Goal: Transaction & Acquisition: Purchase product/service

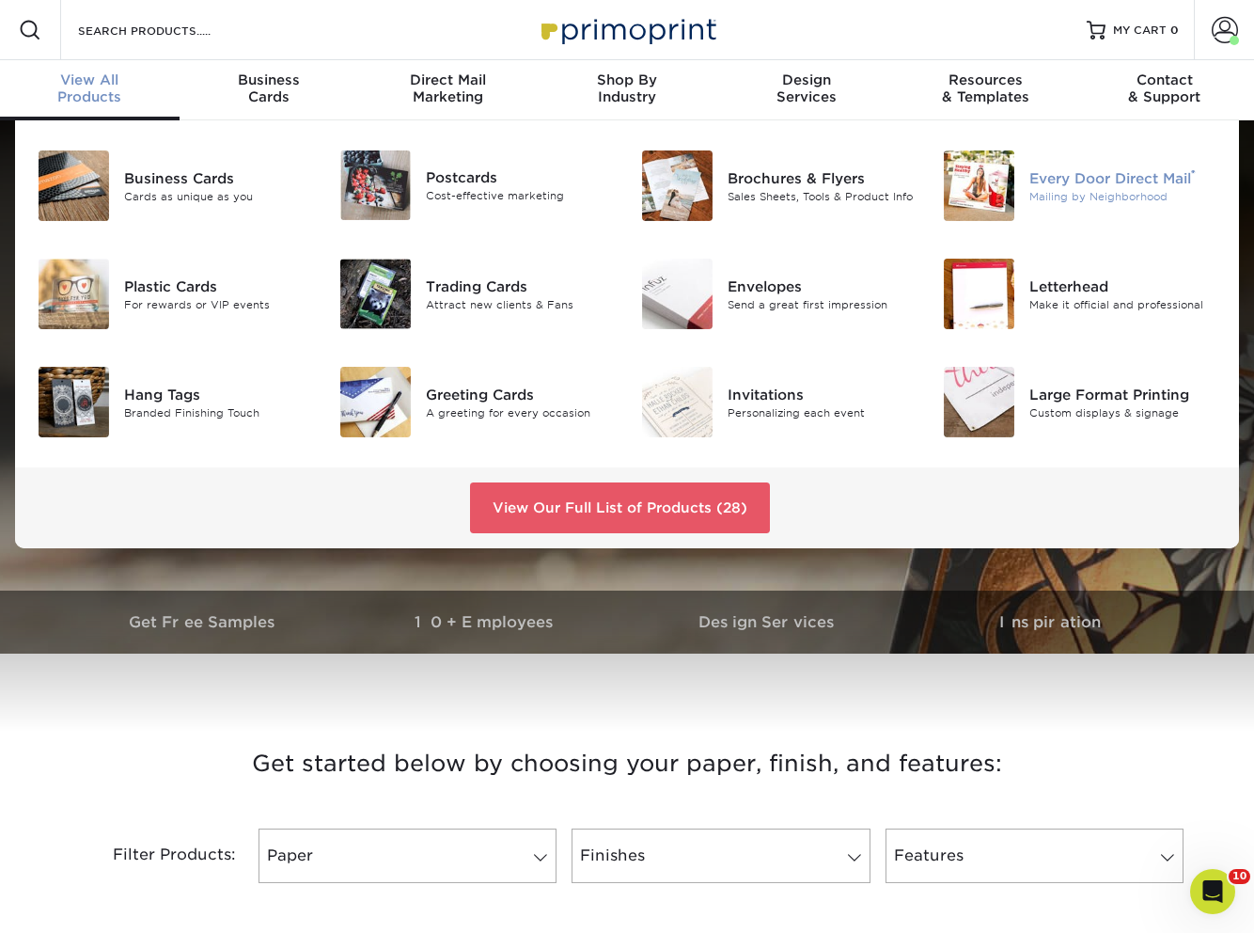
click at [1168, 176] on div "Every Door Direct Mail ®" at bounding box center [1122, 177] width 187 height 21
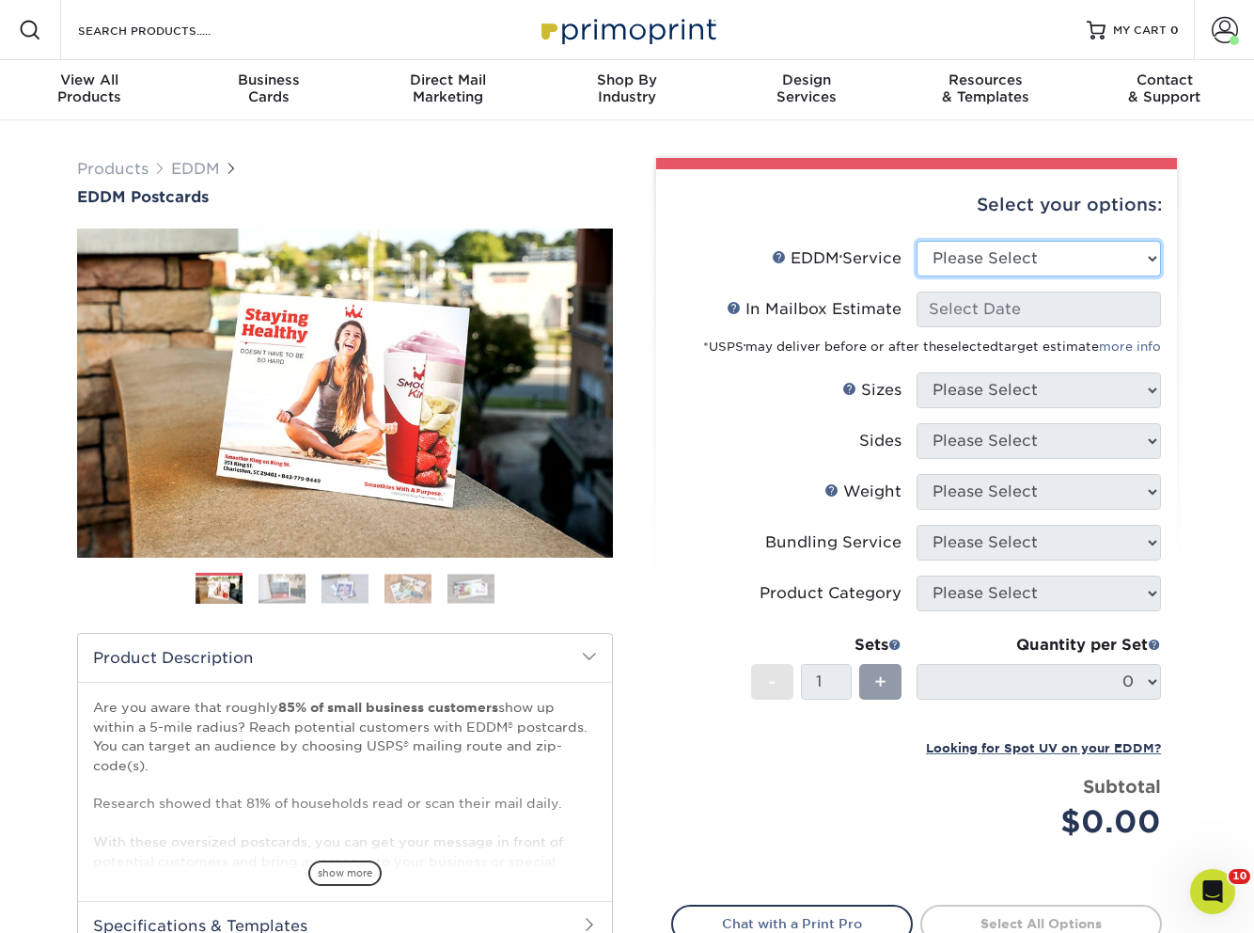
click at [987, 258] on select "Please Select Full Service Print Only" at bounding box center [1039, 259] width 244 height 36
select select "full_service"
click at [917, 241] on select "Please Select Full Service Print Only" at bounding box center [1039, 259] width 244 height 36
select select "-1"
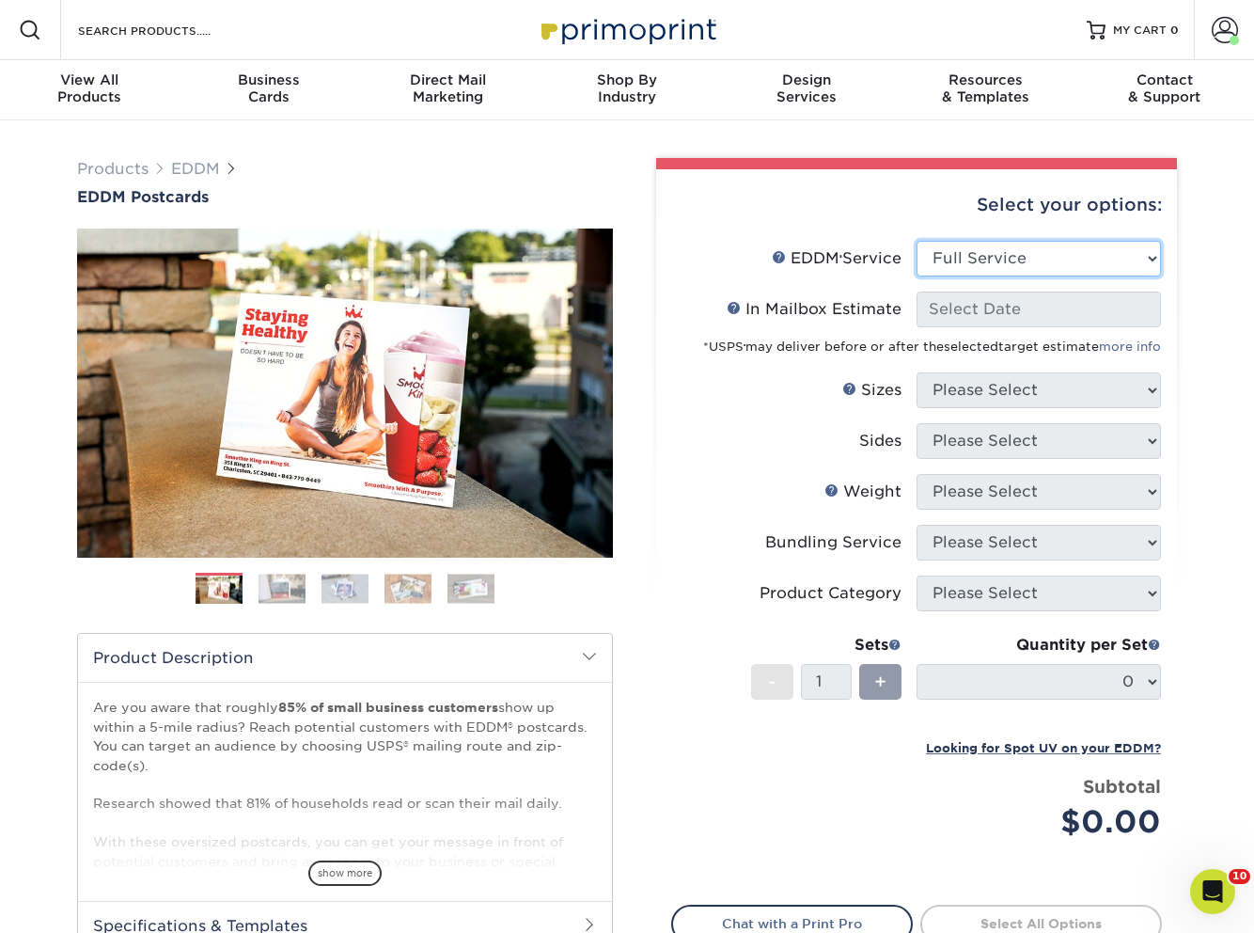
select select "-1"
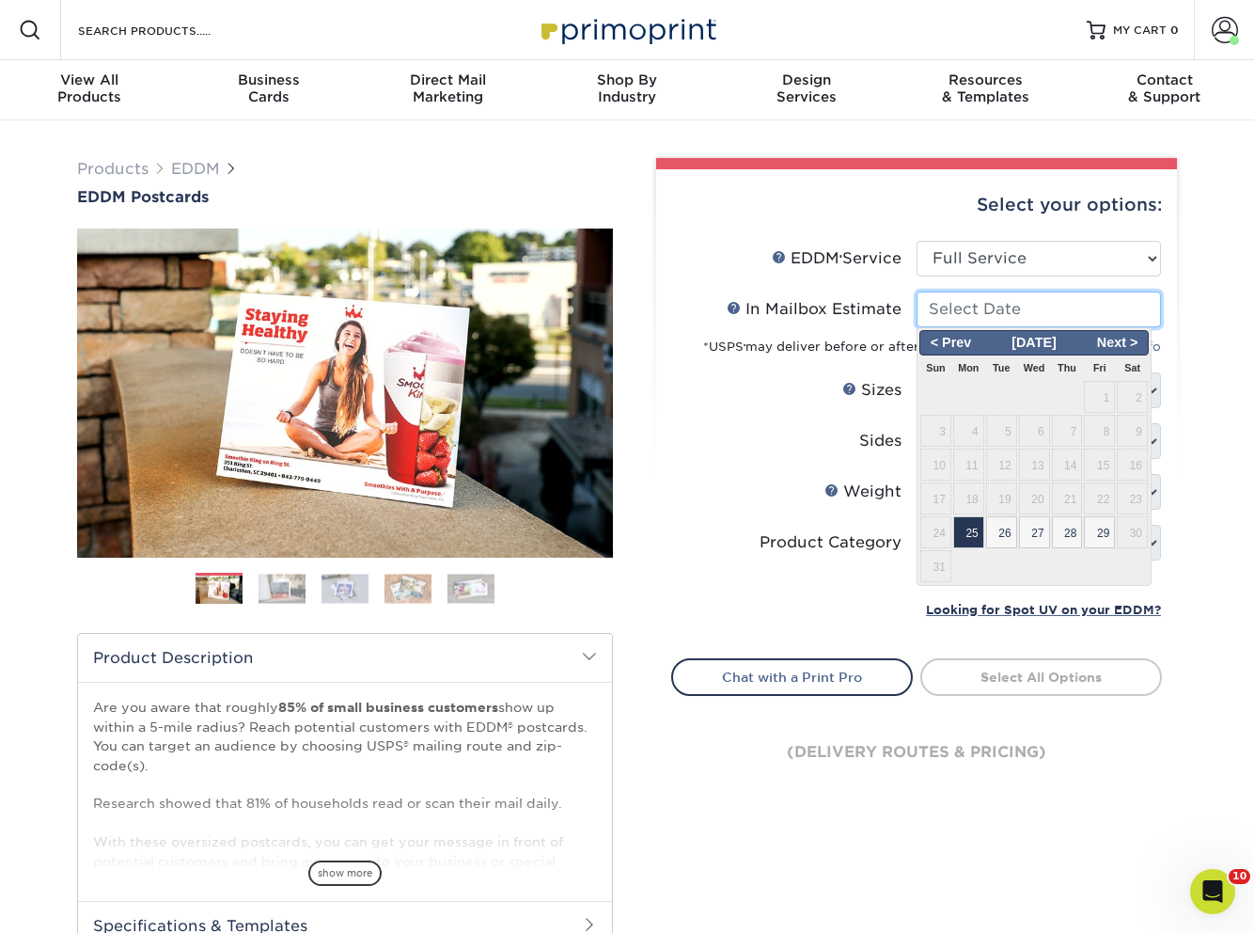
click at [983, 313] on input "In Mailbox Estimate Help In Mailbox Estimate" at bounding box center [1039, 309] width 244 height 36
click at [1000, 532] on span "26" at bounding box center [1001, 532] width 31 height 32
type input "2025-08-26"
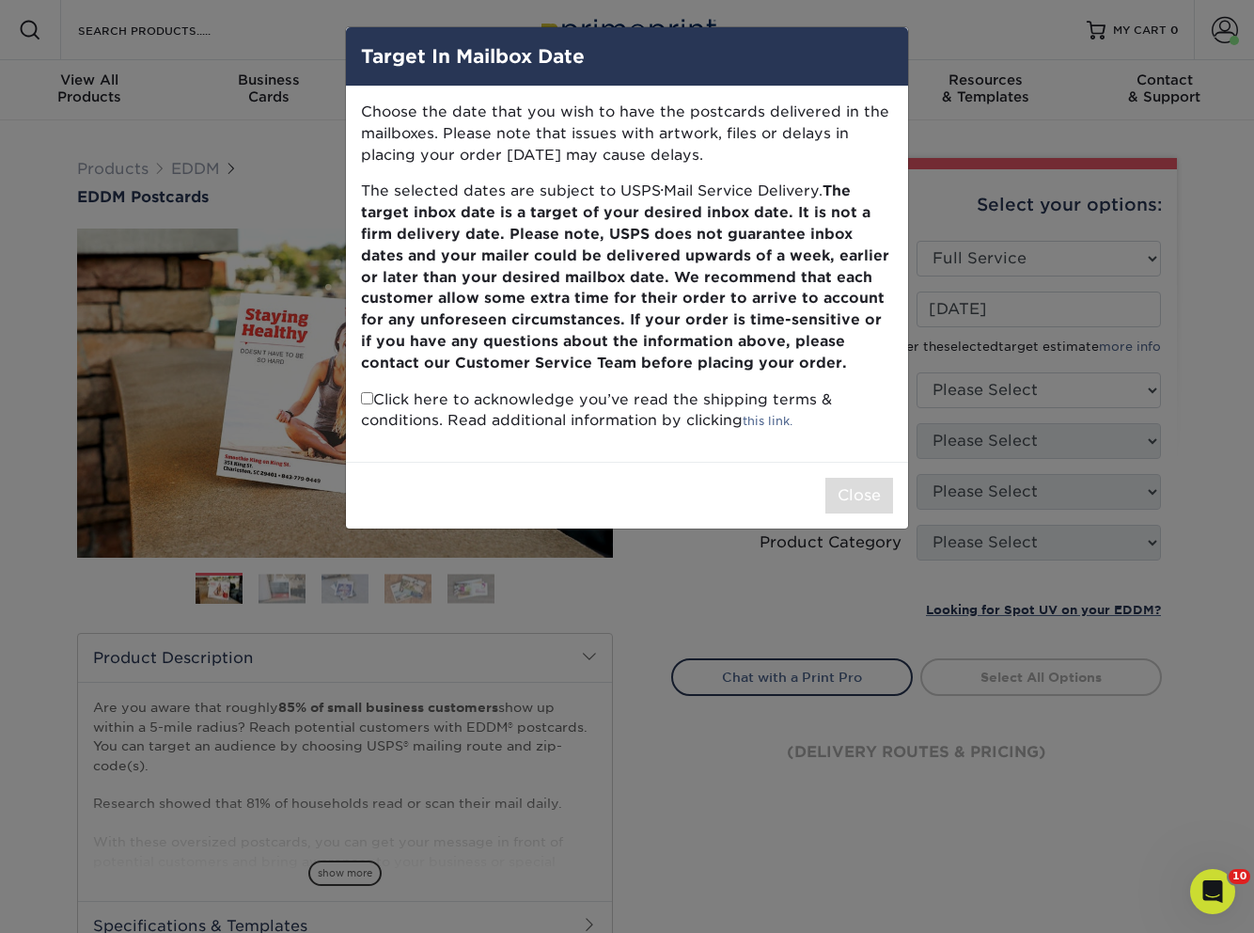
click at [364, 400] on input "checkbox" at bounding box center [367, 398] width 12 height 12
checkbox input "true"
drag, startPoint x: 842, startPoint y: 489, endPoint x: 867, endPoint y: 473, distance: 29.2
click at [842, 489] on button "Close" at bounding box center [859, 496] width 68 height 36
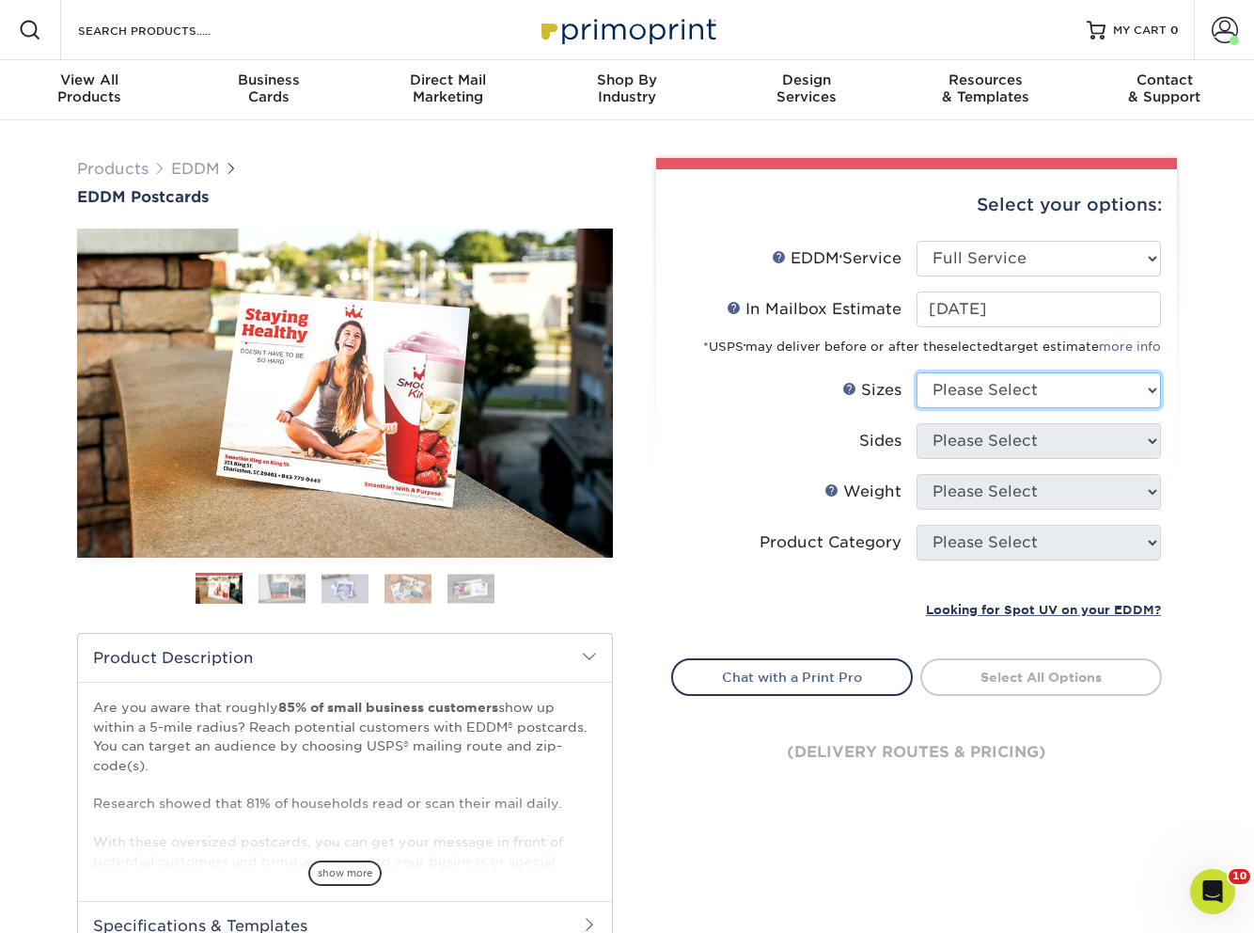
click at [950, 402] on select "Please Select 4.5" x 12" 6" x 12" 6.5" x 8" 6.5" x 9" 6.5" x 12" 7" x 8.5" 8" x…" at bounding box center [1039, 390] width 244 height 36
select select "6.50x9.00"
click at [917, 372] on select "Please Select 4.5" x 12" 6" x 12" 6.5" x 8" 6.5" x 9" 6.5" x 12" 7" x 8.5" 8" x…" at bounding box center [1039, 390] width 244 height 36
click at [959, 453] on select "Please Select Print Both Sides Print Front Only" at bounding box center [1039, 441] width 244 height 36
select select "13abbda7-1d64-4f25-8bb2-c179b224825d"
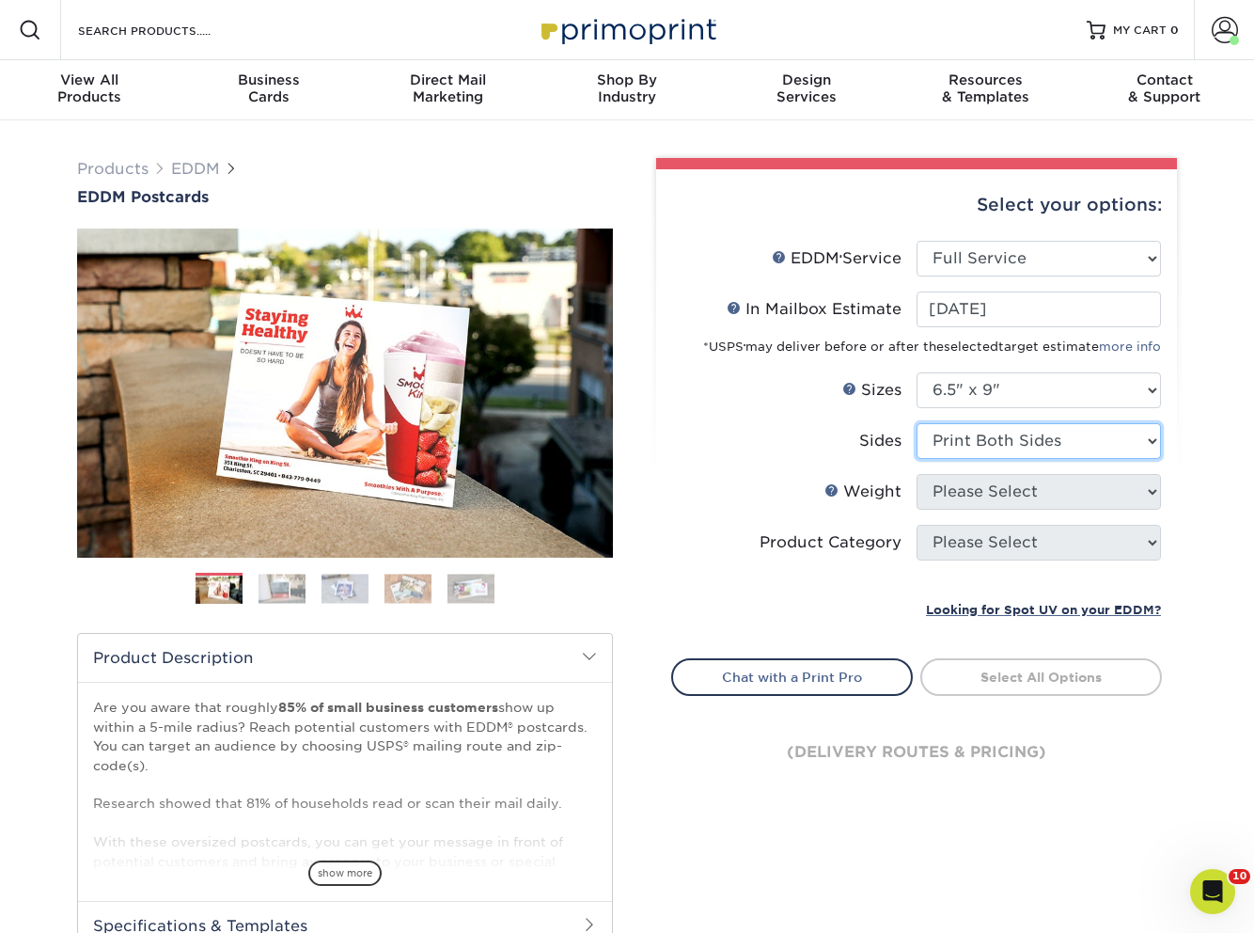
click at [917, 423] on select "Please Select Print Both Sides Print Front Only" at bounding box center [1039, 441] width 244 height 36
click at [954, 495] on select "Please Select 16PT 14PT" at bounding box center [1039, 492] width 244 height 36
select select "16PT"
click at [917, 474] on select "Please Select 16PT 14PT" at bounding box center [1039, 492] width 244 height 36
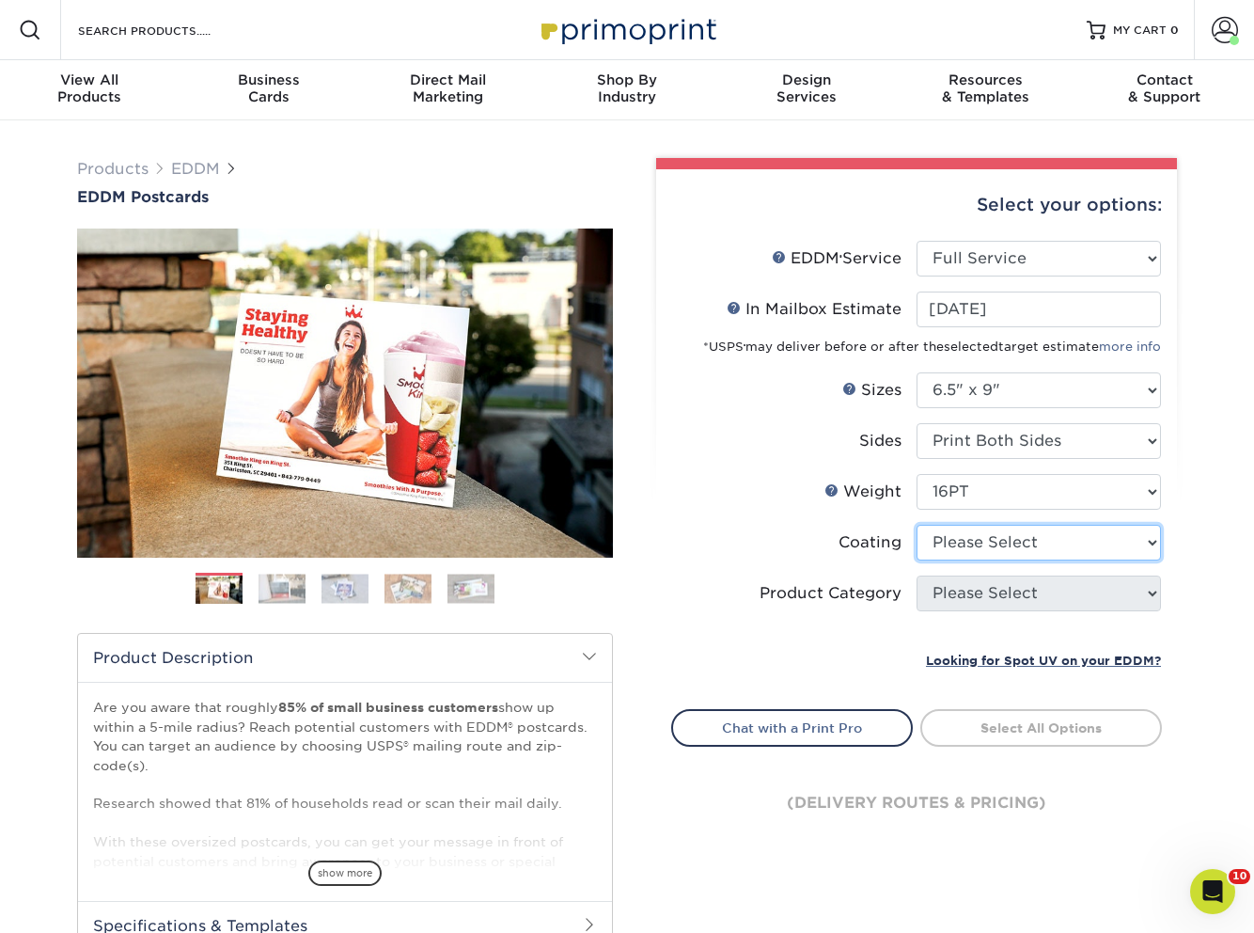
click at [955, 542] on select at bounding box center [1039, 543] width 244 height 36
select select "121bb7b5-3b4d-429f-bd8d-bbf80e953313"
click at [917, 525] on select at bounding box center [1039, 543] width 244 height 36
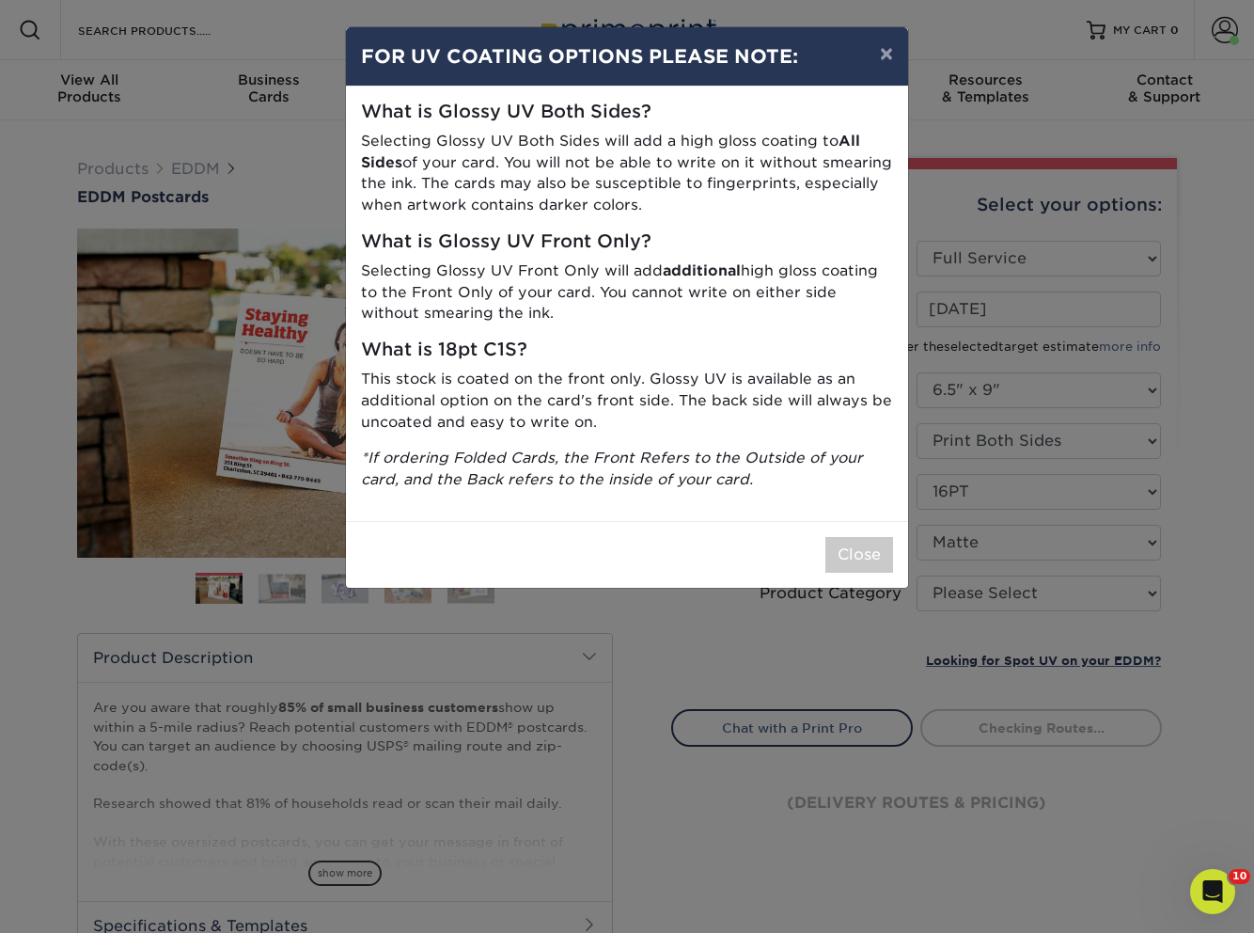
click at [954, 597] on div "× FOR UV COATING OPTIONS PLEASE NOTE: What is Glossy UV Both Sides? Selecting G…" at bounding box center [627, 466] width 1254 height 933
click at [868, 546] on button "Close" at bounding box center [859, 555] width 68 height 36
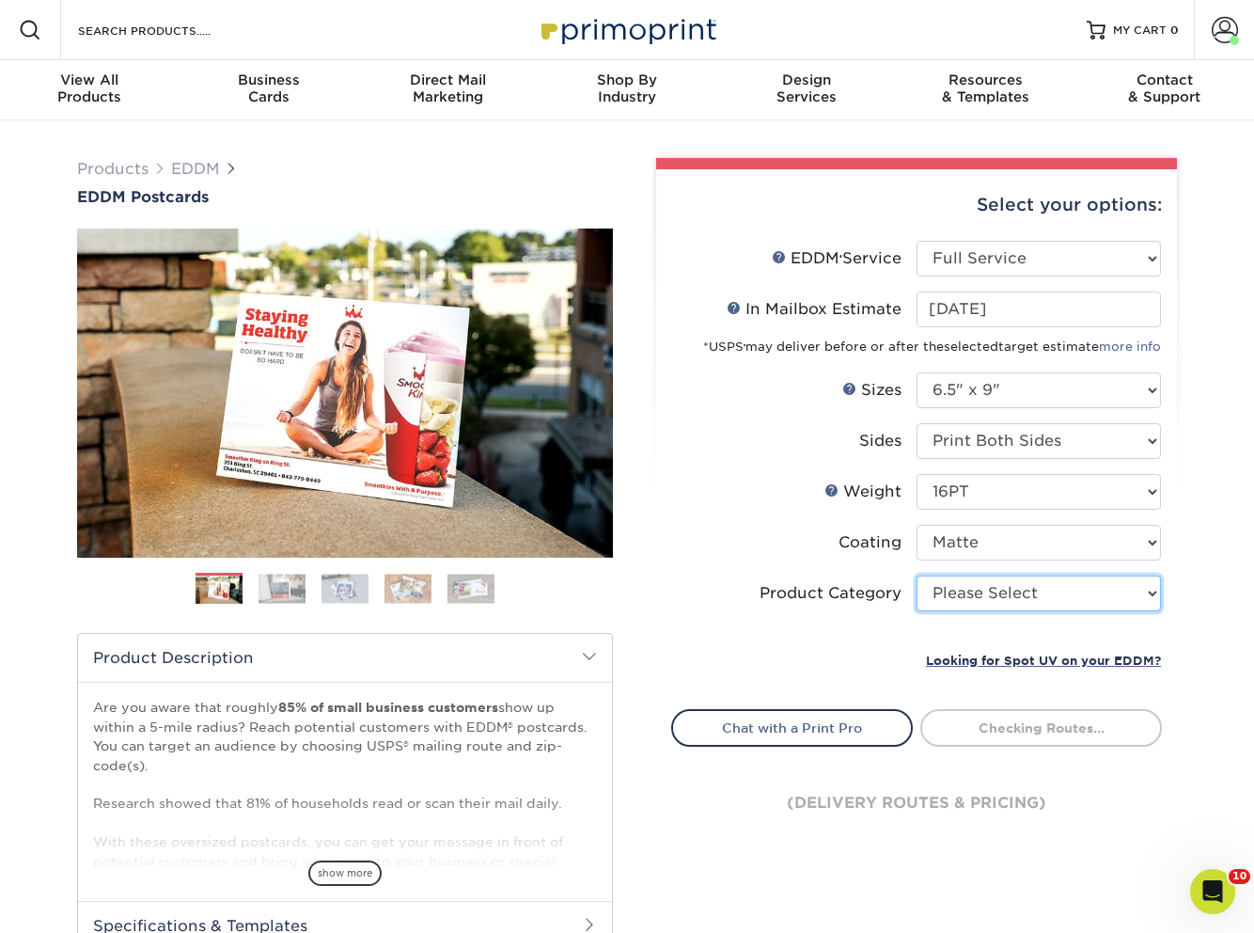
click at [935, 579] on select "Please Select Postcards" at bounding box center [1039, 593] width 244 height 36
select select "9b7272e0-d6c8-4c3c-8e97-d3a1bcdab858"
click at [917, 575] on select "Please Select Postcards" at bounding box center [1039, 593] width 244 height 36
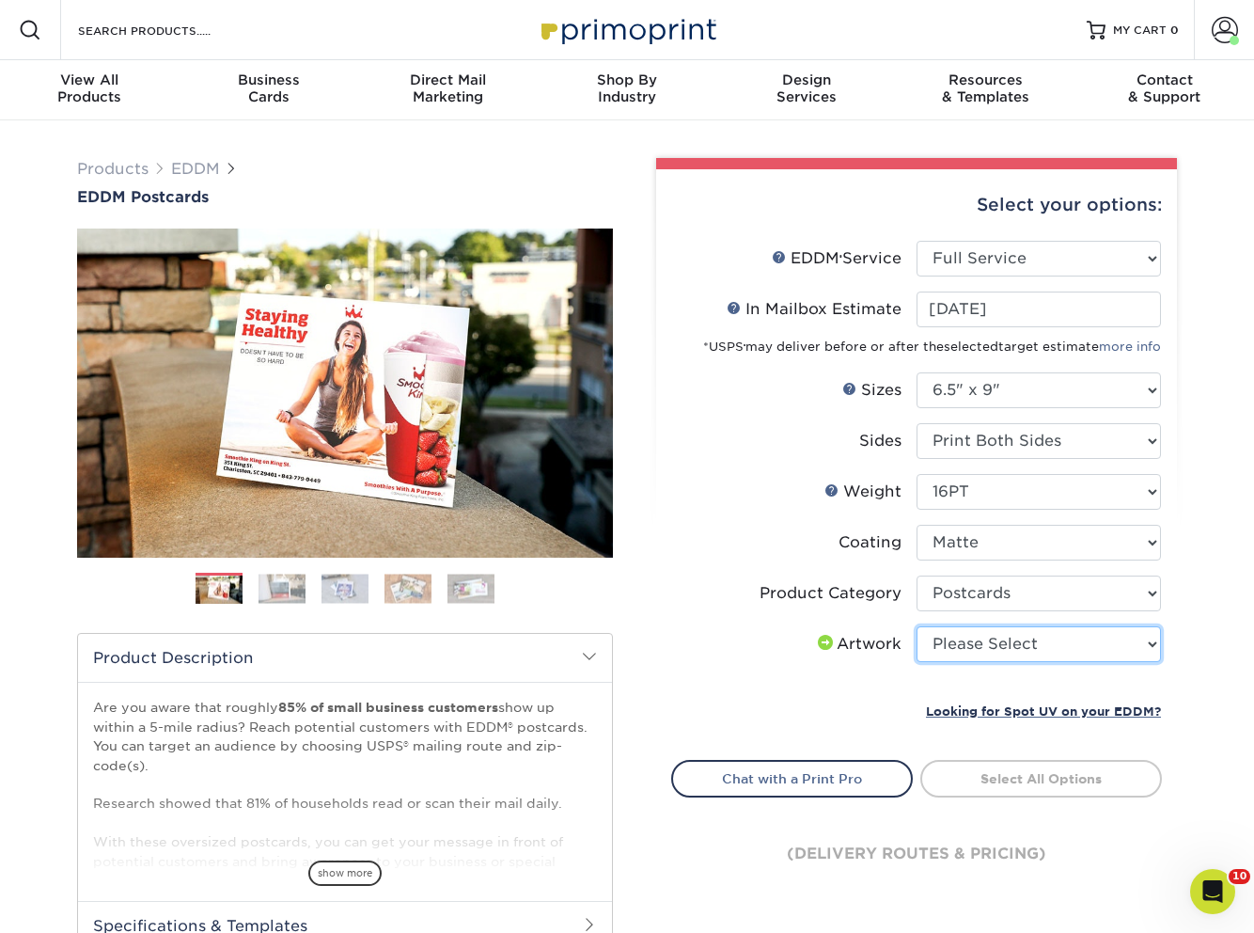
click at [1005, 650] on select "Please Select I will upload files I need a design - $150" at bounding box center [1039, 644] width 244 height 36
select select "upload"
click at [917, 626] on select "Please Select I will upload files I need a design - $150" at bounding box center [1039, 644] width 244 height 36
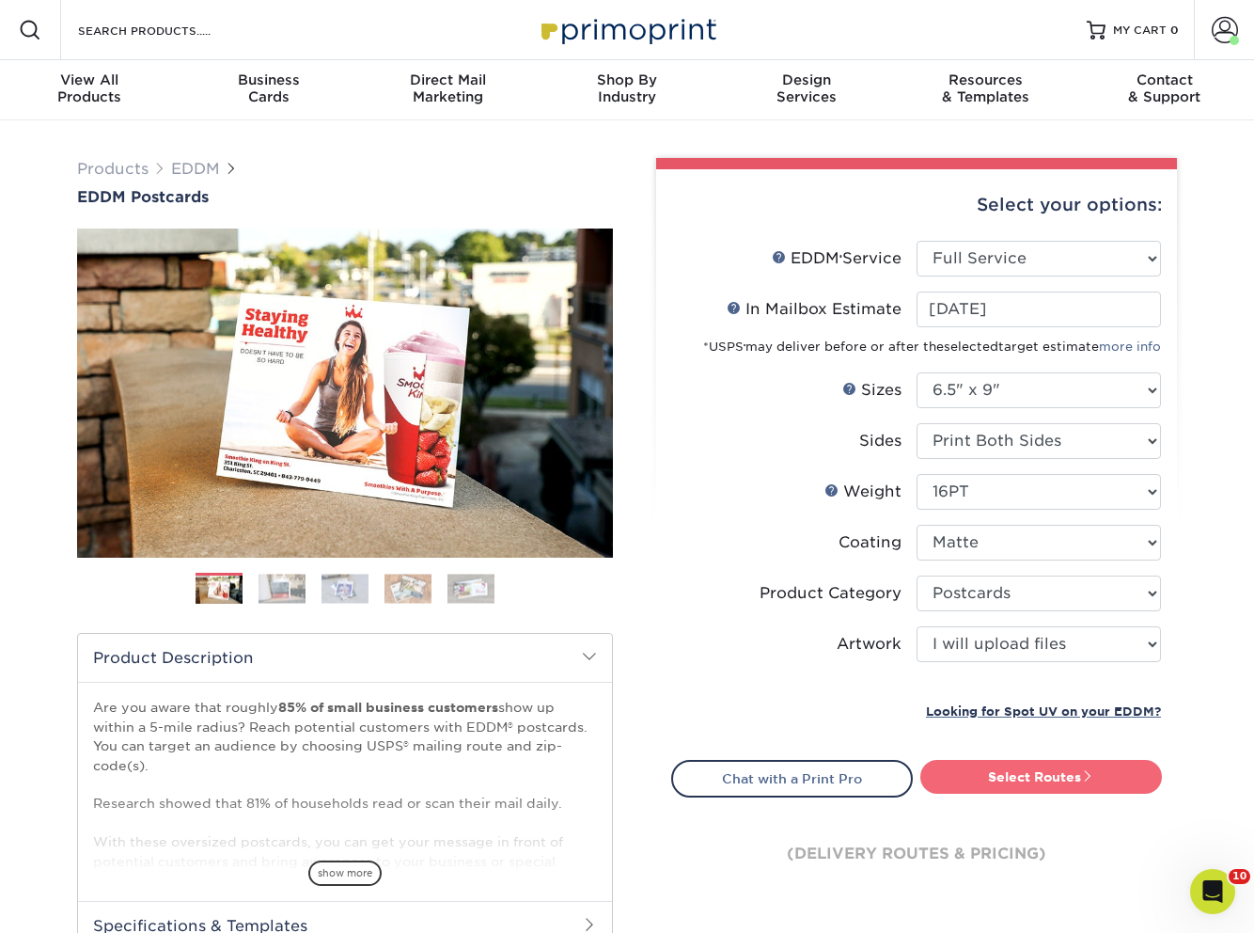
click at [1020, 781] on link "Select Routes" at bounding box center [1041, 777] width 242 height 34
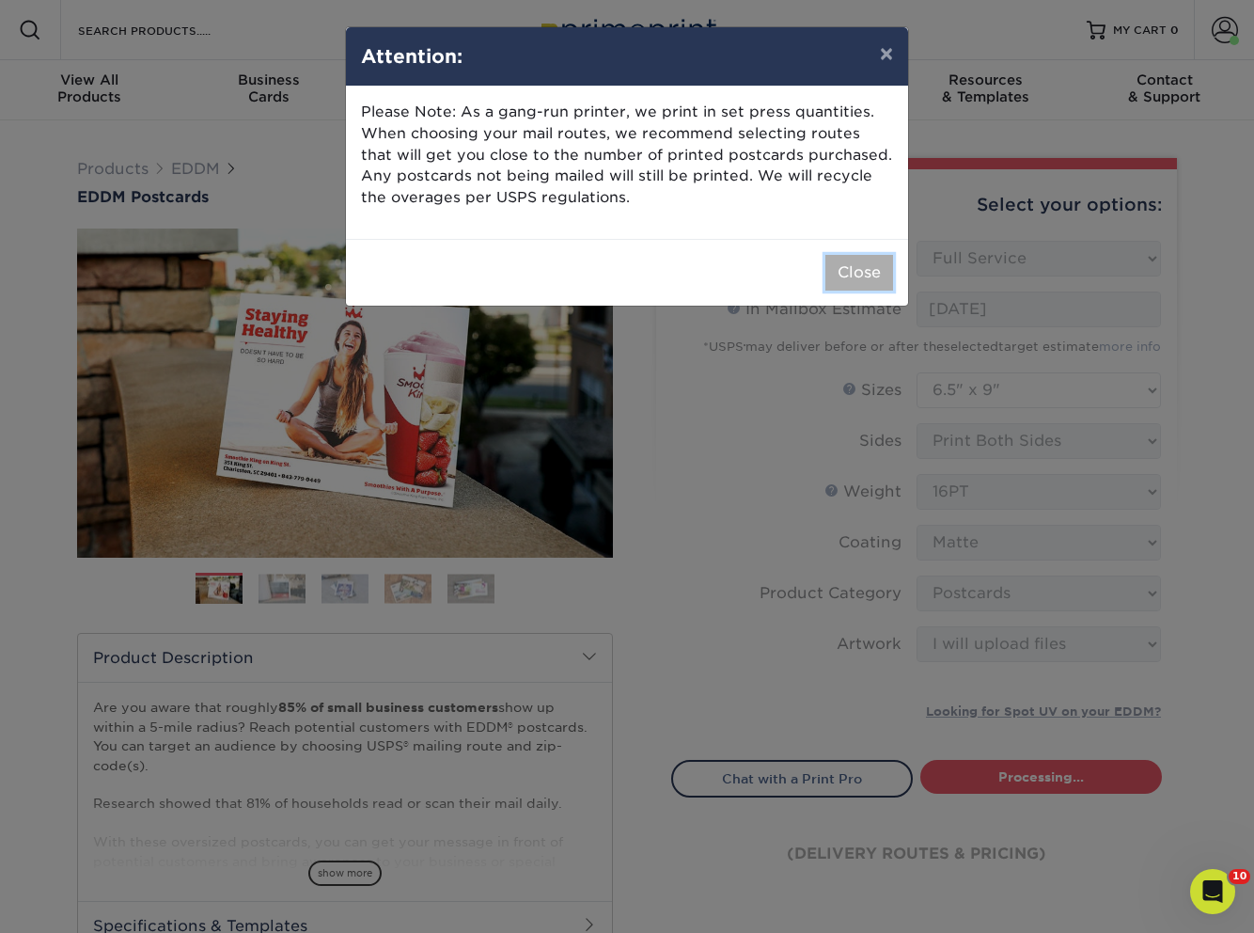
click at [857, 261] on button "Close" at bounding box center [859, 273] width 68 height 36
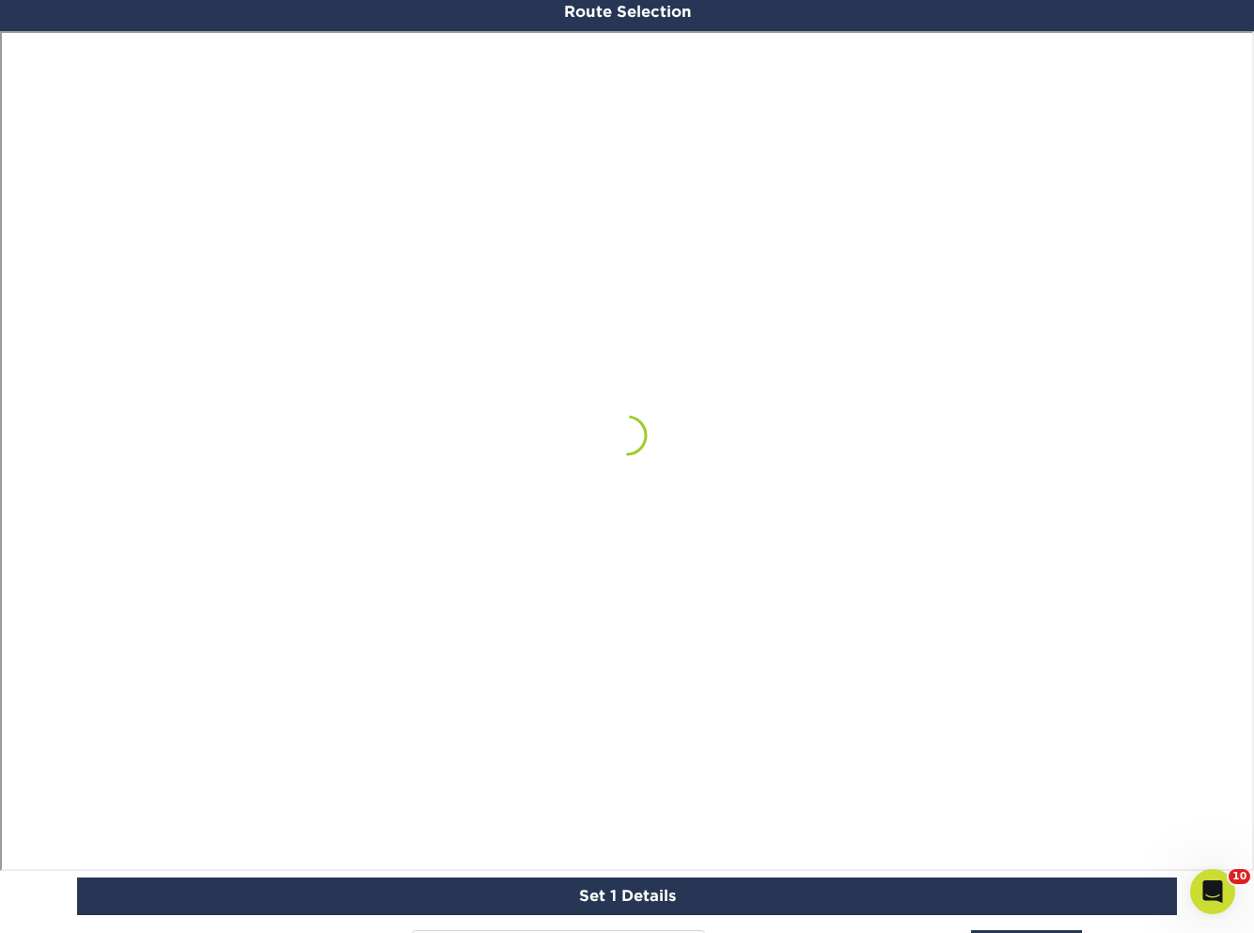
scroll to position [1134, 0]
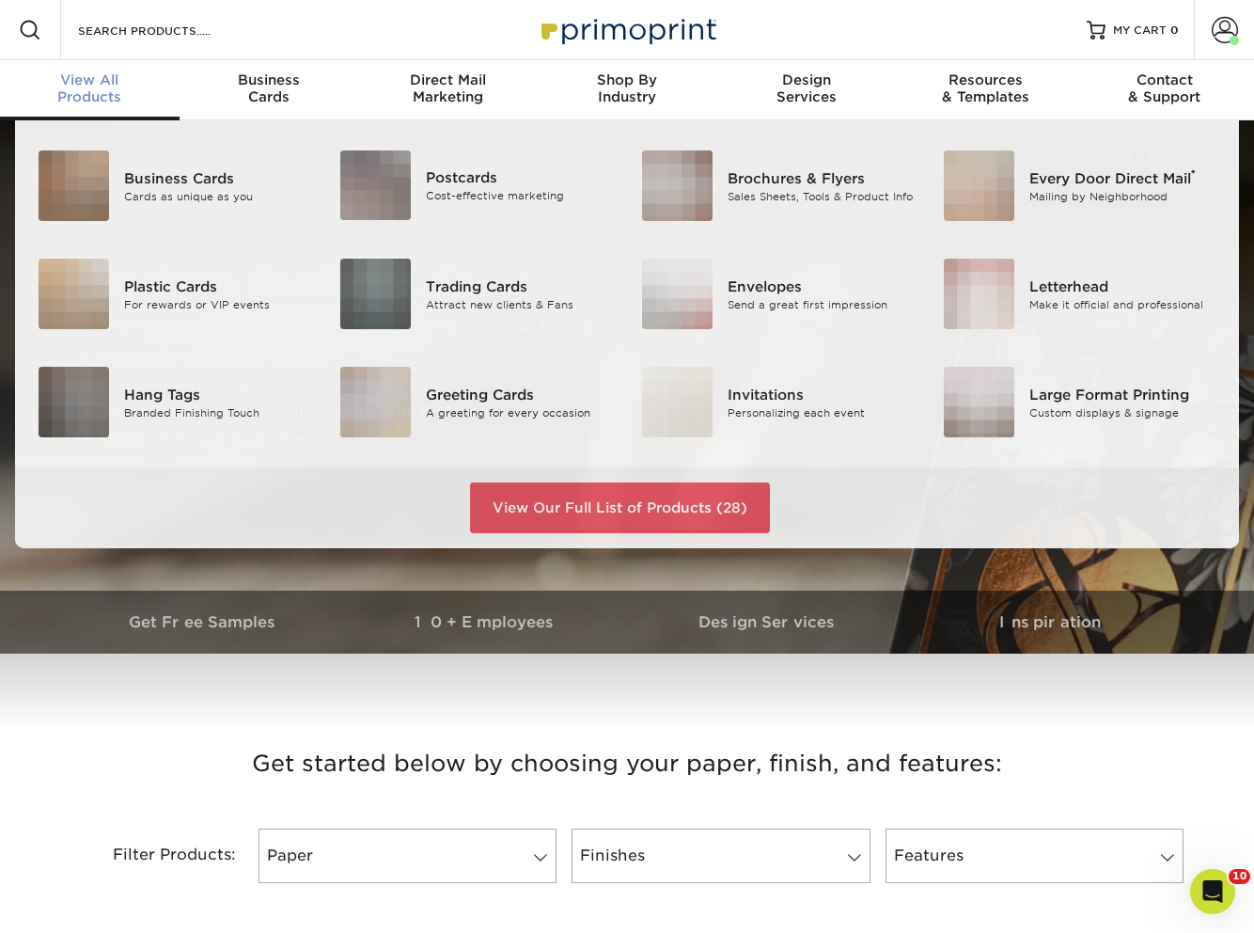
click at [86, 76] on span "View All" at bounding box center [90, 79] width 180 height 17
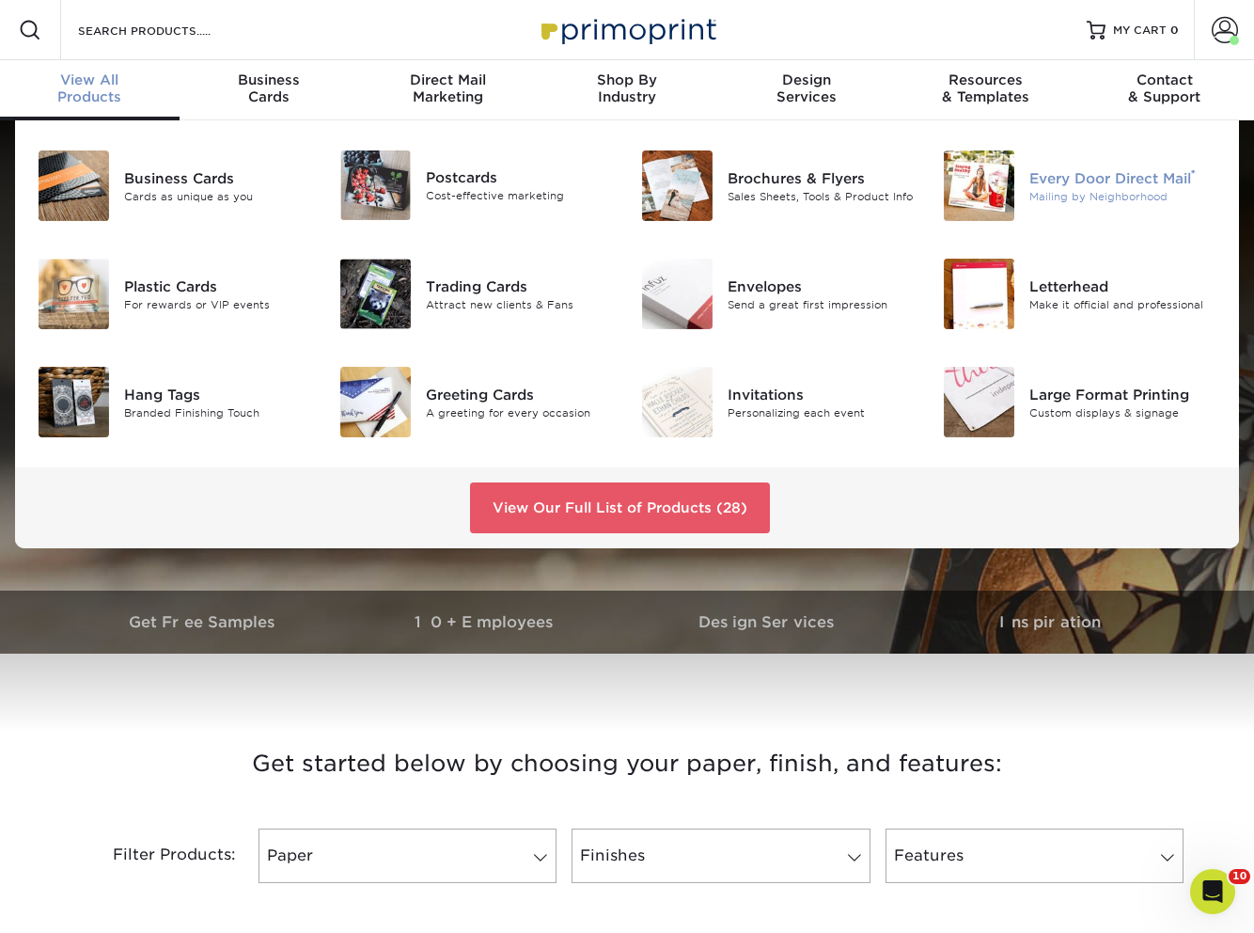
click at [1110, 177] on div "Every Door Direct Mail ®" at bounding box center [1122, 177] width 187 height 21
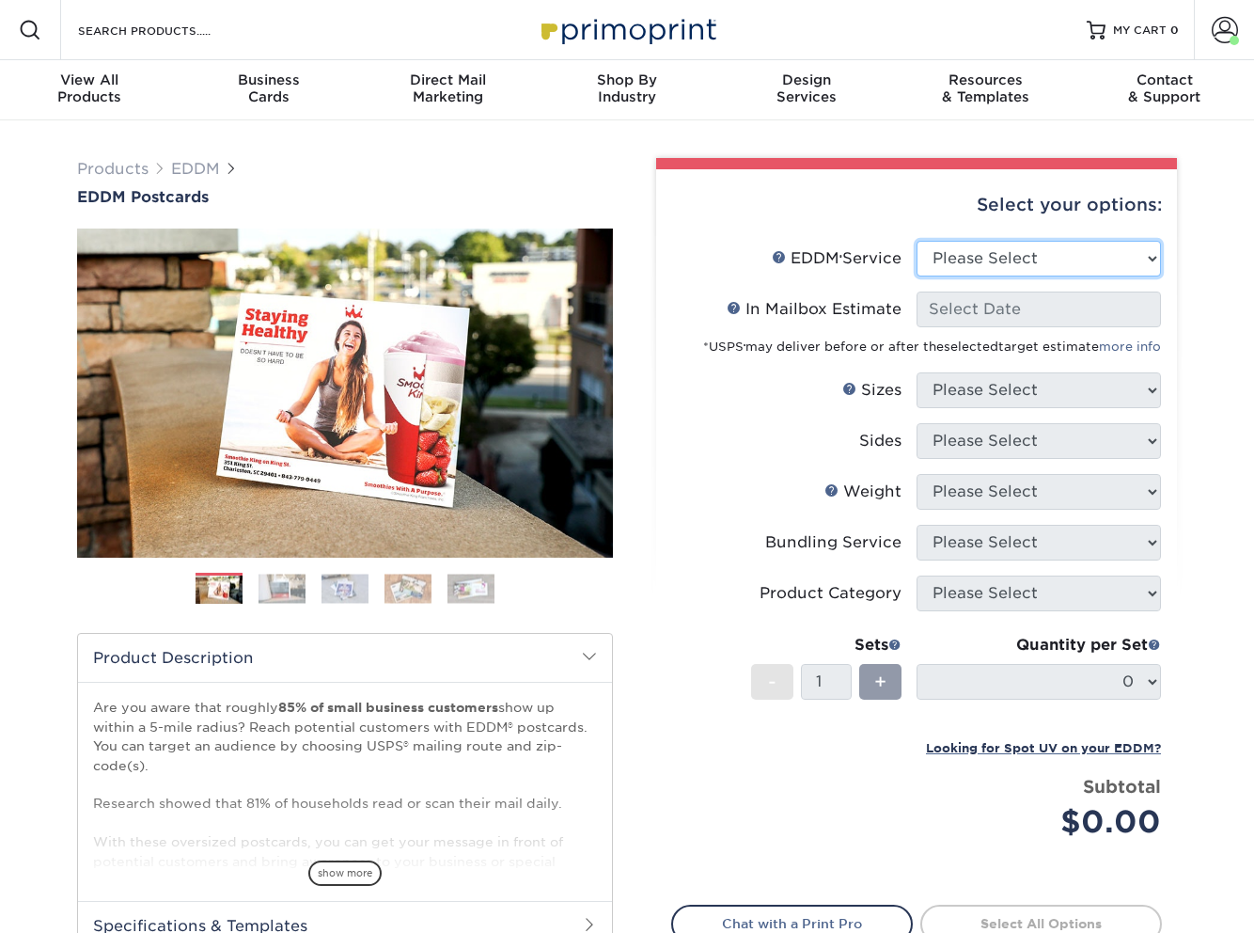
click at [1056, 259] on select "Please Select Full Service Print Only" at bounding box center [1039, 259] width 244 height 36
select select "full_service"
click at [917, 241] on select "Please Select Full Service Print Only" at bounding box center [1039, 259] width 244 height 36
select select "-1"
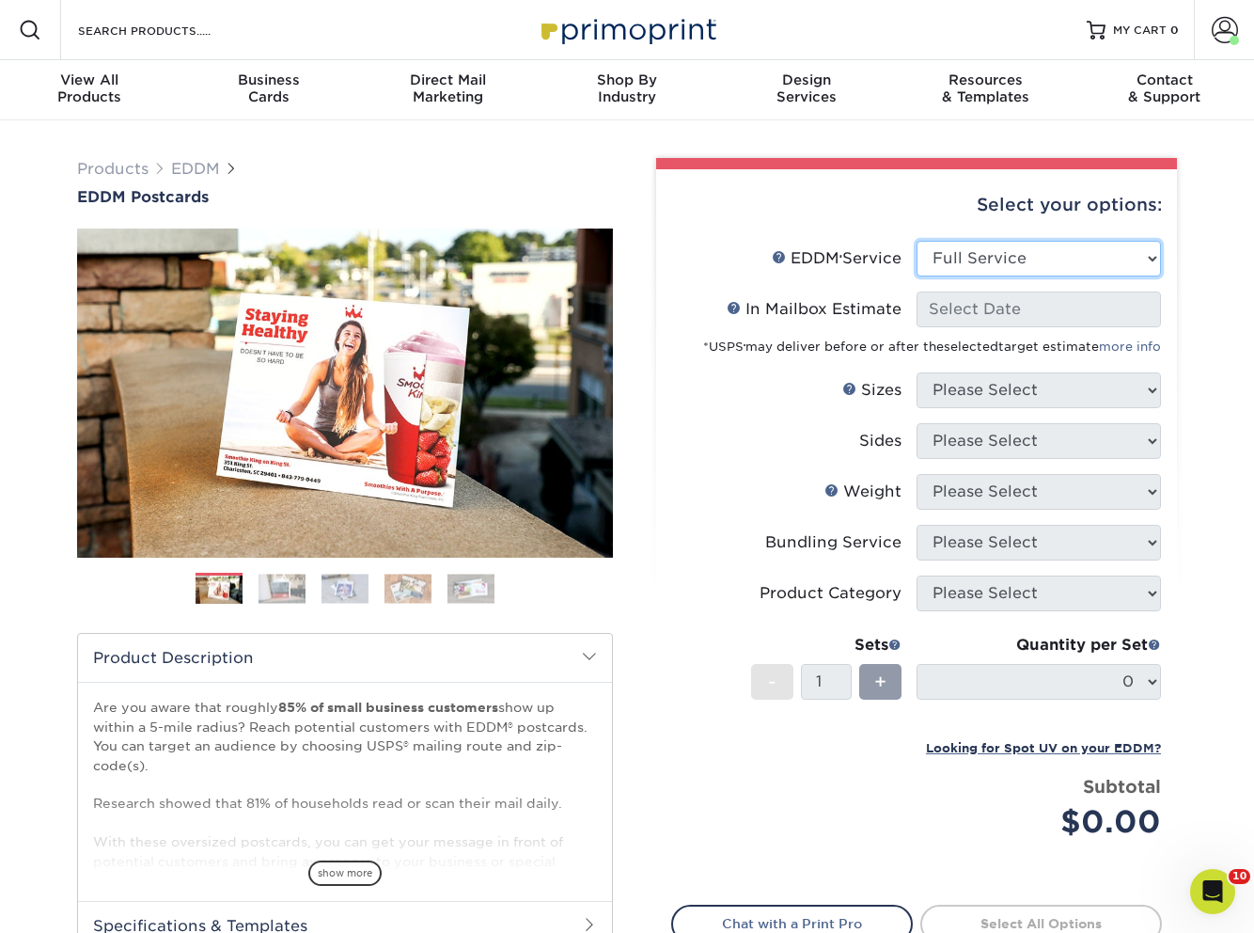
select select "-1"
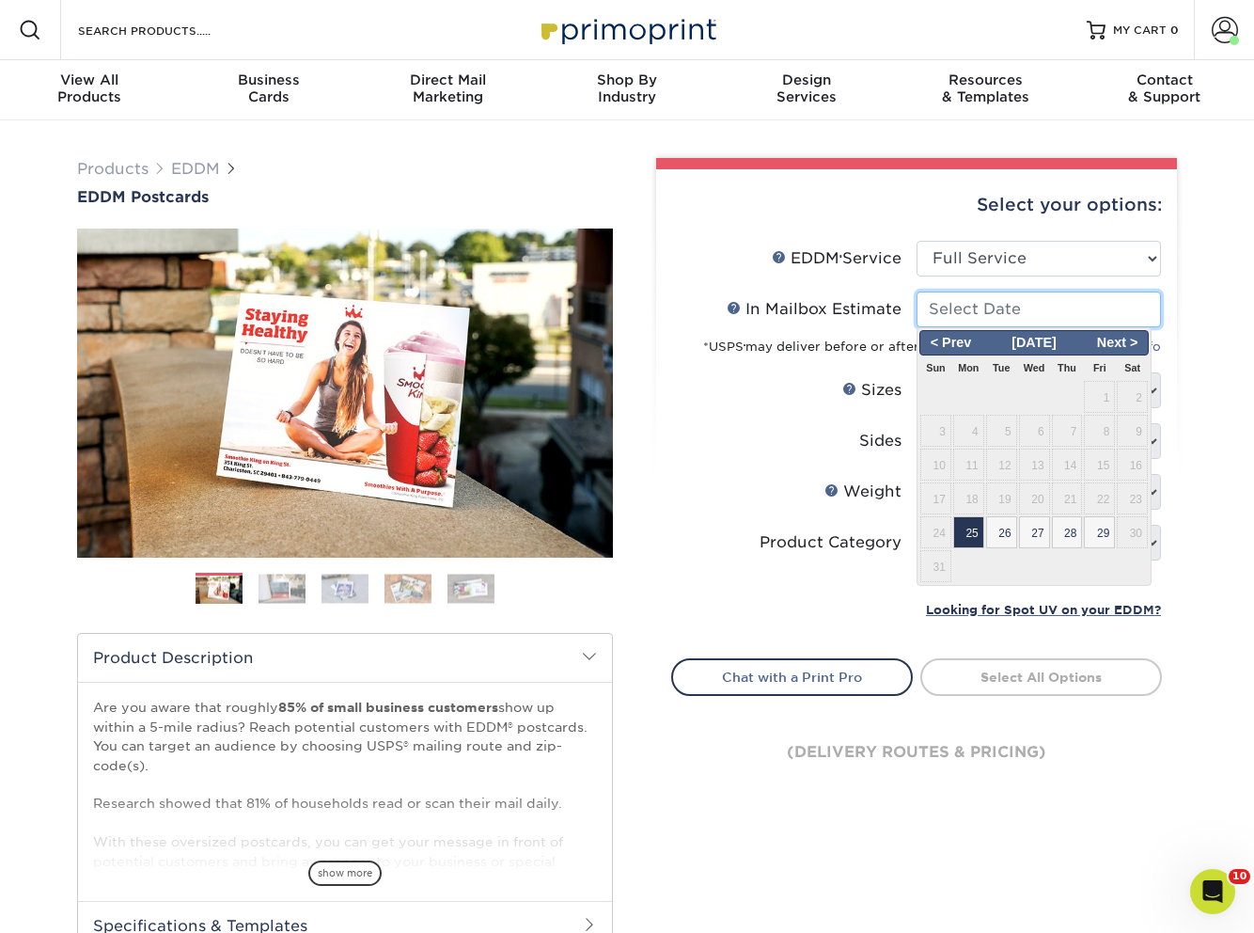
click at [975, 321] on input "In Mailbox Estimate Help In Mailbox Estimate" at bounding box center [1039, 309] width 244 height 36
click at [978, 530] on span "25" at bounding box center [968, 532] width 31 height 32
type input "[DATE]"
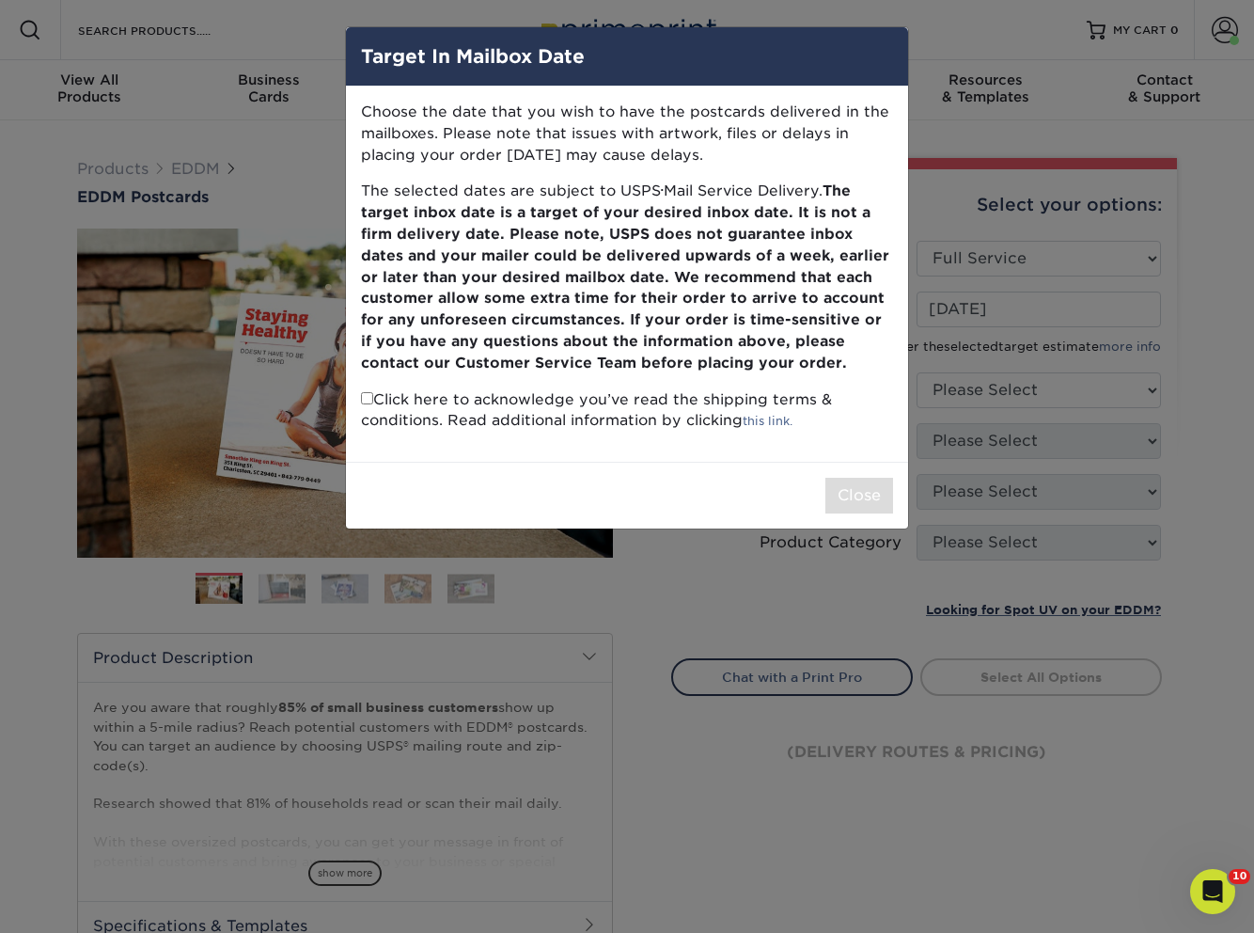
click at [359, 399] on div "Choose the date that you wish to have the postcards delivered in the mailboxes.…" at bounding box center [627, 273] width 562 height 375
click at [365, 399] on input "checkbox" at bounding box center [367, 398] width 12 height 12
checkbox input "true"
click at [859, 479] on button "Close" at bounding box center [859, 496] width 68 height 36
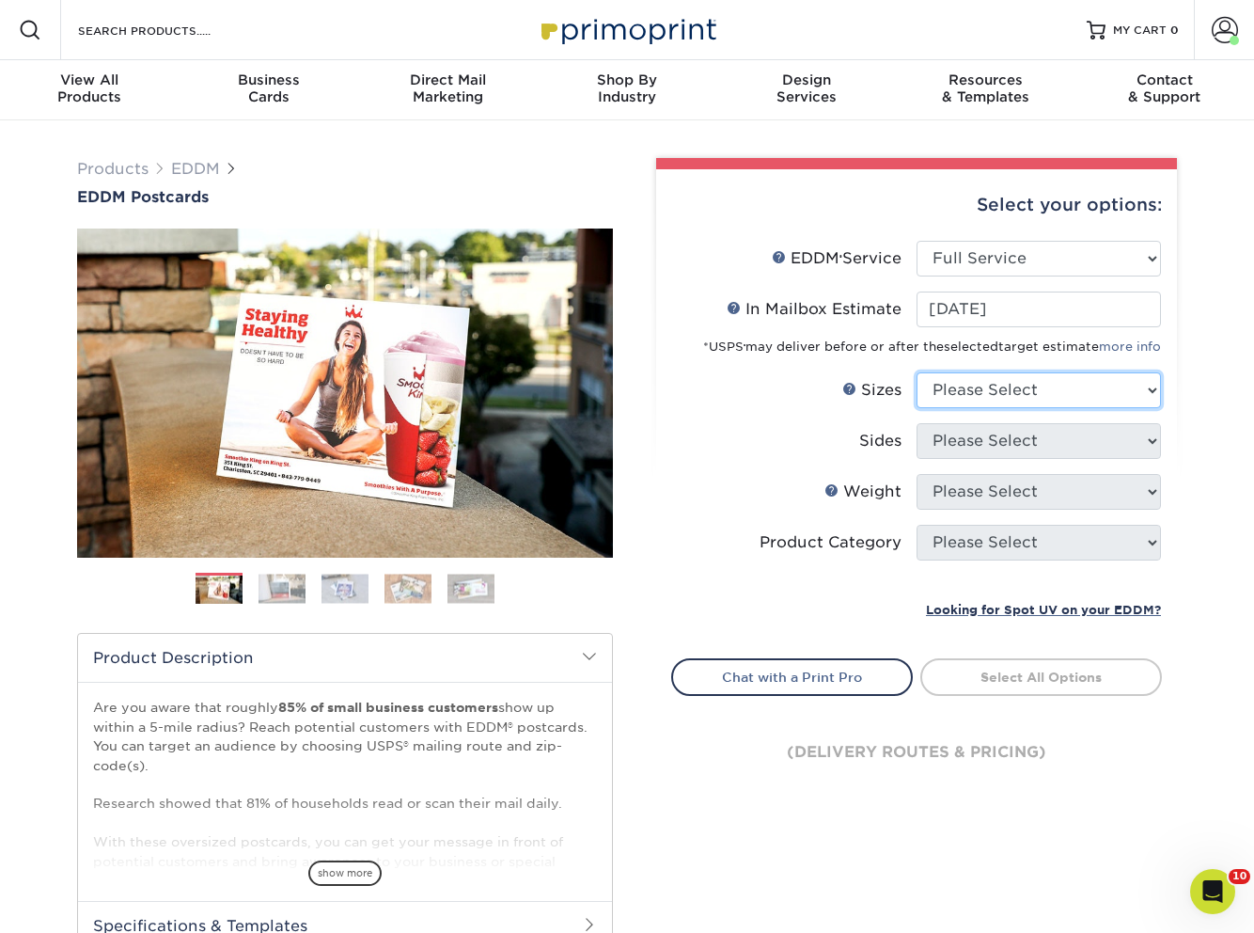
click at [984, 381] on select "Please Select 4.5" x 12" 6" x 12" 6.5" x 8" 6.5" x 9" 6.5" x 12" 7" x 8.5" 8" x…" at bounding box center [1039, 390] width 244 height 36
select select "6.50x9.00"
click at [917, 372] on select "Please Select 4.5" x 12" 6" x 12" 6.5" x 8" 6.5" x 9" 6.5" x 12" 7" x 8.5" 8" x…" at bounding box center [1039, 390] width 244 height 36
click at [980, 444] on select "Please Select Print Both Sides Print Front Only" at bounding box center [1039, 441] width 244 height 36
select select "13abbda7-1d64-4f25-8bb2-c179b224825d"
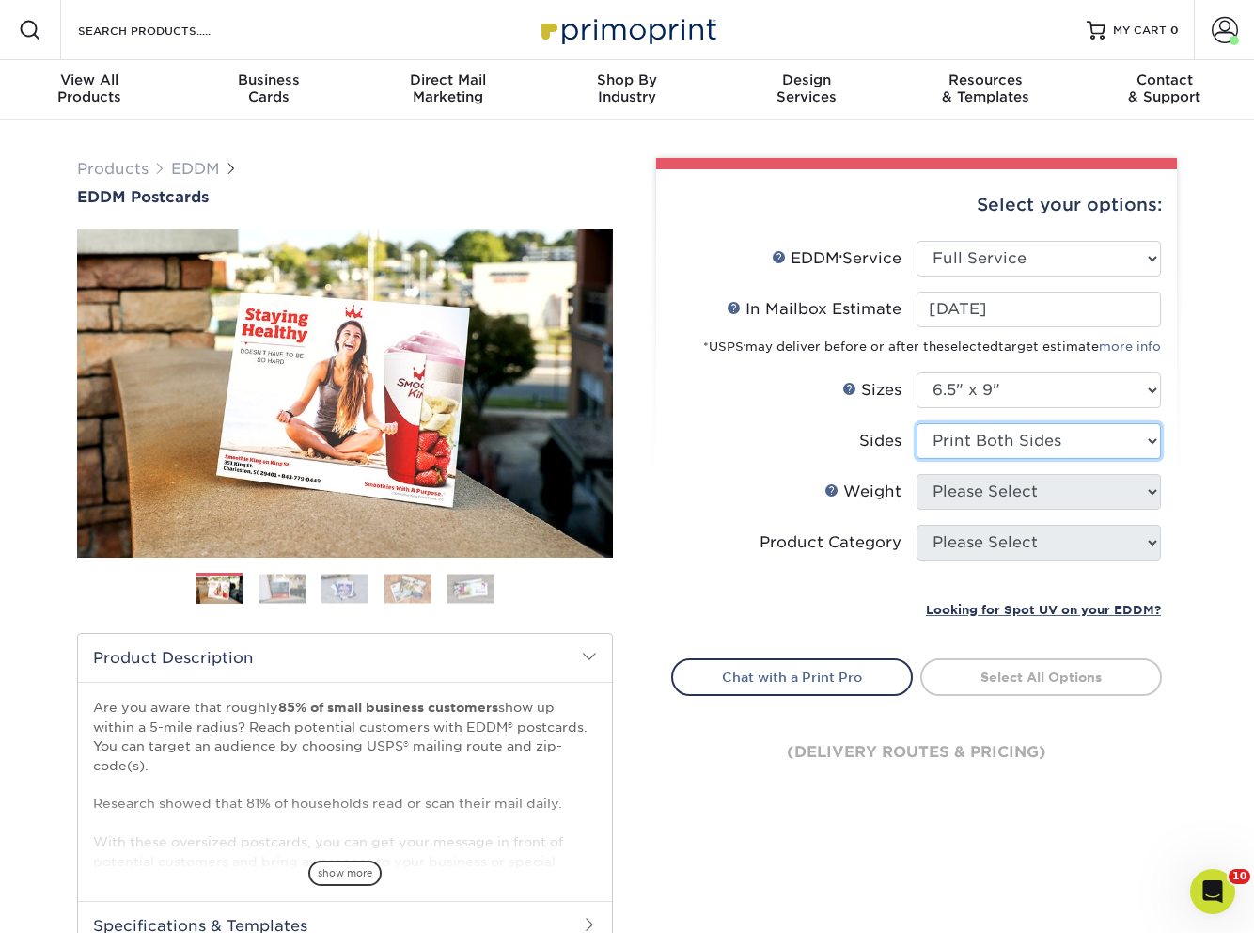
click at [917, 423] on select "Please Select Print Both Sides Print Front Only" at bounding box center [1039, 441] width 244 height 36
click at [945, 494] on select "Please Select 16PT 14PT" at bounding box center [1039, 492] width 244 height 36
select select "16PT"
click at [917, 474] on select "Please Select 16PT 14PT" at bounding box center [1039, 492] width 244 height 36
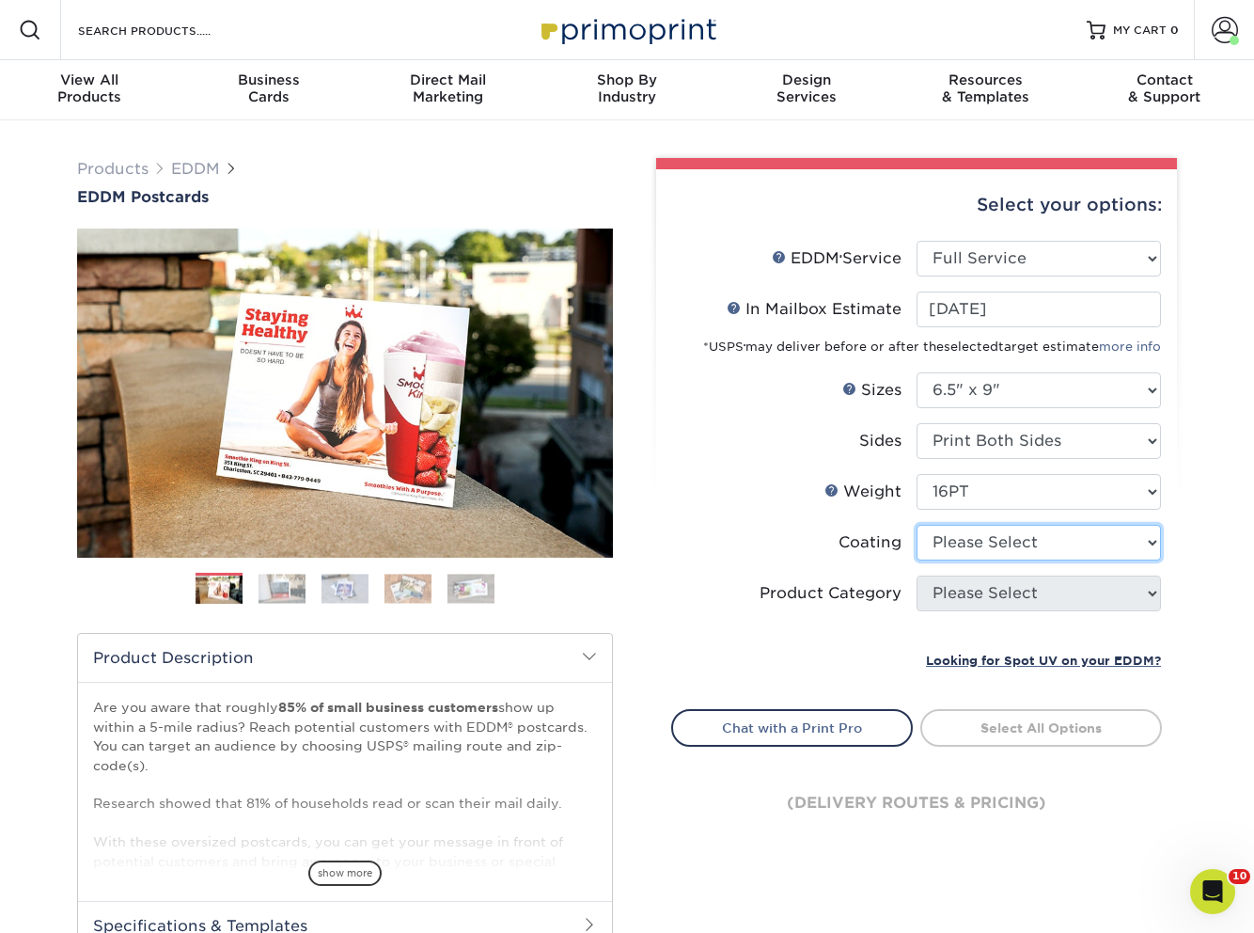
click at [947, 550] on select at bounding box center [1039, 543] width 244 height 36
select select "121bb7b5-3b4d-429f-bd8d-bbf80e953313"
click at [917, 525] on select at bounding box center [1039, 543] width 244 height 36
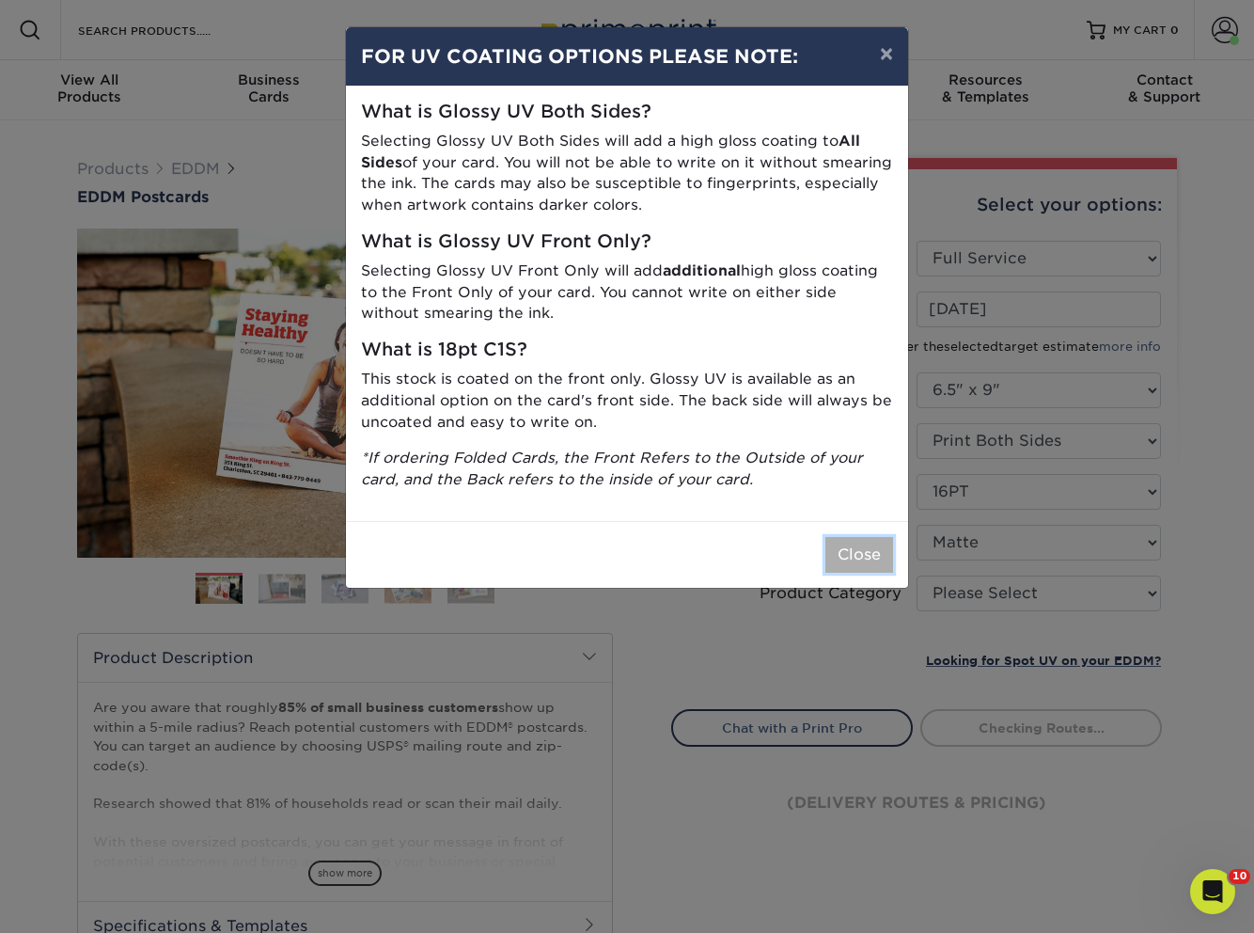
click at [856, 554] on button "Close" at bounding box center [859, 555] width 68 height 36
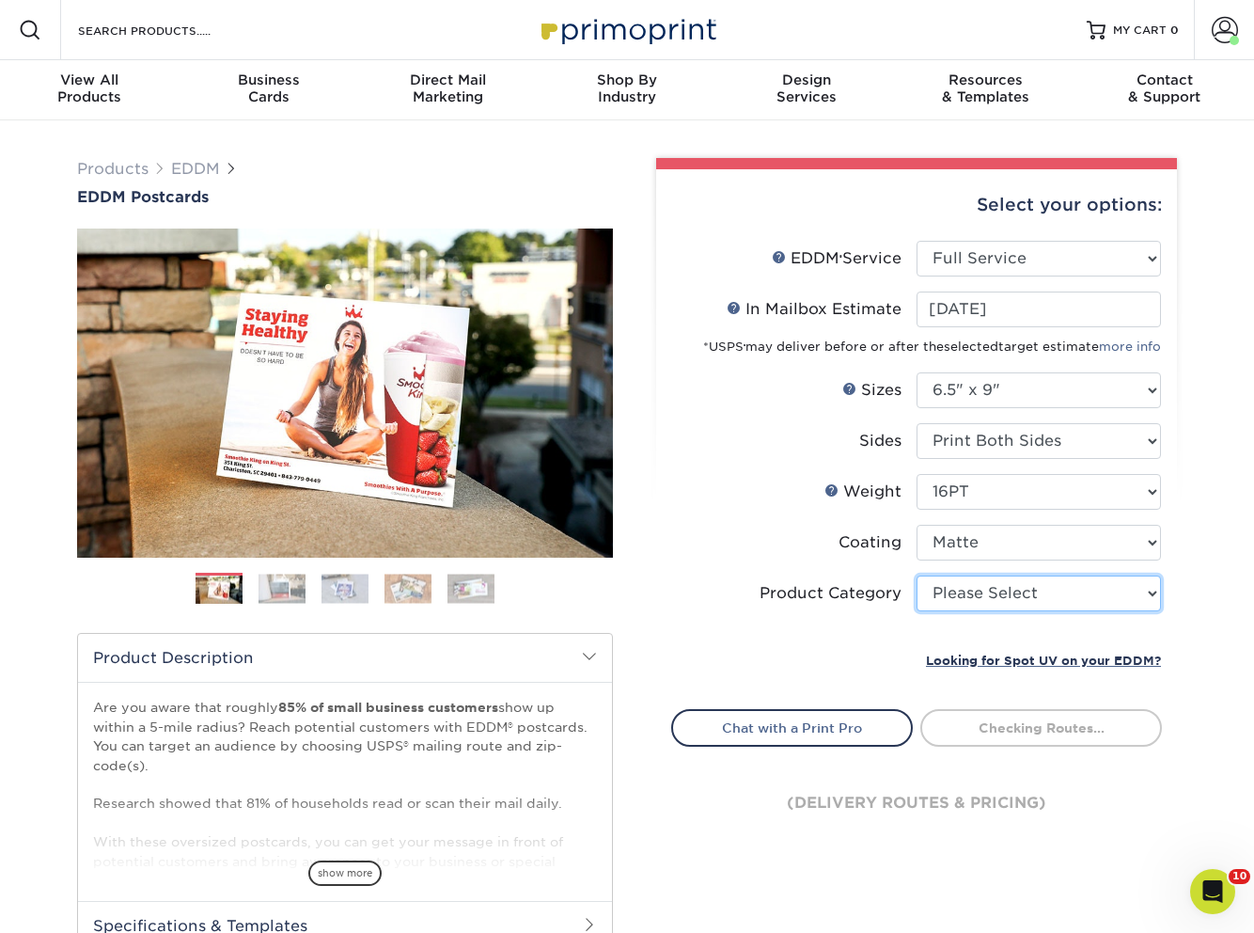
click at [958, 600] on select "Please Select Postcards" at bounding box center [1039, 593] width 244 height 36
select select "9b7272e0-d6c8-4c3c-8e97-d3a1bcdab858"
click at [917, 575] on select "Please Select Postcards" at bounding box center [1039, 593] width 244 height 36
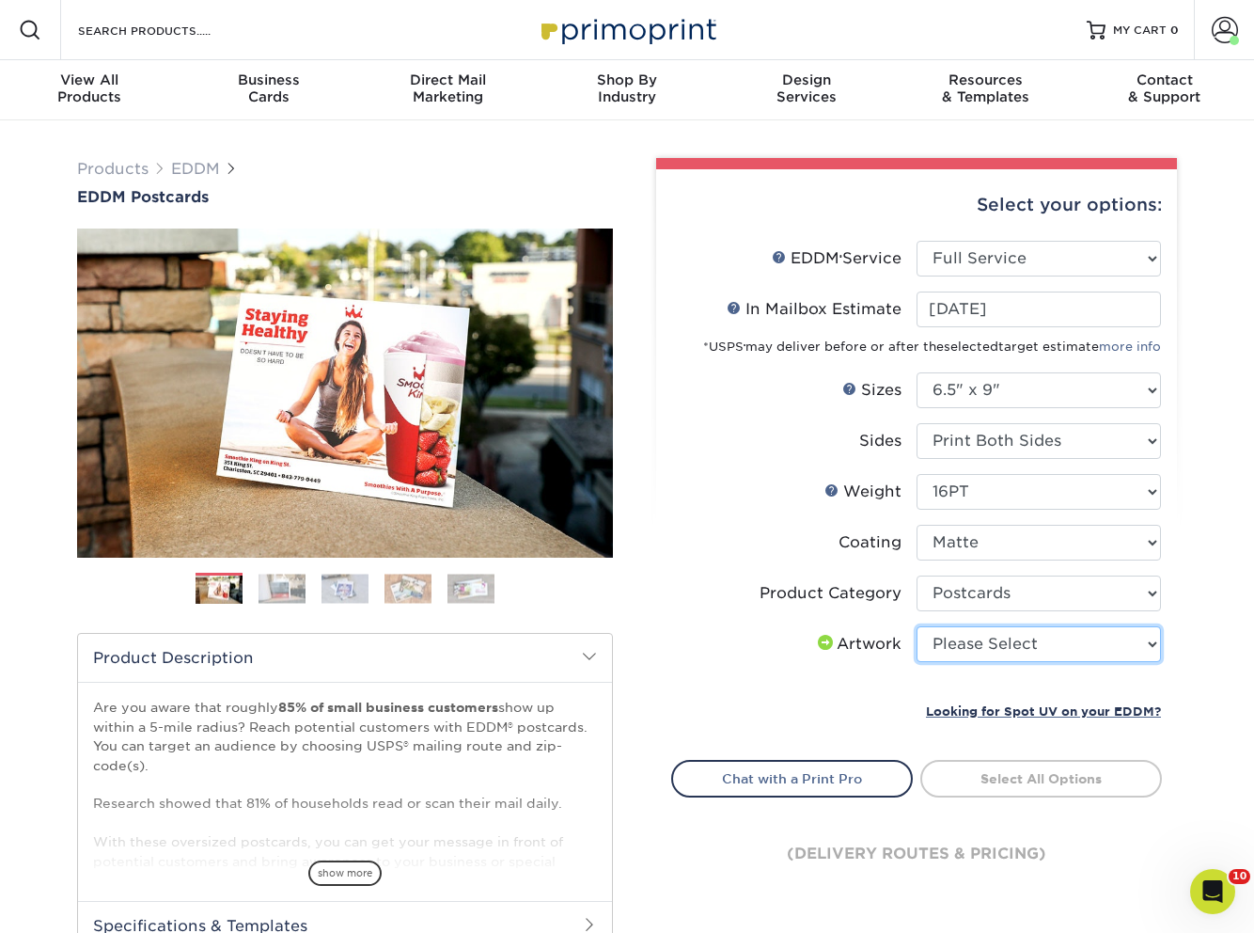
click at [978, 652] on select "Please Select I will upload files I need a design - $150" at bounding box center [1039, 644] width 244 height 36
select select "upload"
click at [917, 626] on select "Please Select I will upload files I need a design - $150" at bounding box center [1039, 644] width 244 height 36
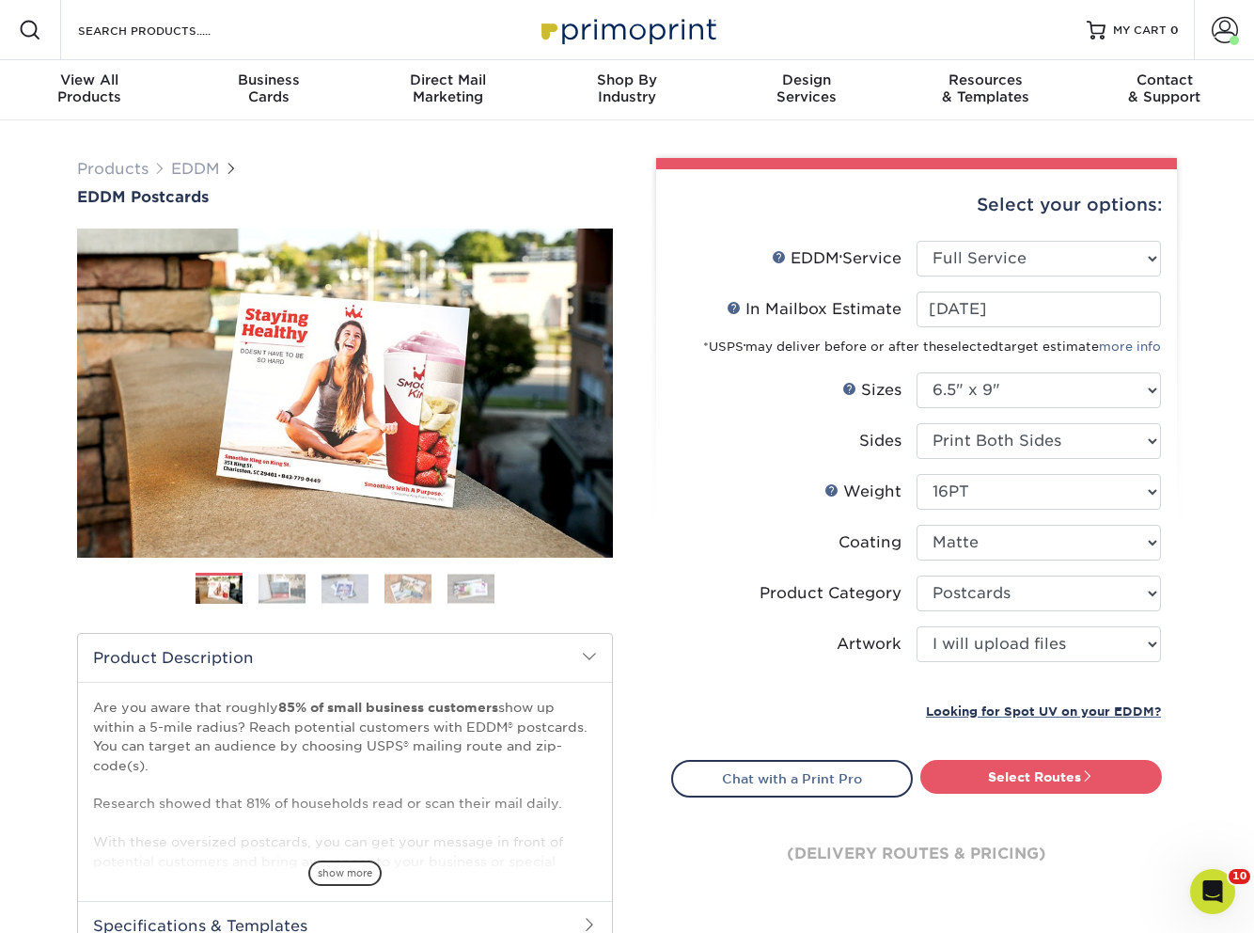
click at [1020, 771] on link "Select Routes" at bounding box center [1041, 777] width 242 height 34
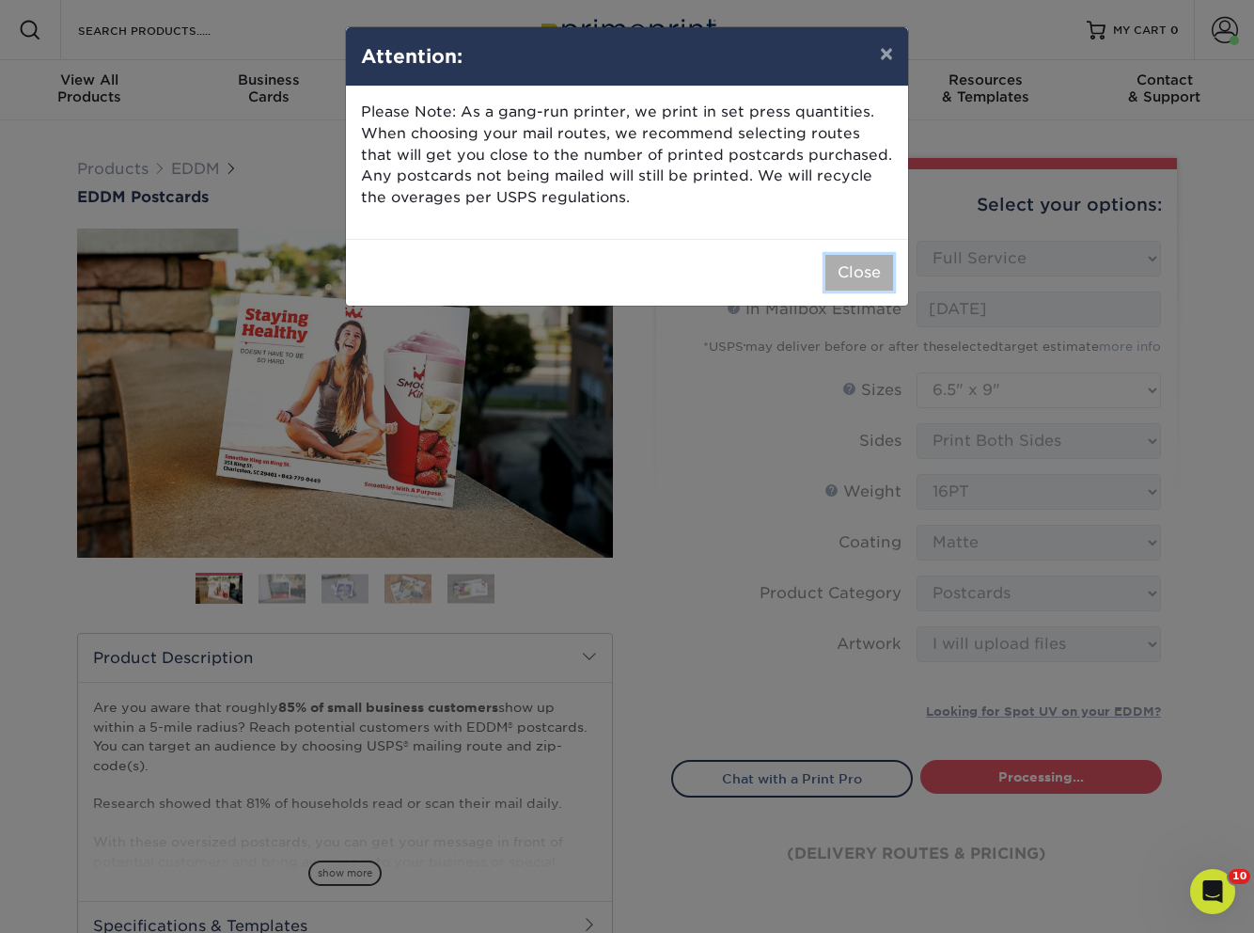
click at [861, 280] on button "Close" at bounding box center [859, 273] width 68 height 36
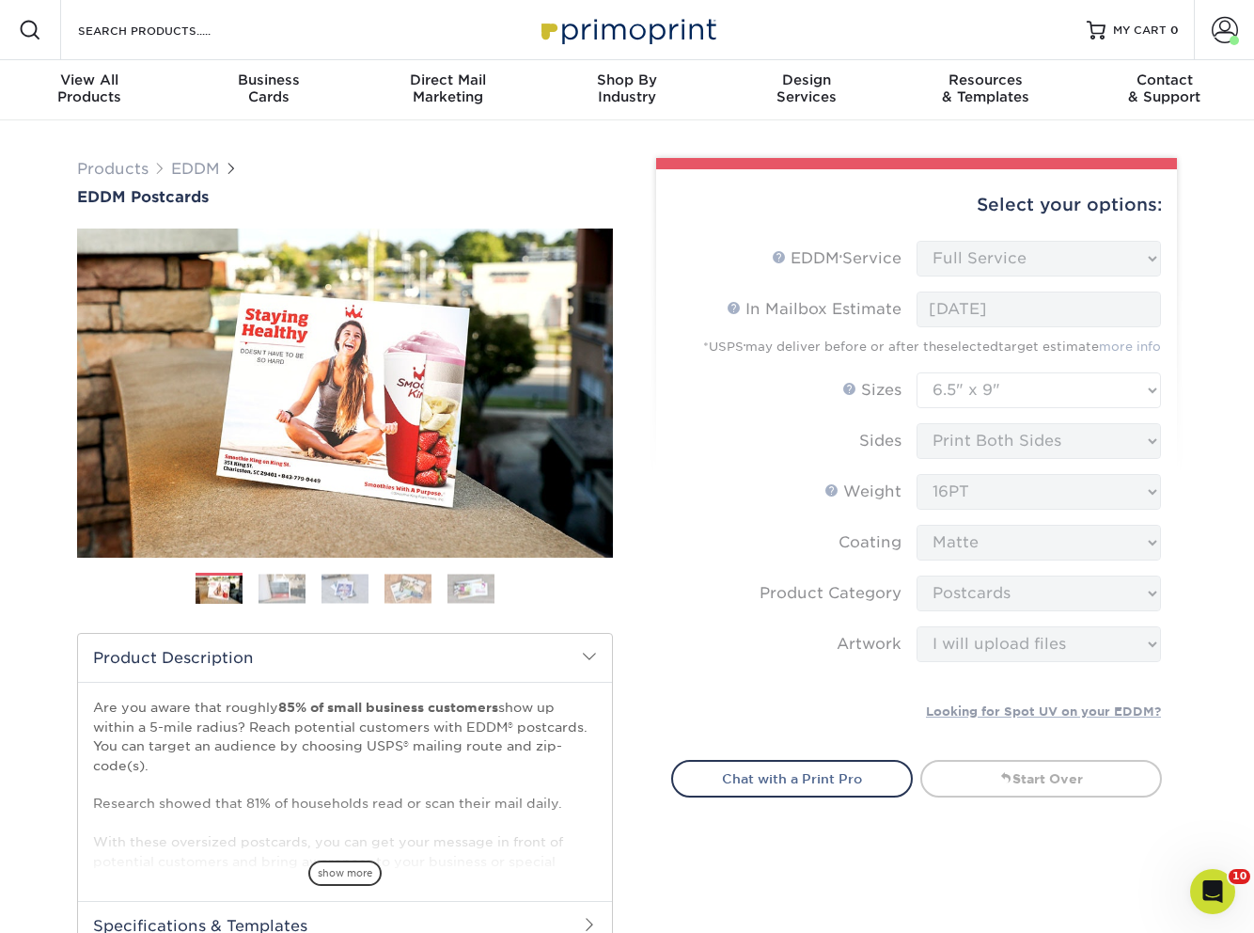
click at [1054, 270] on form "EDDM Service Help EDDM ® Service Please Select Full Service Print Only < Prev" at bounding box center [916, 489] width 491 height 496
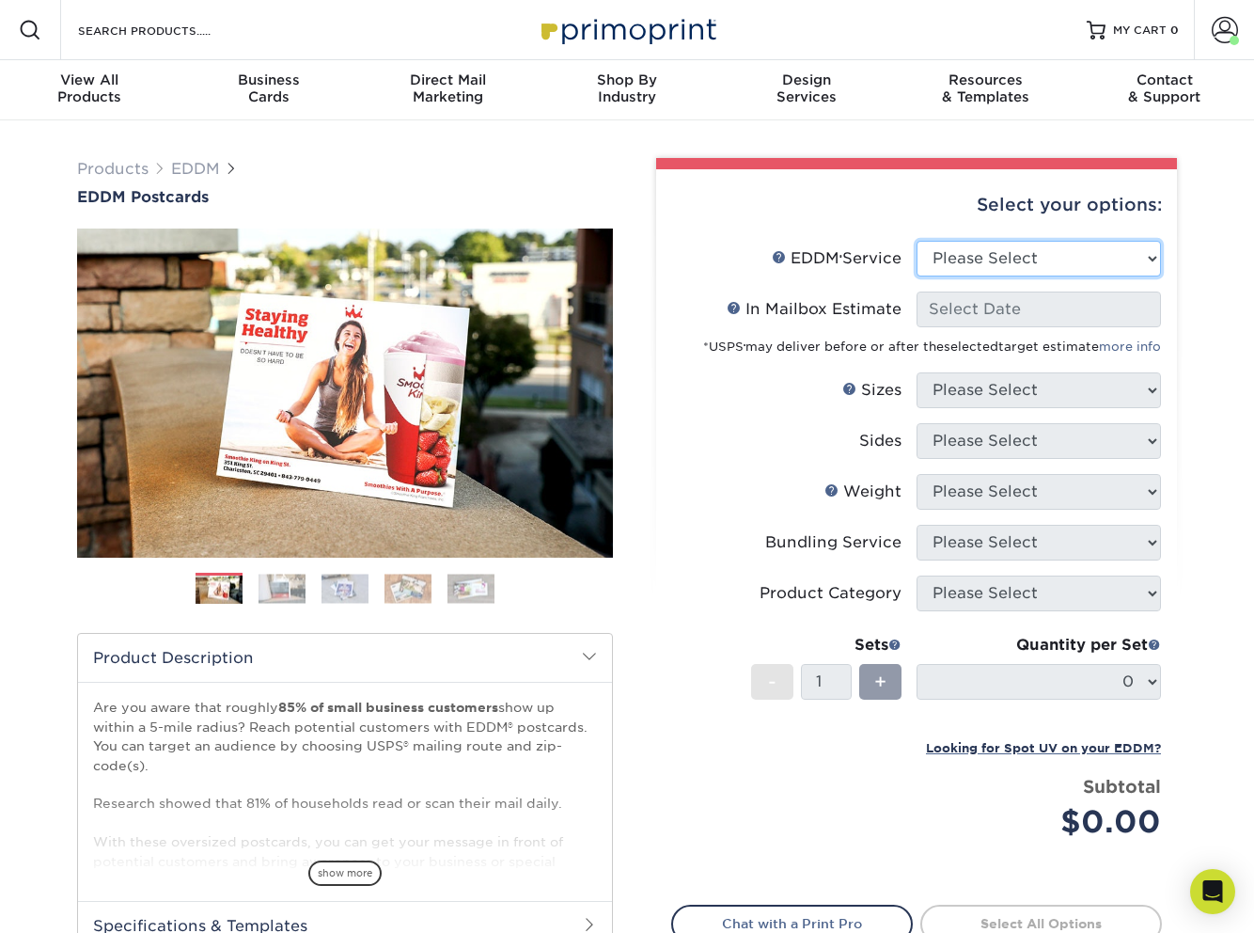
click at [1003, 259] on select "Please Select Full Service Print Only" at bounding box center [1039, 259] width 244 height 36
select select "full_service"
click at [917, 241] on select "Please Select Full Service Print Only" at bounding box center [1039, 259] width 244 height 36
select select "-1"
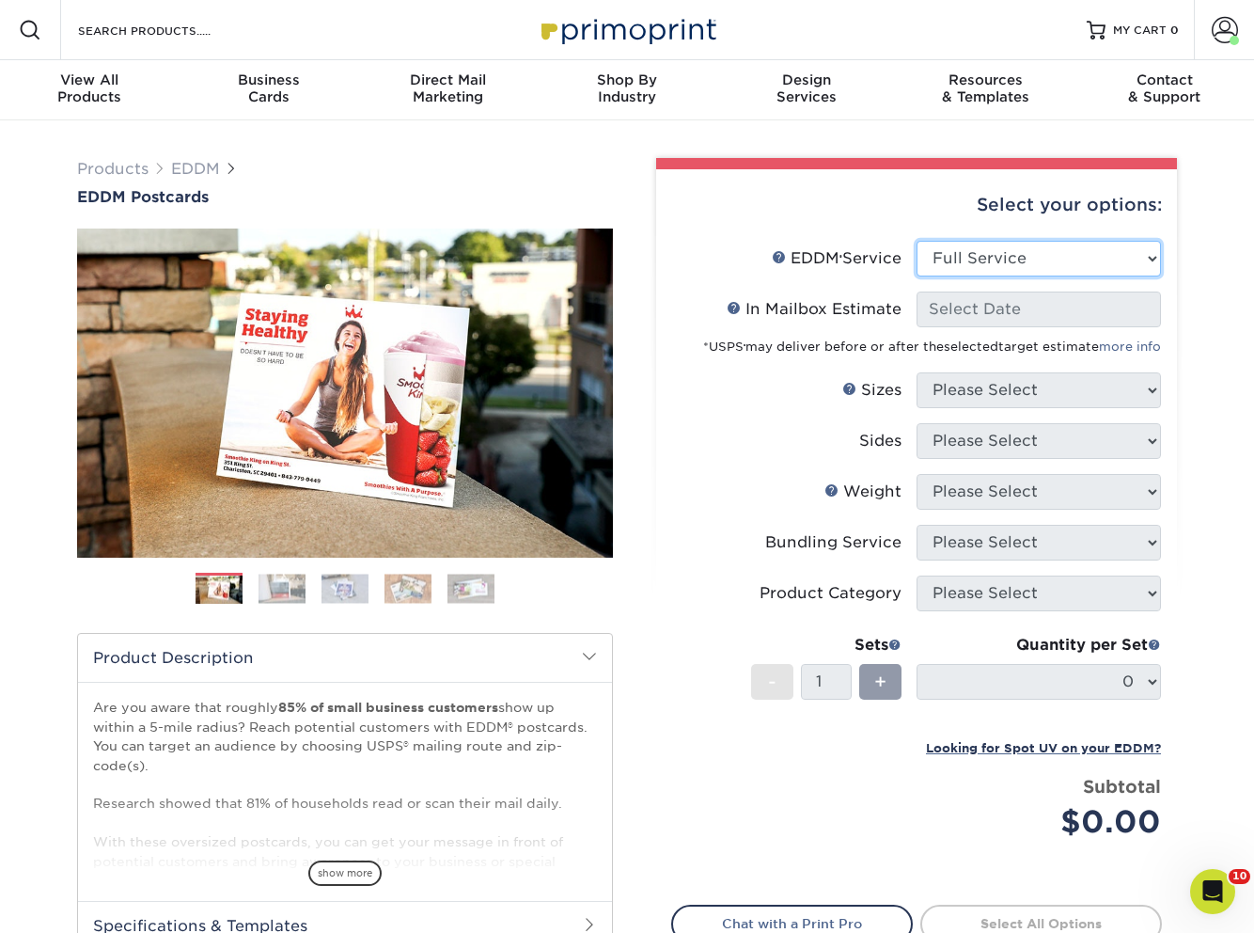
select select "-1"
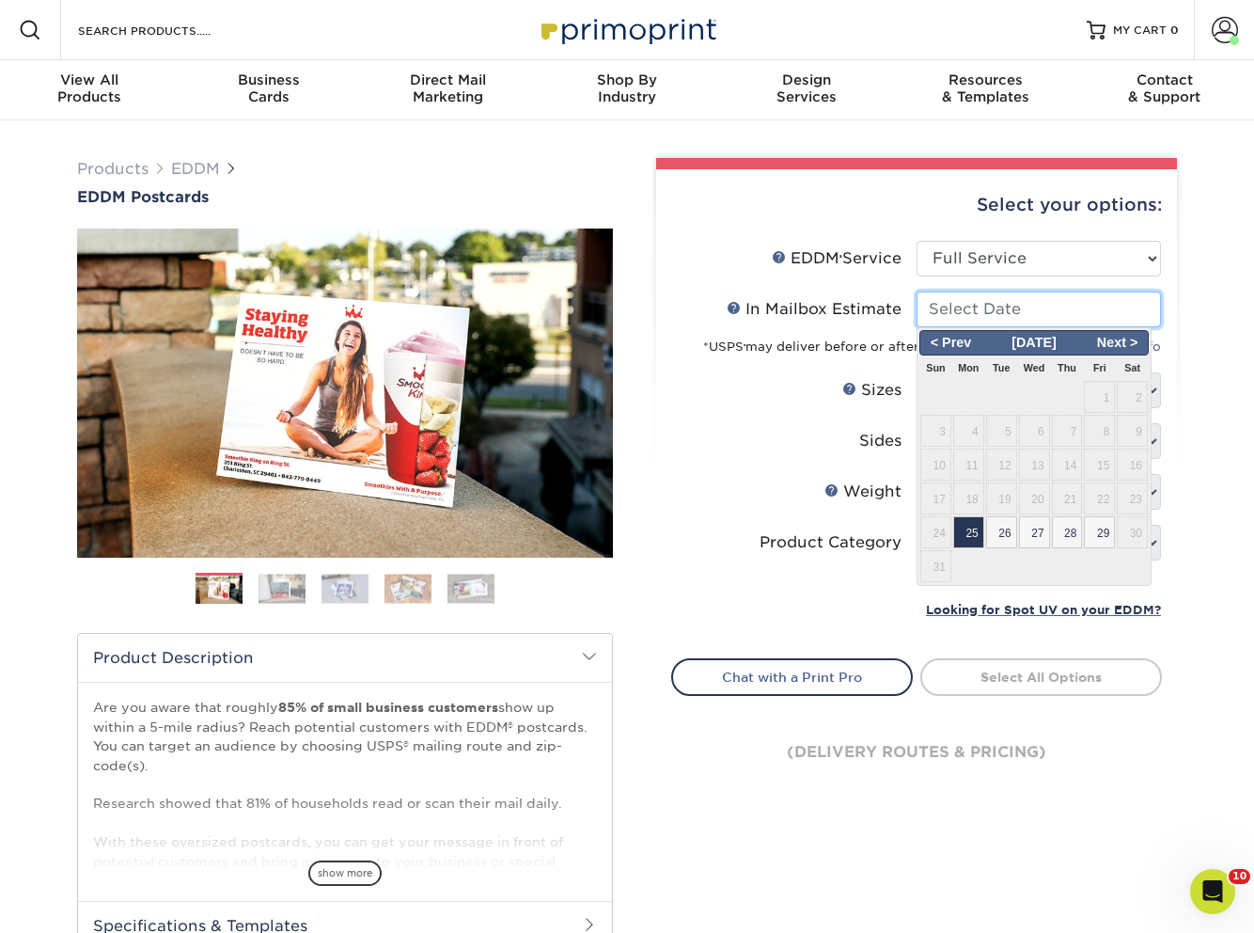
click at [973, 314] on input "In Mailbox Estimate Help In Mailbox Estimate" at bounding box center [1039, 309] width 244 height 36
click at [974, 537] on span "25" at bounding box center [968, 532] width 31 height 32
type input "[DATE]"
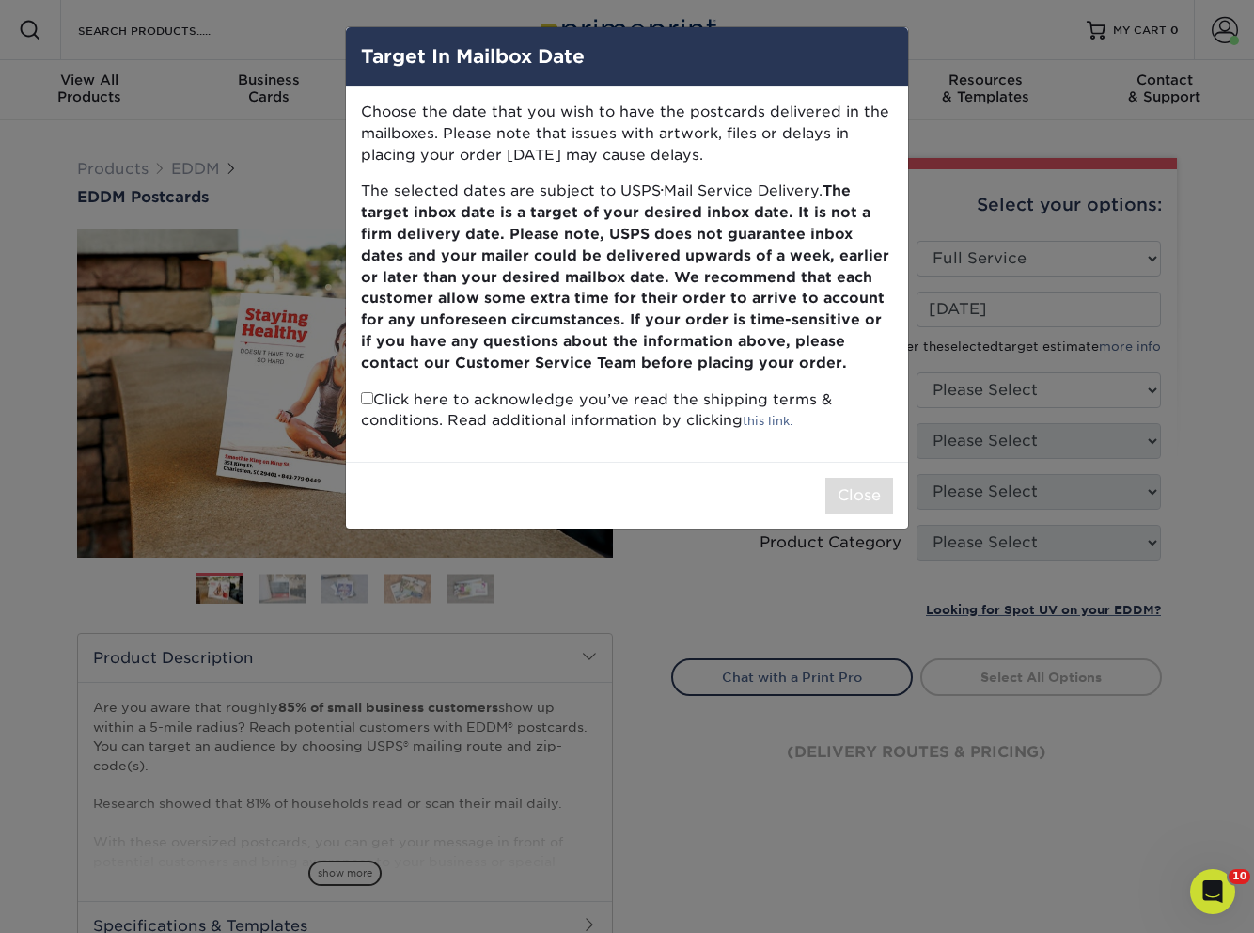
click at [364, 397] on input "checkbox" at bounding box center [367, 398] width 12 height 12
checkbox input "true"
click at [865, 483] on button "Close" at bounding box center [859, 496] width 68 height 36
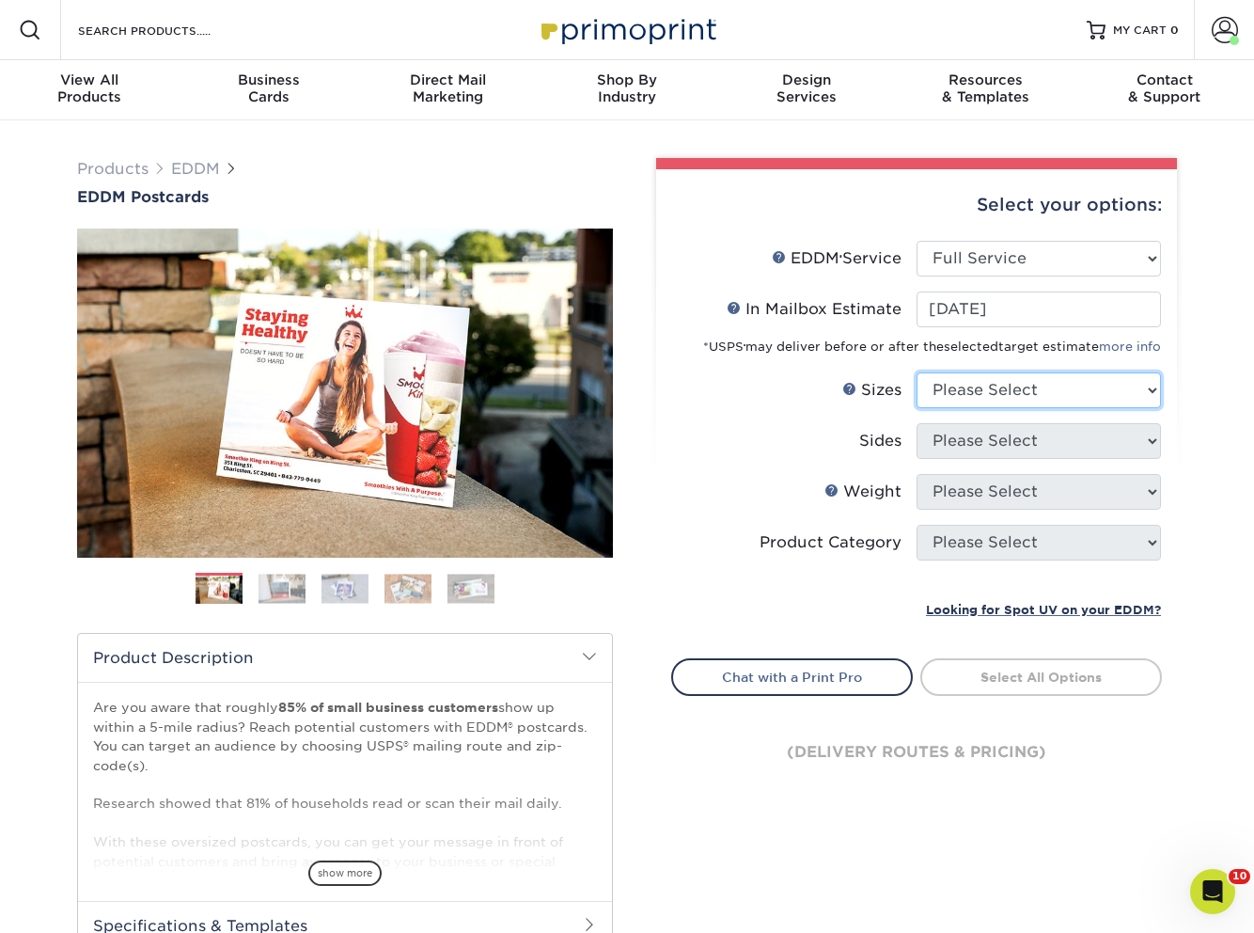
click at [958, 400] on select "Please Select 4.5" x 12" 6" x 12" 6.5" x 8" 6.5" x 9" 6.5" x 12" 7" x 8.5" 8" x…" at bounding box center [1039, 390] width 244 height 36
select select "6.50x9.00"
click at [917, 372] on select "Please Select 4.5" x 12" 6" x 12" 6.5" x 8" 6.5" x 9" 6.5" x 12" 7" x 8.5" 8" x…" at bounding box center [1039, 390] width 244 height 36
click at [952, 442] on select "Please Select Print Both Sides Print Front Only" at bounding box center [1039, 441] width 244 height 36
select select "13abbda7-1d64-4f25-8bb2-c179b224825d"
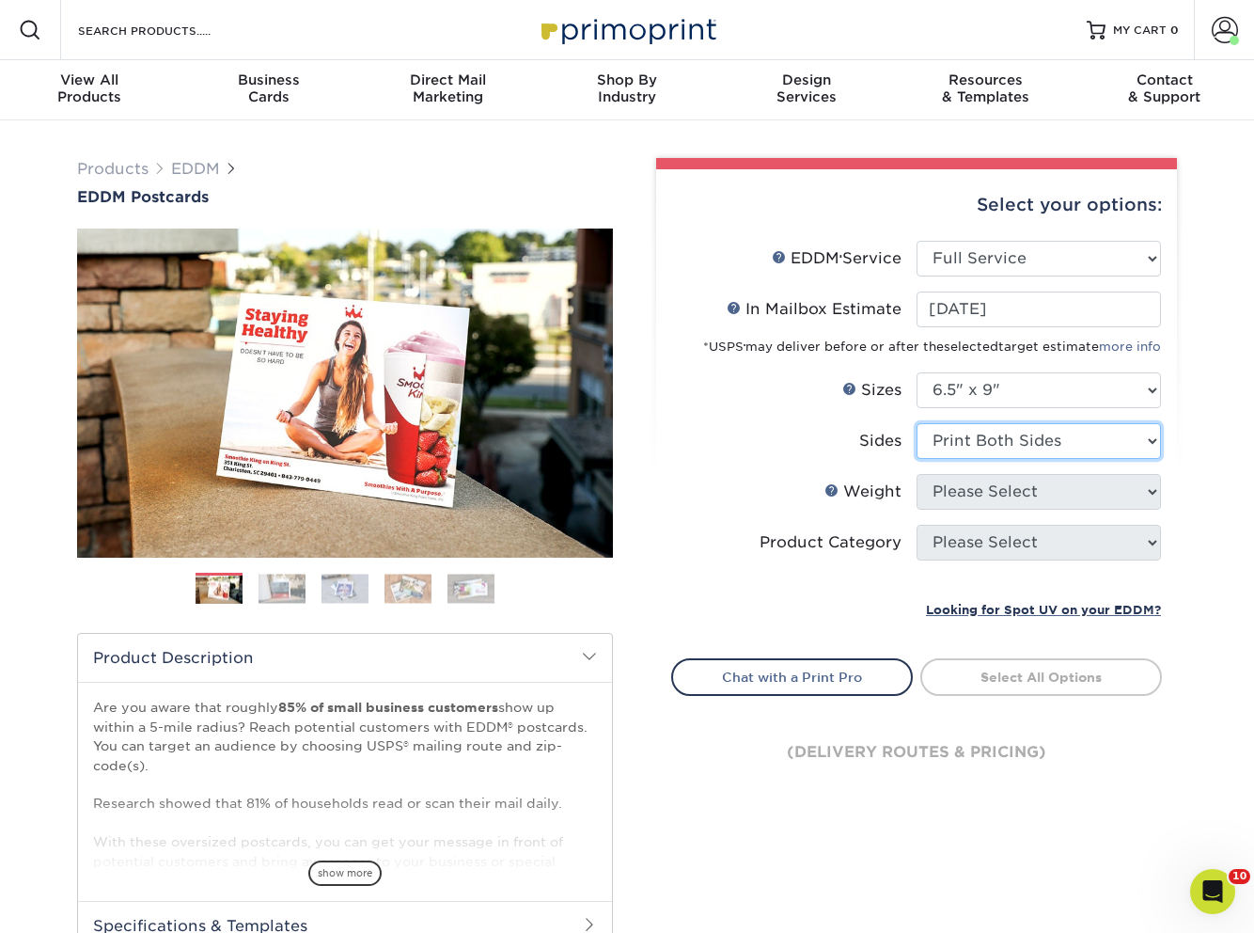
click at [917, 423] on select "Please Select Print Both Sides Print Front Only" at bounding box center [1039, 441] width 244 height 36
click at [956, 497] on select "Please Select 16PT 14PT" at bounding box center [1039, 492] width 244 height 36
select select "16PT"
click at [917, 474] on select "Please Select 16PT 14PT" at bounding box center [1039, 492] width 244 height 36
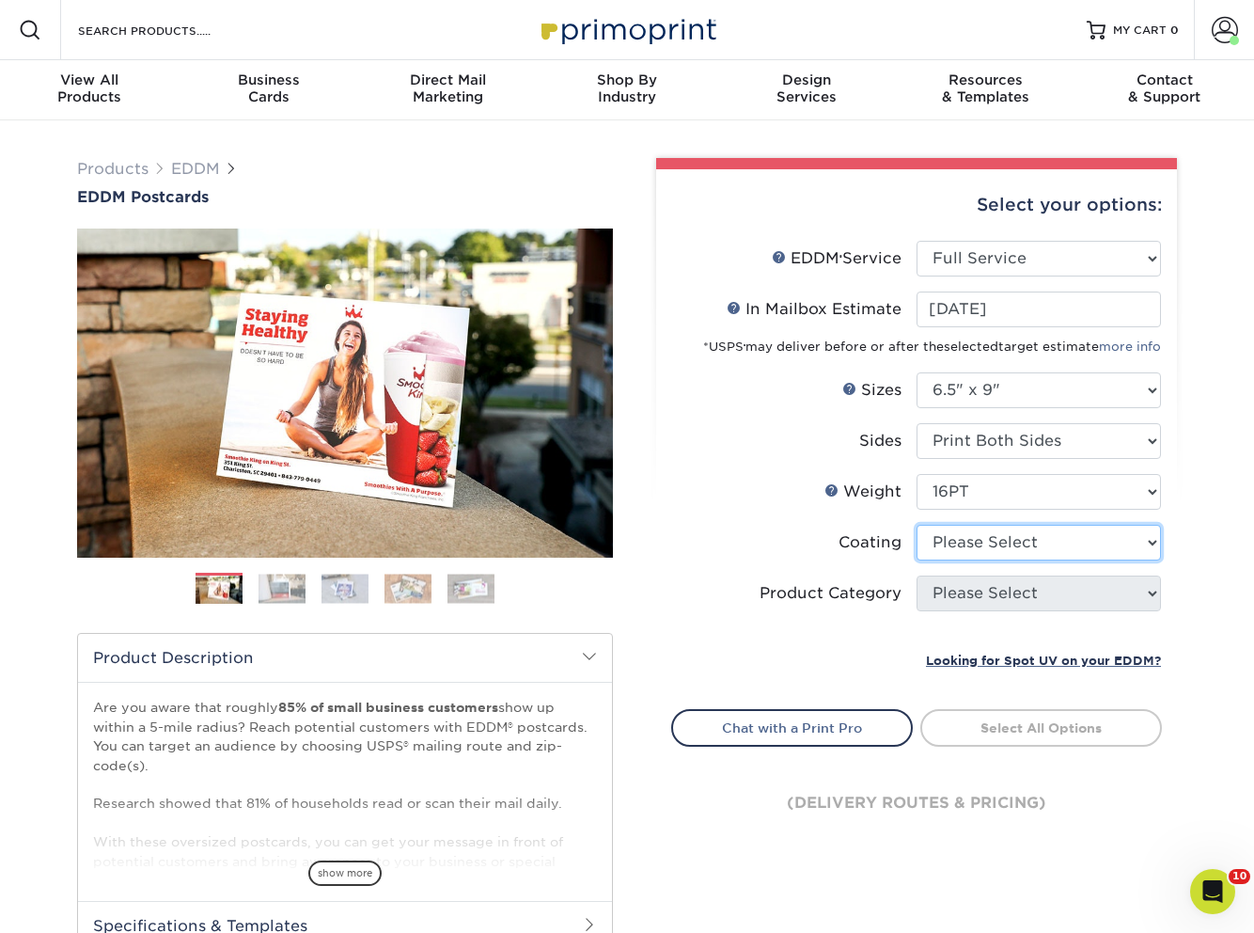
click at [970, 548] on select at bounding box center [1039, 543] width 244 height 36
select select "121bb7b5-3b4d-429f-bd8d-bbf80e953313"
click at [917, 525] on select at bounding box center [1039, 543] width 244 height 36
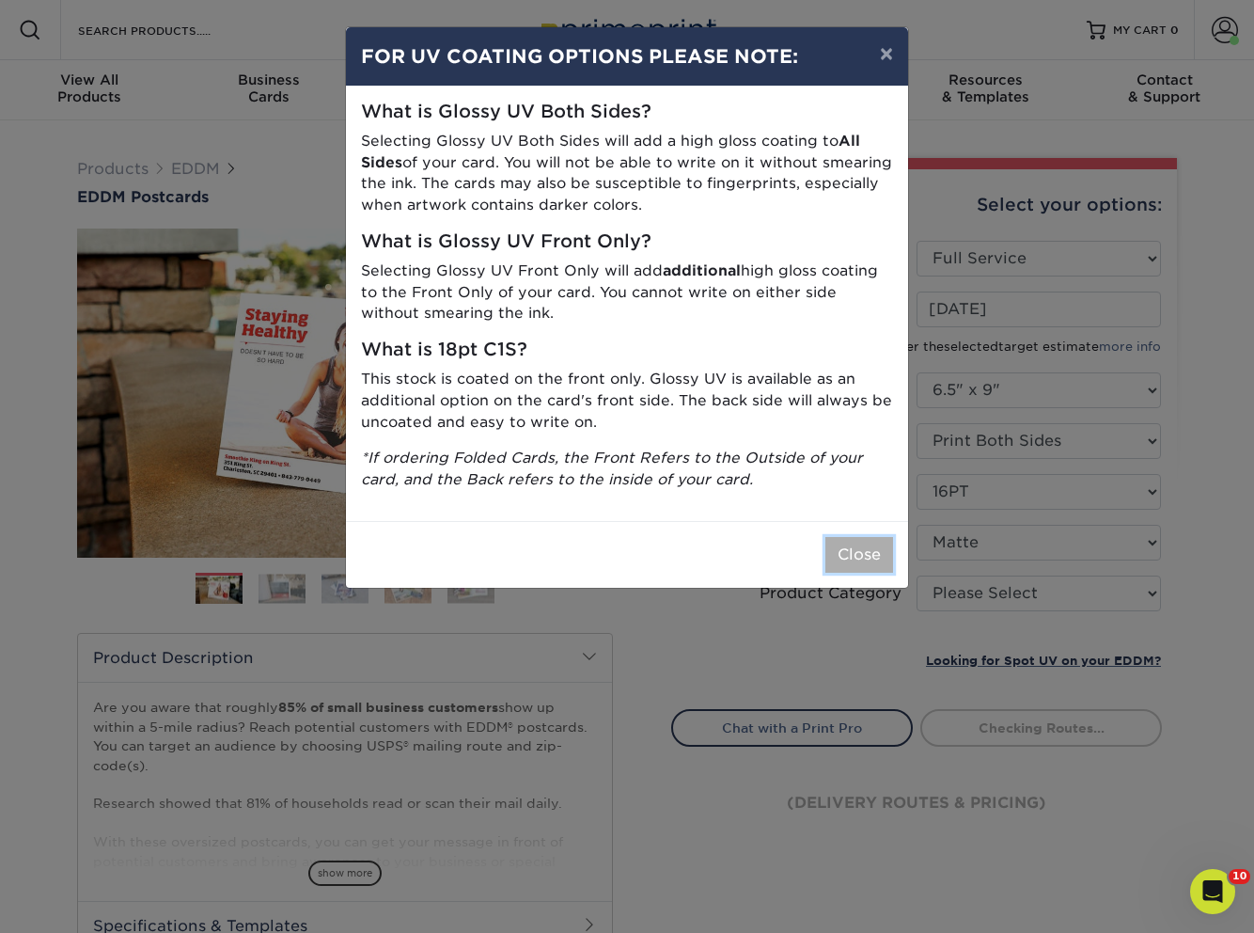
click at [852, 559] on button "Close" at bounding box center [859, 555] width 68 height 36
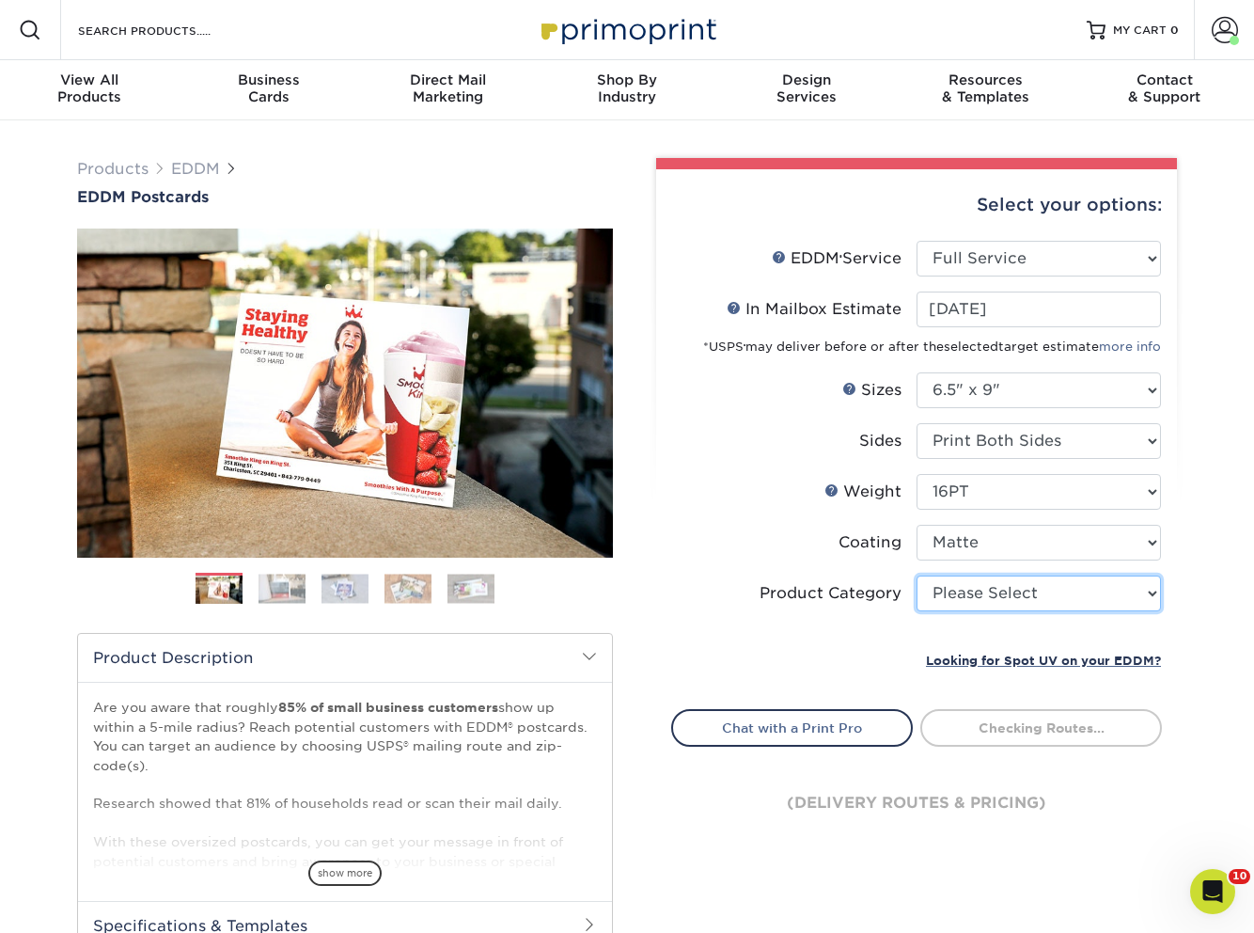
click at [988, 600] on select "Please Select Postcards" at bounding box center [1039, 593] width 244 height 36
select select "9b7272e0-d6c8-4c3c-8e97-d3a1bcdab858"
click at [917, 575] on select "Please Select Postcards" at bounding box center [1039, 593] width 244 height 36
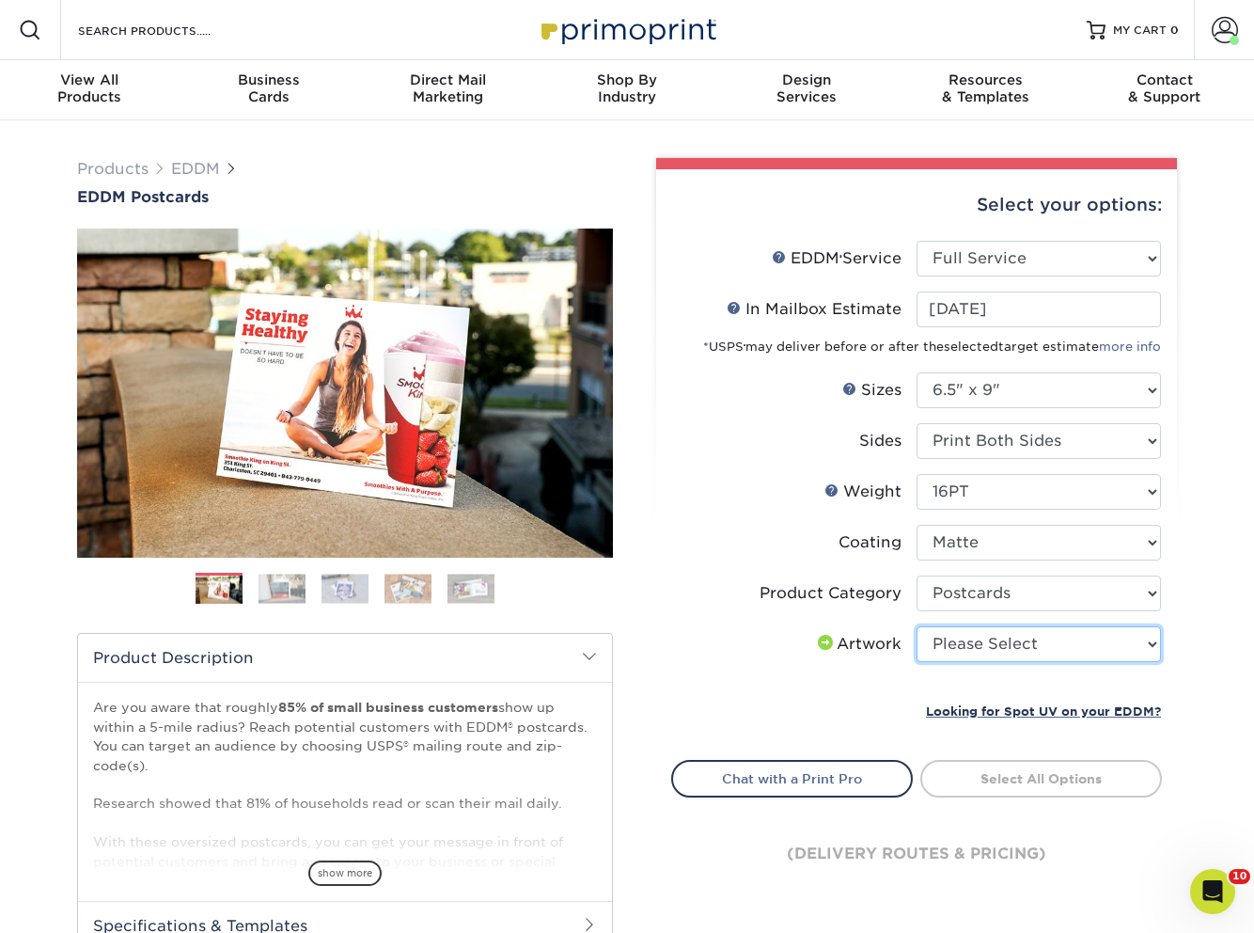
click at [965, 635] on select "Please Select I will upload files I need a design - $150" at bounding box center [1039, 644] width 244 height 36
select select "upload"
click at [917, 626] on select "Please Select I will upload files I need a design - $150" at bounding box center [1039, 644] width 244 height 36
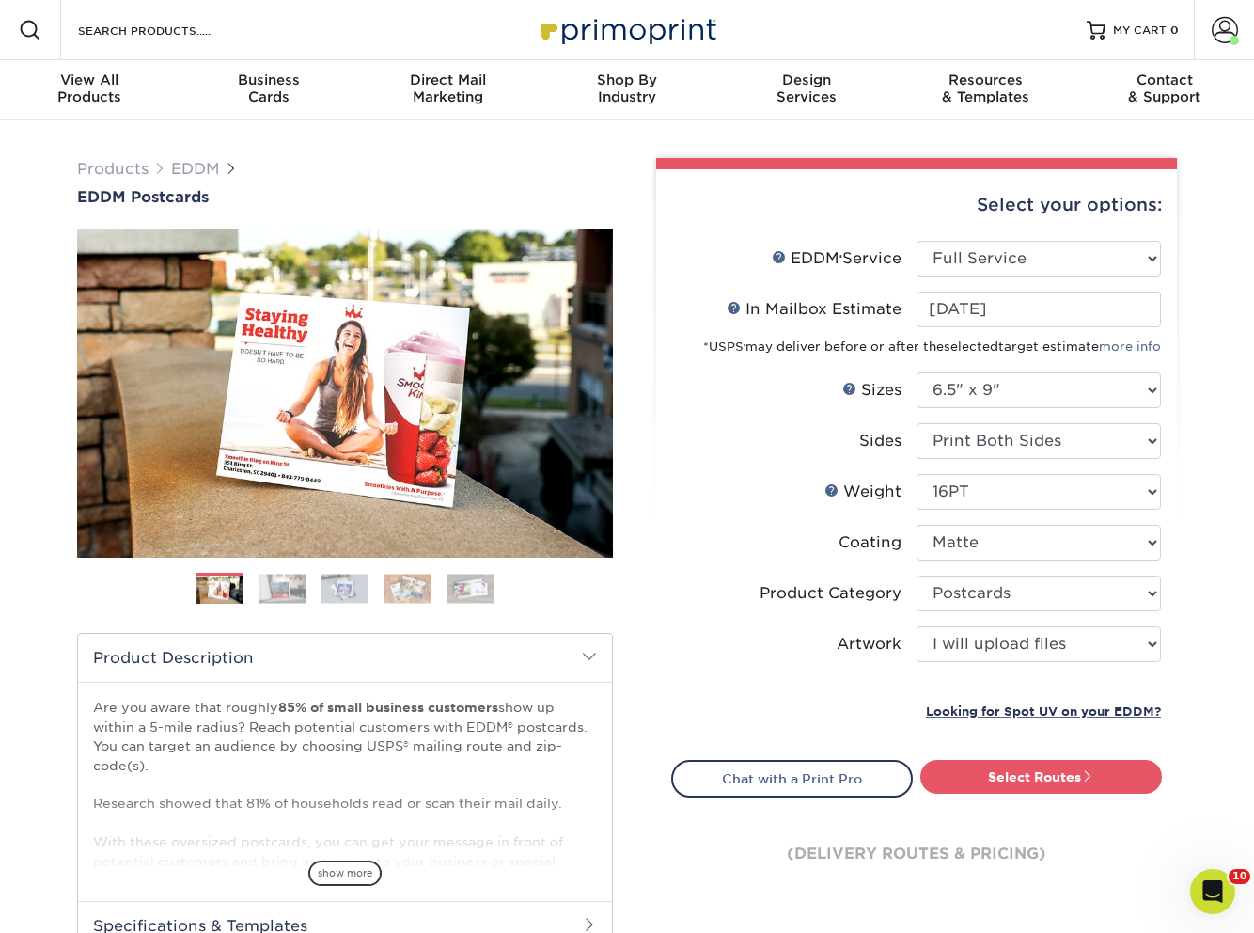
click at [969, 782] on link "Select Routes" at bounding box center [1041, 777] width 242 height 34
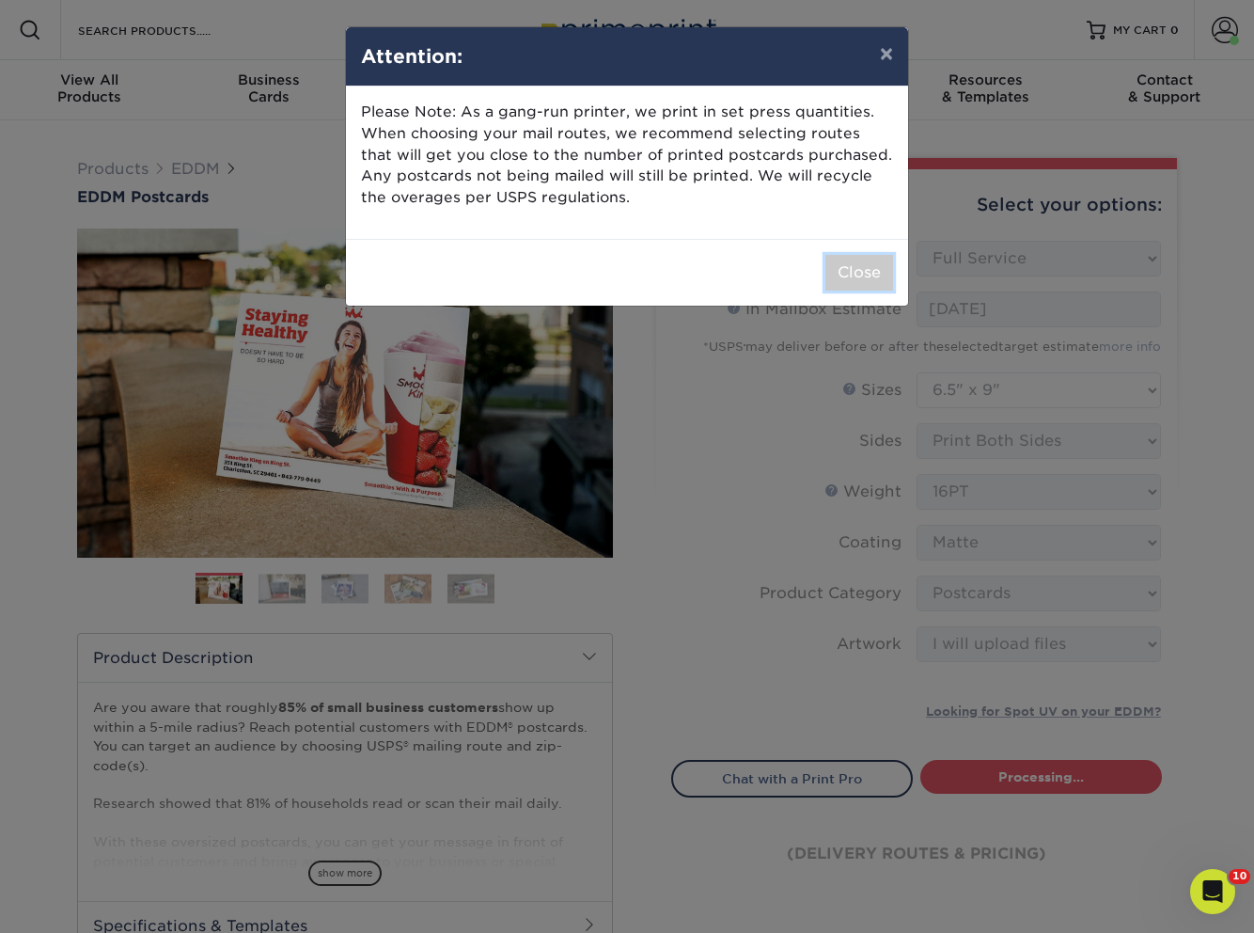
click at [849, 255] on button "Close" at bounding box center [859, 273] width 68 height 36
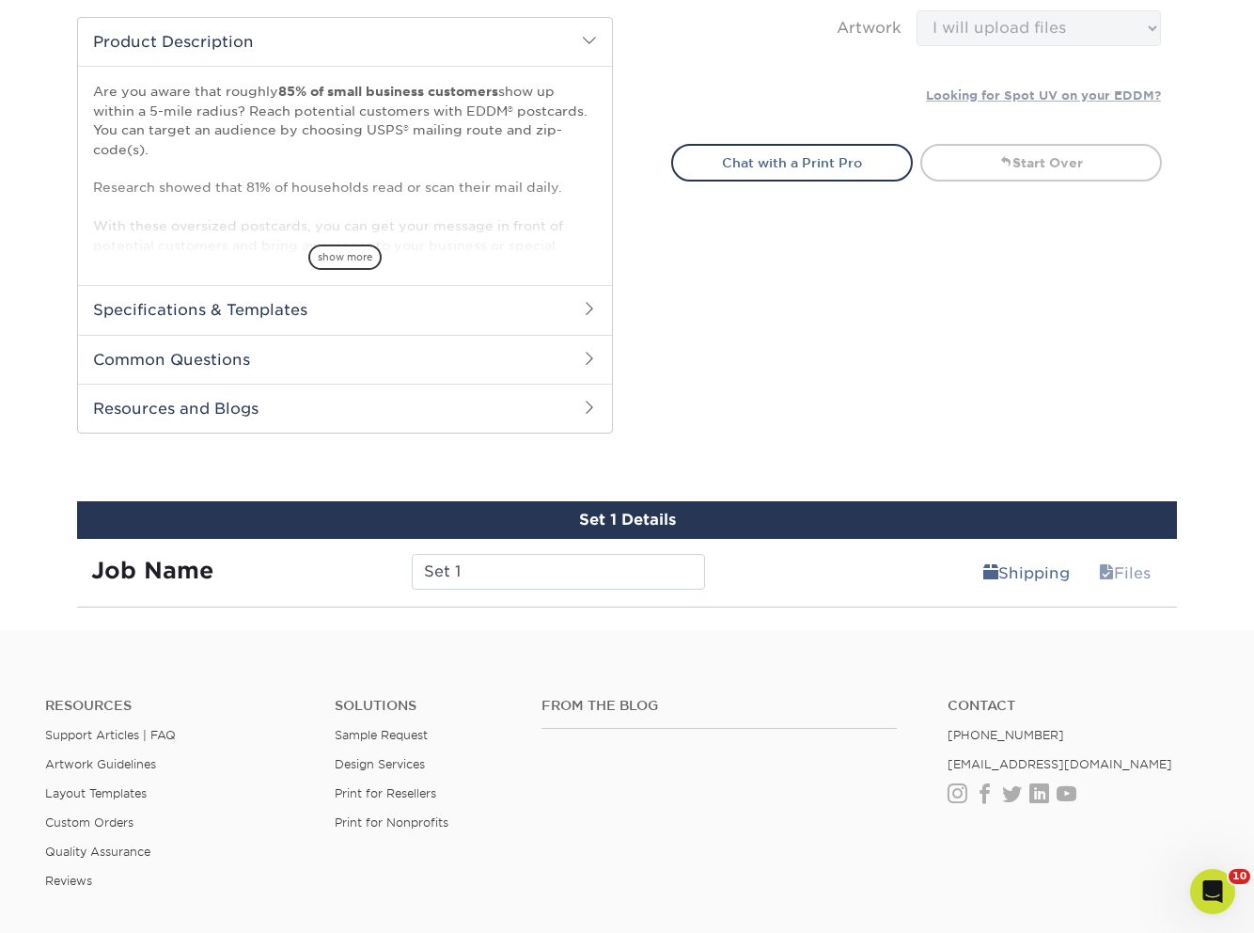
scroll to position [608, 0]
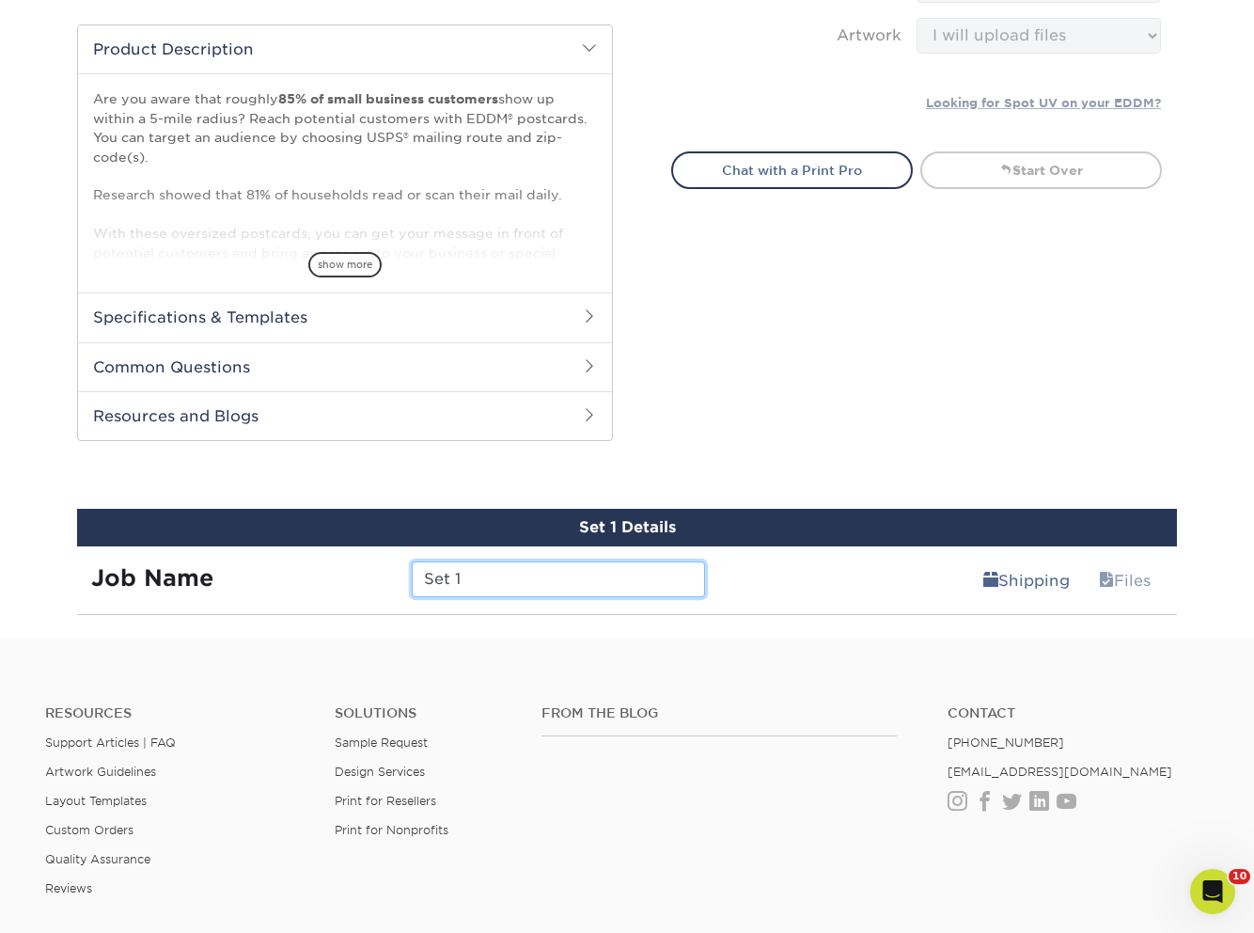
click at [530, 575] on input "Set 1" at bounding box center [558, 579] width 292 height 36
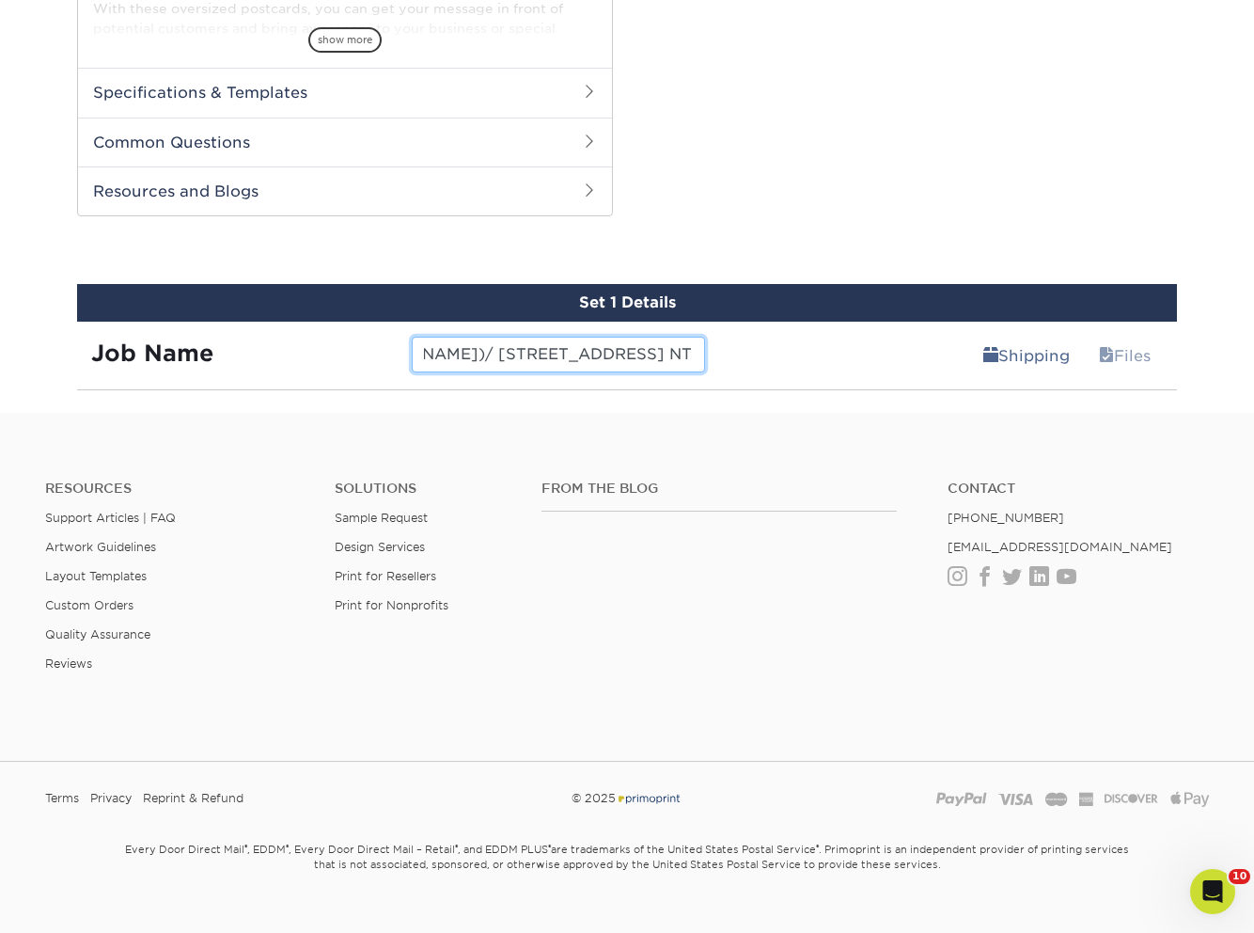
scroll to position [863, 0]
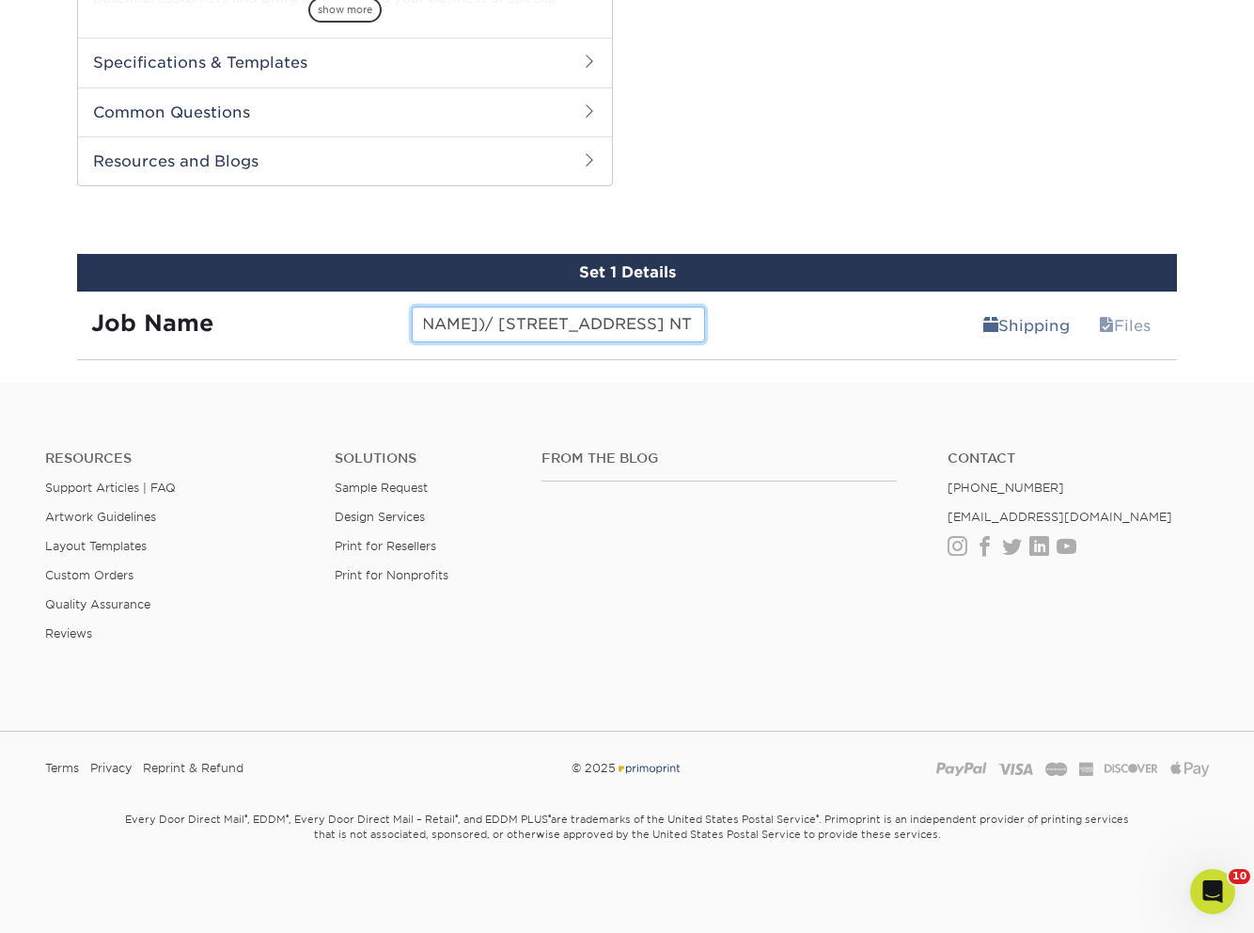
type input "A(Angie Nelden)/ 5010 S Wander Lane NTMPC"
click at [853, 321] on div "Shipping Files" at bounding box center [948, 317] width 459 height 53
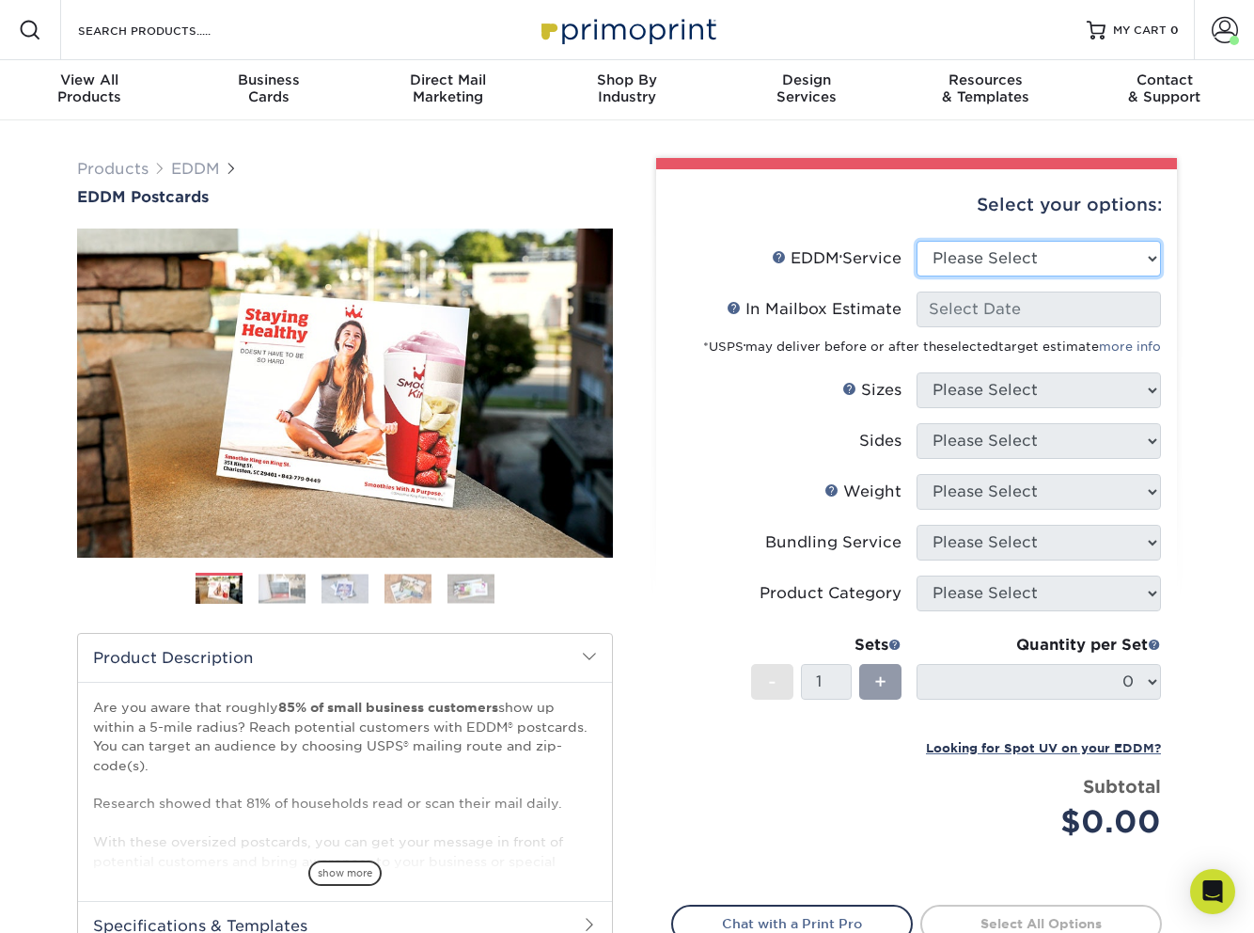
click at [997, 260] on select "Please Select Full Service Print Only" at bounding box center [1039, 259] width 244 height 36
select select "full_service"
click at [917, 241] on select "Please Select Full Service Print Only" at bounding box center [1039, 259] width 244 height 36
select select "-1"
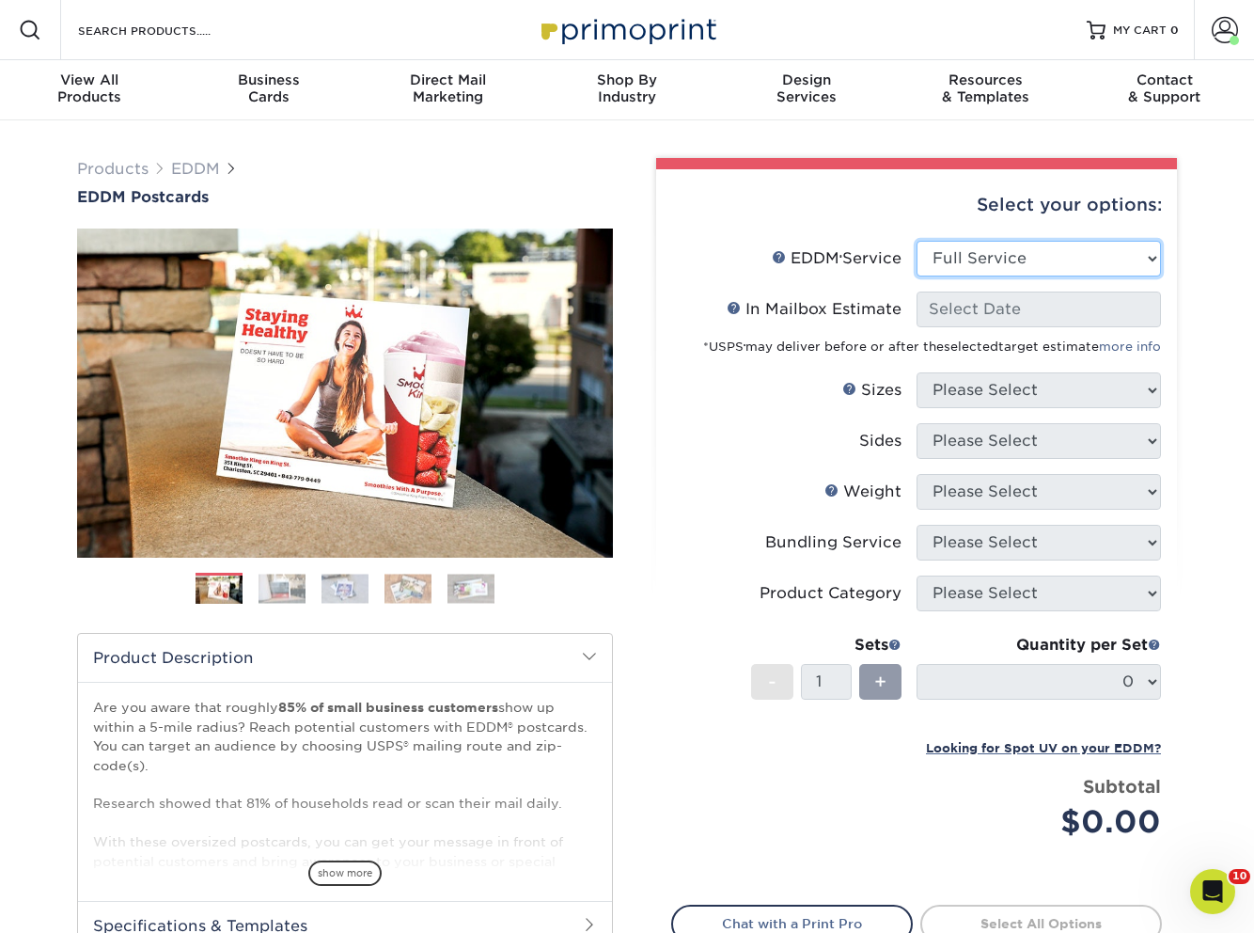
select select "-1"
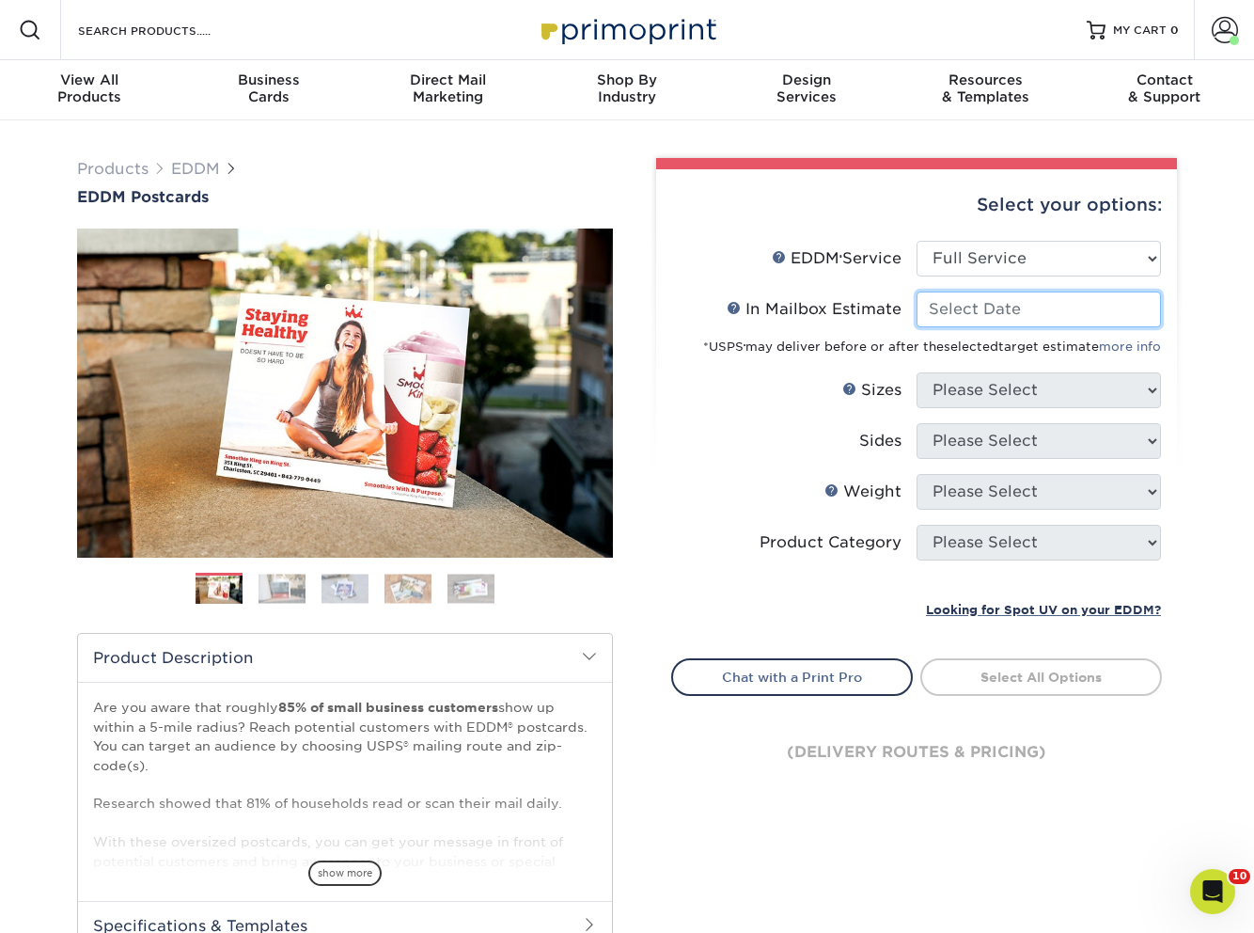
click at [965, 310] on input "In Mailbox Estimate Help In Mailbox Estimate" at bounding box center [1039, 309] width 244 height 36
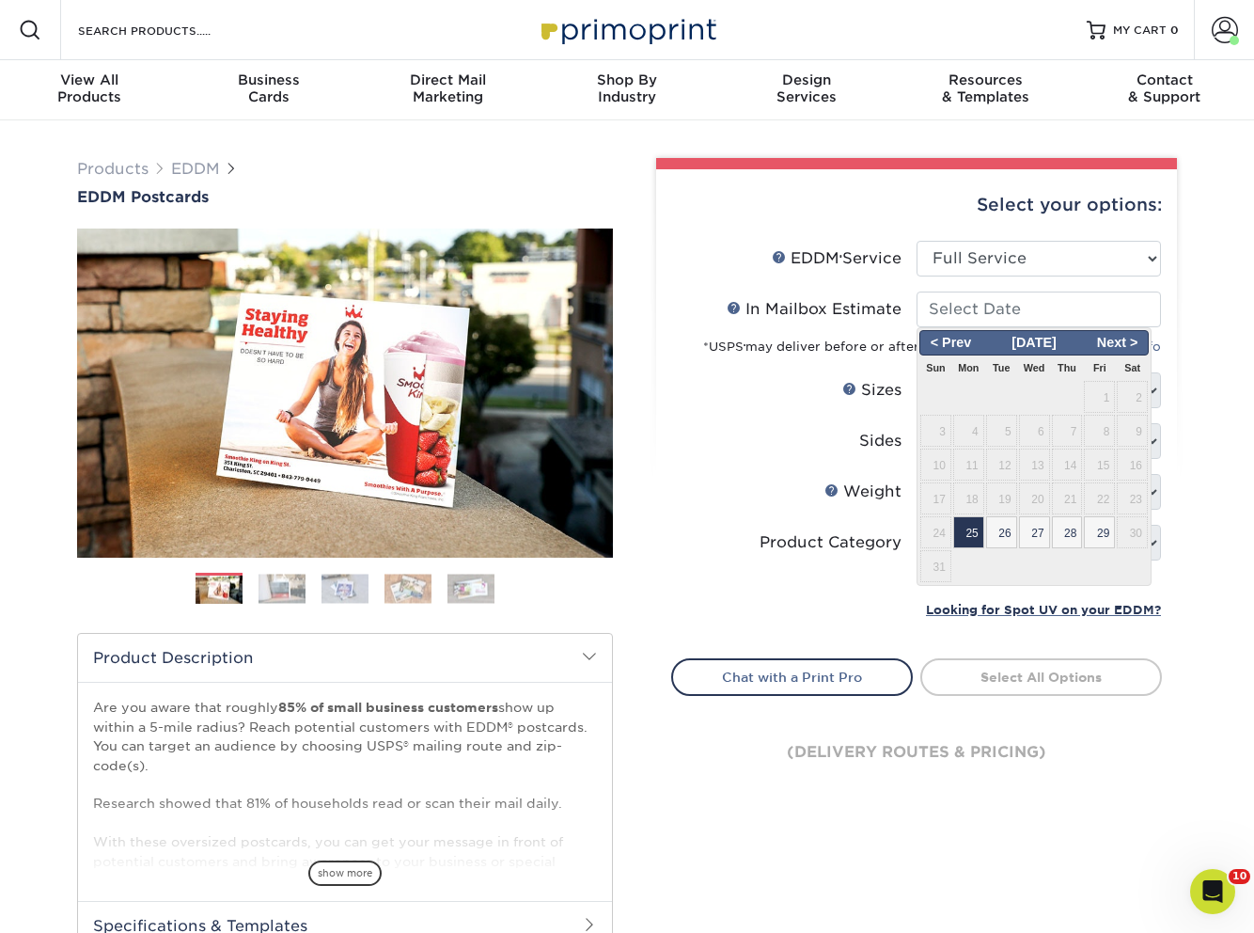
click at [963, 541] on span "25" at bounding box center [968, 532] width 31 height 32
type input "[DATE]"
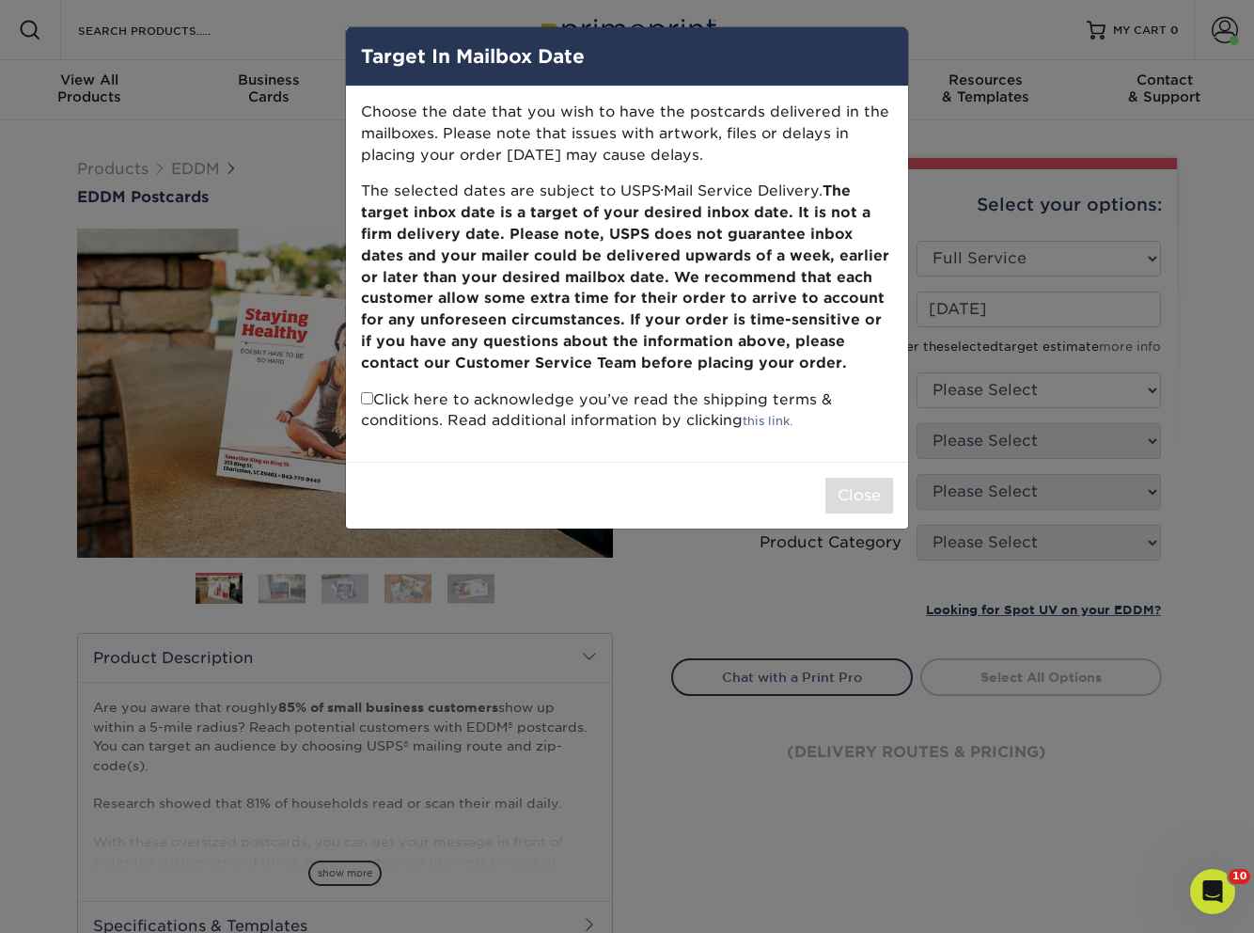
drag, startPoint x: 362, startPoint y: 398, endPoint x: 381, endPoint y: 406, distance: 20.6
click at [362, 398] on input "checkbox" at bounding box center [367, 398] width 12 height 12
checkbox input "true"
click at [864, 489] on button "Close" at bounding box center [859, 496] width 68 height 36
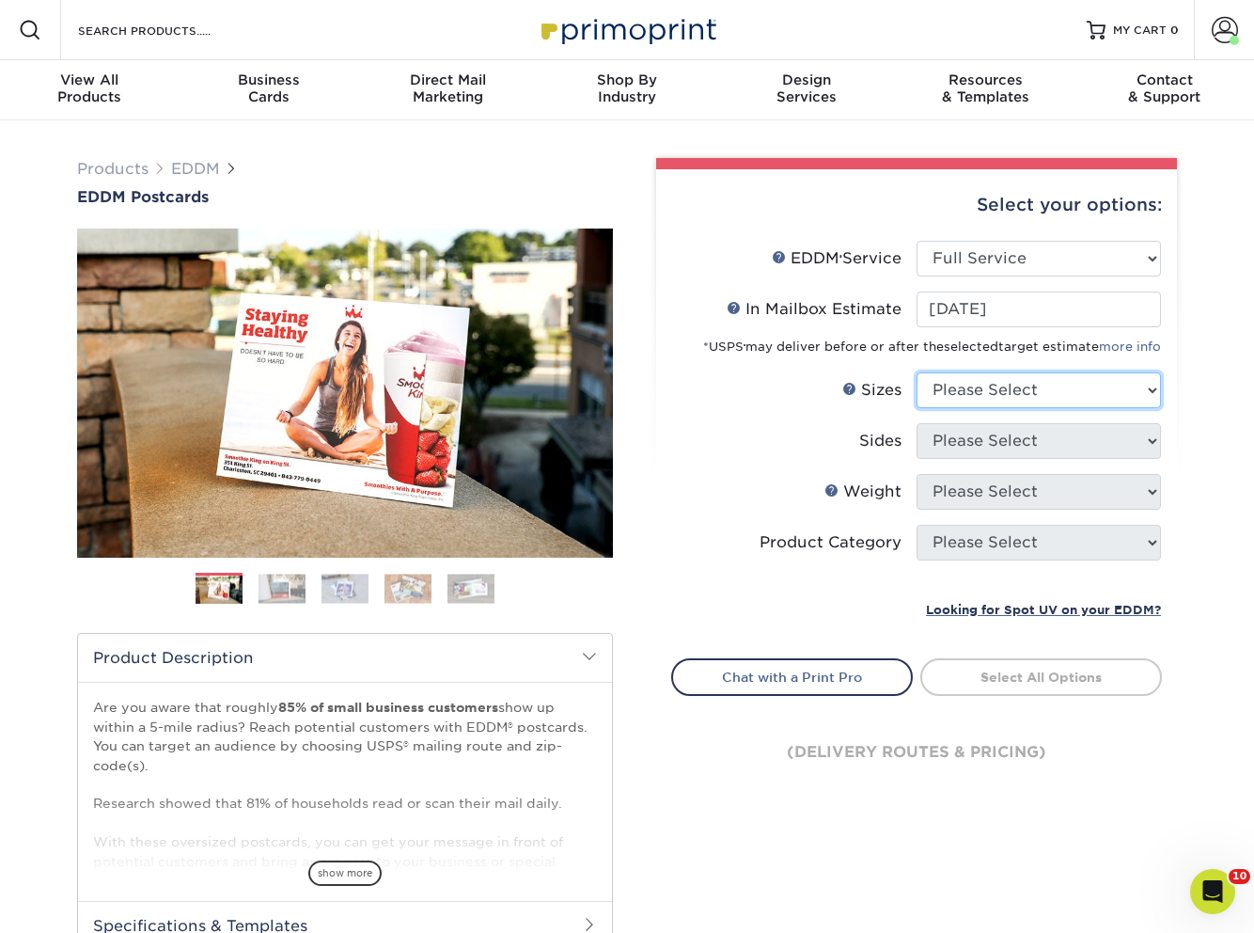
click at [977, 401] on select "Please Select 4.5" x 12" 6" x 12" 6.5" x 8" 6.5" x 9" 6.5" x 12" 7" x 8.5" 8" x…" at bounding box center [1039, 390] width 244 height 36
select select "6.50x9.00"
click at [917, 372] on select "Please Select 4.5" x 12" 6" x 12" 6.5" x 8" 6.5" x 9" 6.5" x 12" 7" x 8.5" 8" x…" at bounding box center [1039, 390] width 244 height 36
click at [965, 454] on select "Please Select Print Both Sides Print Front Only" at bounding box center [1039, 441] width 244 height 36
select select "13abbda7-1d64-4f25-8bb2-c179b224825d"
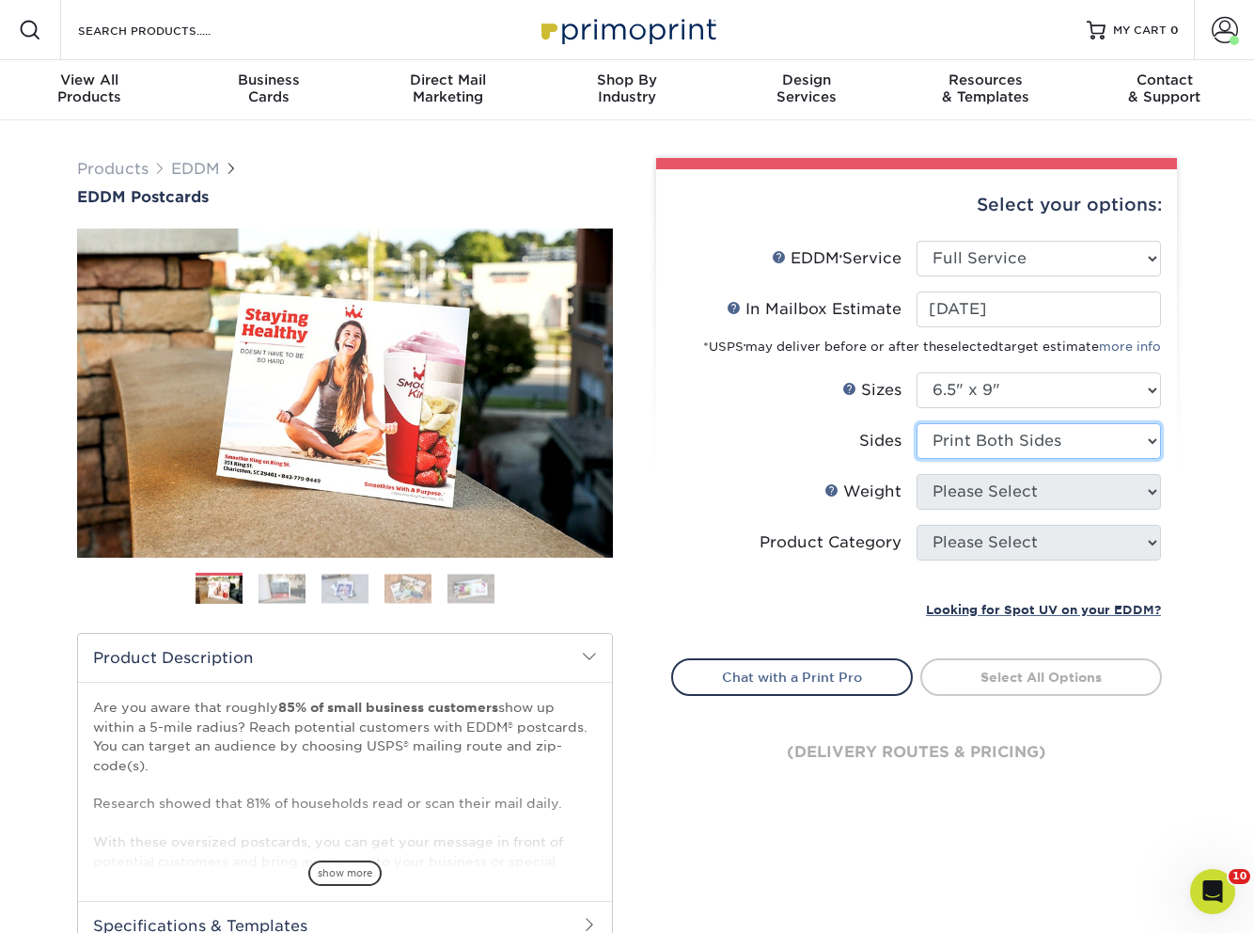
click at [917, 423] on select "Please Select Print Both Sides Print Front Only" at bounding box center [1039, 441] width 244 height 36
click at [951, 498] on select "Please Select 16PT 14PT" at bounding box center [1039, 492] width 244 height 36
select select "16PT"
click at [917, 474] on select "Please Select 16PT 14PT" at bounding box center [1039, 492] width 244 height 36
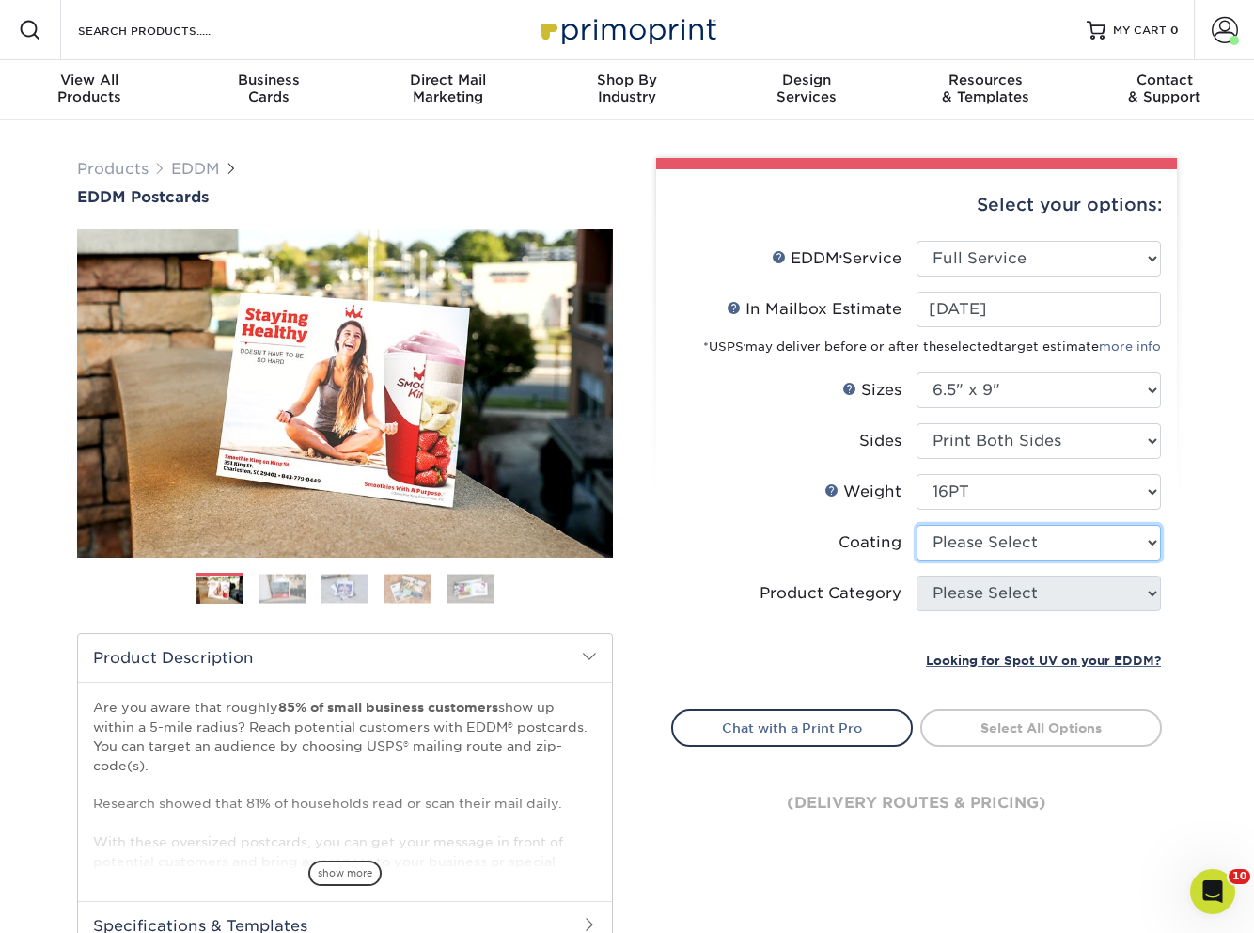
click at [960, 536] on select at bounding box center [1039, 543] width 244 height 36
select select "121bb7b5-3b4d-429f-bd8d-bbf80e953313"
click at [917, 525] on select at bounding box center [1039, 543] width 244 height 36
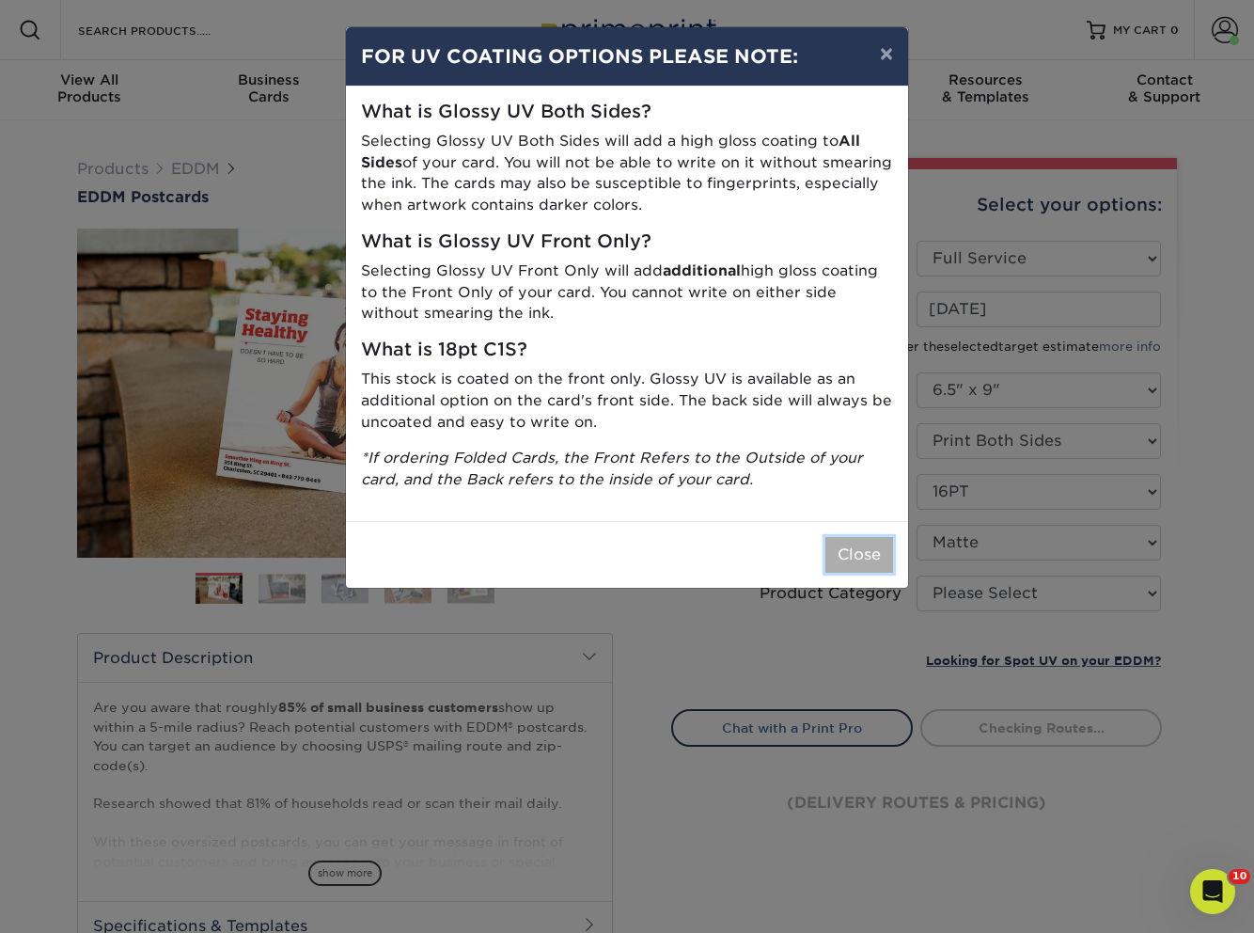
click at [848, 551] on button "Close" at bounding box center [859, 555] width 68 height 36
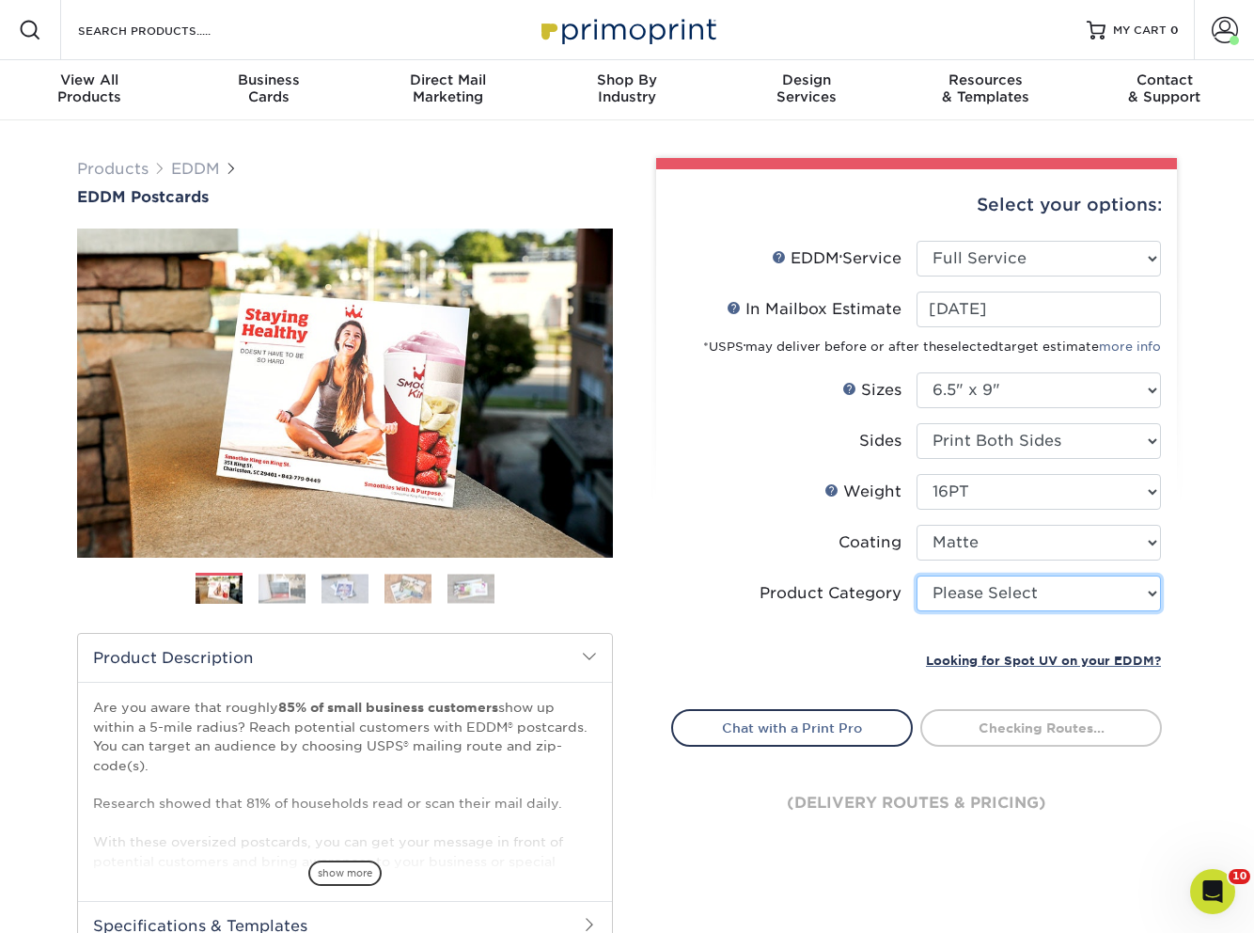
click at [979, 596] on select "Please Select Postcards" at bounding box center [1039, 593] width 244 height 36
select select "9b7272e0-d6c8-4c3c-8e97-d3a1bcdab858"
click at [917, 575] on select "Please Select Postcards" at bounding box center [1039, 593] width 244 height 36
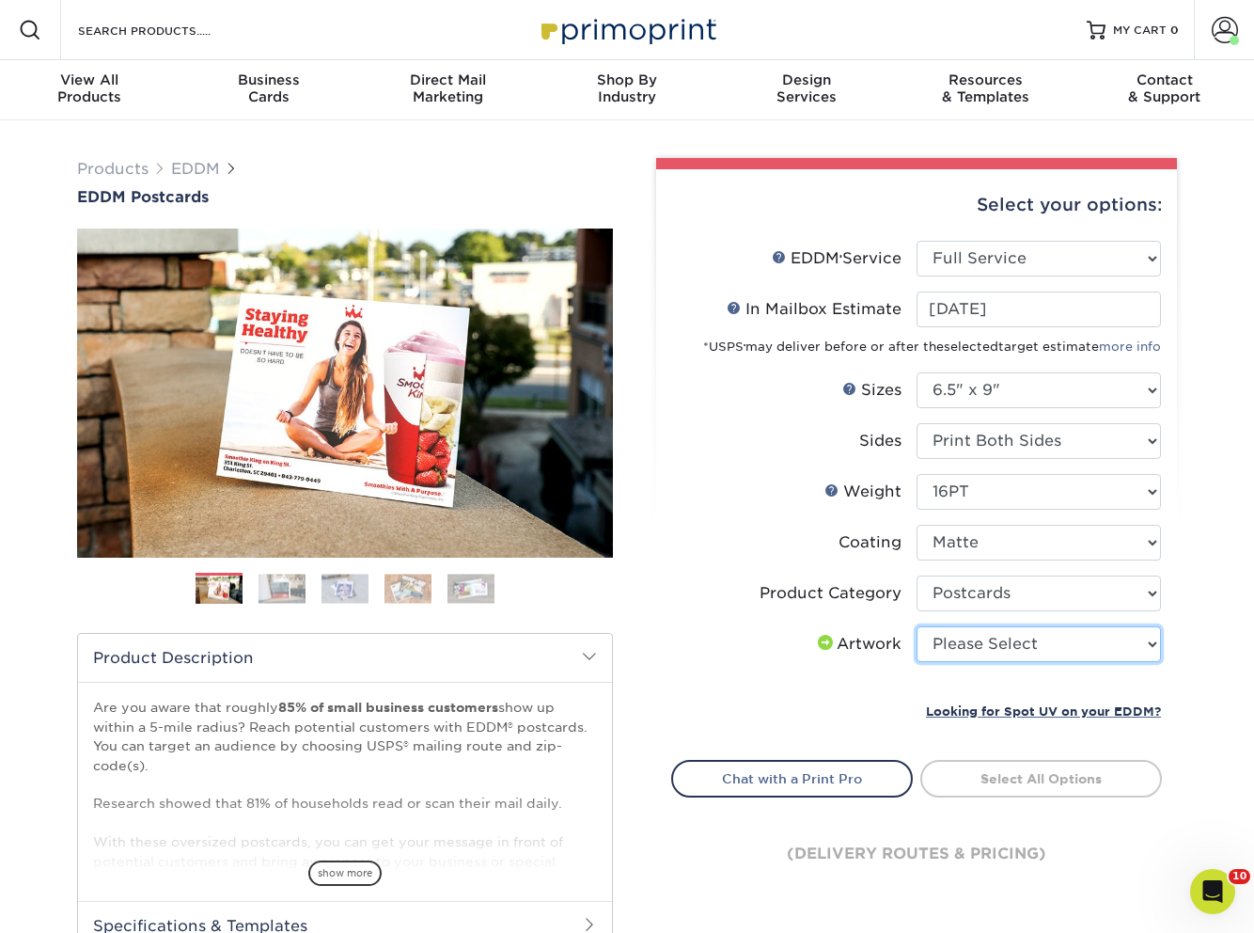
click at [975, 644] on select "Please Select I will upload files I need a design - $150" at bounding box center [1039, 644] width 244 height 36
select select "upload"
click at [917, 626] on select "Please Select I will upload files I need a design - $150" at bounding box center [1039, 644] width 244 height 36
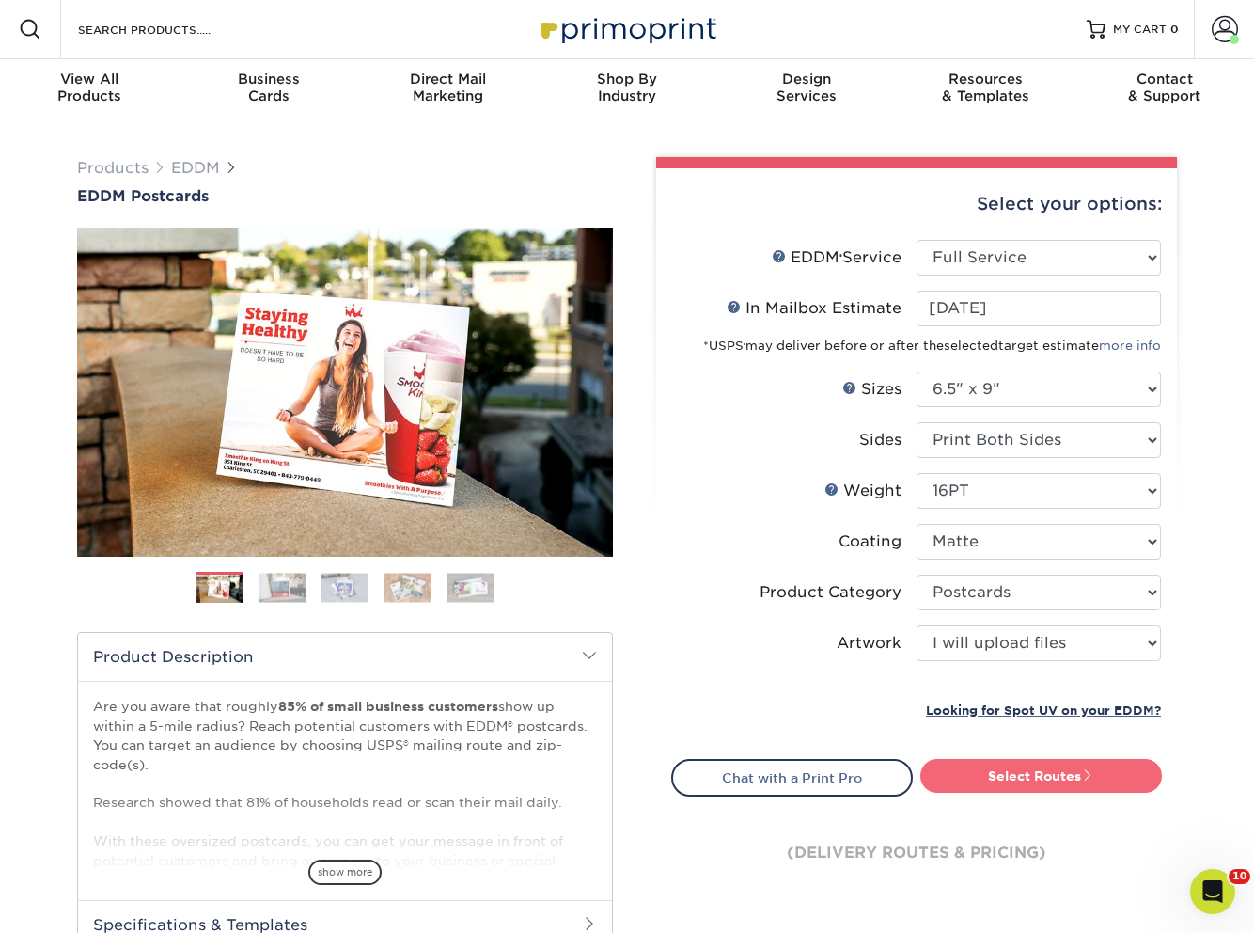
click at [1018, 772] on link "Select Routes" at bounding box center [1041, 776] width 242 height 34
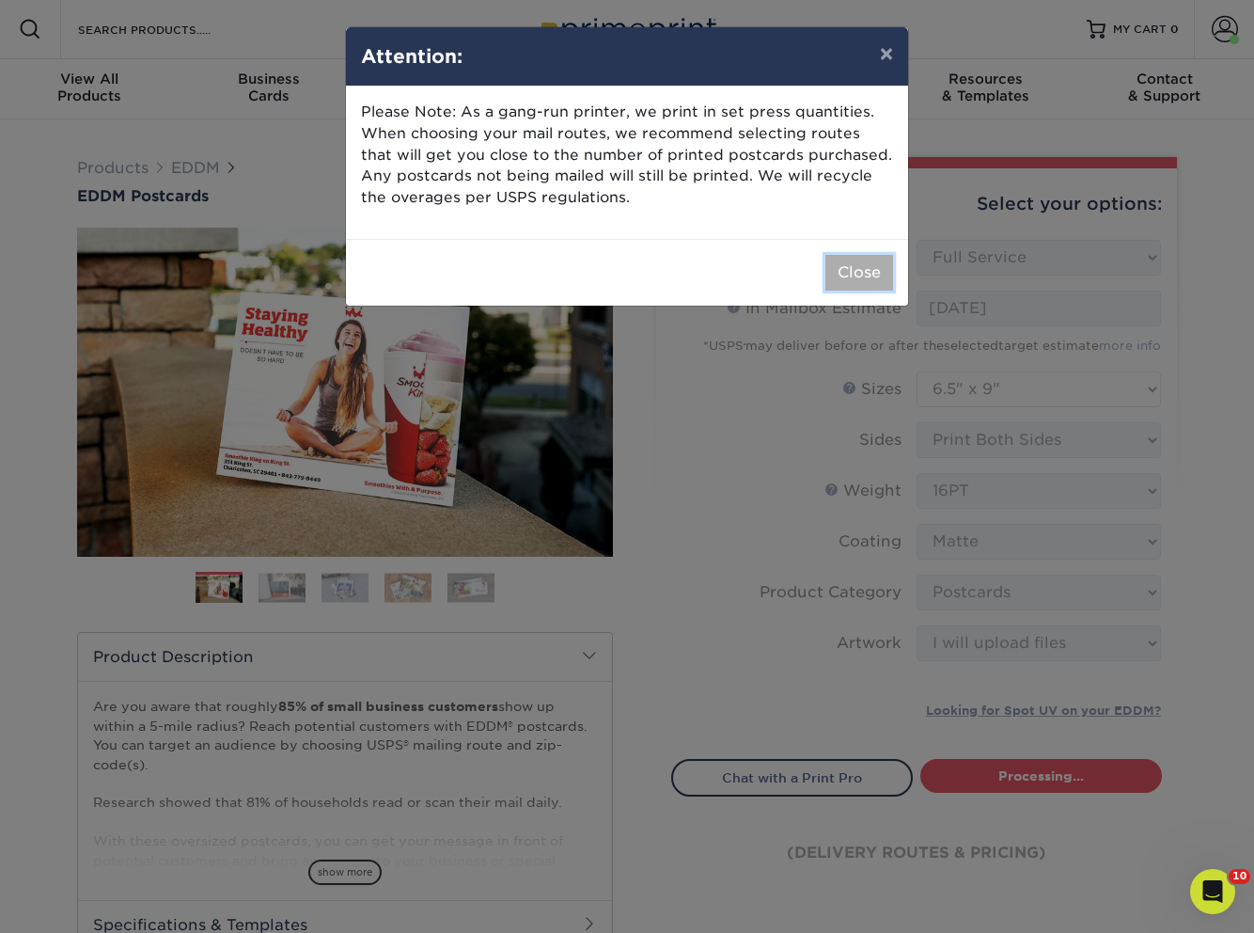
click at [858, 272] on button "Close" at bounding box center [859, 273] width 68 height 36
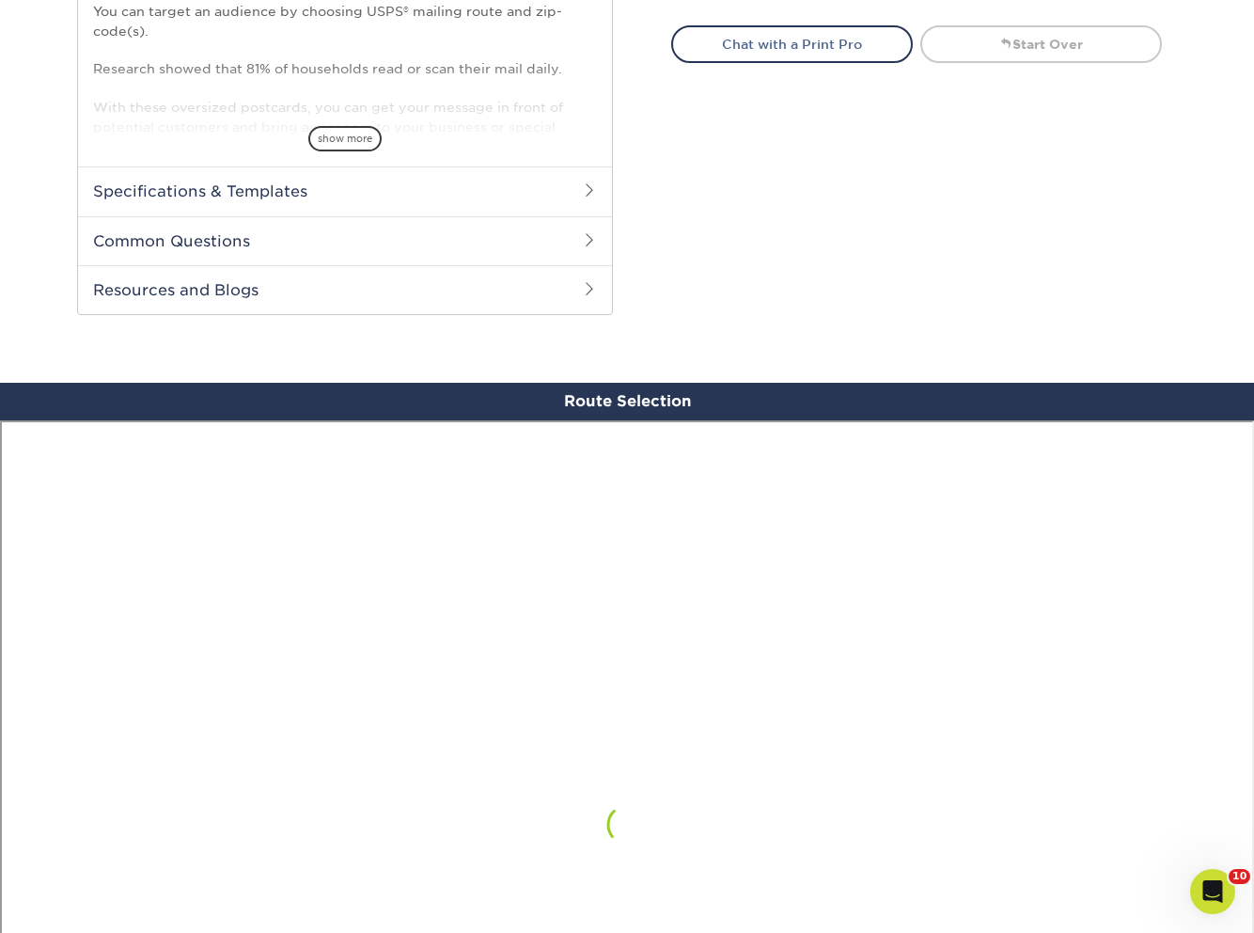
scroll to position [735, 0]
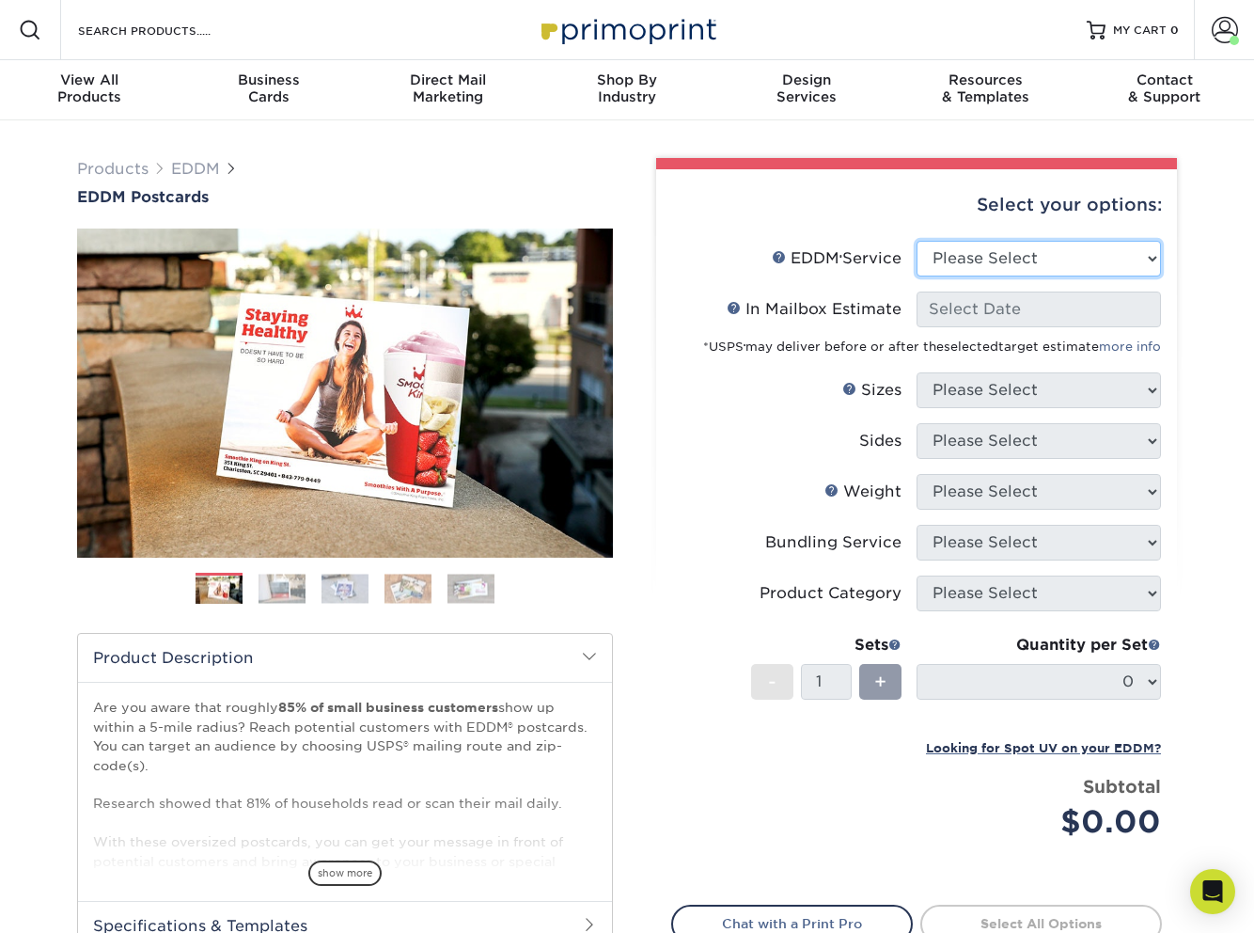
click at [993, 241] on select "Please Select Full Service Print Only" at bounding box center [1039, 259] width 244 height 36
select select "full_service"
click at [917, 241] on select "Please Select Full Service Print Only" at bounding box center [1039, 259] width 244 height 36
select select "-1"
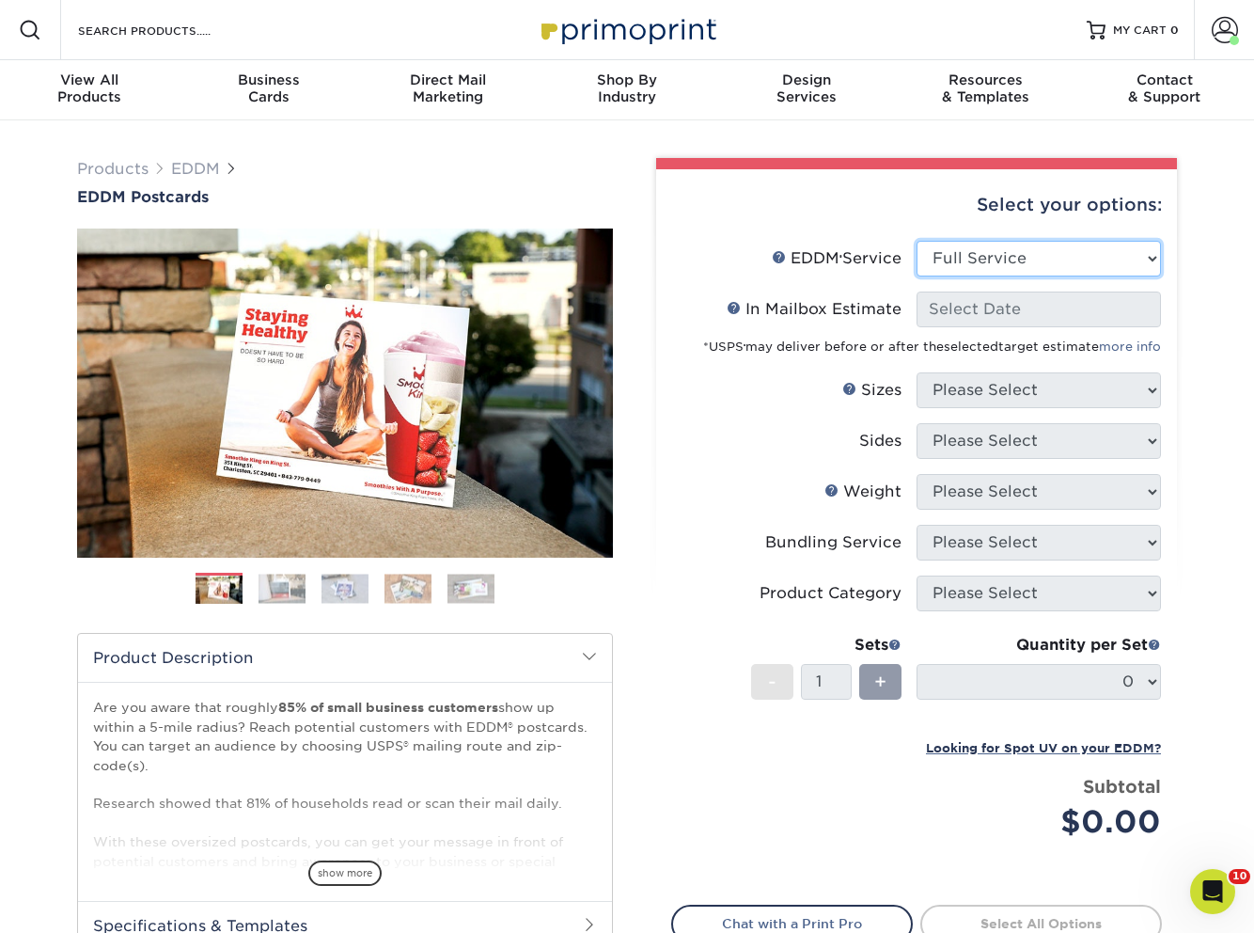
select select "-1"
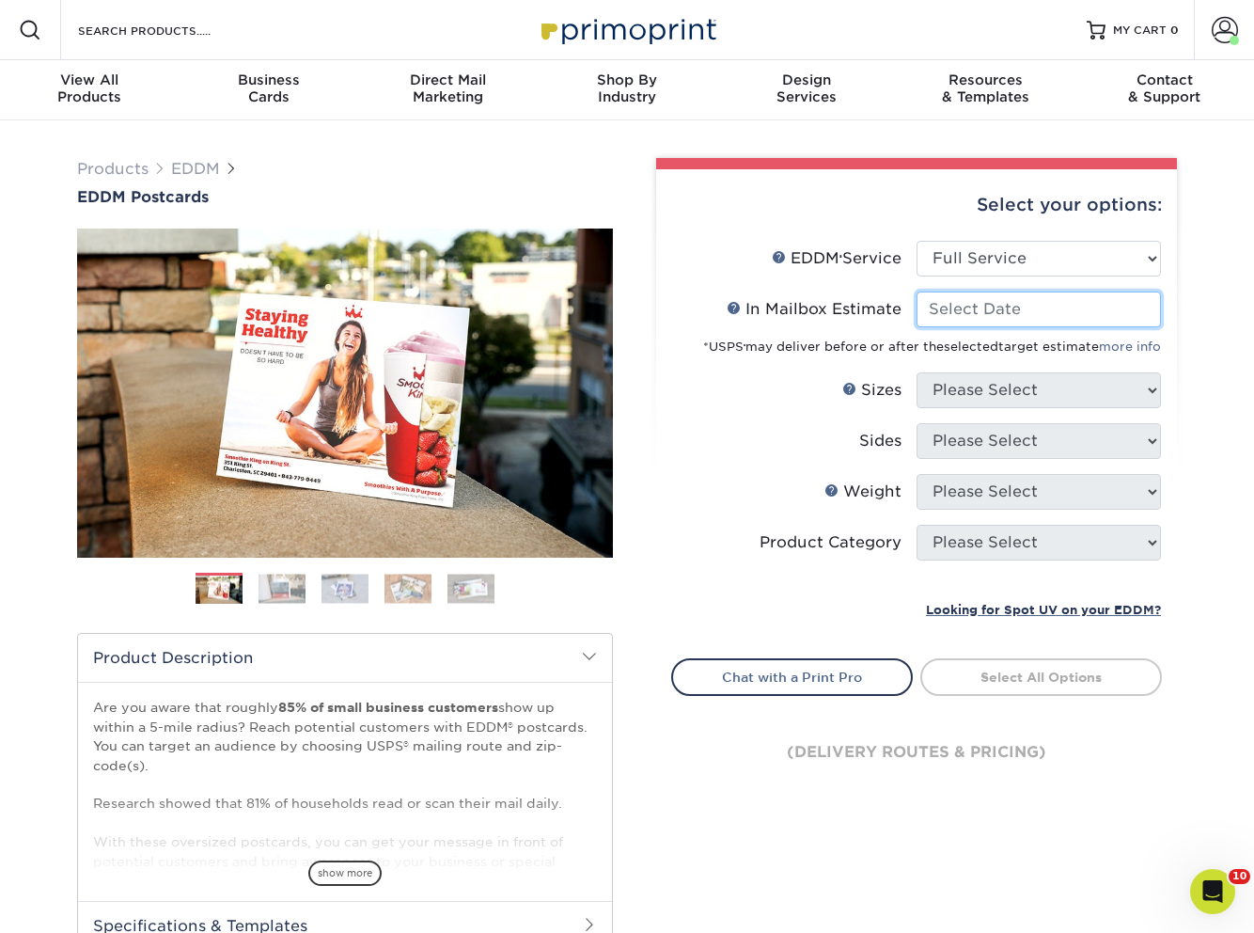
click at [975, 301] on input "In Mailbox Estimate Help In Mailbox Estimate" at bounding box center [1039, 309] width 244 height 36
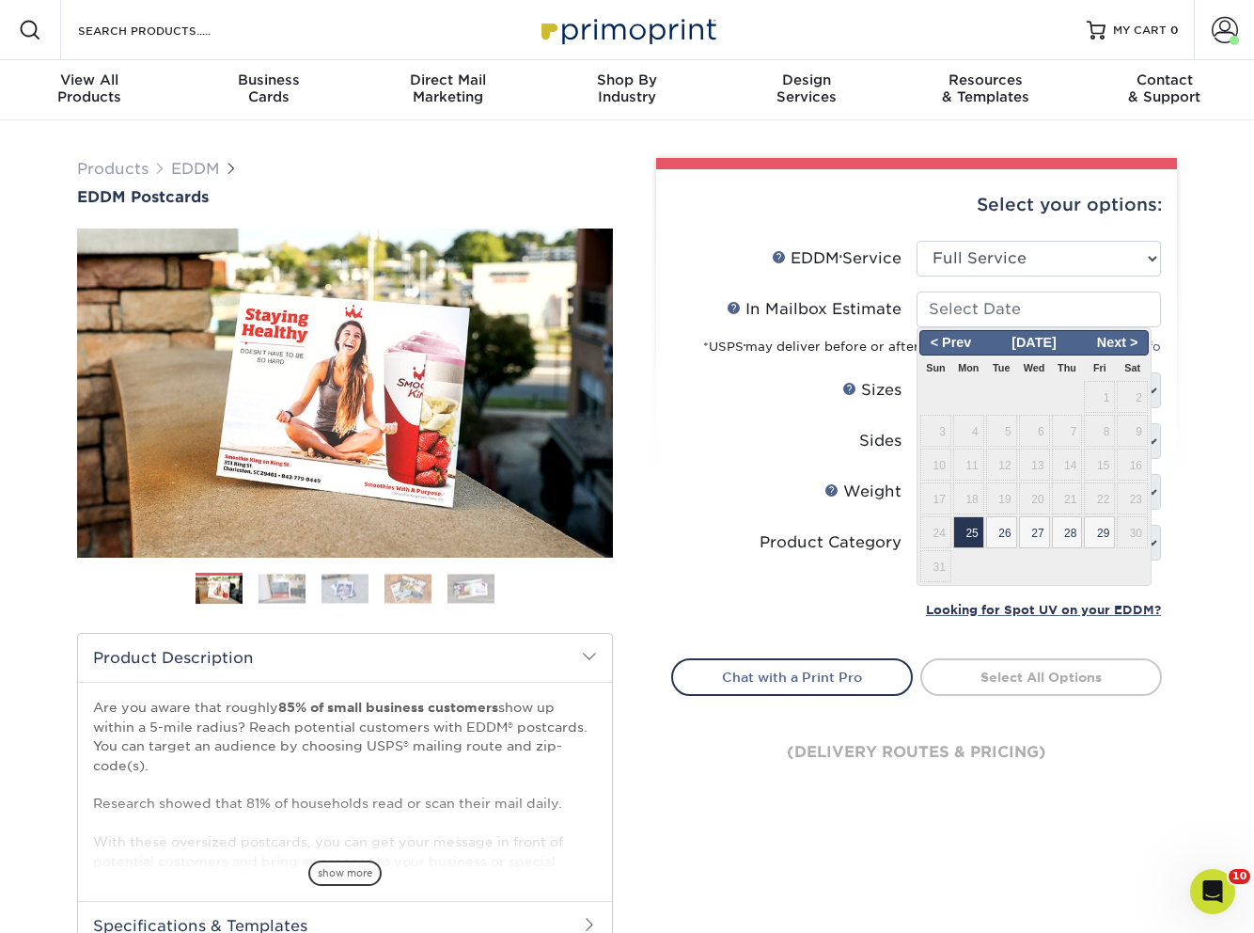
drag, startPoint x: 967, startPoint y: 536, endPoint x: 912, endPoint y: 531, distance: 55.7
click at [966, 536] on span "25" at bounding box center [968, 532] width 31 height 32
type input "[DATE]"
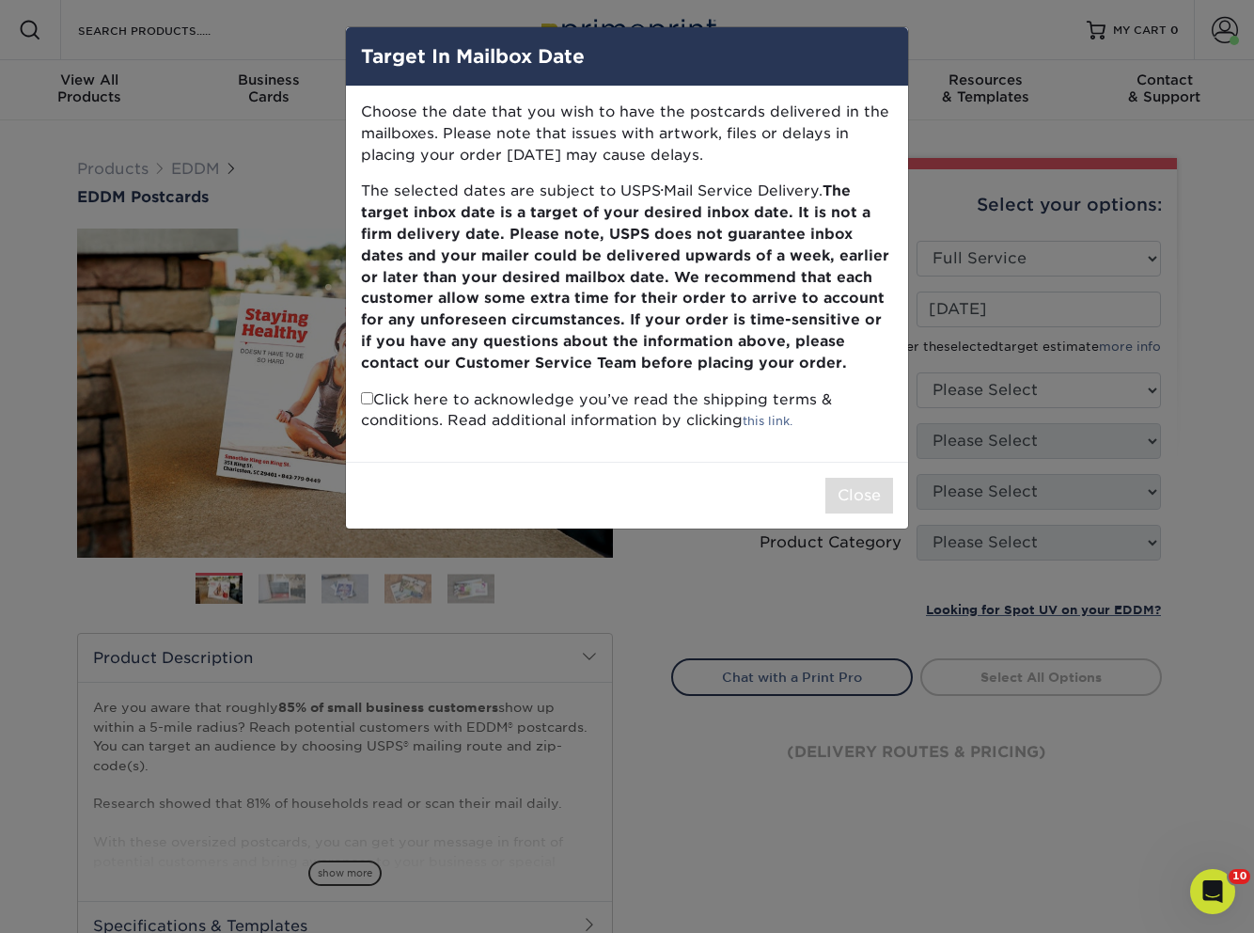
click at [359, 398] on div "Choose the date that you wish to have the postcards delivered in the mailboxes.…" at bounding box center [627, 273] width 562 height 375
drag, startPoint x: 363, startPoint y: 399, endPoint x: 442, endPoint y: 415, distance: 80.6
click at [363, 399] on input "checkbox" at bounding box center [367, 398] width 12 height 12
checkbox input "true"
click at [885, 490] on button "Close" at bounding box center [859, 496] width 68 height 36
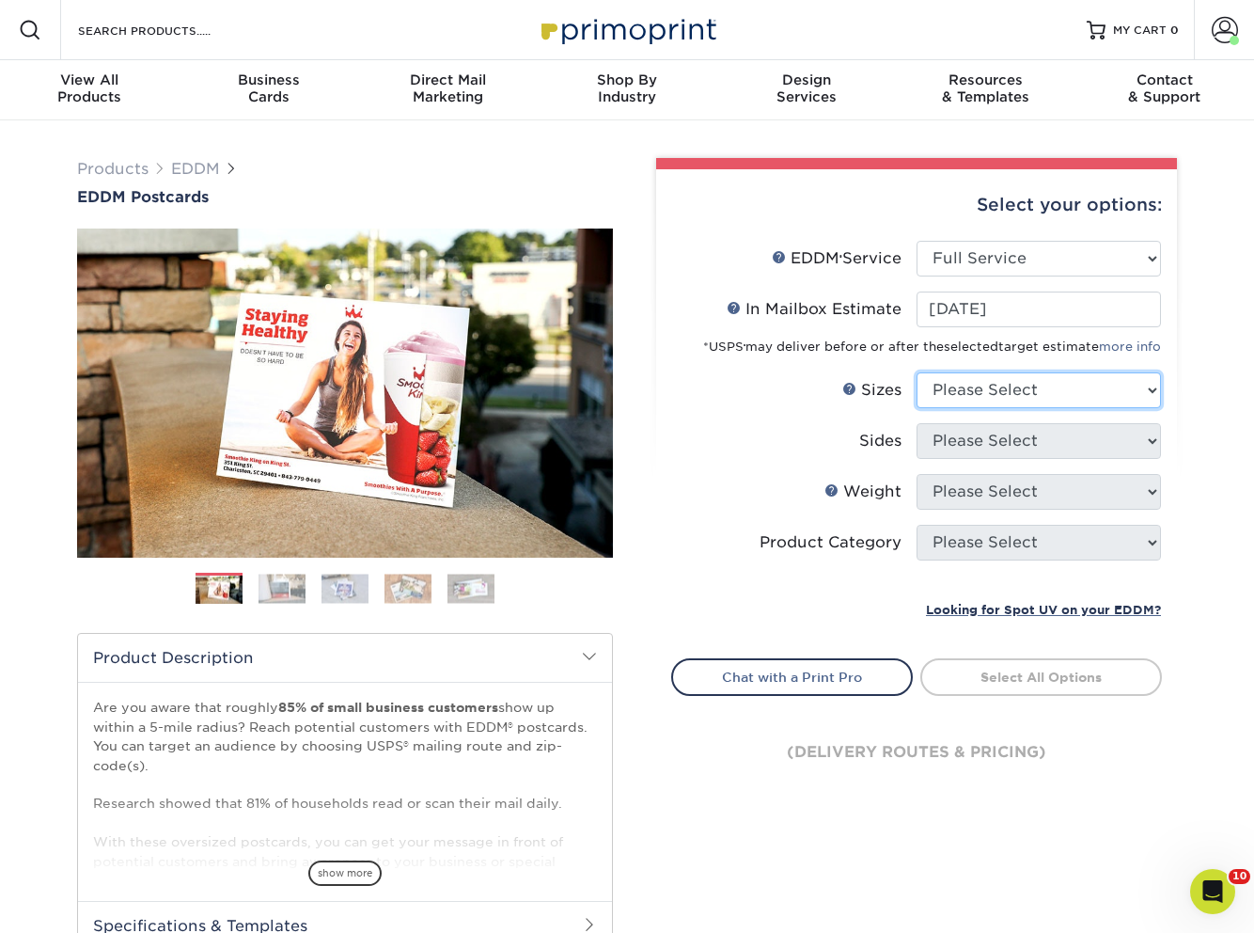
click at [961, 393] on select "Please Select 4.5" x 12" 6" x 12" 6.5" x 8" 6.5" x 9" 6.5" x 12" 7" x 8.5" 8" x…" at bounding box center [1039, 390] width 244 height 36
select select "6.50x9.00"
click at [917, 372] on select "Please Select 4.5" x 12" 6" x 12" 6.5" x 8" 6.5" x 9" 6.5" x 12" 7" x 8.5" 8" x…" at bounding box center [1039, 390] width 244 height 36
click at [974, 447] on select "Please Select Print Both Sides Print Front Only" at bounding box center [1039, 441] width 244 height 36
select select "13abbda7-1d64-4f25-8bb2-c179b224825d"
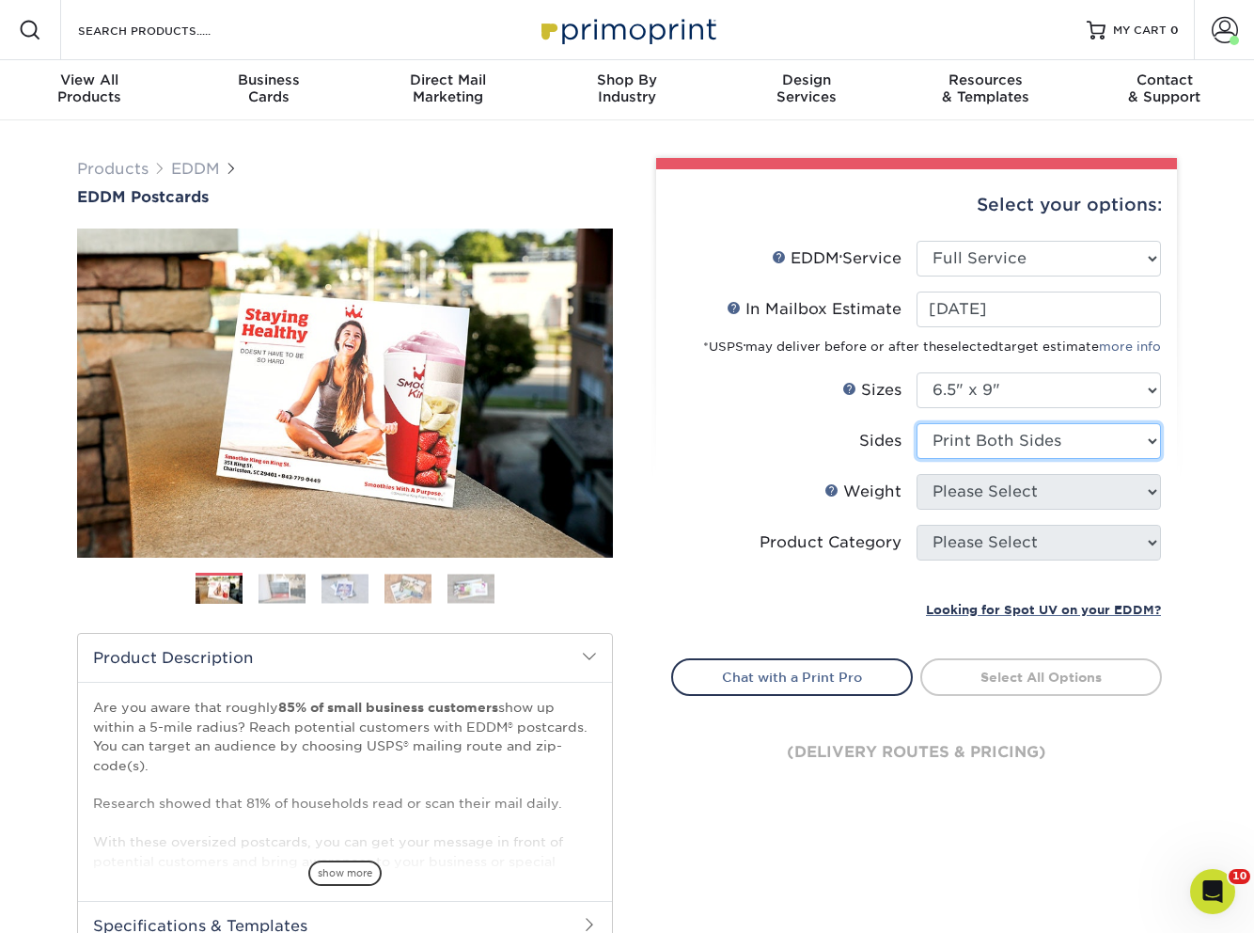
click at [917, 423] on select "Please Select Print Both Sides Print Front Only" at bounding box center [1039, 441] width 244 height 36
click at [958, 482] on select "Please Select 16PT 14PT" at bounding box center [1039, 492] width 244 height 36
select select "16PT"
click at [917, 474] on select "Please Select 16PT 14PT" at bounding box center [1039, 492] width 244 height 36
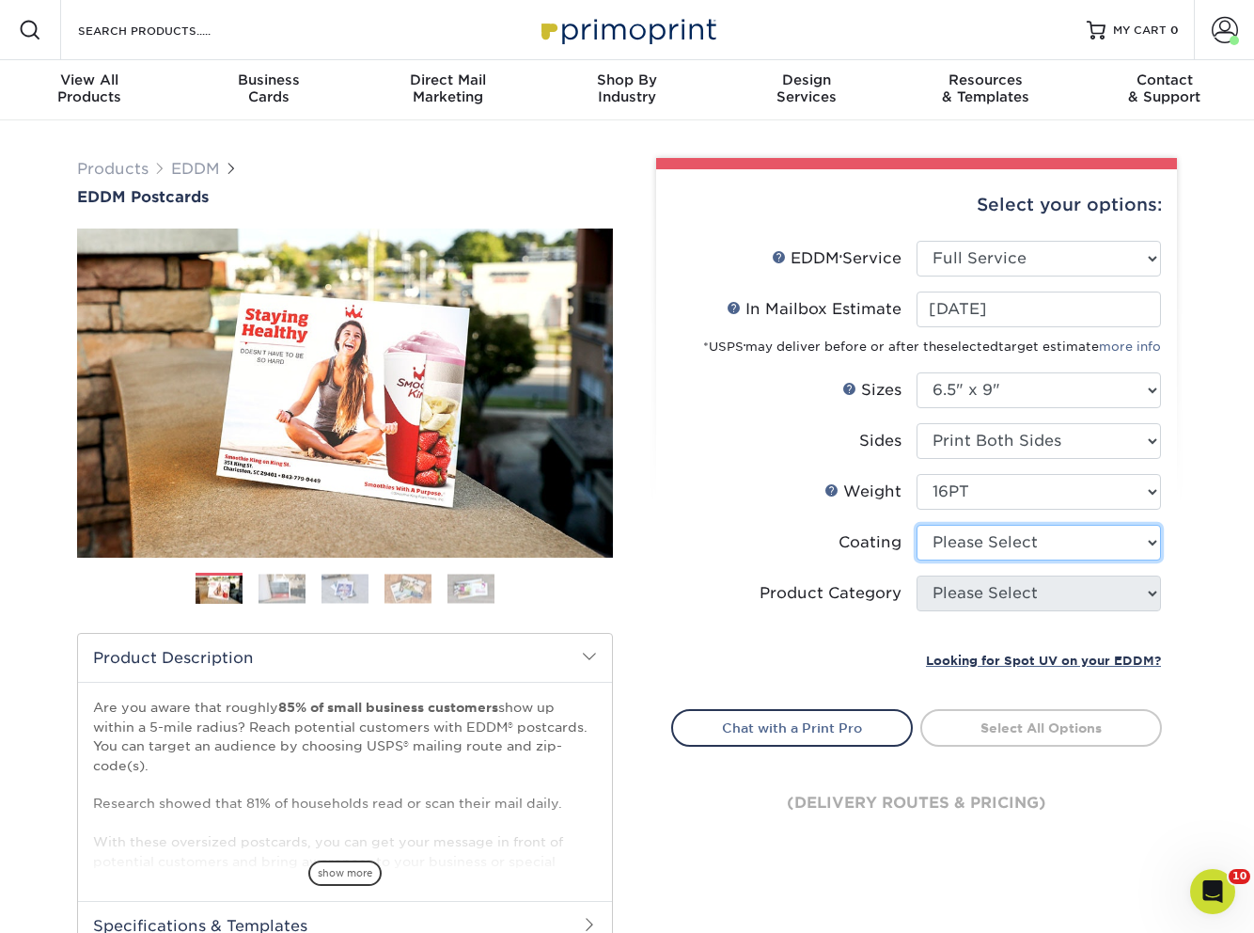
click at [967, 540] on select at bounding box center [1039, 543] width 244 height 36
select select "121bb7b5-3b4d-429f-bd8d-bbf80e953313"
click at [917, 525] on select at bounding box center [1039, 543] width 244 height 36
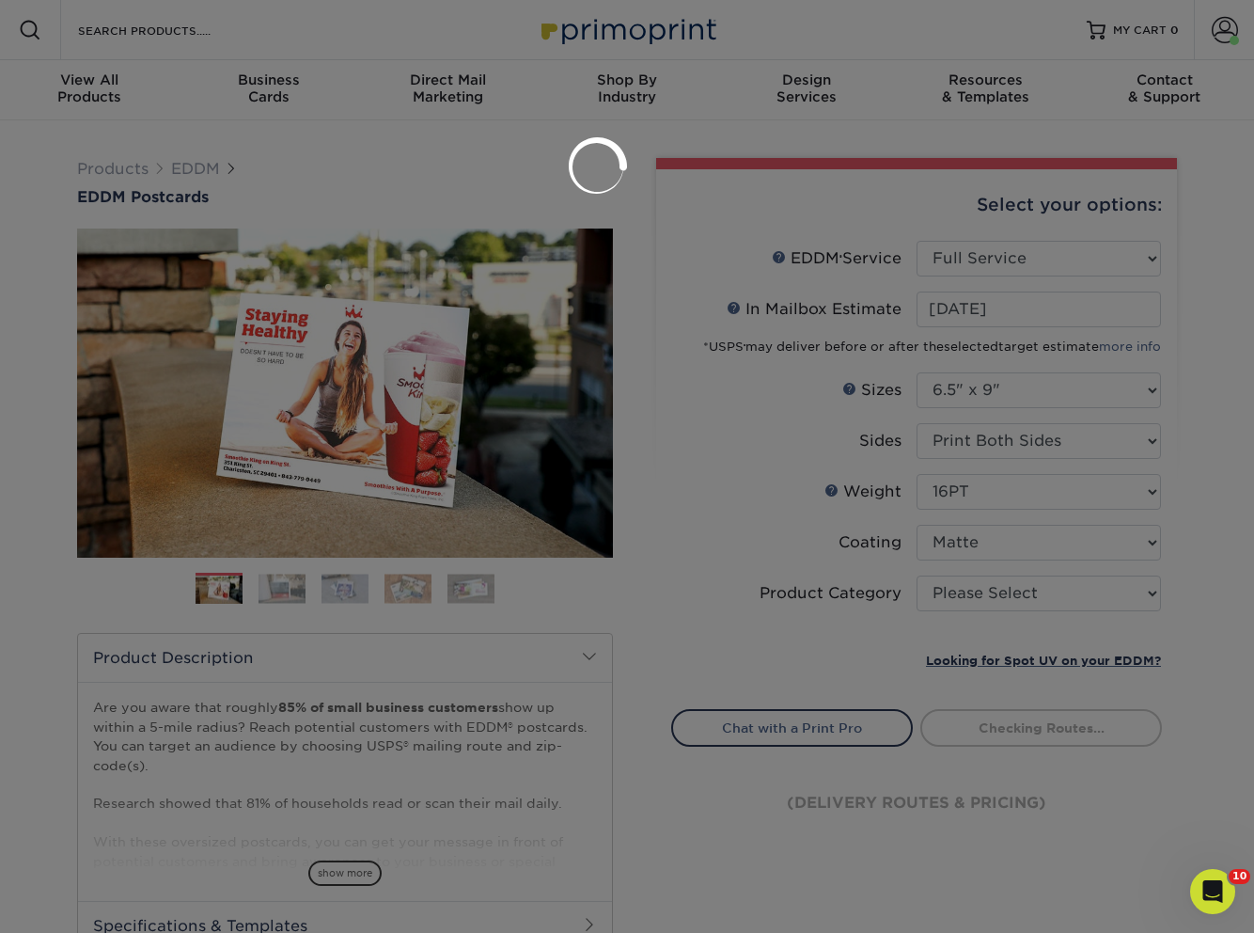
click at [963, 599] on div at bounding box center [627, 466] width 1254 height 933
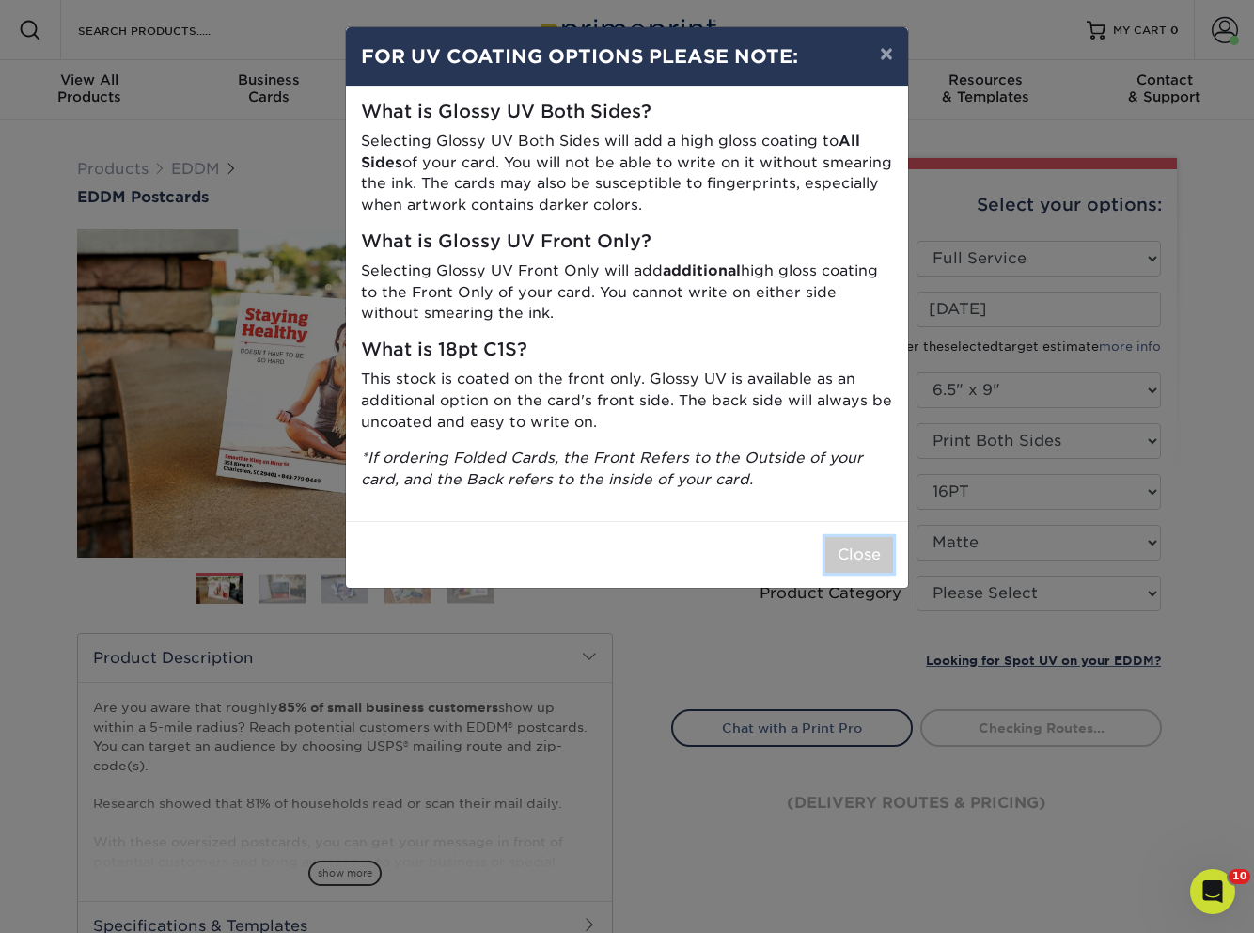
click at [867, 550] on button "Close" at bounding box center [859, 555] width 68 height 36
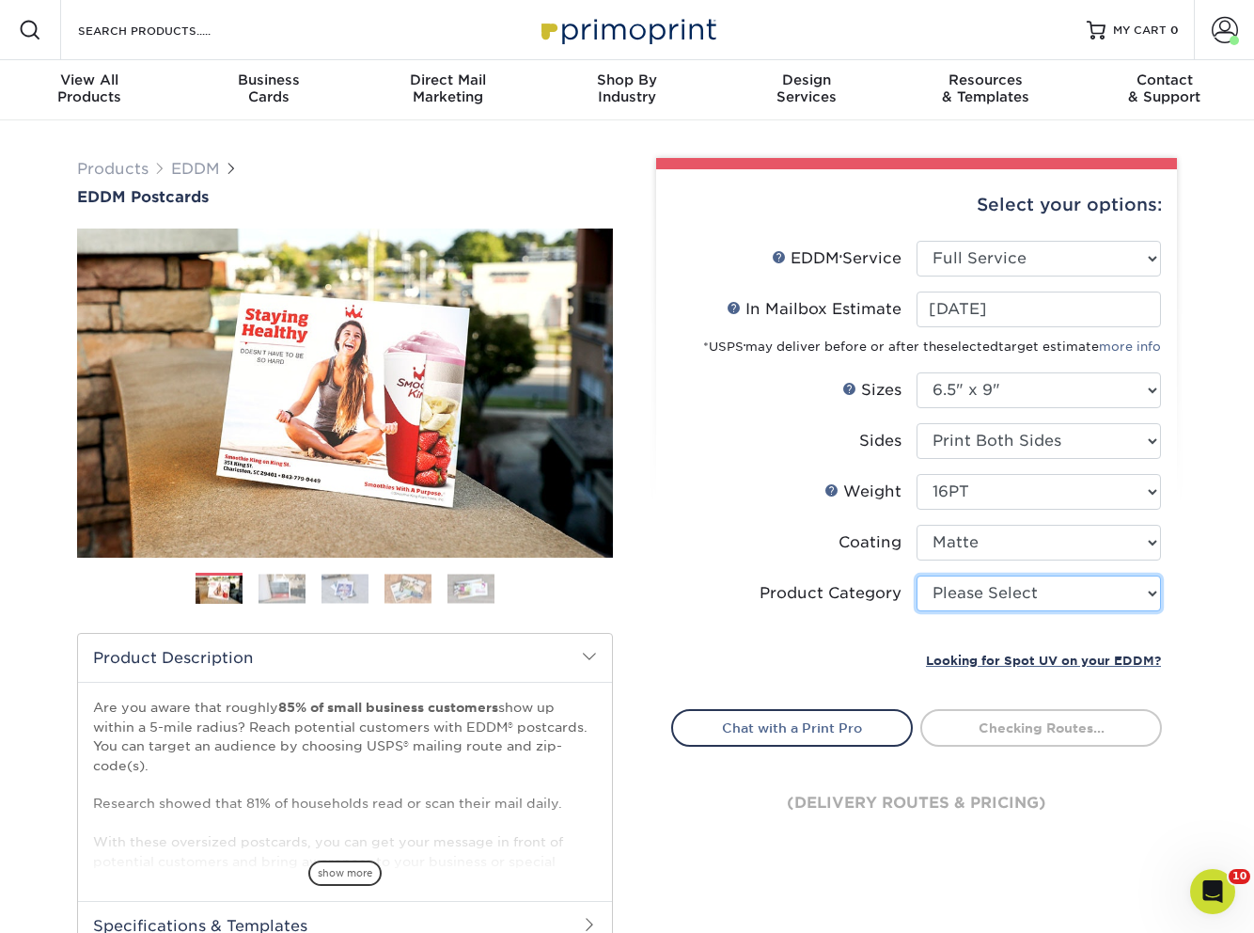
click at [968, 596] on select "Please Select Postcards" at bounding box center [1039, 593] width 244 height 36
select select "9b7272e0-d6c8-4c3c-8e97-d3a1bcdab858"
click at [917, 575] on select "Please Select Postcards" at bounding box center [1039, 593] width 244 height 36
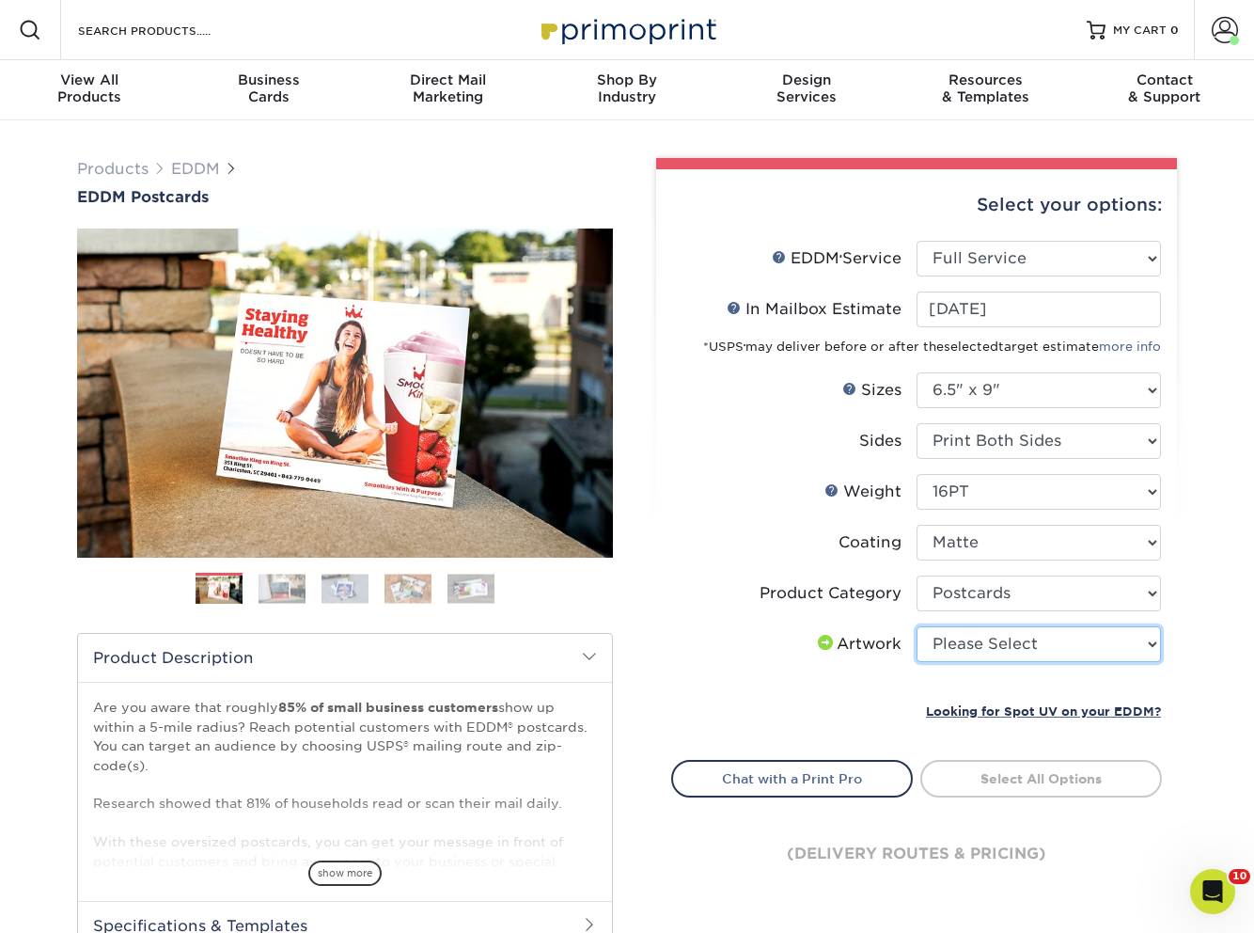
click at [985, 636] on select "Please Select I will upload files I need a design - $150" at bounding box center [1039, 644] width 244 height 36
select select "upload"
click at [917, 626] on select "Please Select I will upload files I need a design - $150" at bounding box center [1039, 644] width 244 height 36
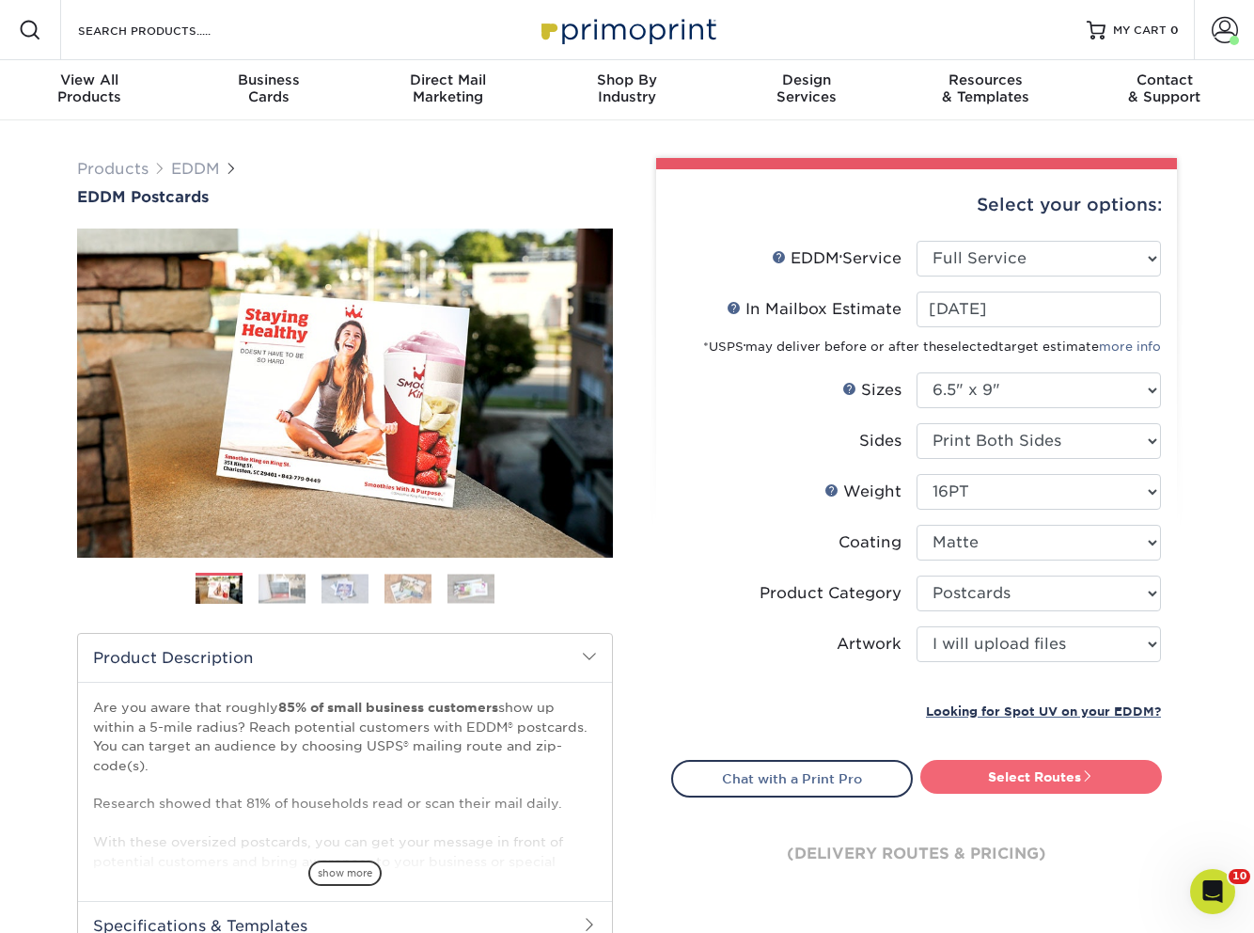
click at [994, 788] on link "Select Routes" at bounding box center [1041, 777] width 242 height 34
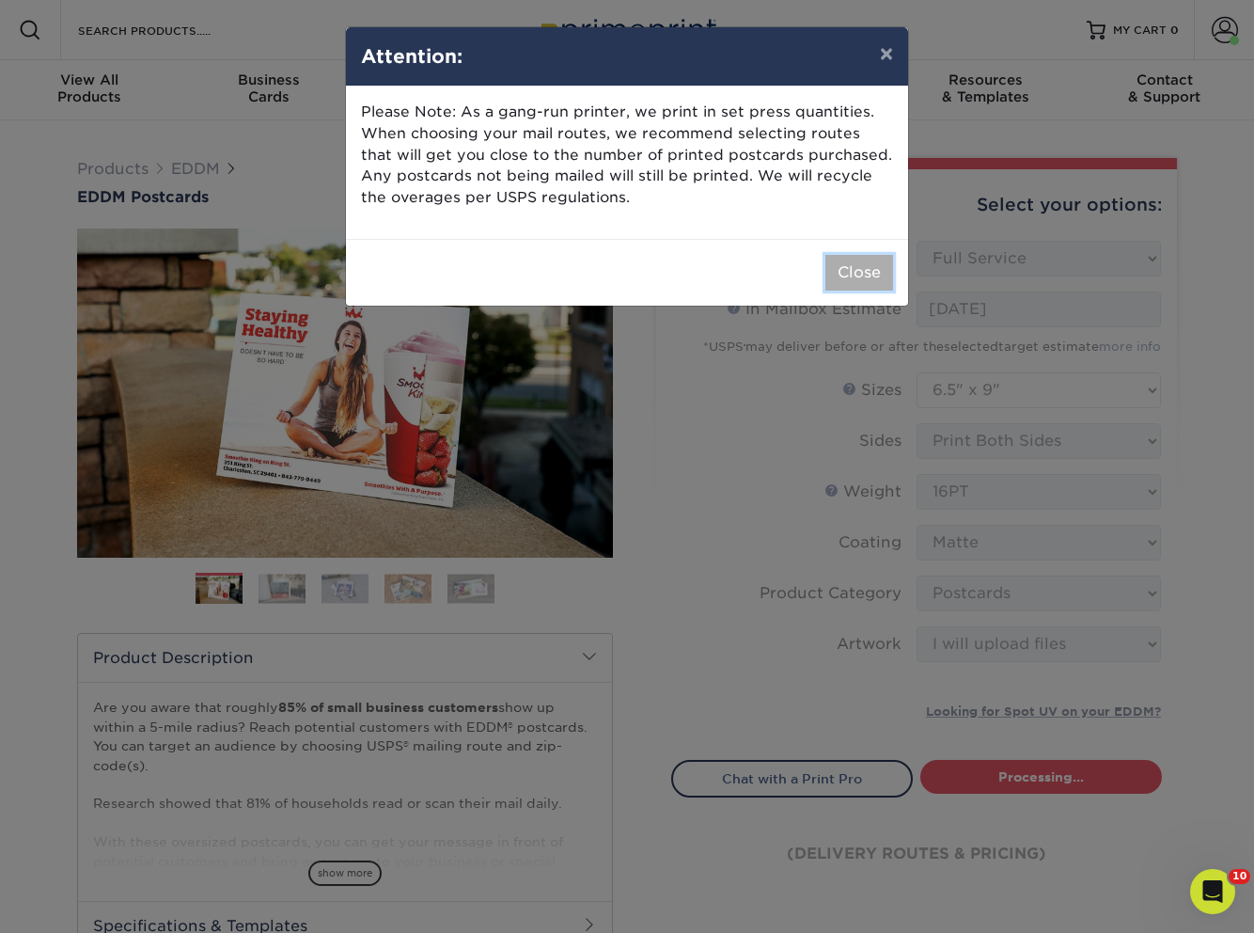
click at [855, 270] on button "Close" at bounding box center [859, 273] width 68 height 36
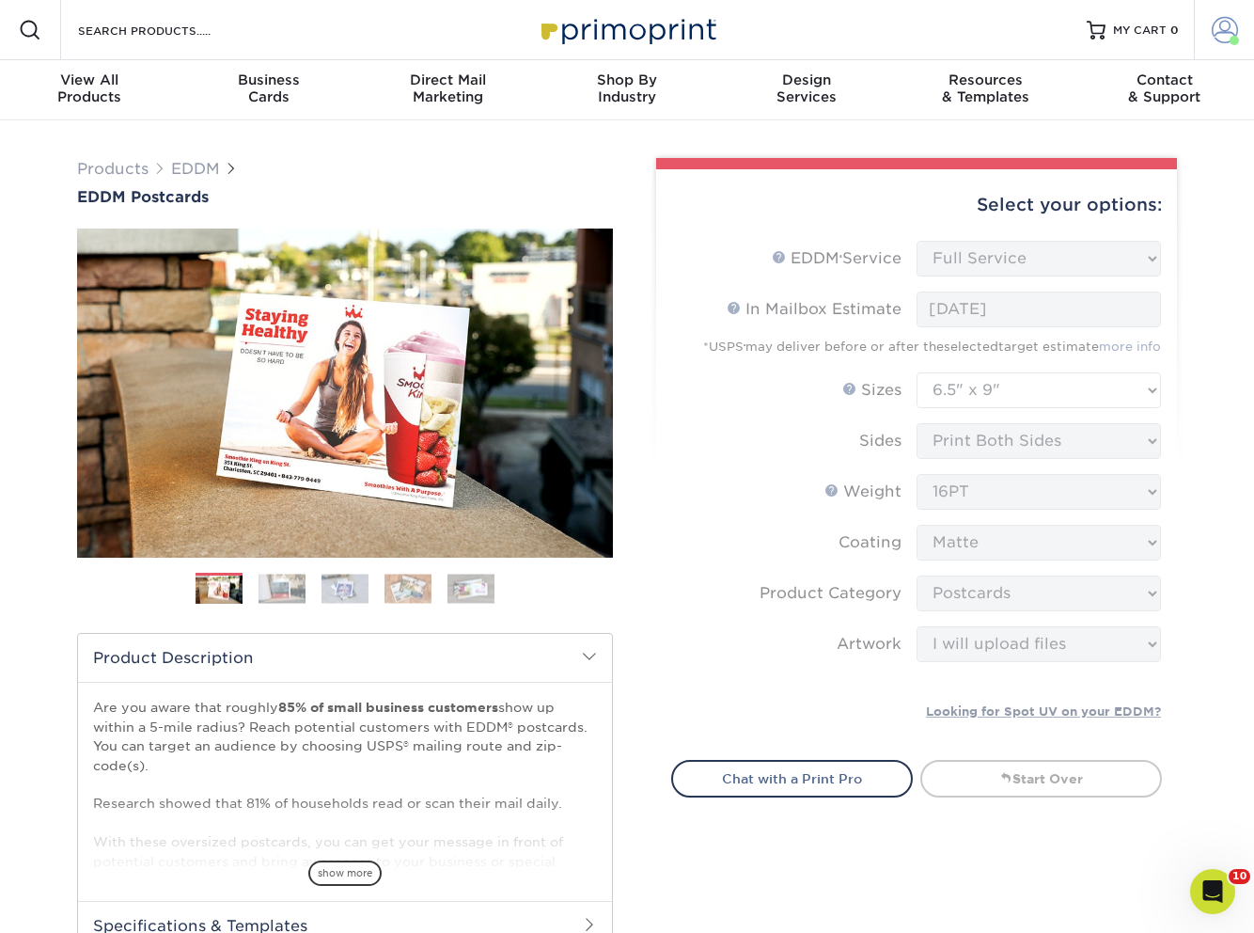
click at [1226, 34] on span at bounding box center [1225, 30] width 26 height 26
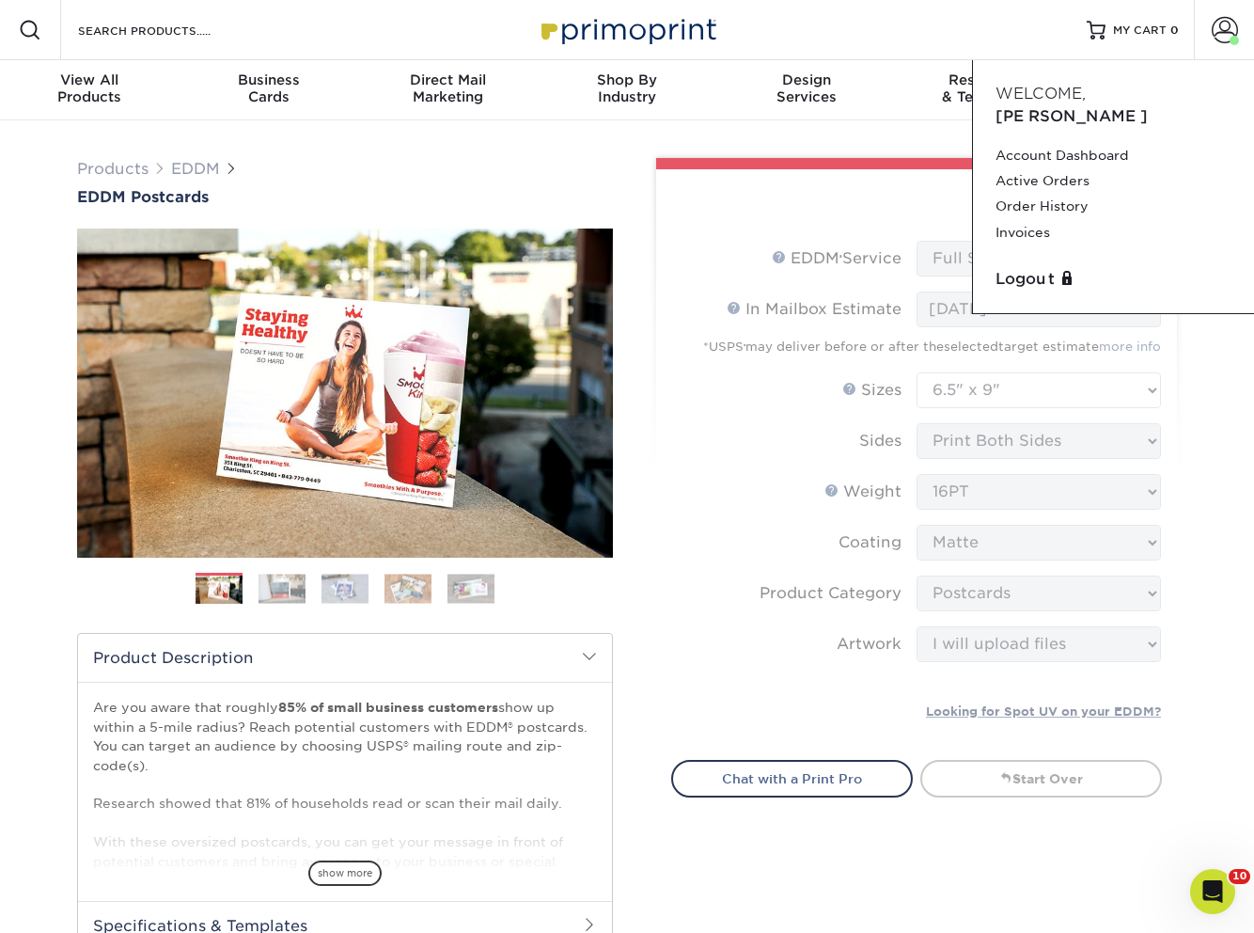
click at [942, 35] on div "Resources Menu Search Products Account Welcome, Jason Account Dashboard Active …" at bounding box center [627, 30] width 1254 height 60
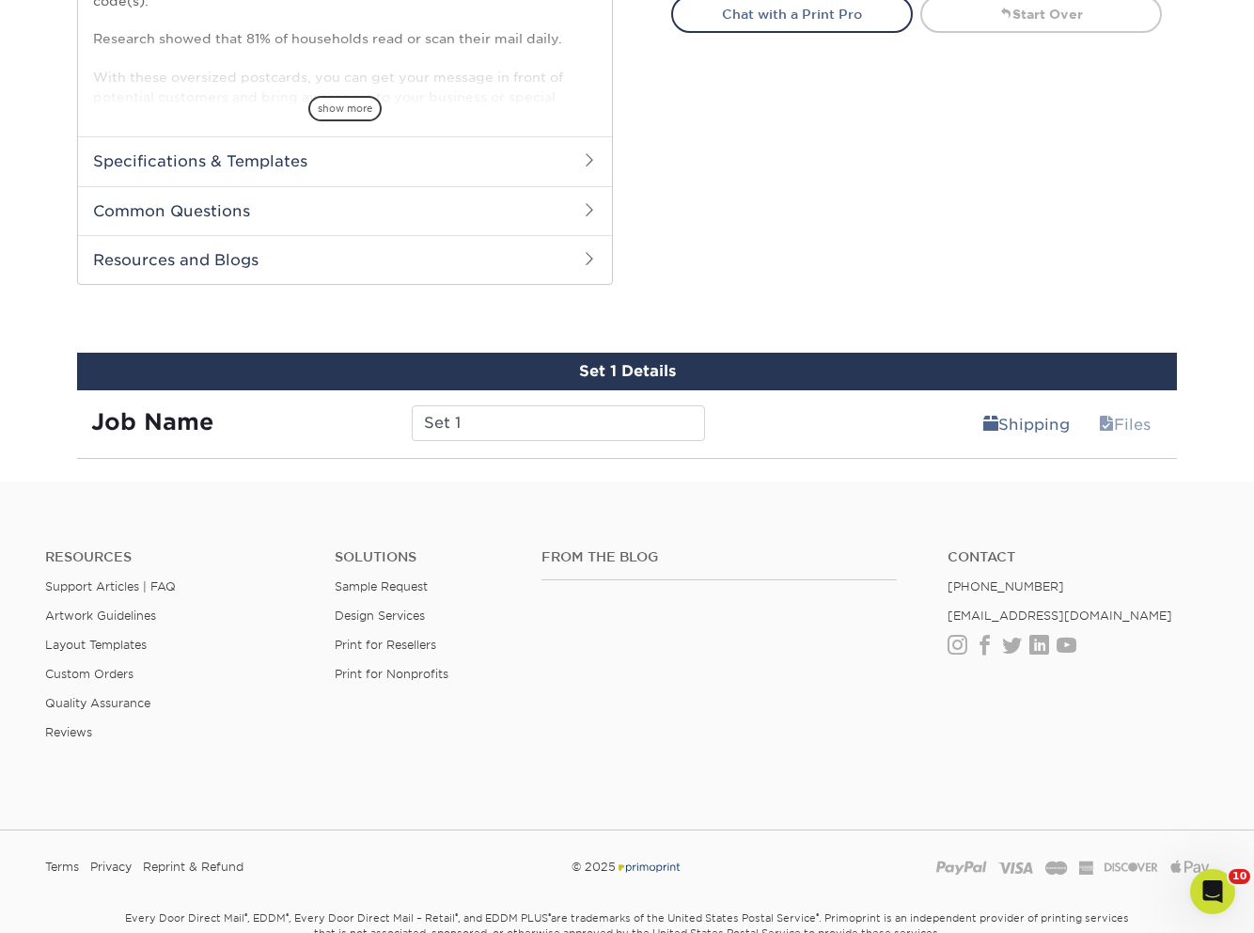
scroll to position [767, 0]
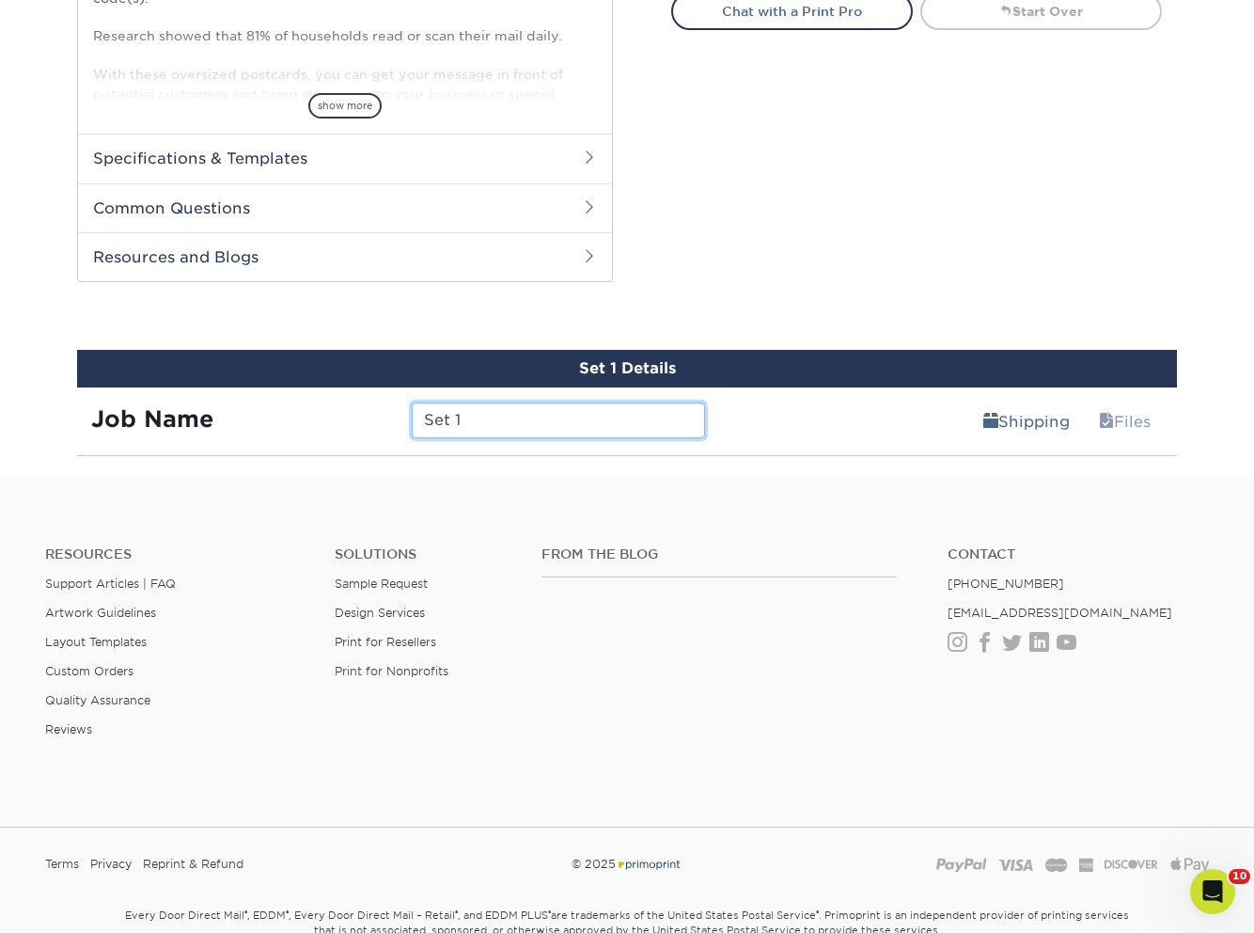
click at [507, 432] on input "Set 1" at bounding box center [558, 420] width 292 height 36
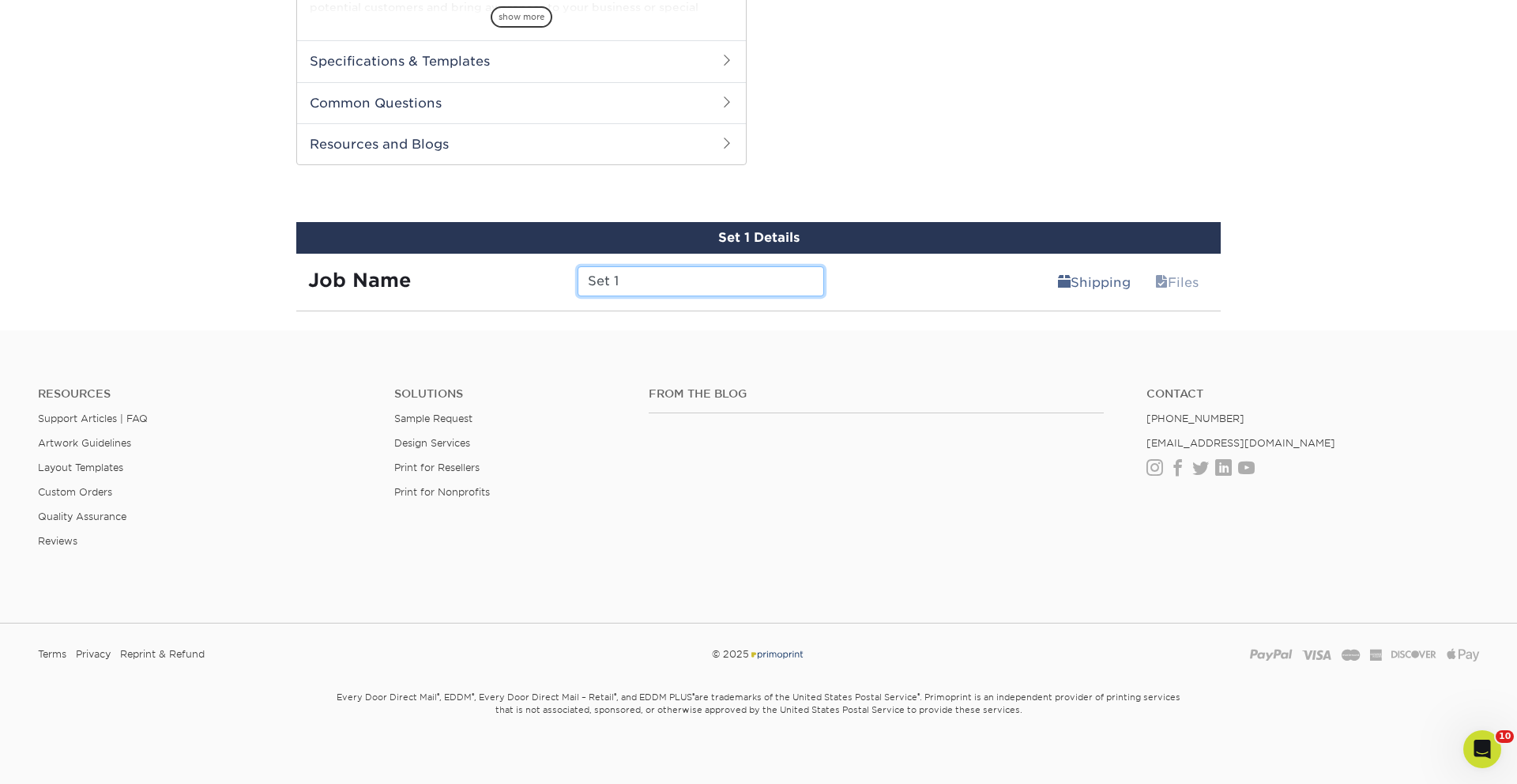
scroll to position [725, 0]
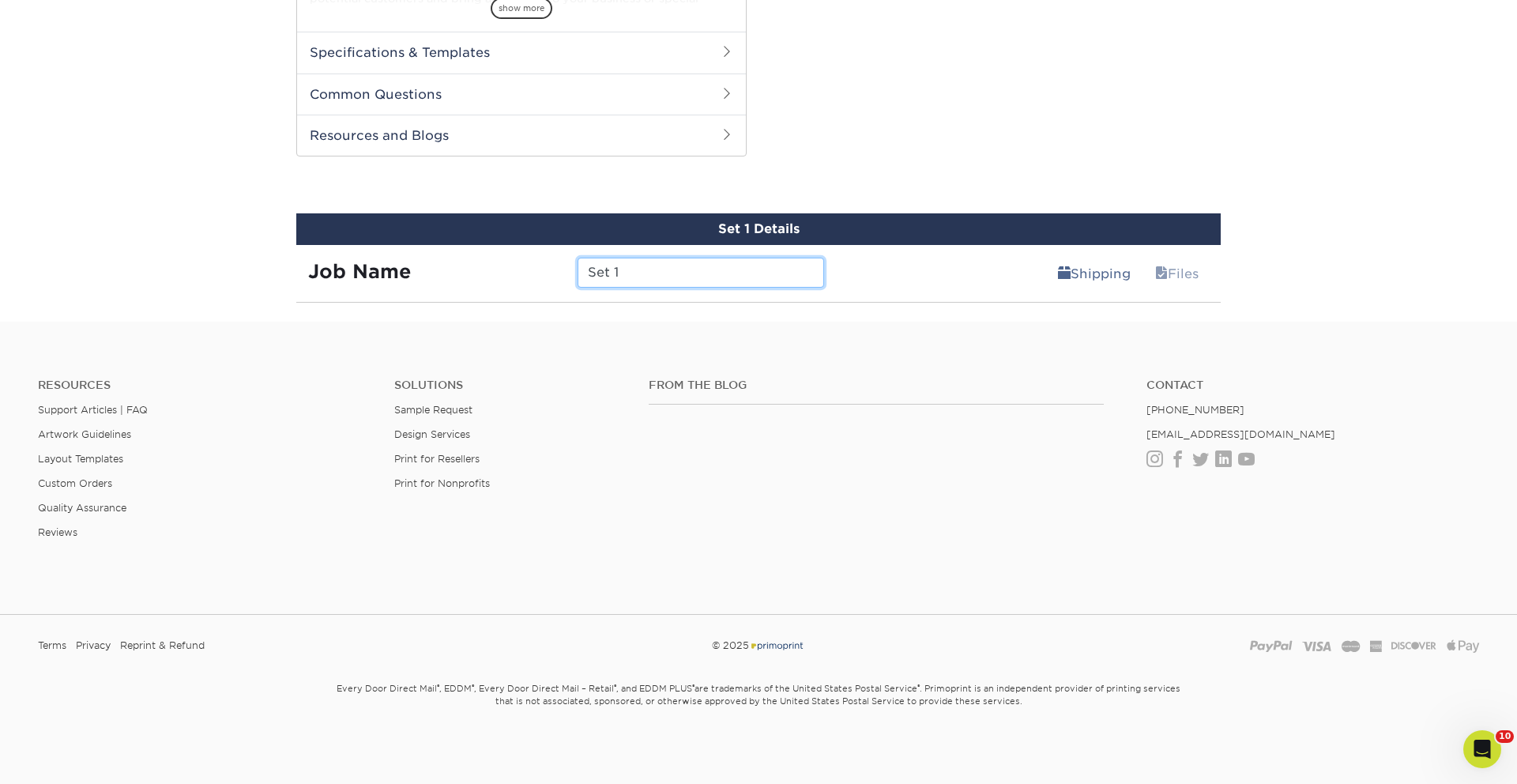
click at [668, 277] on input "Set 1" at bounding box center [700, 272] width 245 height 30
click at [660, 276] on input "A(Angie Nelden)/ 5010 S Wander Lane NTM" at bounding box center [700, 272] width 245 height 30
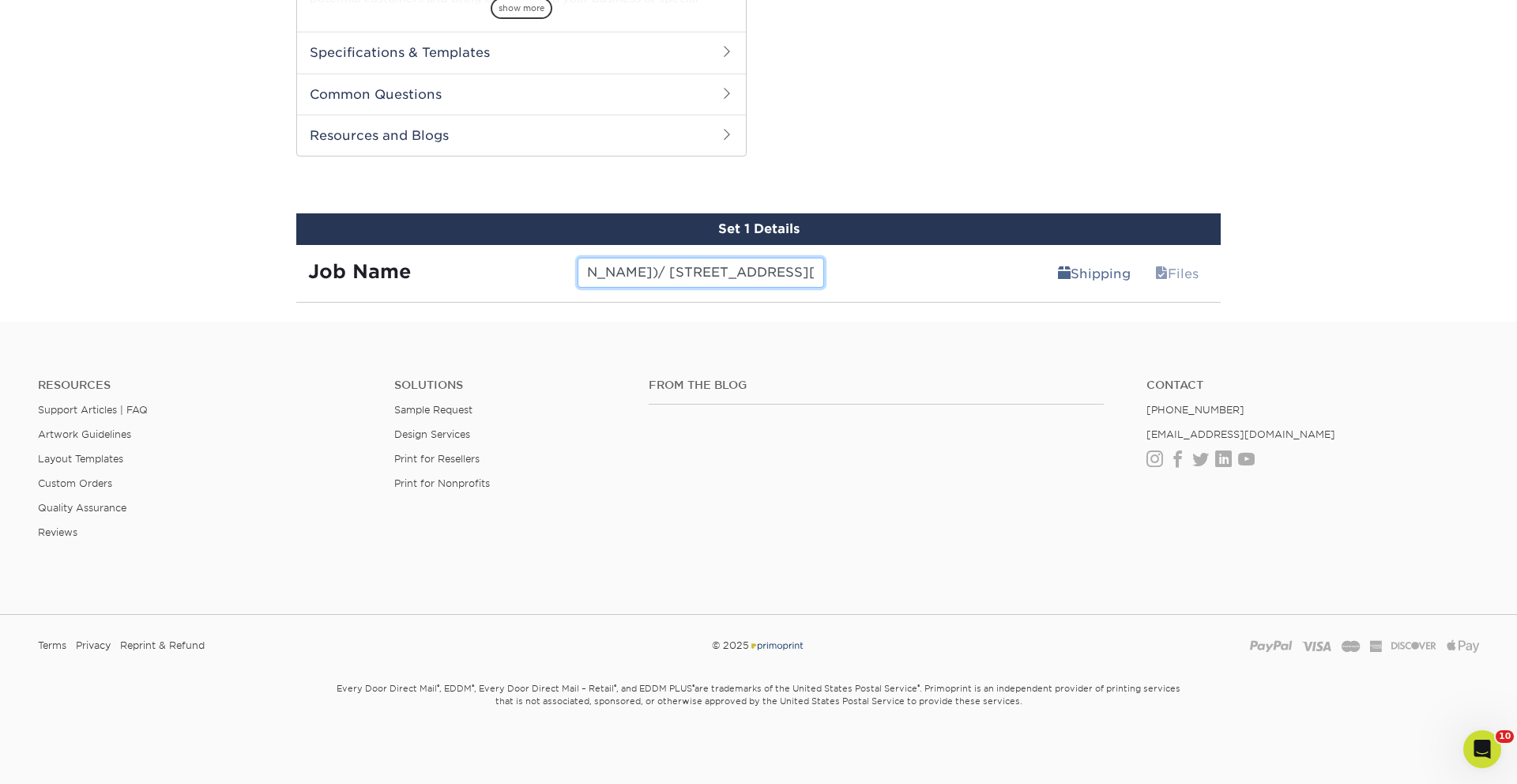
click at [660, 276] on input "A(Angie Nelden)/ 5010 S Wander Lane NTM" at bounding box center [700, 272] width 245 height 30
type input "A(Angie Nelden)/ 5010 S Wander Lane NTM"
click at [1053, 275] on link "Shipping" at bounding box center [1094, 273] width 93 height 32
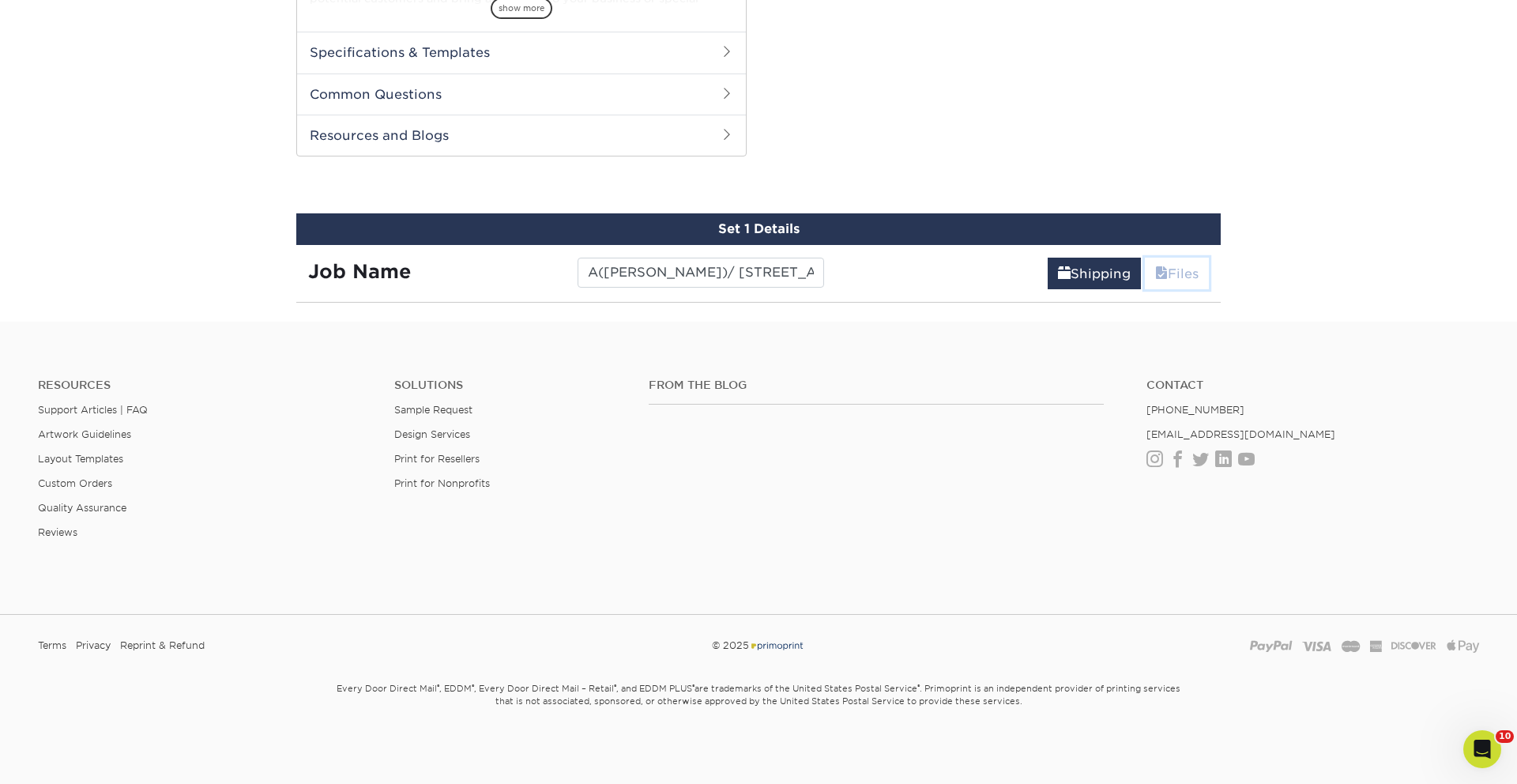
click at [1053, 282] on link "Files" at bounding box center [1177, 273] width 64 height 32
click at [1053, 278] on link "Shipping" at bounding box center [1094, 273] width 93 height 32
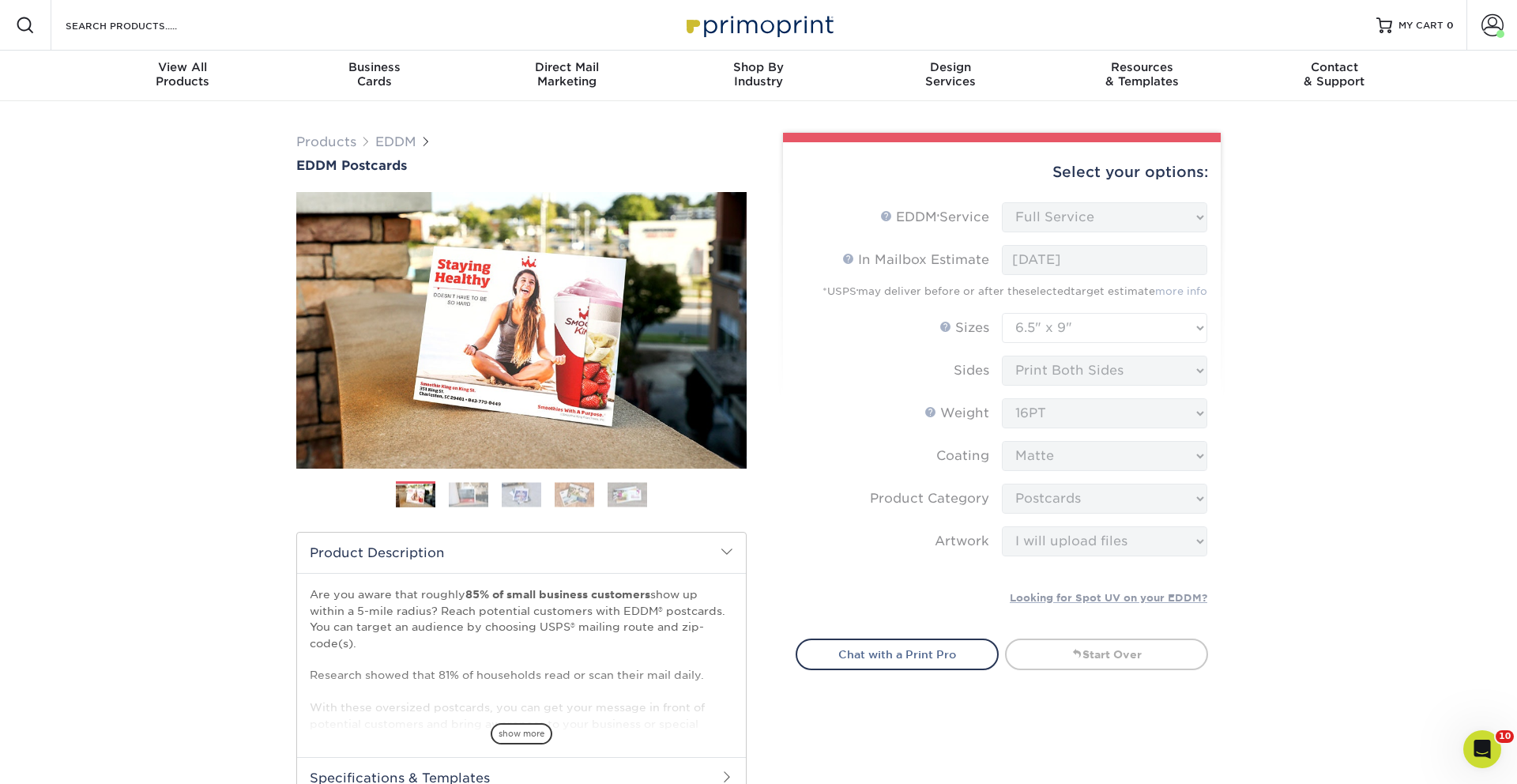
drag, startPoint x: 1156, startPoint y: 171, endPoint x: 1138, endPoint y: 133, distance: 42.0
click at [1053, 171] on div "Select your options:" at bounding box center [1002, 171] width 413 height 60
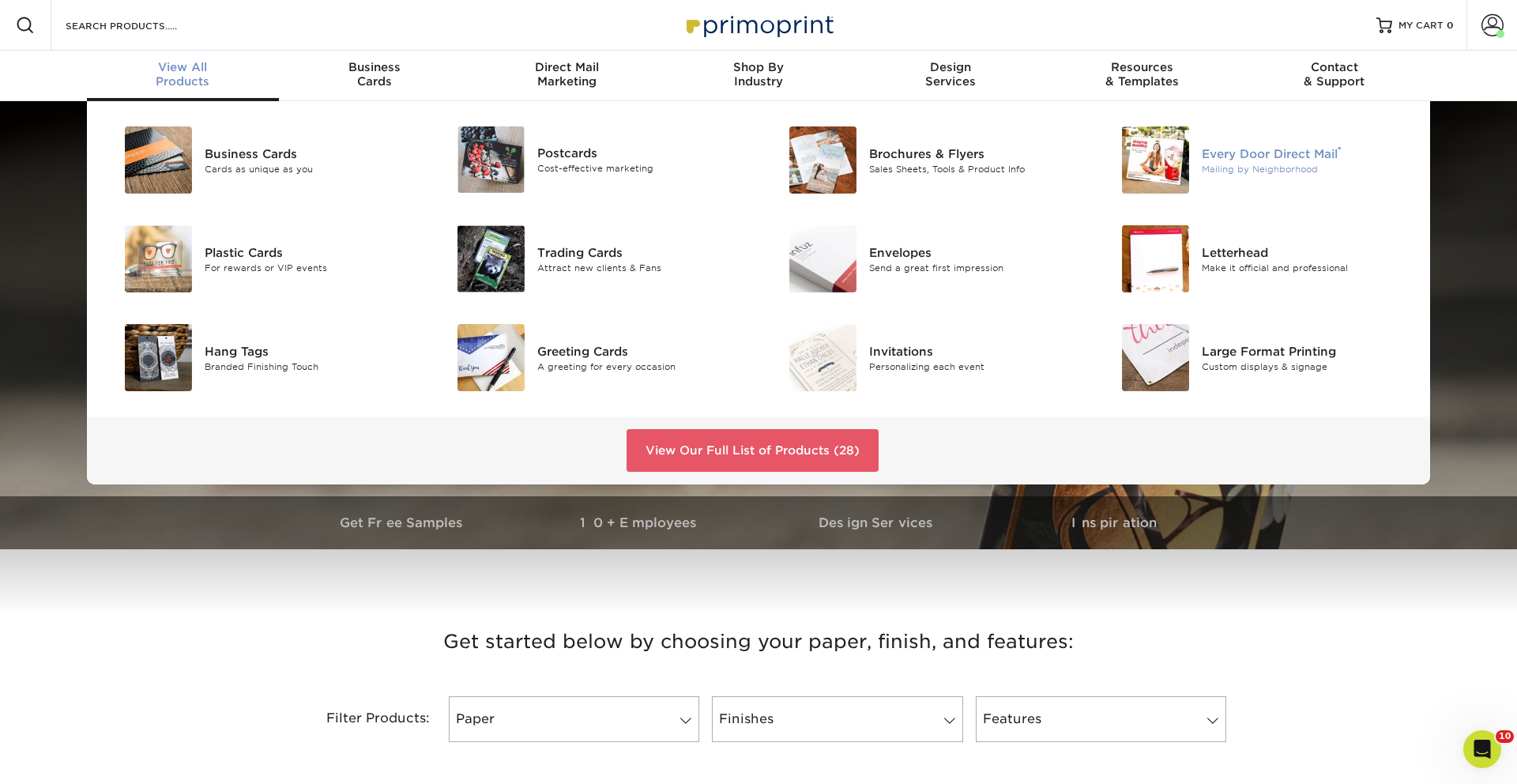
click at [1256, 159] on div "Every Door Direct Mail ®" at bounding box center [1306, 153] width 209 height 18
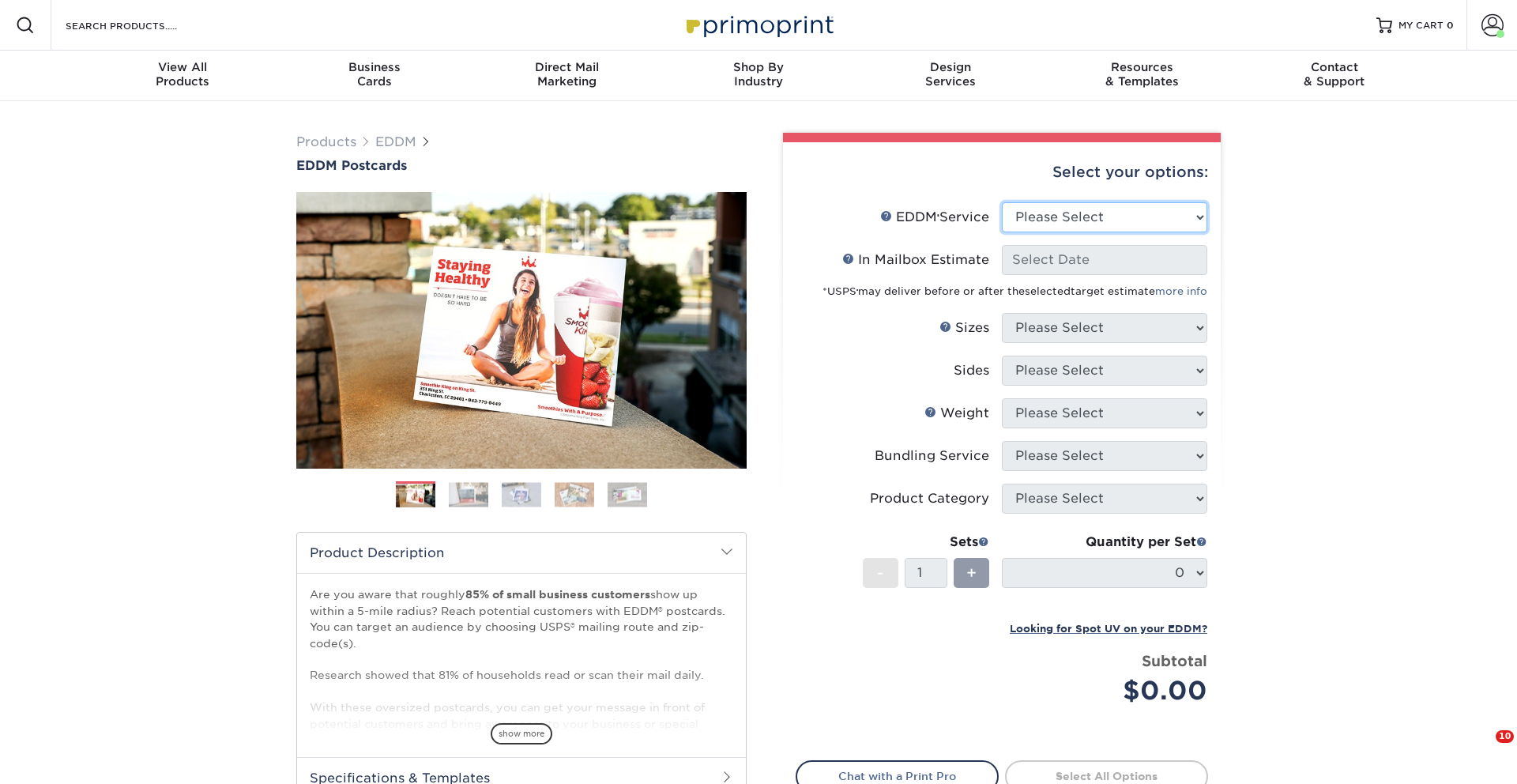
click at [1120, 219] on select "Please Select Full Service Print Only" at bounding box center [1104, 218] width 205 height 30
select select "full_service"
click at [1002, 203] on select "Please Select Full Service Print Only" at bounding box center [1104, 218] width 205 height 30
select select "-1"
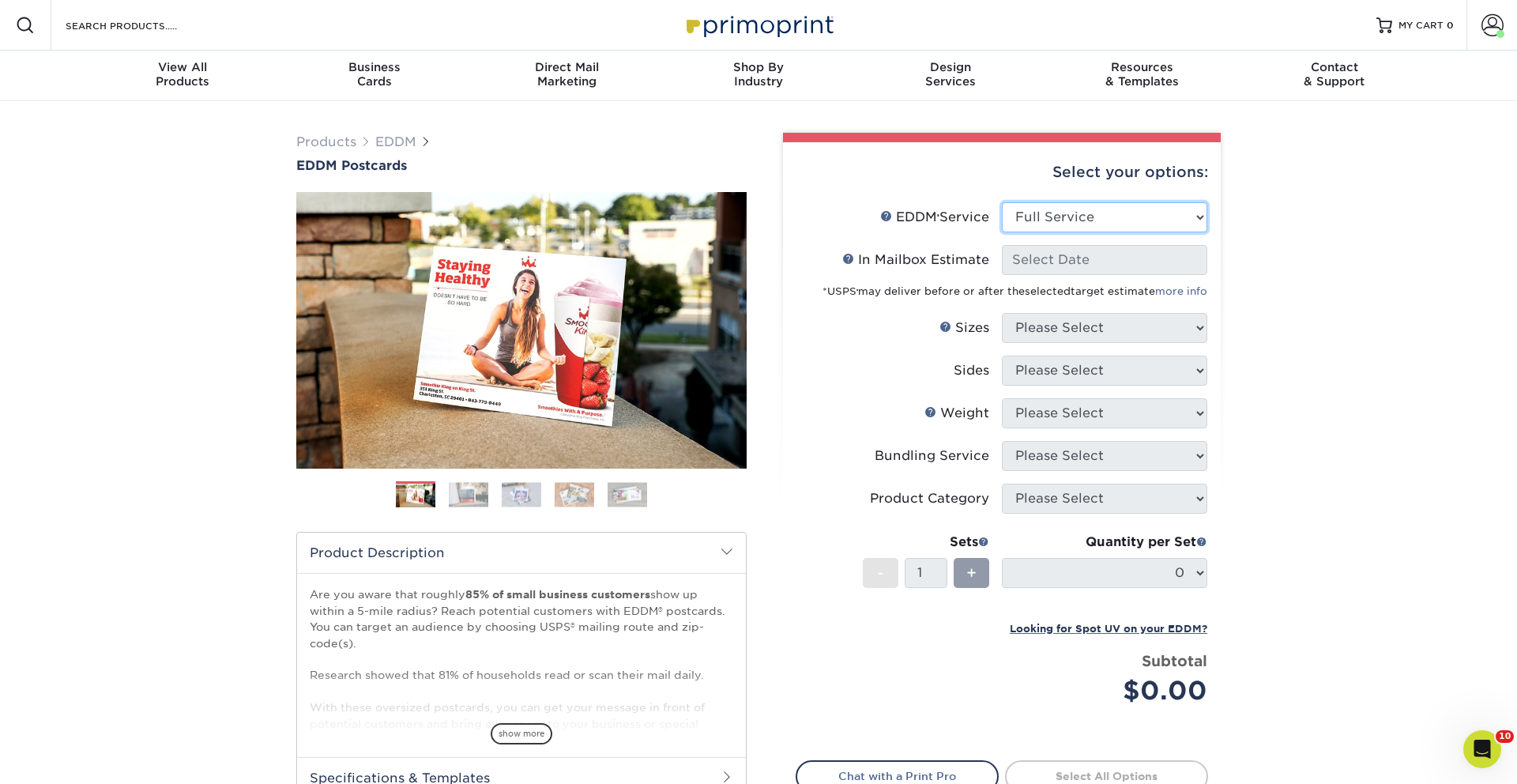
select select "-1"
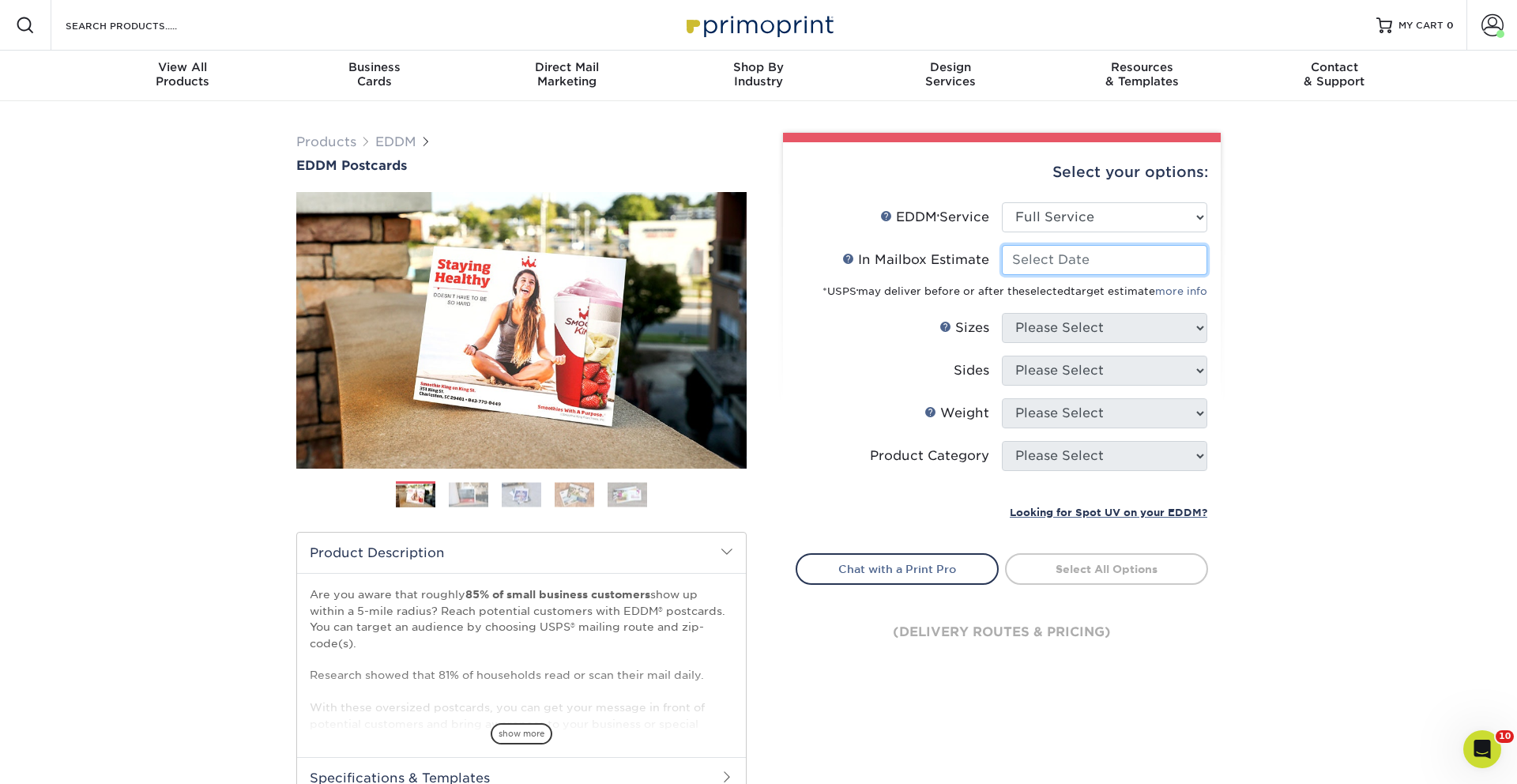
click at [1073, 264] on input "In Mailbox Estimate Help In Mailbox Estimate" at bounding box center [1104, 260] width 205 height 30
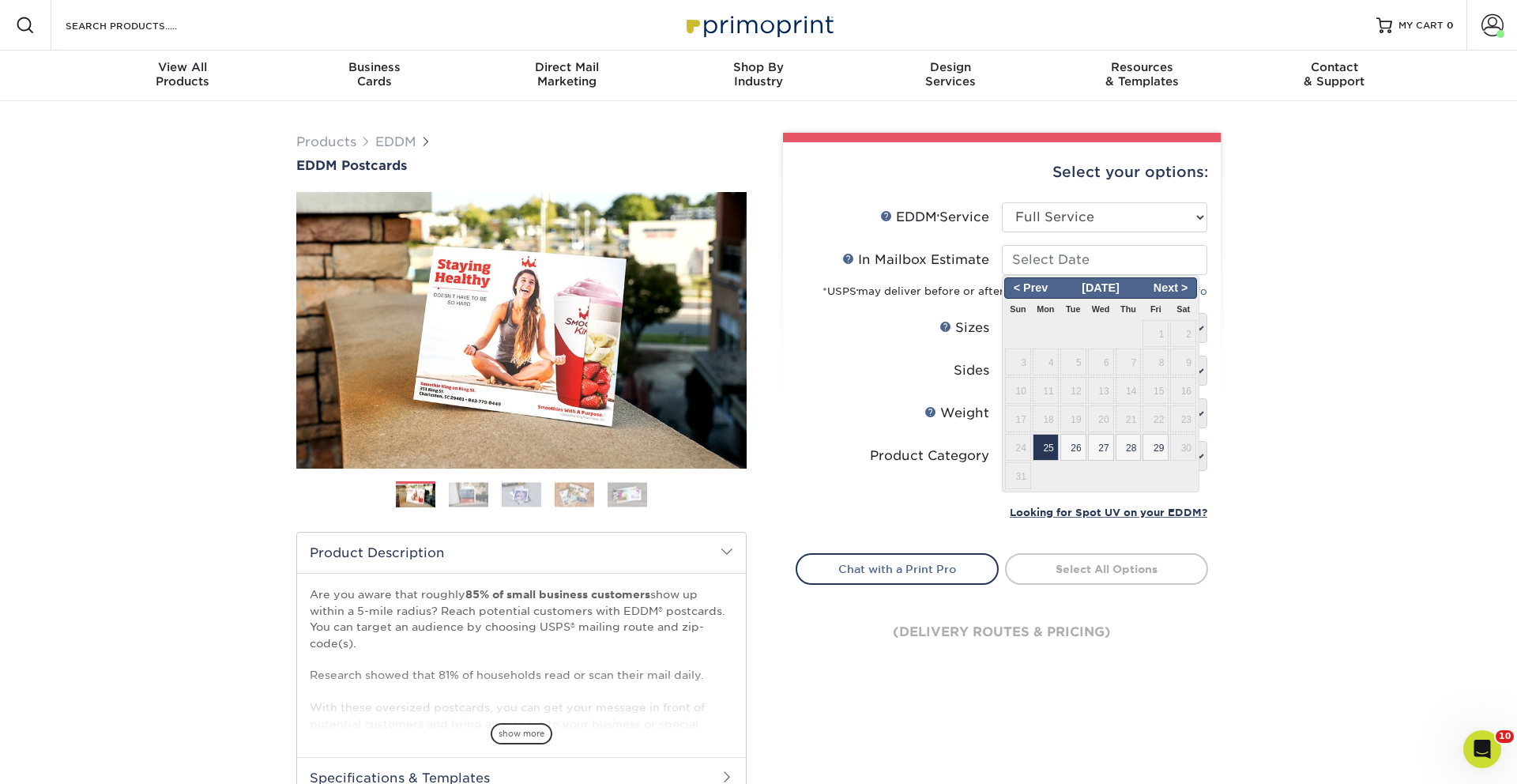
click at [1045, 443] on span "25" at bounding box center [1046, 447] width 26 height 27
type input "[DATE]"
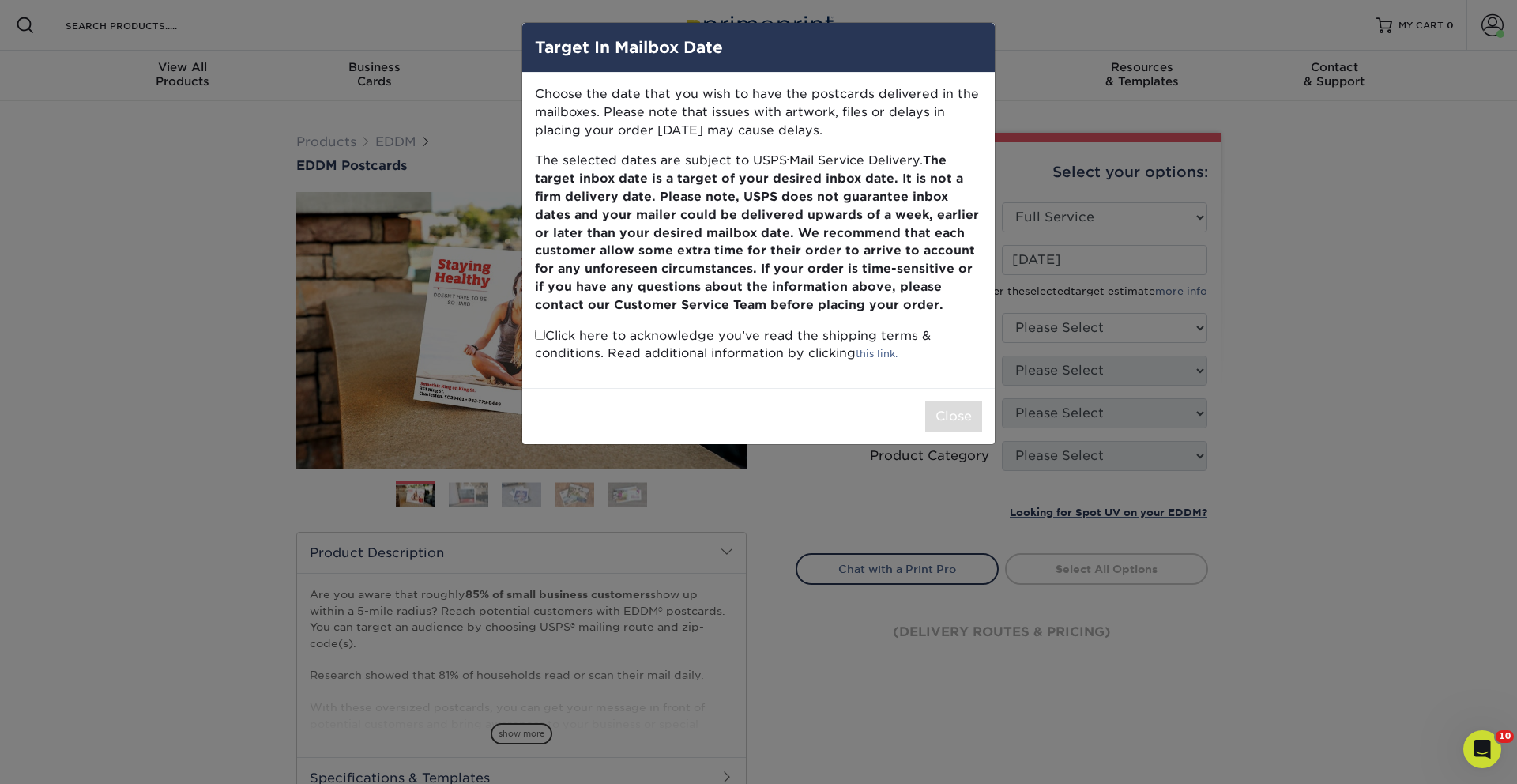
click at [545, 335] on p "Click here to acknowledge you’ve read the shipping terms & conditions. Read add…" at bounding box center [758, 345] width 447 height 36
click at [538, 335] on input "checkbox" at bounding box center [540, 334] width 10 height 10
checkbox input "true"
click at [945, 409] on button "Close" at bounding box center [954, 417] width 57 height 30
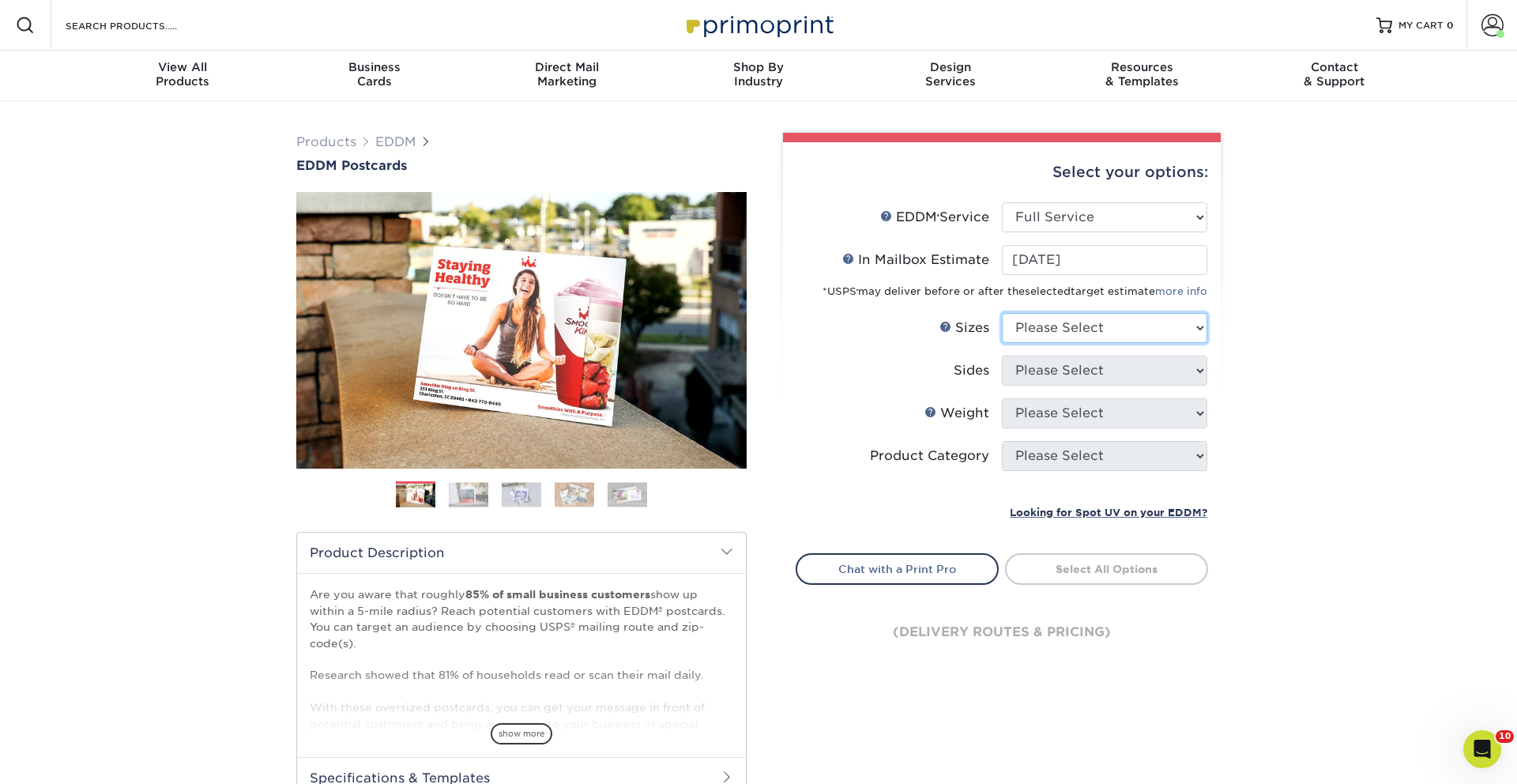
click at [1055, 334] on select "Please Select 4.5" x 12" 6" x 12" 6.5" x 8" 6.5" x 9" 6.5" x 12" 7" x 8.5" 8" x…" at bounding box center [1104, 328] width 205 height 30
select select "6.50x9.00"
click at [1002, 313] on select "Please Select 4.5" x 12" 6" x 12" 6.5" x 8" 6.5" x 9" 6.5" x 12" 7" x 8.5" 8" x…" at bounding box center [1104, 328] width 205 height 30
click at [1060, 373] on select "Please Select Print Both Sides Print Front Only" at bounding box center [1104, 371] width 205 height 30
select select "13abbda7-1d64-4f25-8bb2-c179b224825d"
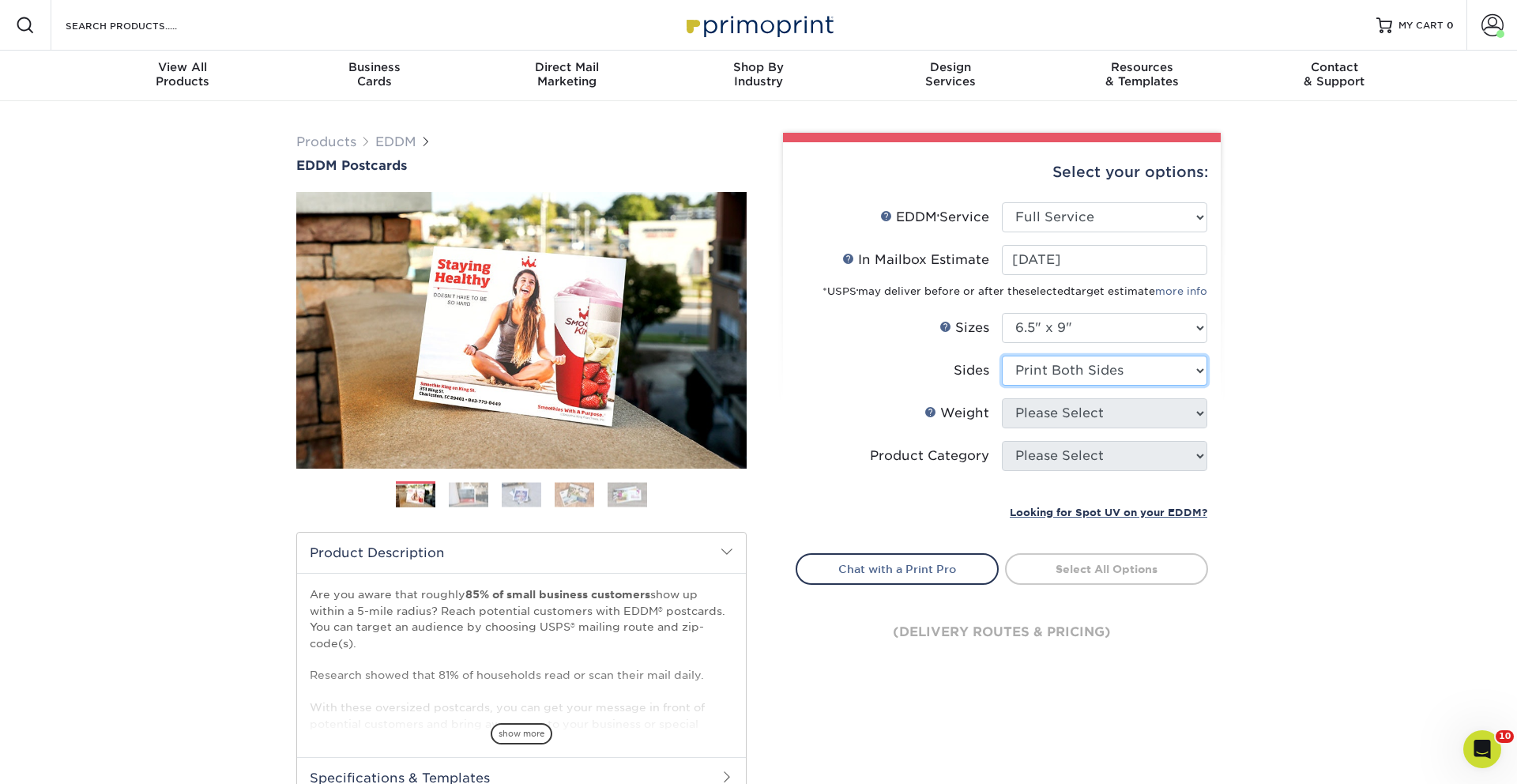
click at [1002, 355] on select "Please Select Print Both Sides Print Front Only" at bounding box center [1104, 371] width 205 height 30
click at [1047, 396] on li "Sides Please Select Print Both Sides Print Front Only" at bounding box center [1002, 376] width 411 height 43
click at [1046, 408] on select "Please Select 16PT 14PT" at bounding box center [1104, 413] width 205 height 30
select select "16PT"
click at [1002, 398] on select "Please Select 16PT 14PT" at bounding box center [1104, 413] width 205 height 30
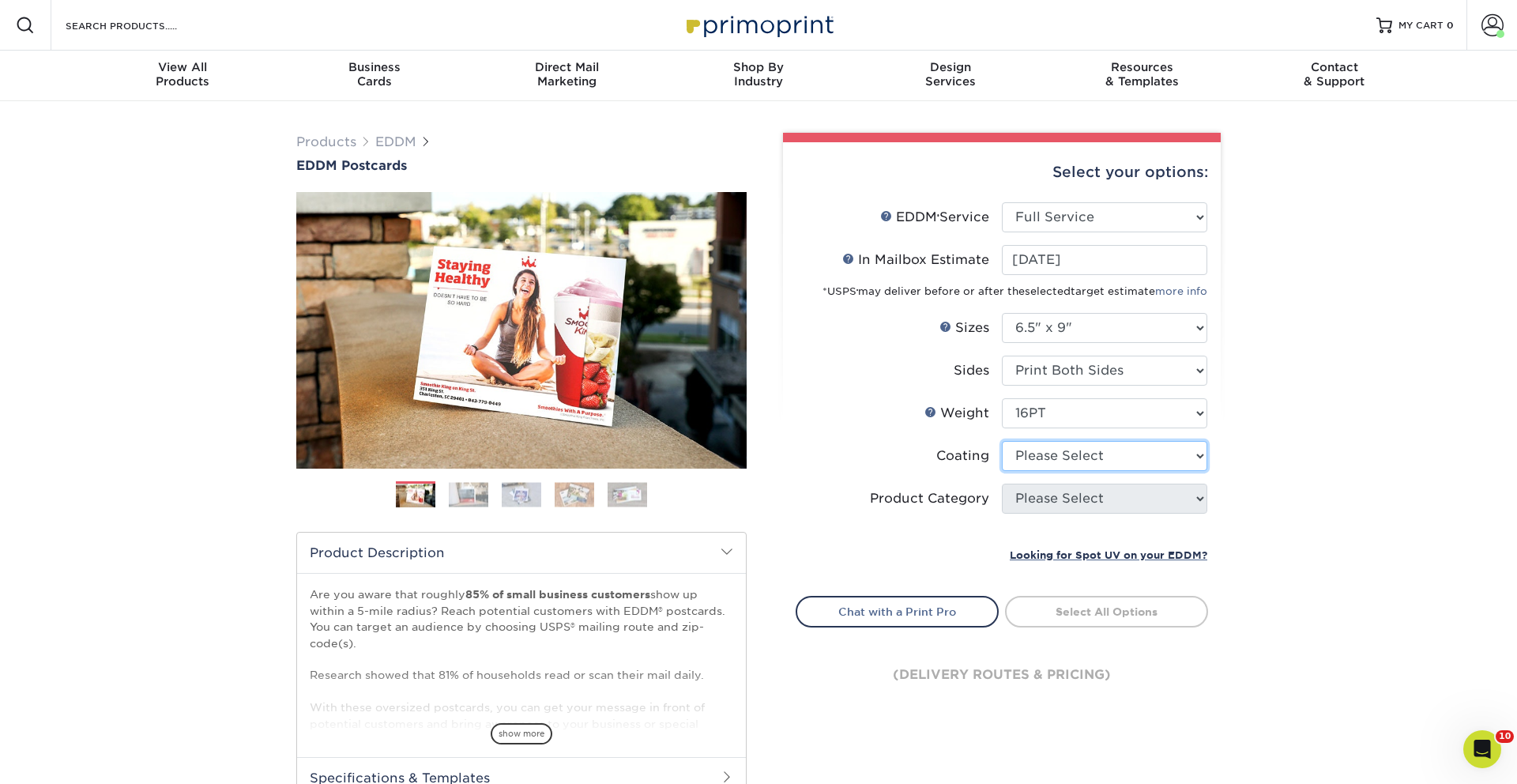
click at [1045, 457] on select at bounding box center [1104, 456] width 205 height 30
select select "121bb7b5-3b4d-429f-bd8d-bbf80e953313"
click at [1002, 441] on select at bounding box center [1104, 456] width 205 height 30
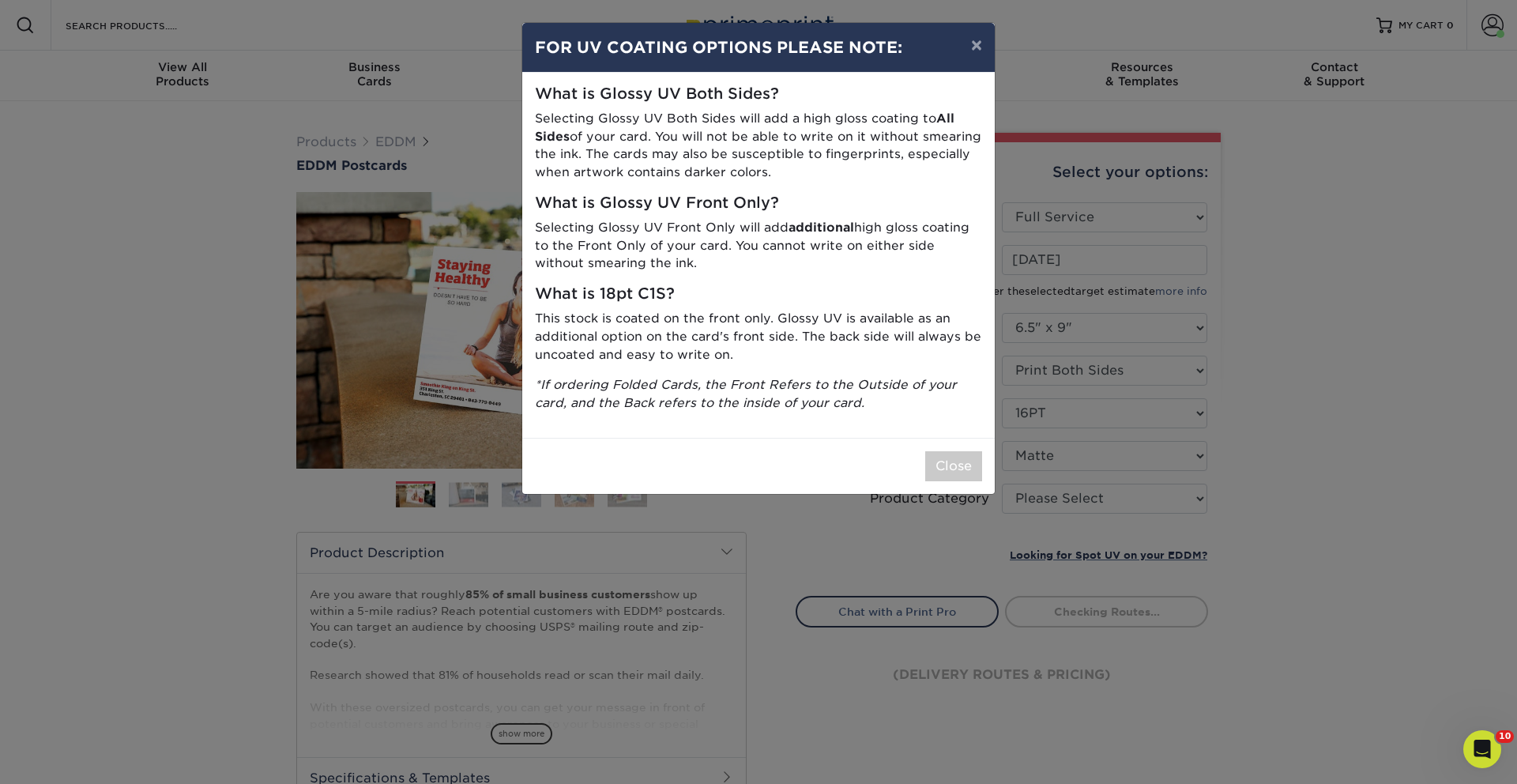
click at [1038, 502] on div "× FOR UV COATING OPTIONS PLEASE NOTE: What is Glossy UV Both Sides? Selecting G…" at bounding box center [758, 392] width 1517 height 784
click at [944, 463] on button "Close" at bounding box center [954, 466] width 57 height 30
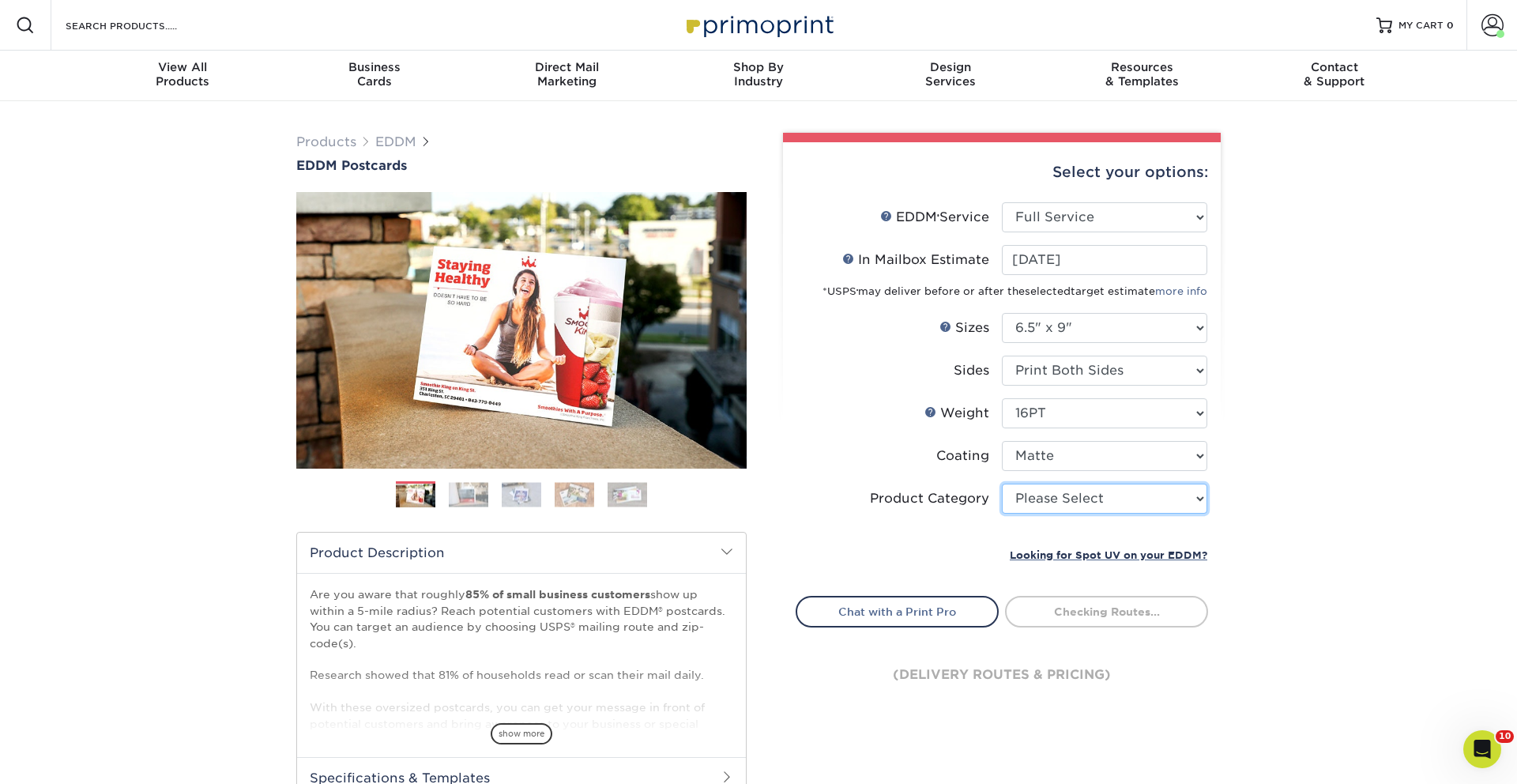
click at [1036, 490] on select "Please Select Postcards" at bounding box center [1104, 498] width 205 height 30
select select "9b7272e0-d6c8-4c3c-8e97-d3a1bcdab858"
click at [1002, 483] on select "Please Select Postcards" at bounding box center [1104, 498] width 205 height 30
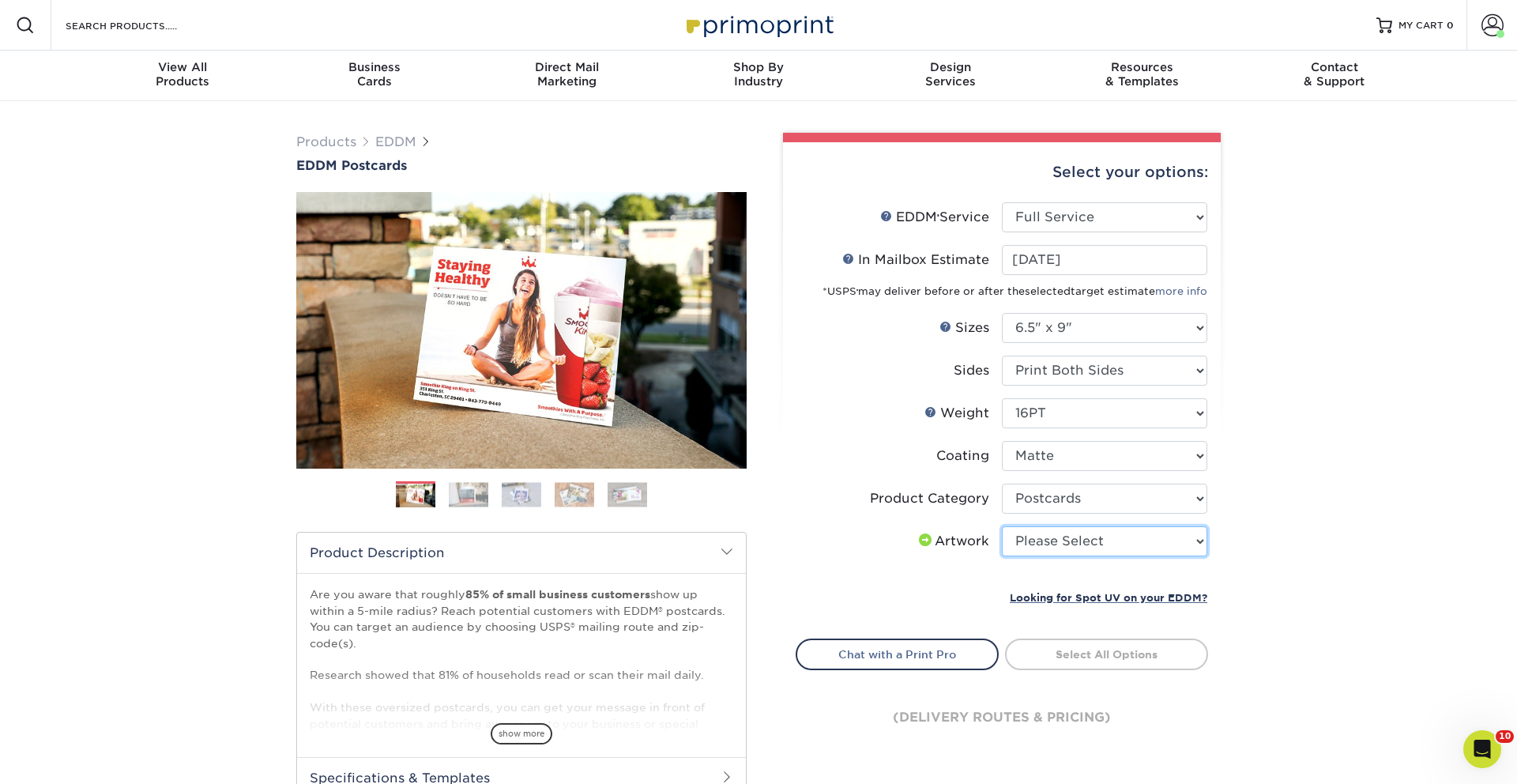
click at [1063, 550] on select "Please Select I will upload files I need a design - $150" at bounding box center [1104, 541] width 205 height 30
select select "upload"
click at [1002, 526] on select "Please Select I will upload files I need a design - $150" at bounding box center [1104, 541] width 205 height 30
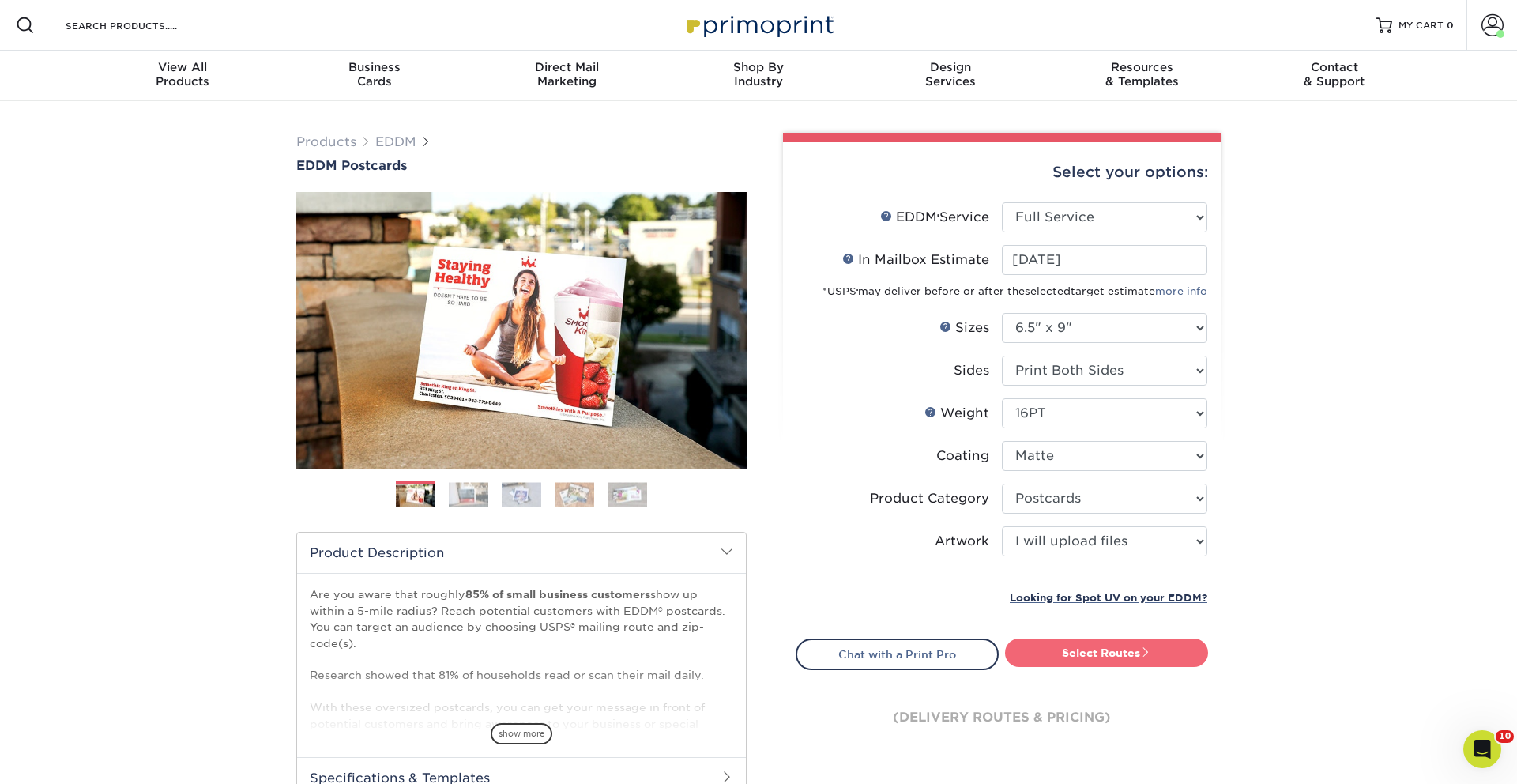
drag, startPoint x: 1093, startPoint y: 654, endPoint x: 1106, endPoint y: 640, distance: 19.1
click at [1093, 654] on link "Select Routes" at bounding box center [1107, 653] width 203 height 29
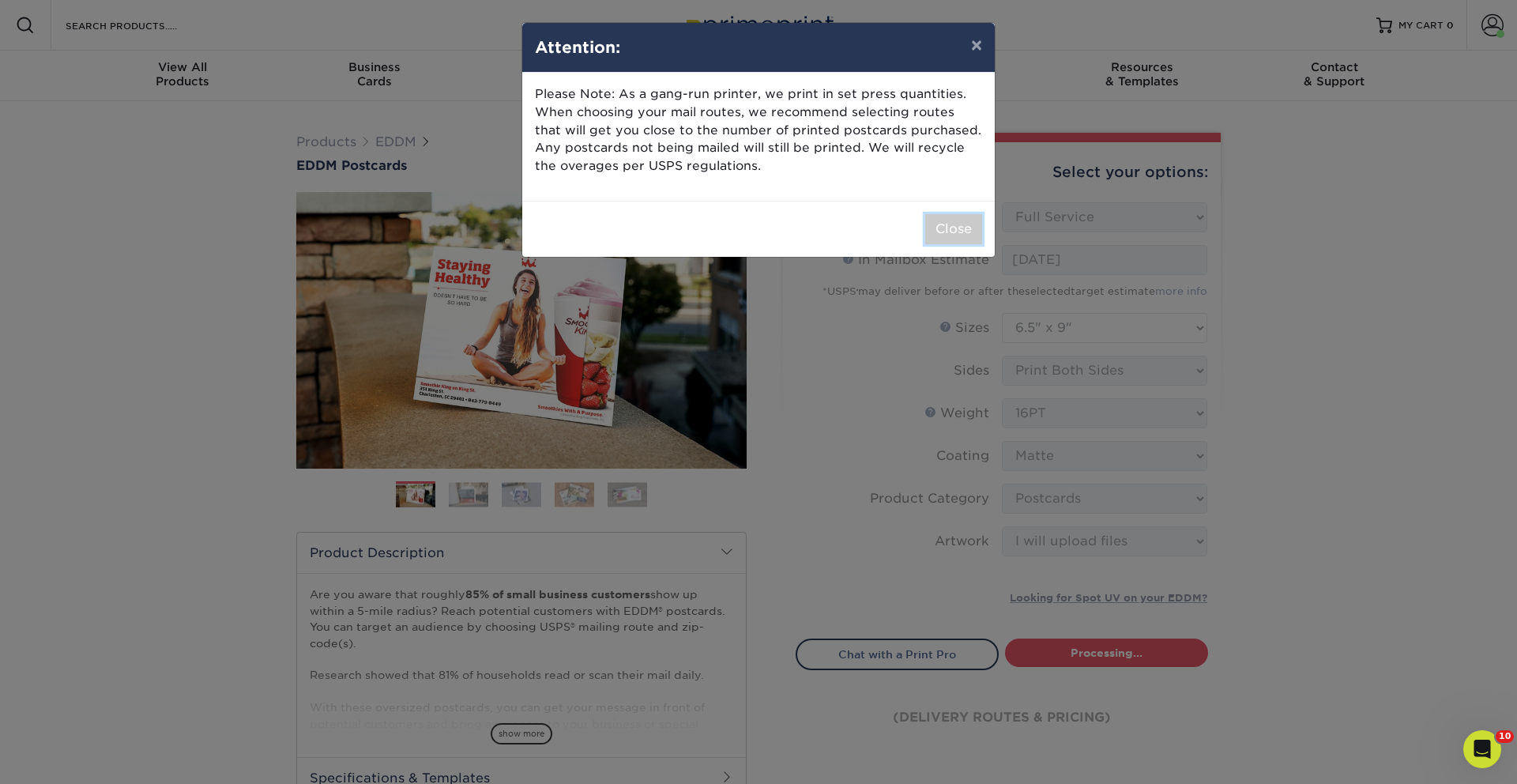
click at [956, 229] on button "Close" at bounding box center [954, 229] width 57 height 30
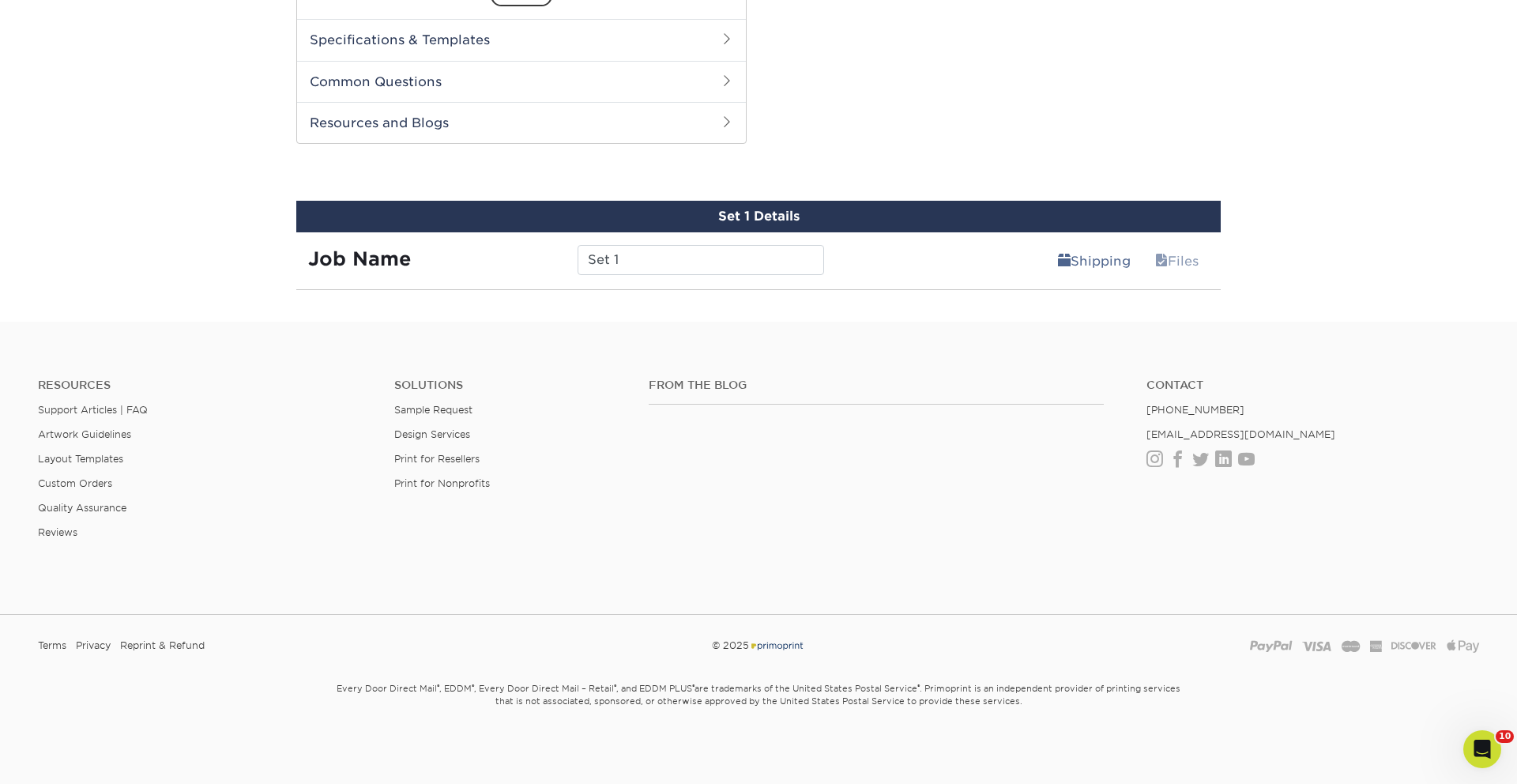
scroll to position [725, 0]
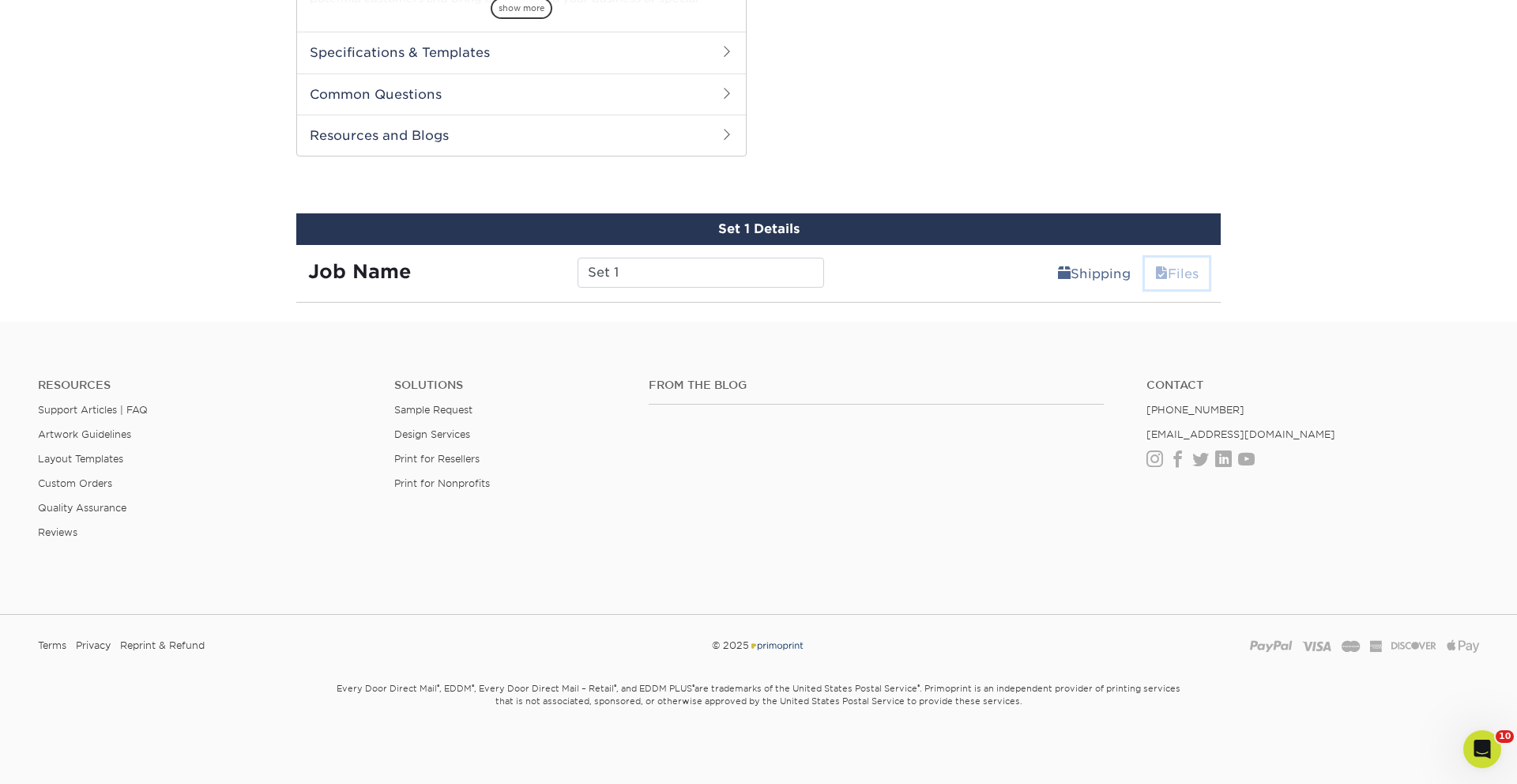
click at [1175, 271] on link "Files" at bounding box center [1177, 273] width 64 height 32
click at [1048, 276] on link "Shipping" at bounding box center [1094, 273] width 93 height 32
click at [1106, 282] on link "Shipping" at bounding box center [1094, 273] width 93 height 32
click at [1077, 270] on link "Shipping" at bounding box center [1094, 273] width 93 height 32
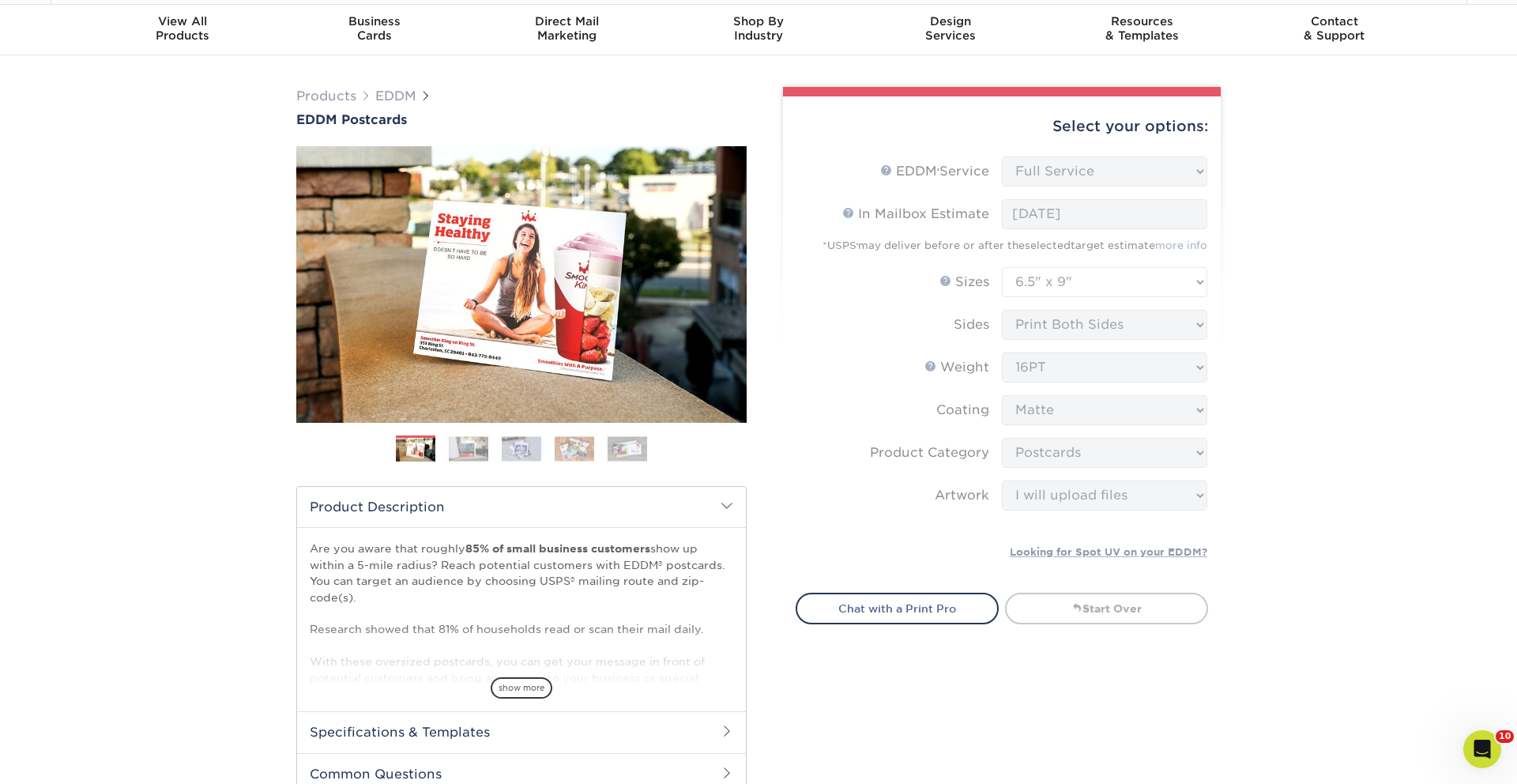
scroll to position [0, 0]
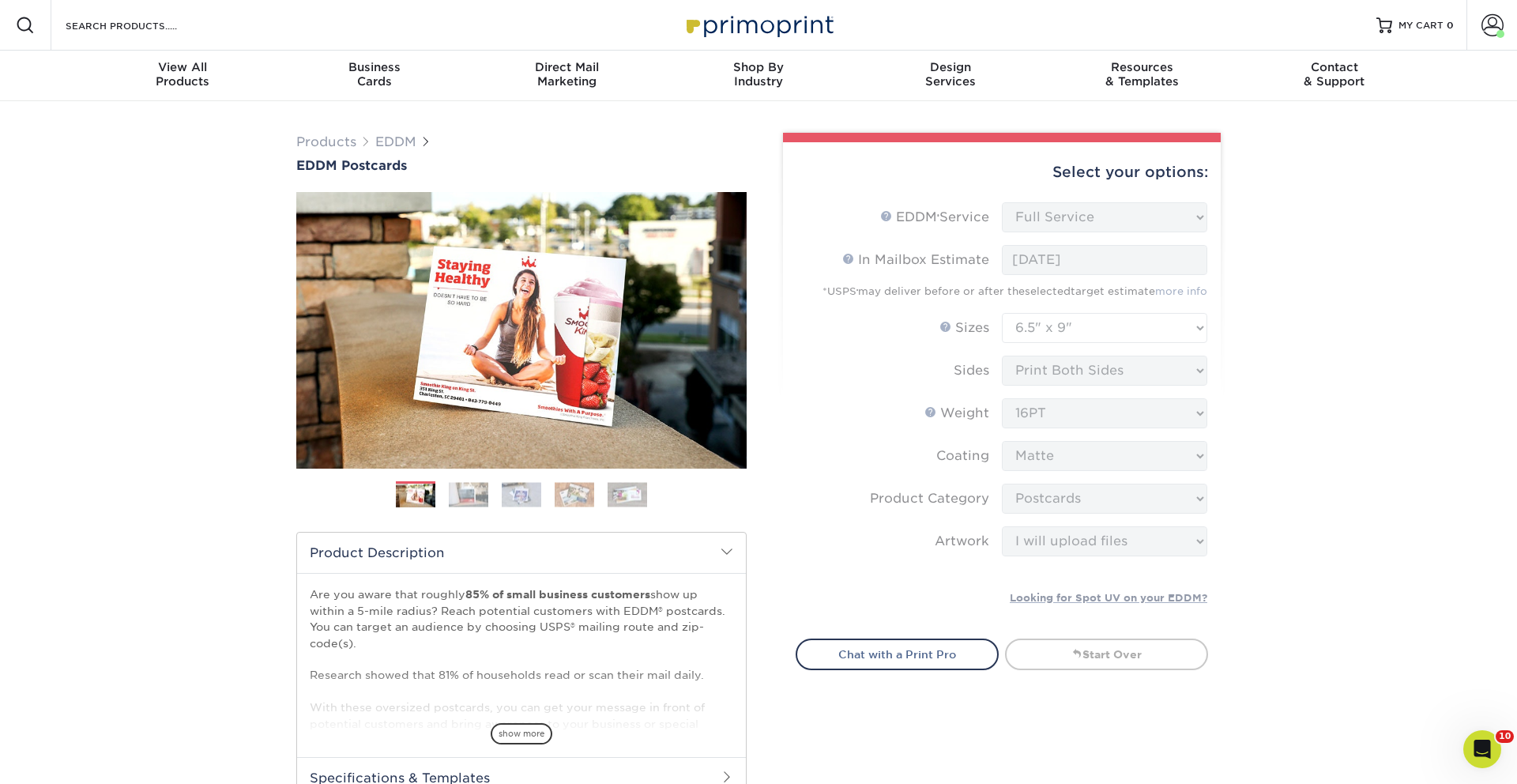
click at [726, 556] on span at bounding box center [726, 551] width 13 height 13
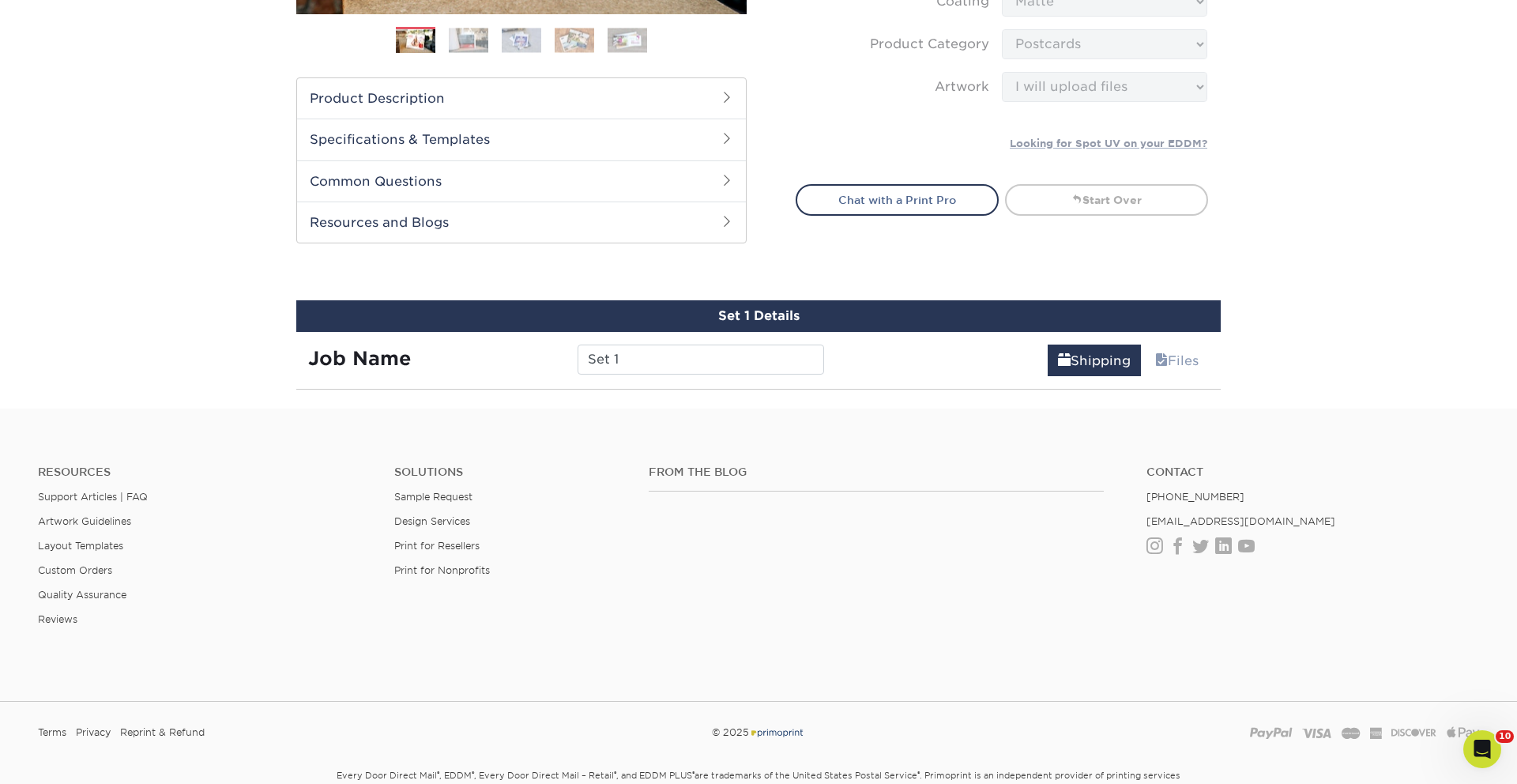
scroll to position [541, 0]
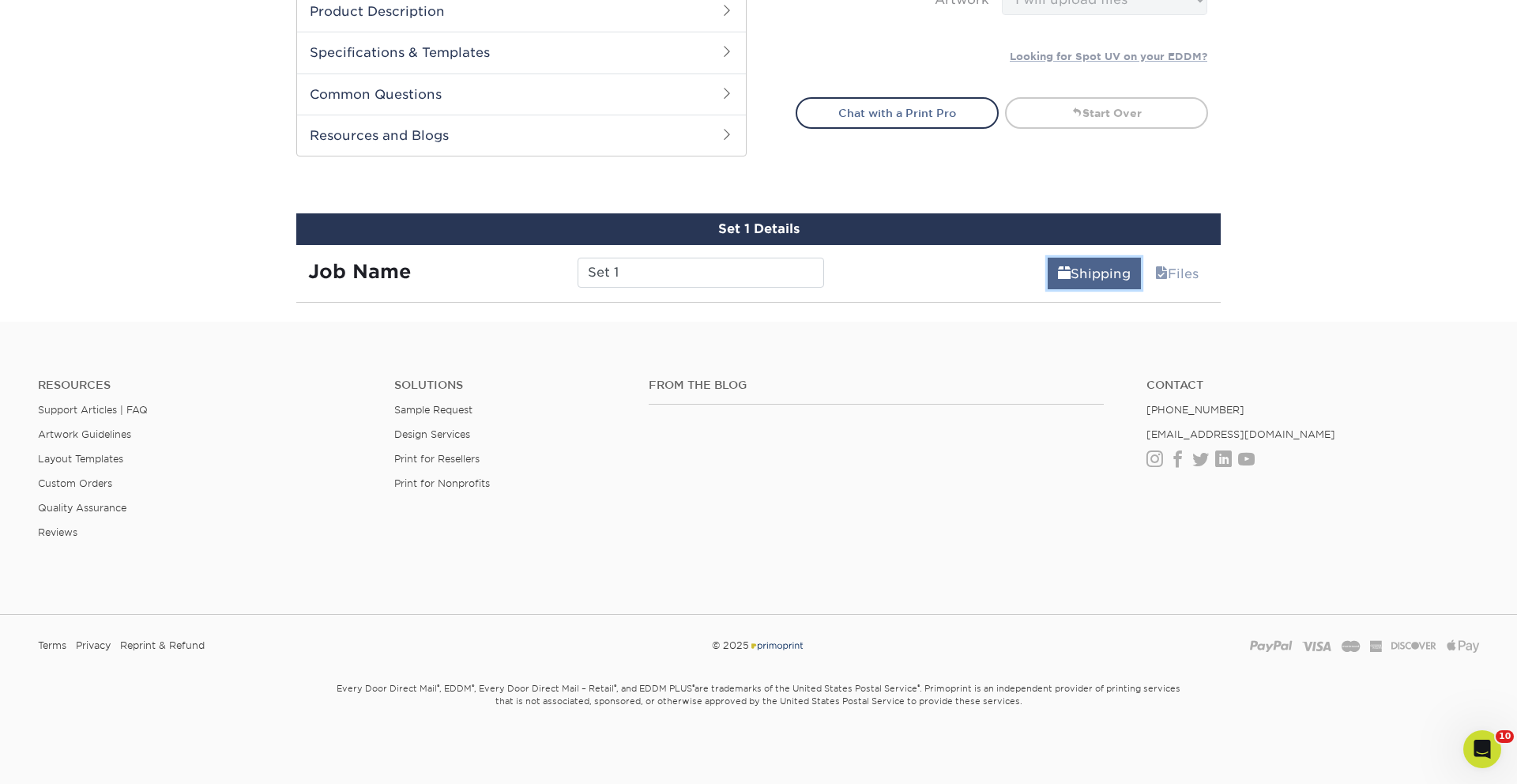
click at [1089, 271] on link "Shipping" at bounding box center [1094, 273] width 93 height 32
click at [1193, 269] on link "Files" at bounding box center [1177, 273] width 64 height 32
drag, startPoint x: 1109, startPoint y: 271, endPoint x: 1120, endPoint y: 271, distance: 11.0
click at [1109, 271] on link "Shipping" at bounding box center [1094, 273] width 93 height 32
click at [1183, 274] on link "Files" at bounding box center [1177, 273] width 64 height 32
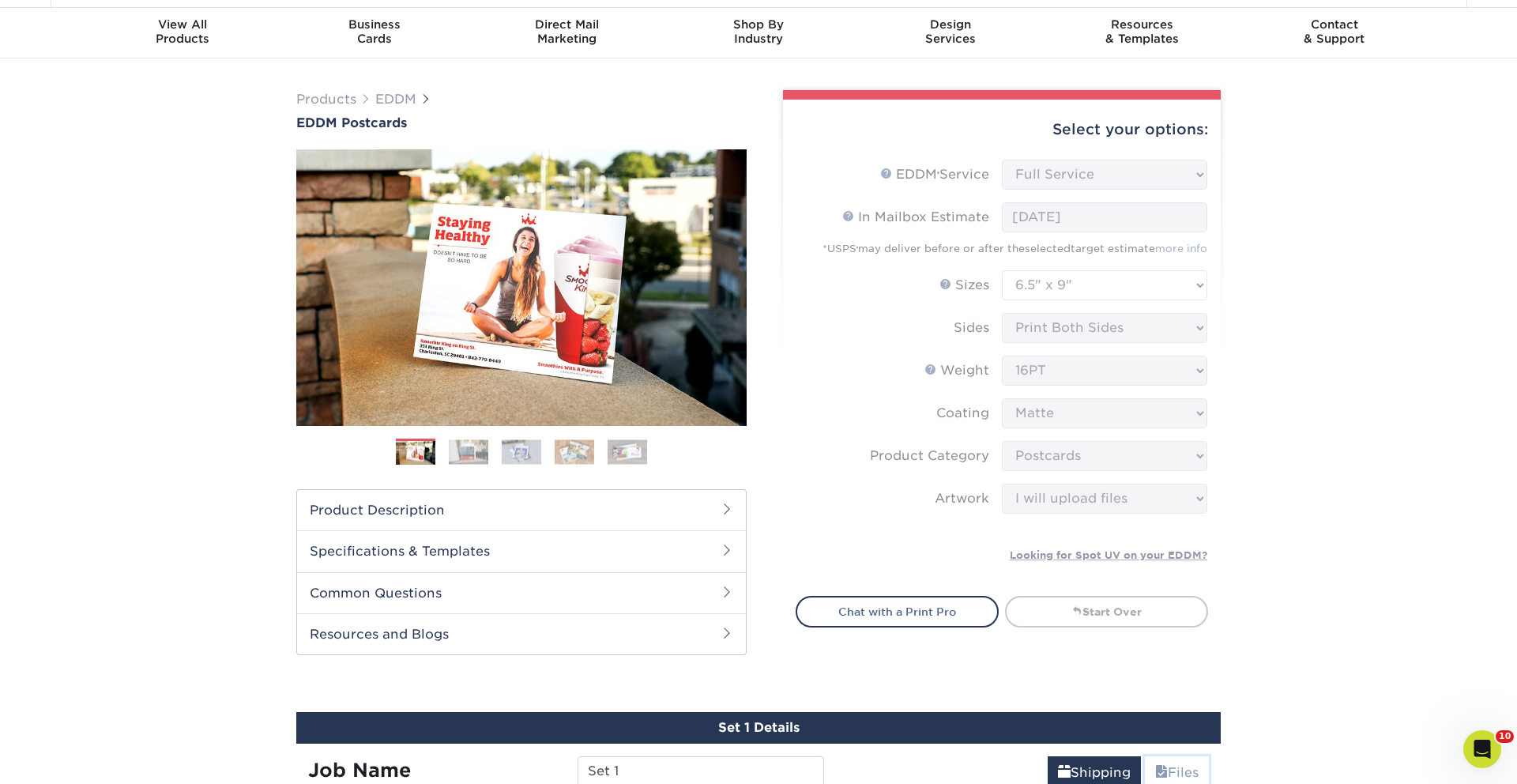
scroll to position [0, 0]
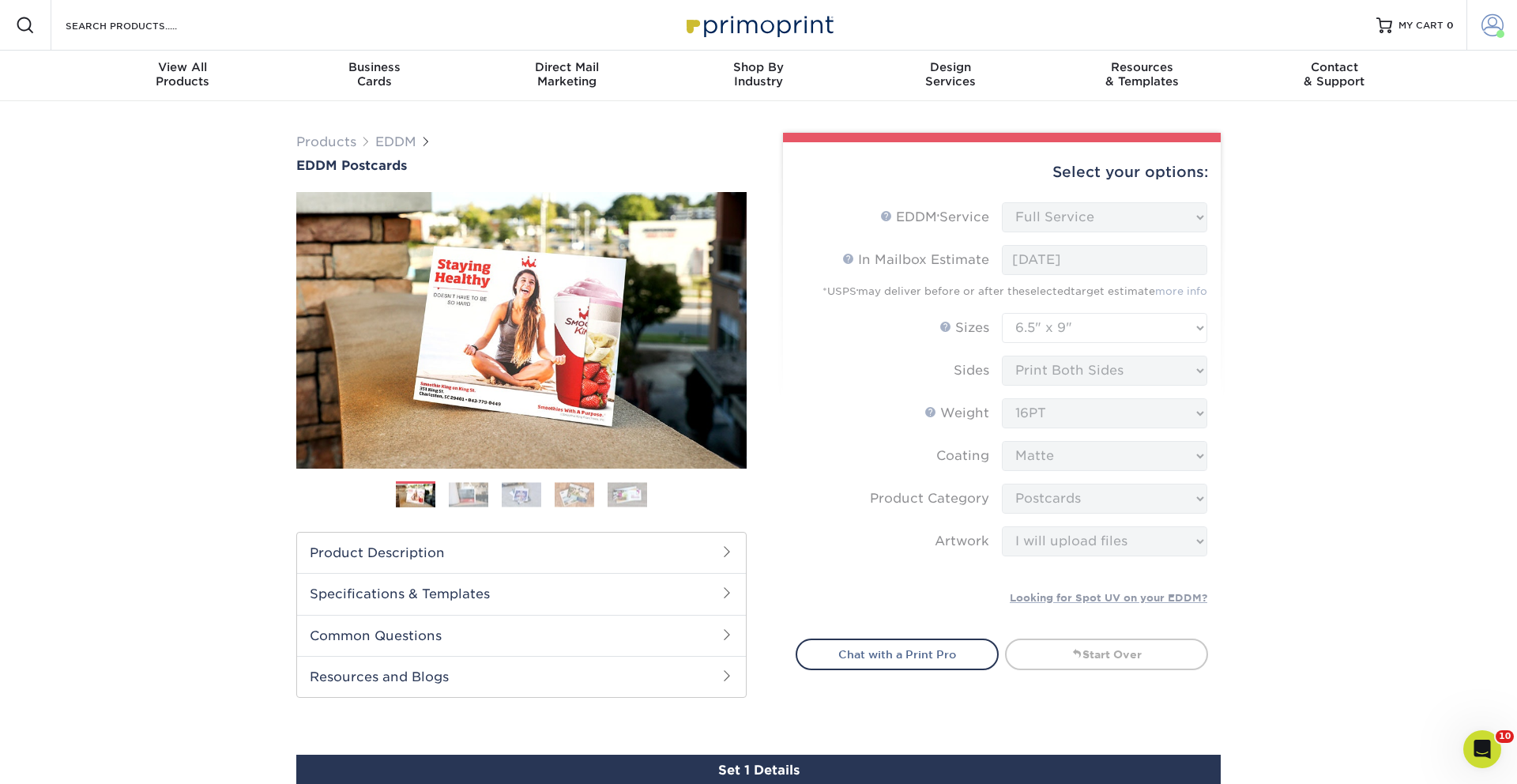
click at [1497, 10] on link "Account" at bounding box center [1492, 25] width 50 height 50
click at [1350, 225] on link "Logout" at bounding box center [1399, 234] width 198 height 19
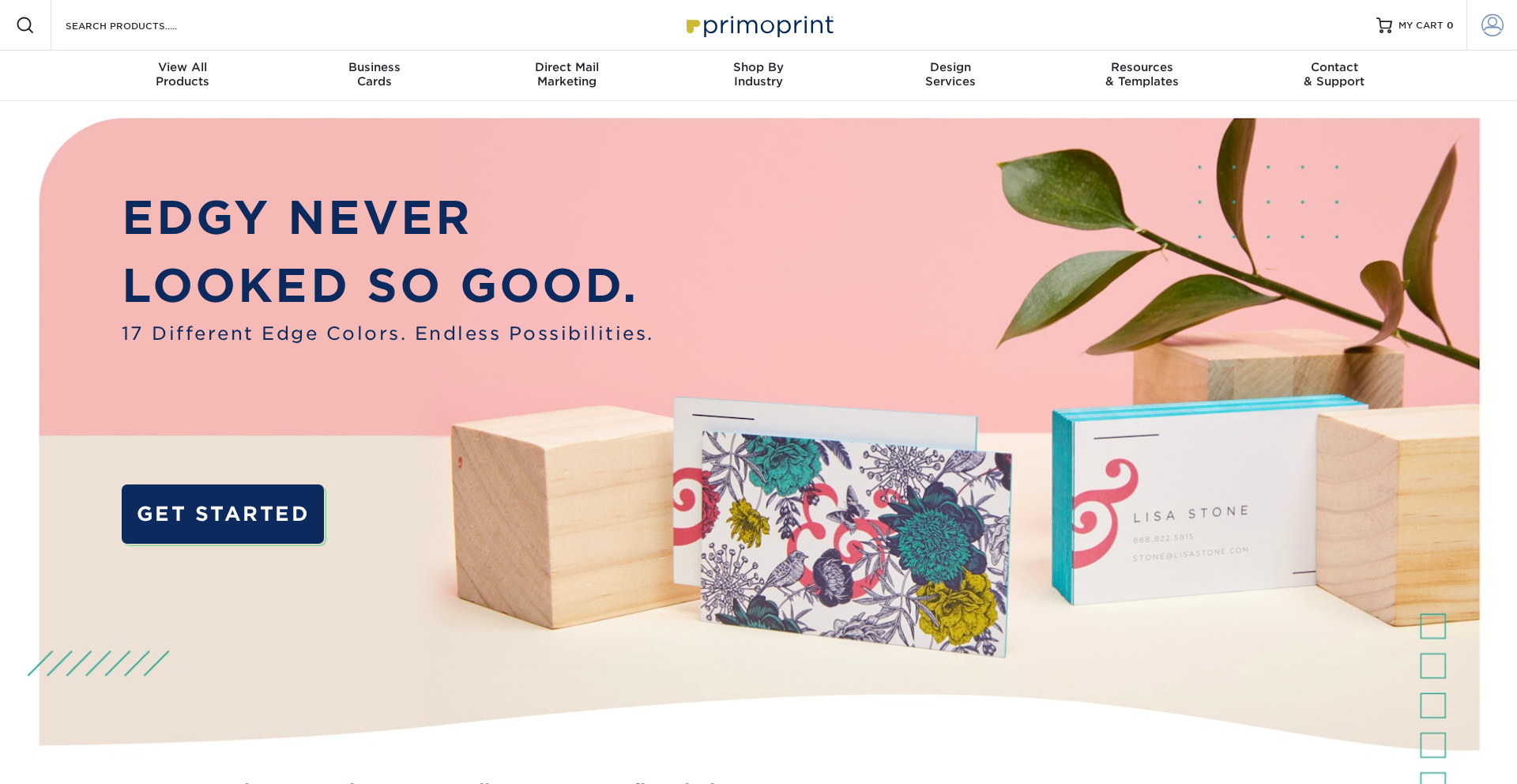
type input "[PERSON_NAME][EMAIL_ADDRESS][PERSON_NAME][DOMAIN_NAME]"
click at [1486, 22] on span at bounding box center [1493, 25] width 22 height 22
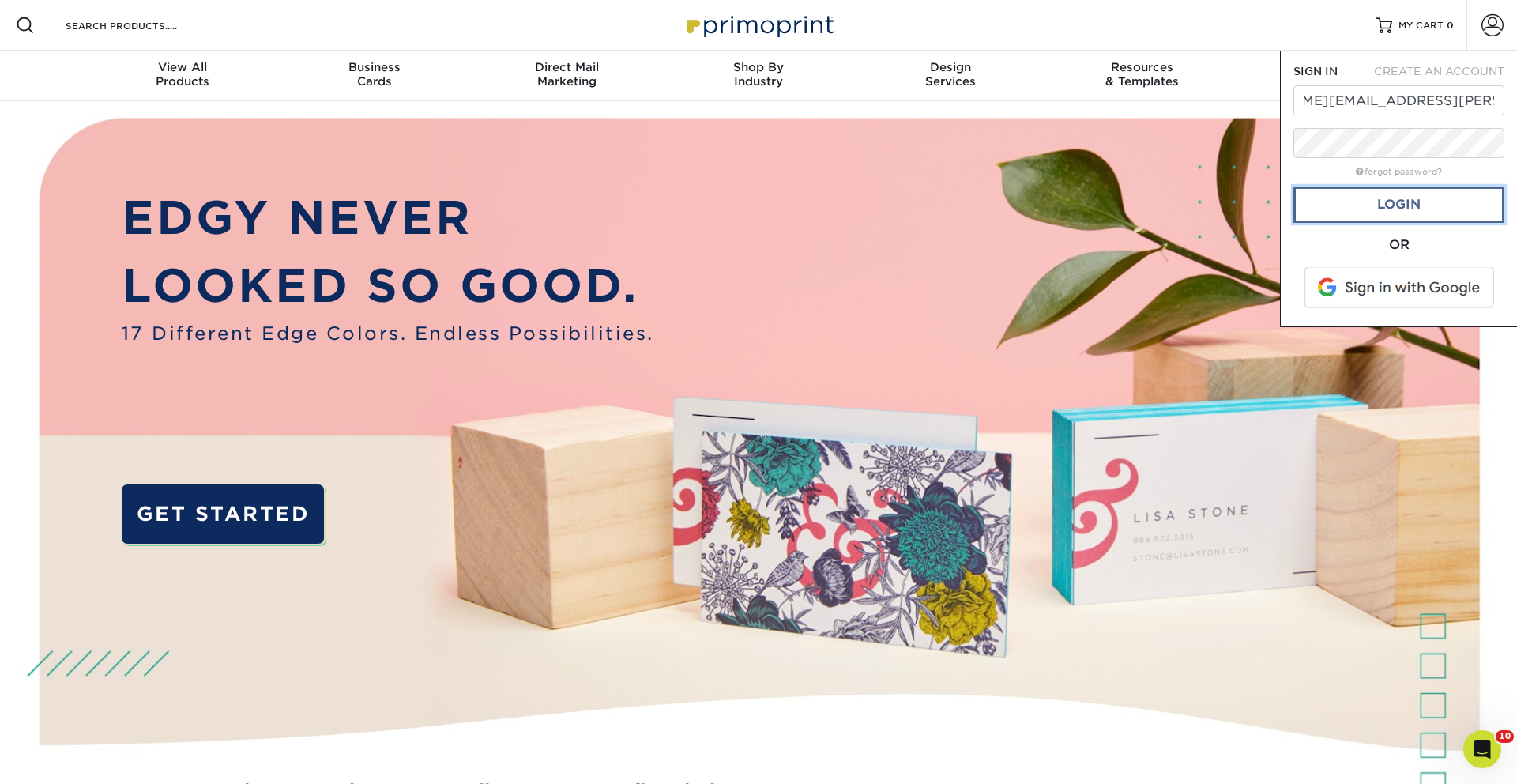
click at [1399, 210] on link "Login" at bounding box center [1398, 204] width 211 height 36
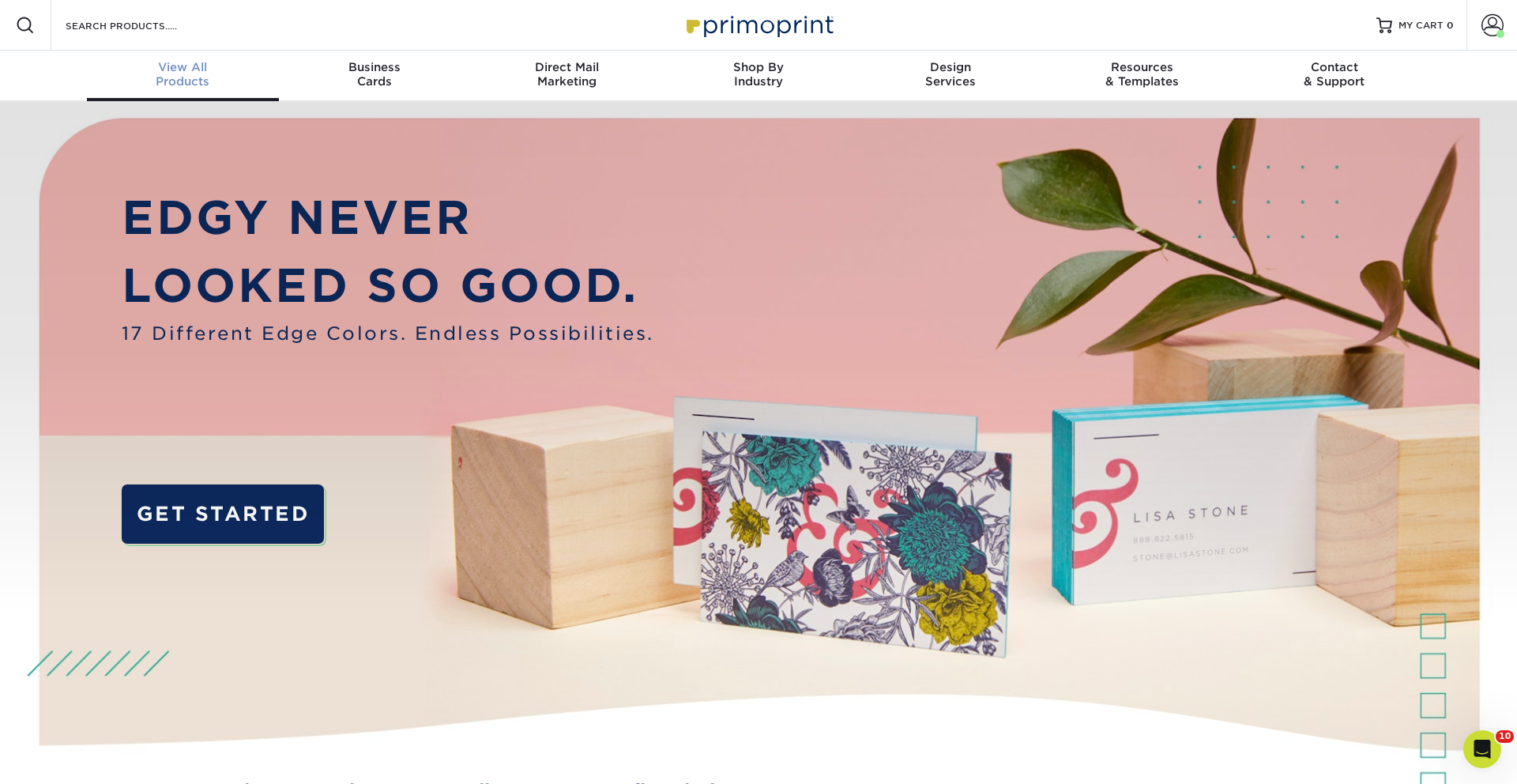
click at [193, 79] on div "View All Products" at bounding box center [182, 74] width 192 height 29
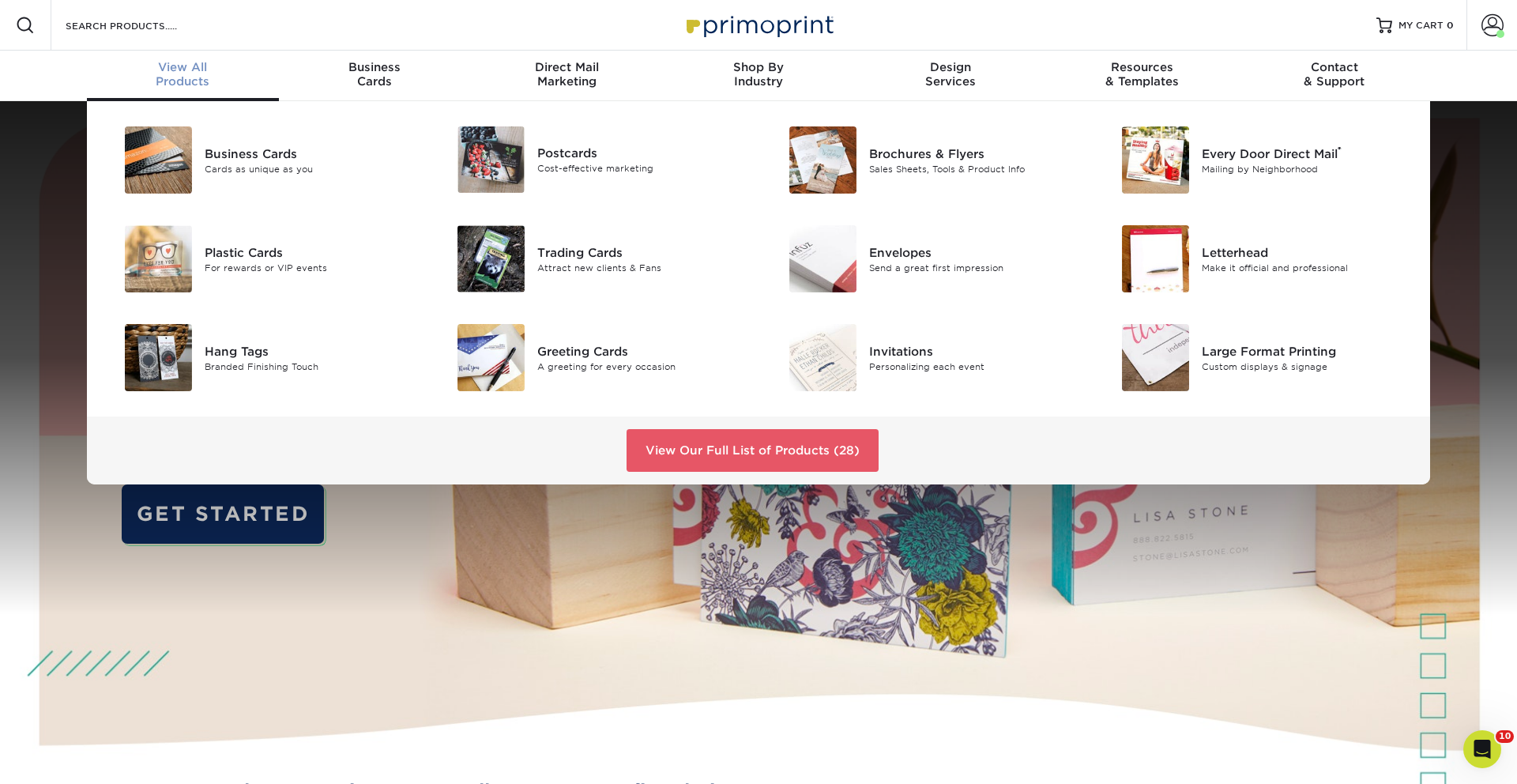
click at [189, 70] on span "View All" at bounding box center [182, 66] width 192 height 14
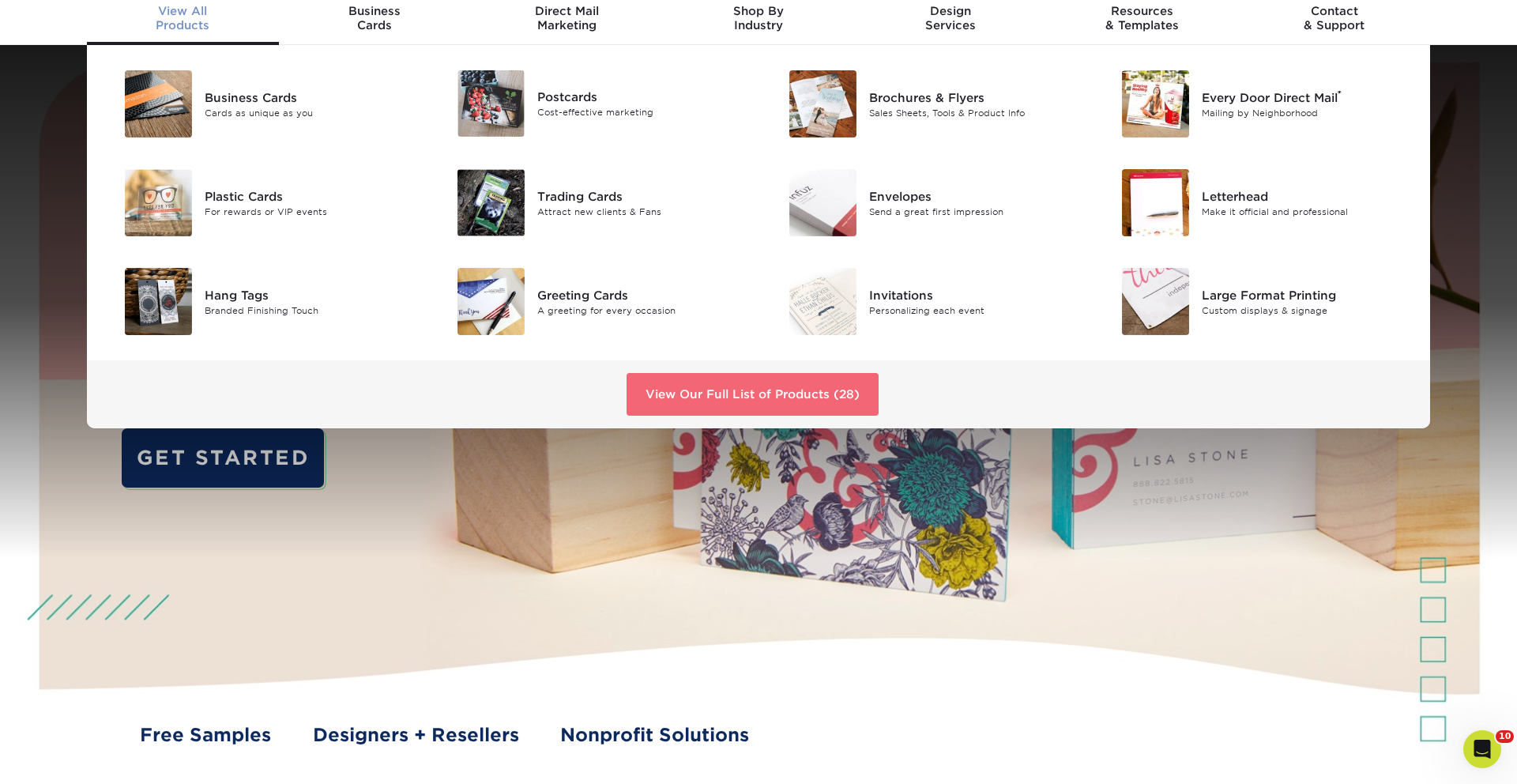
click at [767, 400] on link "View Our Full List of Products (28)" at bounding box center [753, 394] width 252 height 43
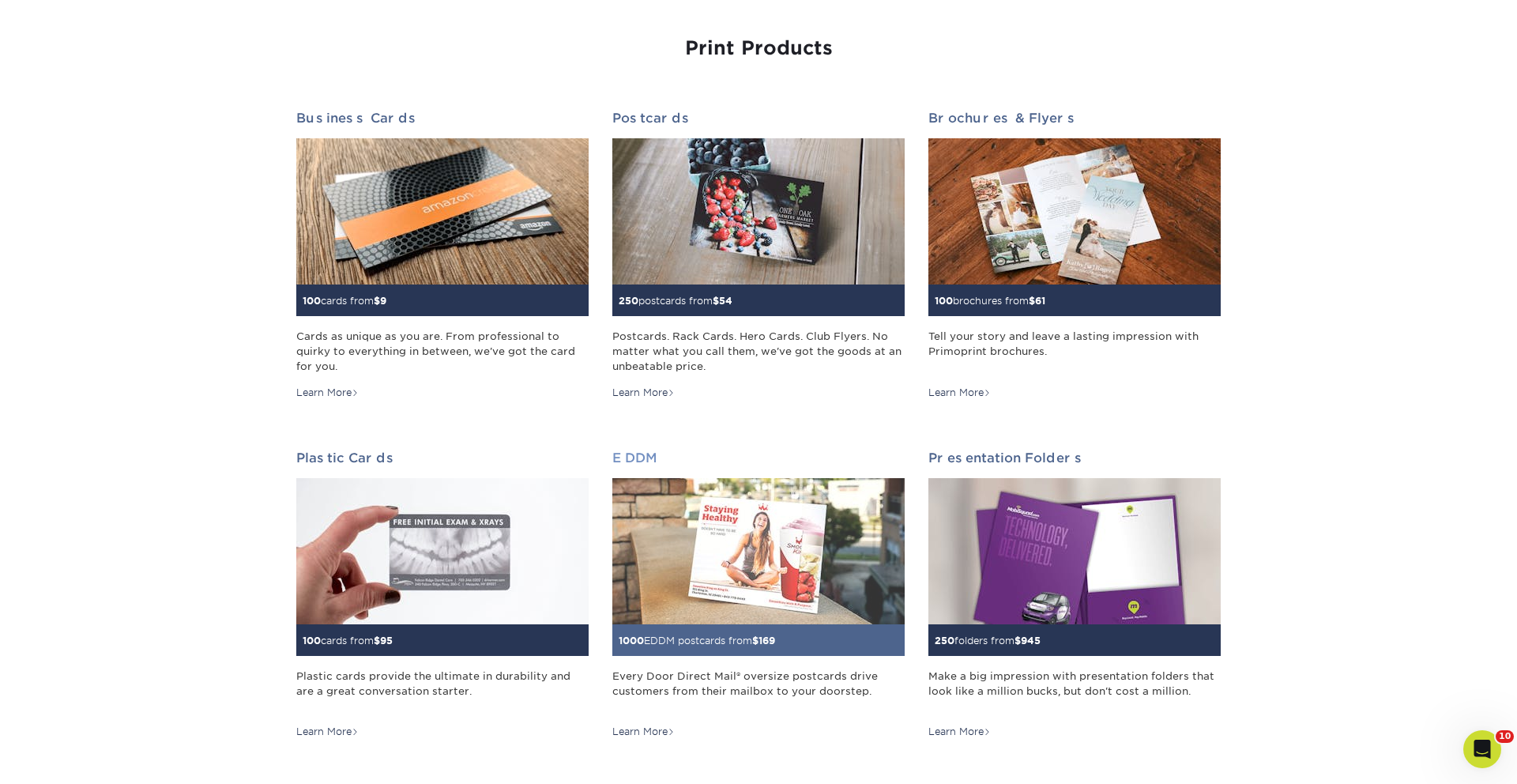
click at [745, 603] on img at bounding box center [759, 551] width 292 height 146
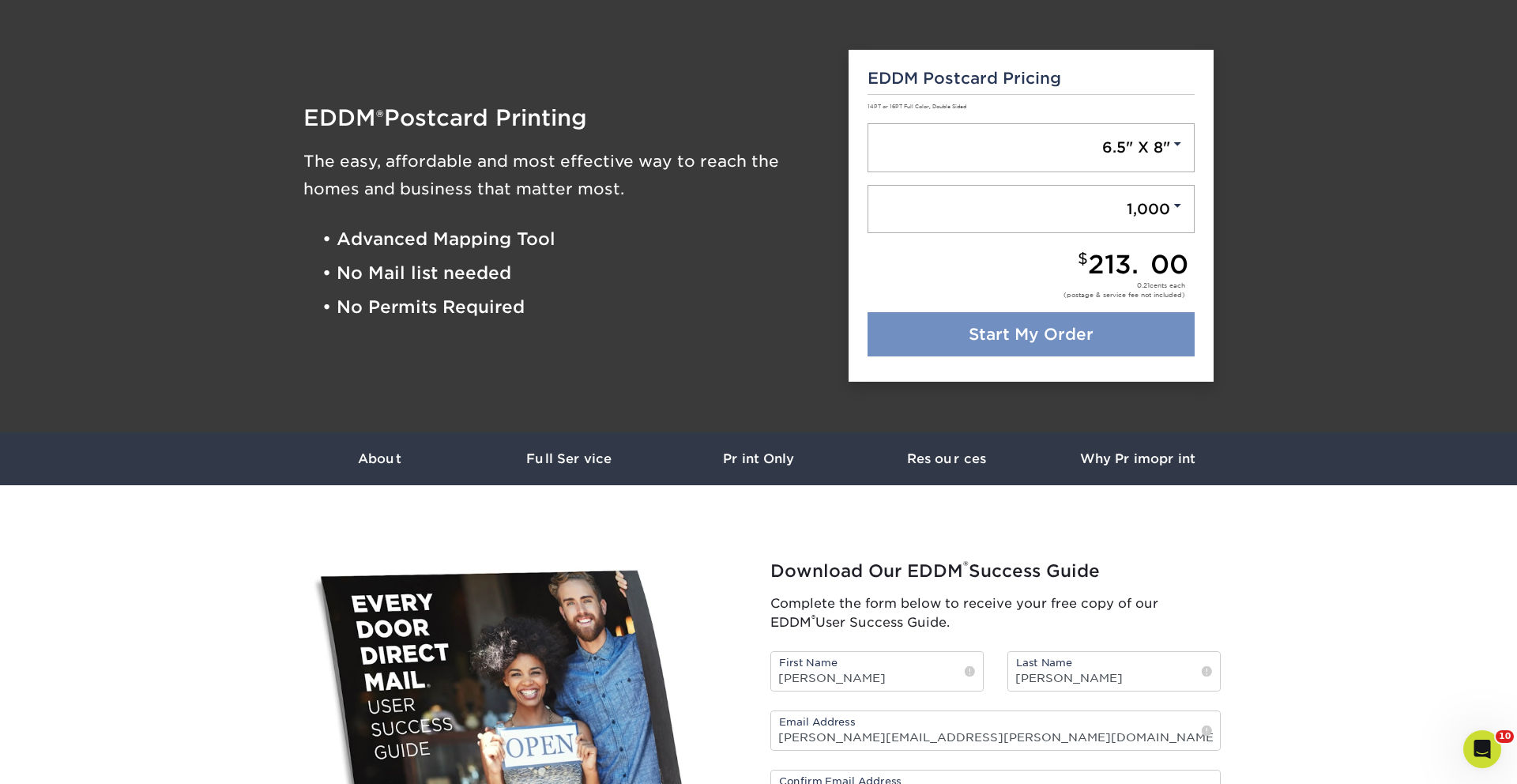
scroll to position [82, 0]
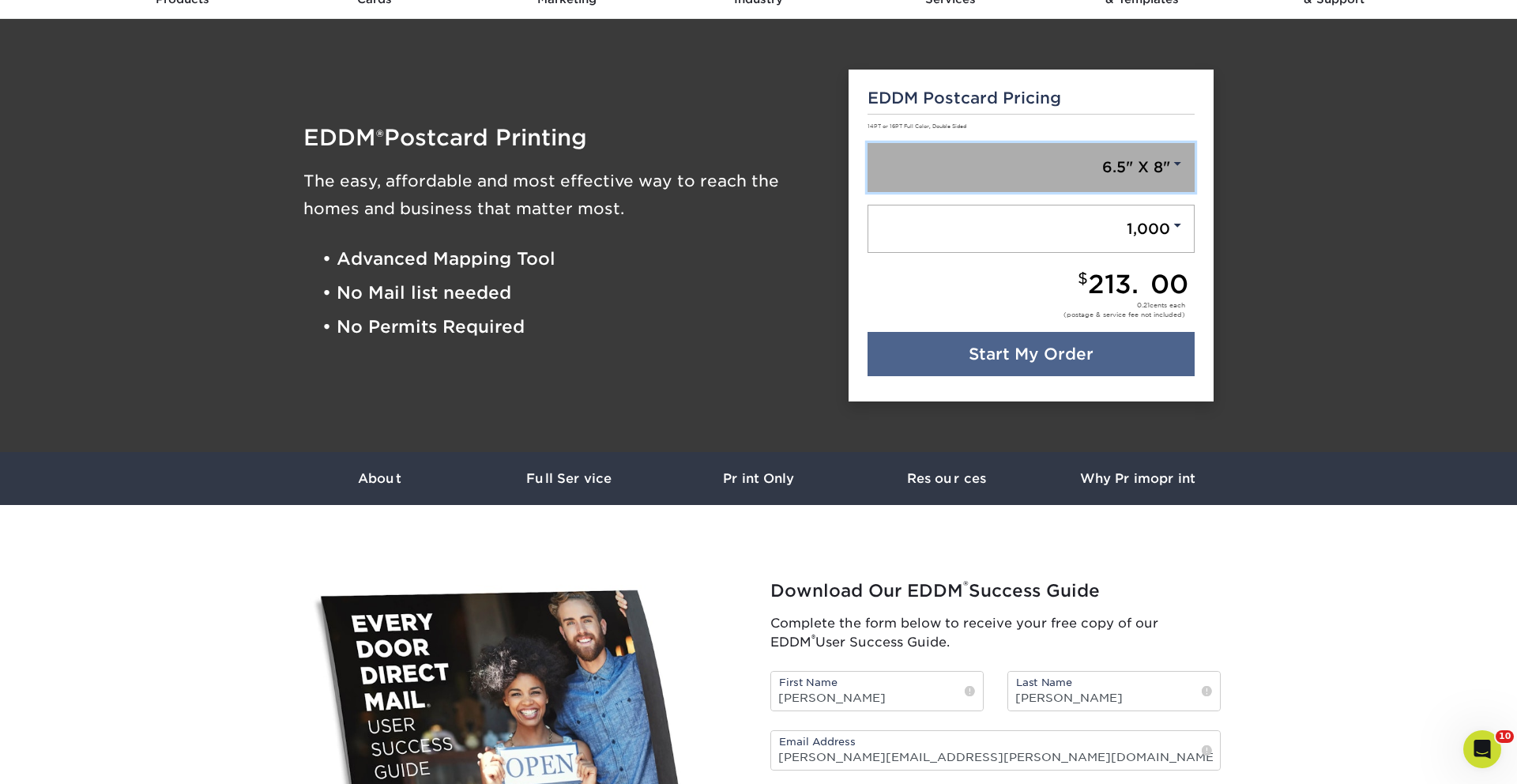
click at [1142, 167] on link "6.5" X 8"" at bounding box center [1031, 167] width 328 height 49
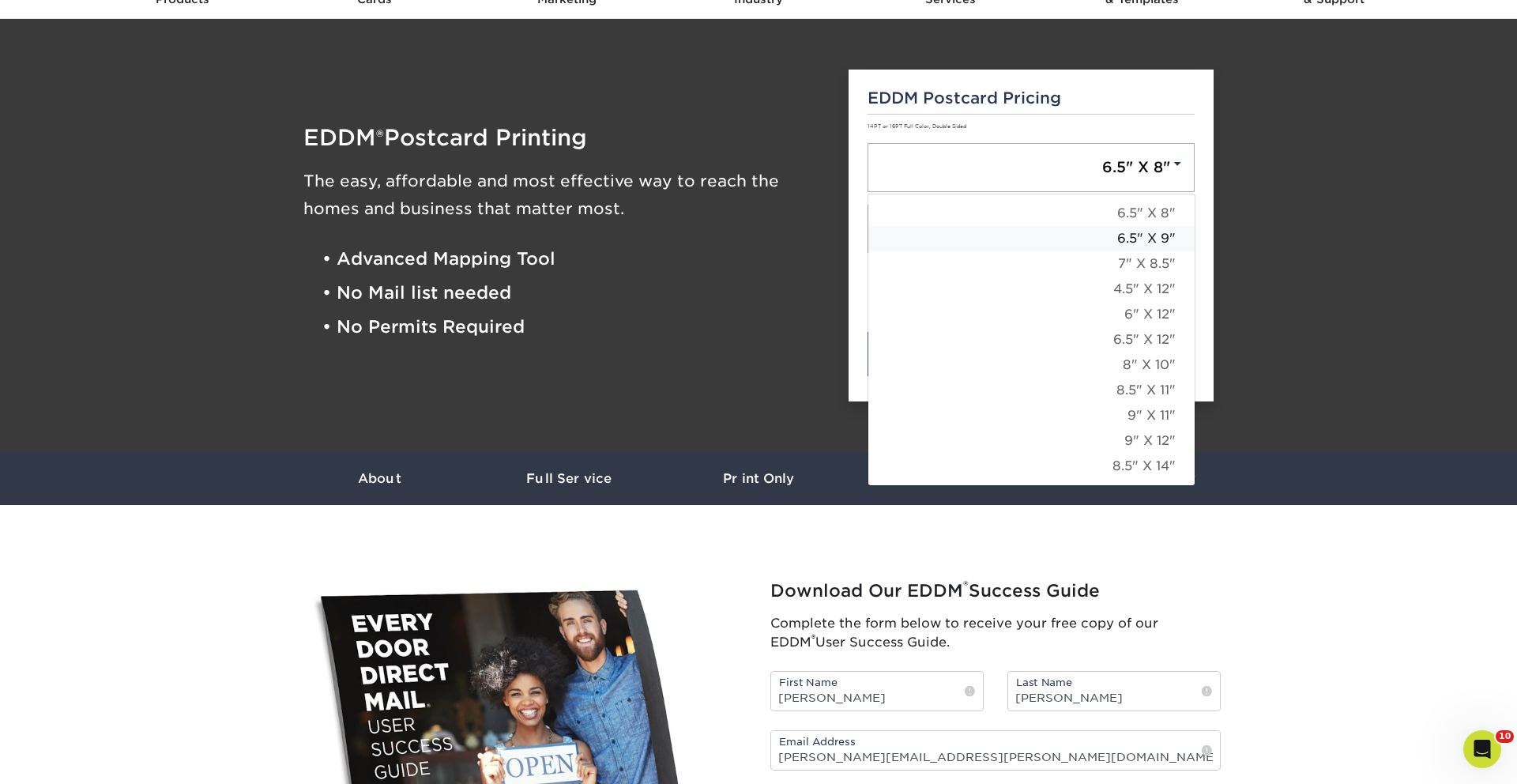
click at [1162, 243] on link "6.5" X 9"" at bounding box center [1031, 239] width 326 height 25
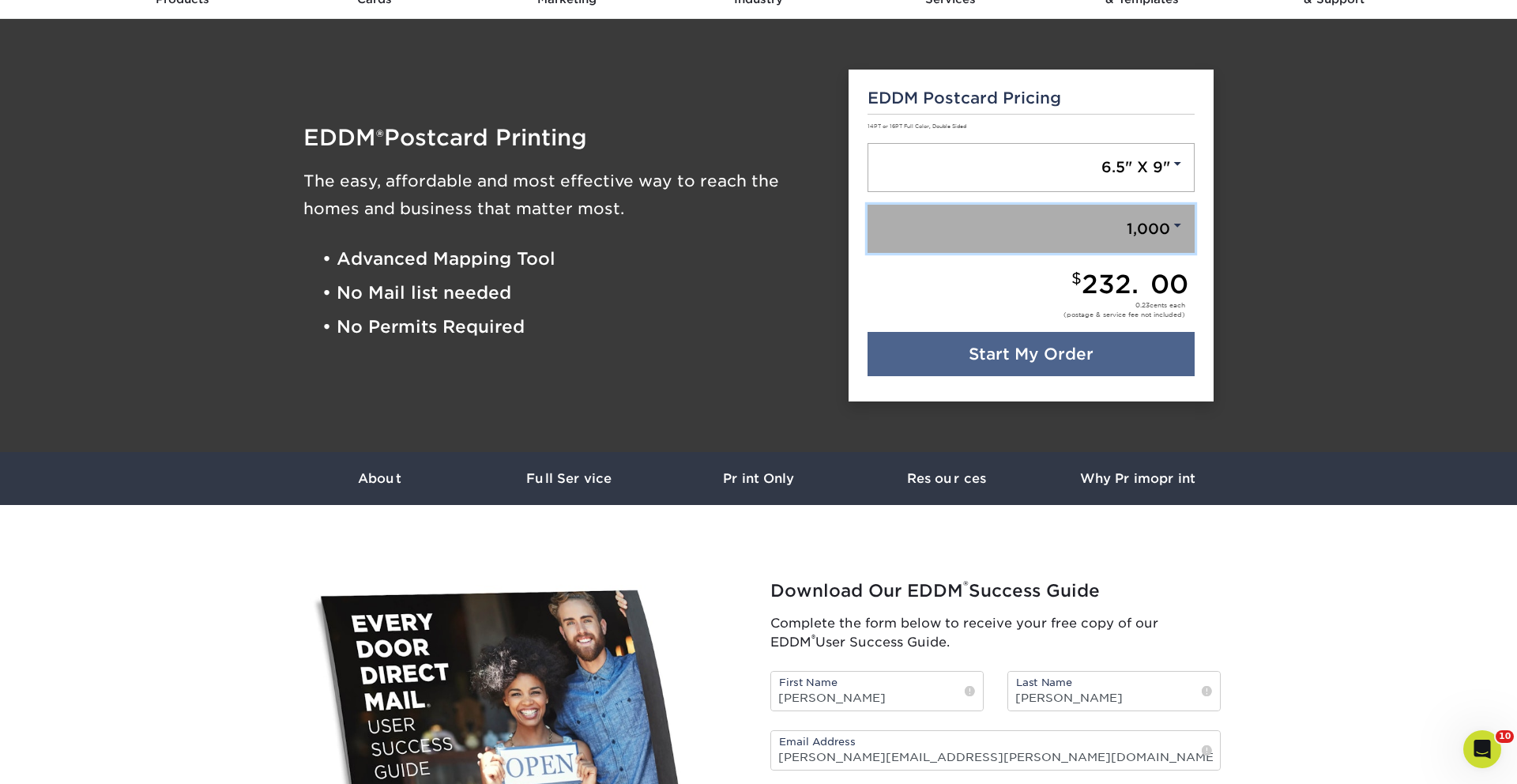
click at [1147, 232] on link "1,000" at bounding box center [1031, 229] width 328 height 49
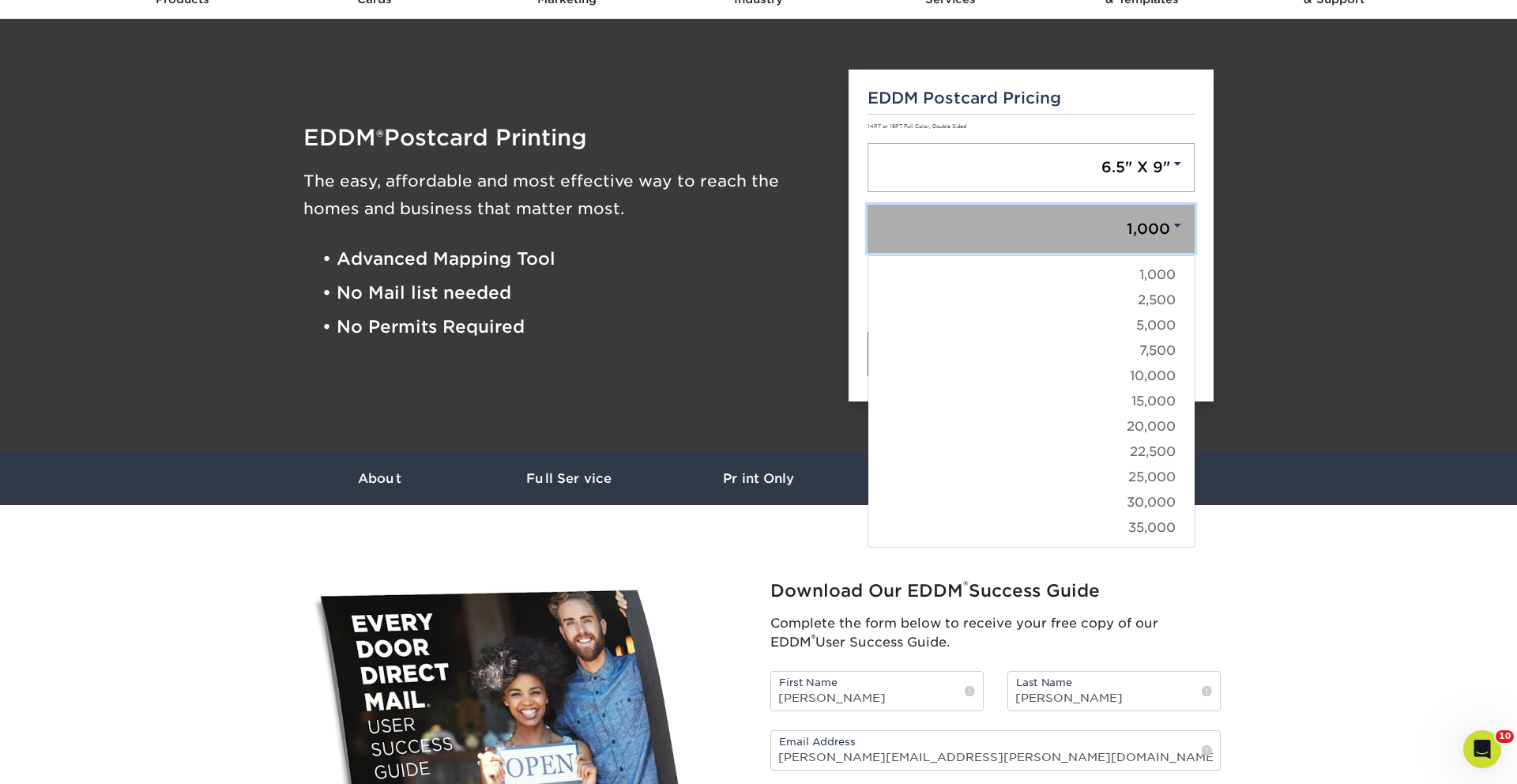
click at [1147, 232] on link "1,000" at bounding box center [1031, 229] width 328 height 49
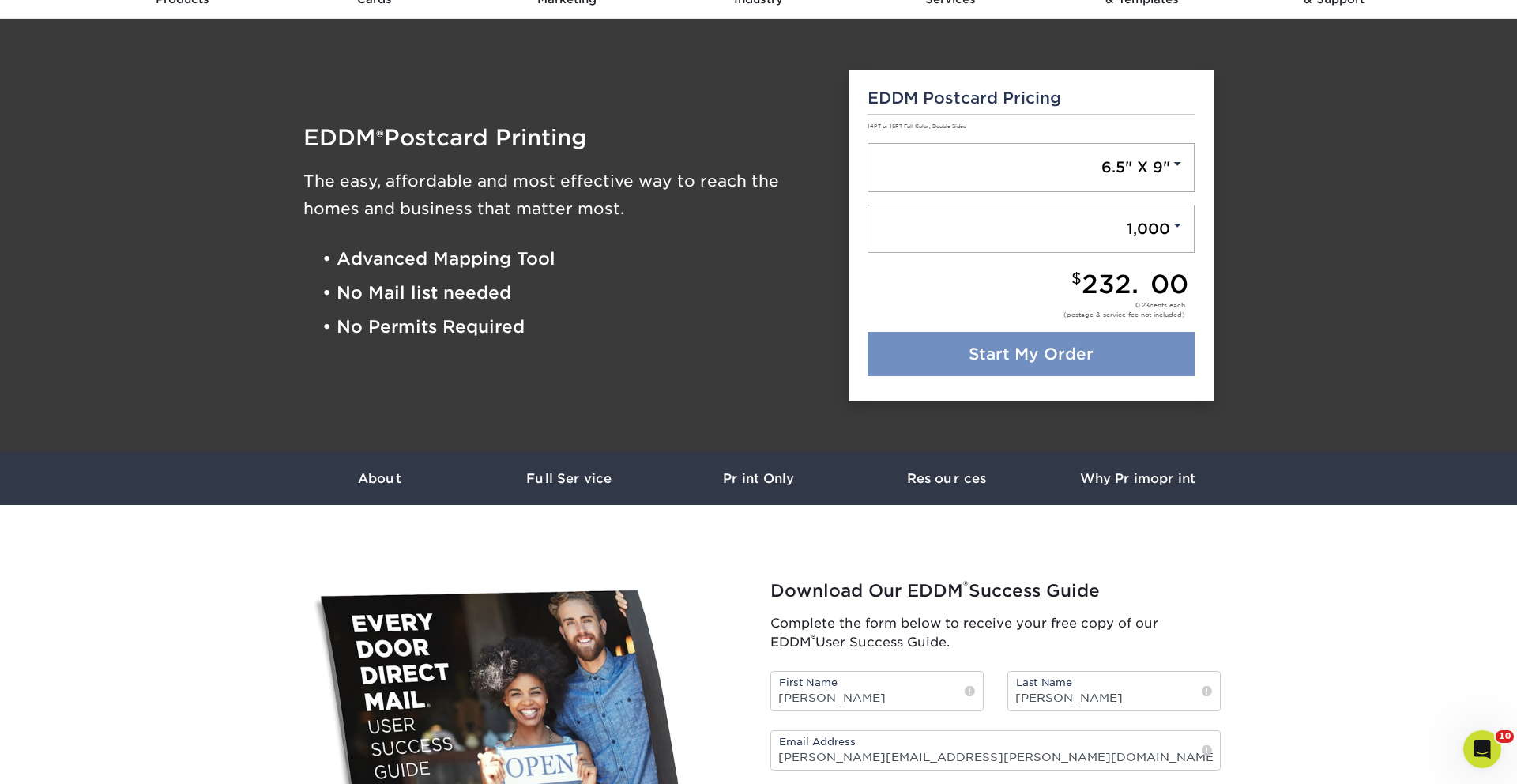
click at [1071, 354] on link "Start My Order" at bounding box center [1031, 354] width 328 height 45
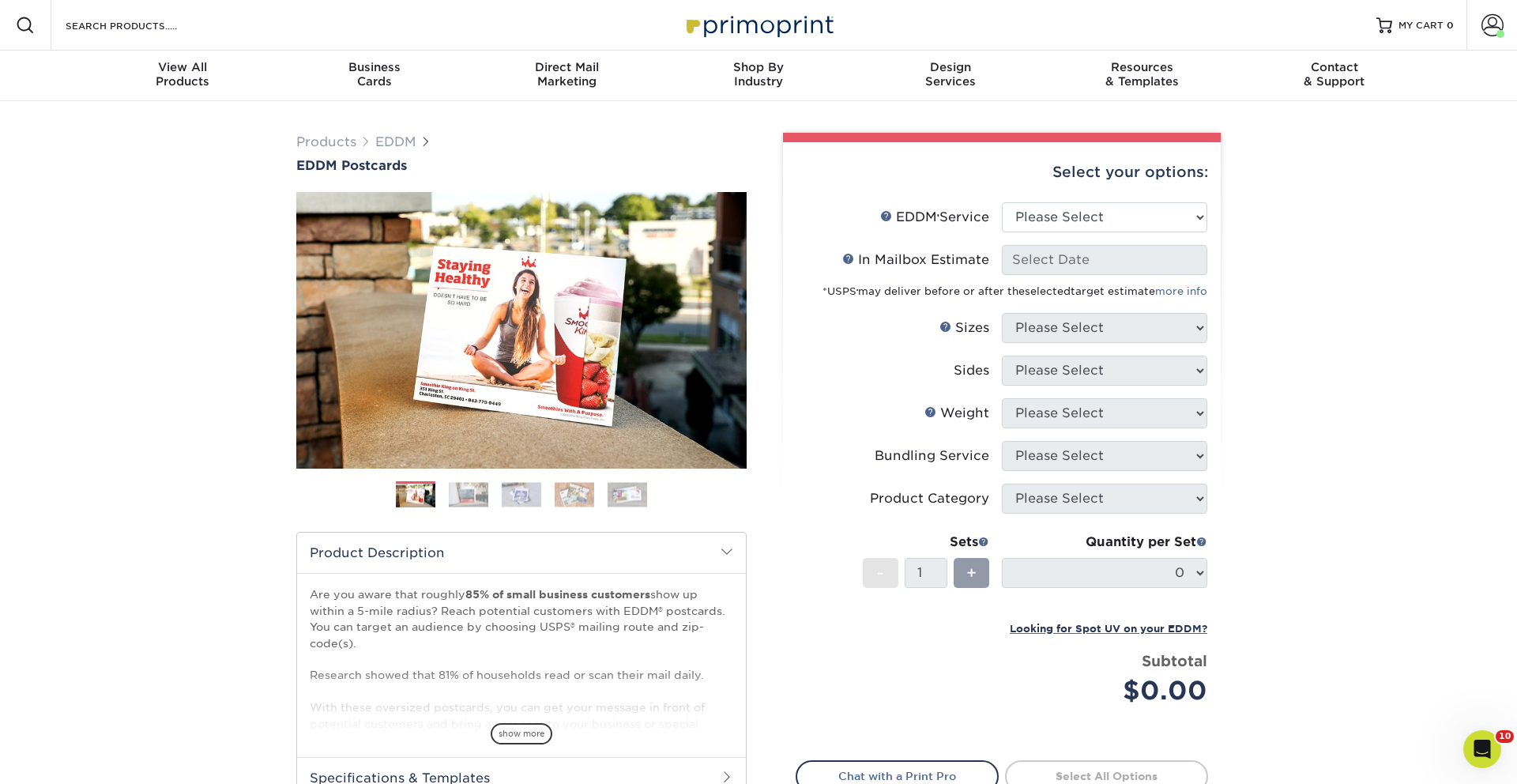
click at [1201, 541] on span at bounding box center [1201, 540] width 11 height 11
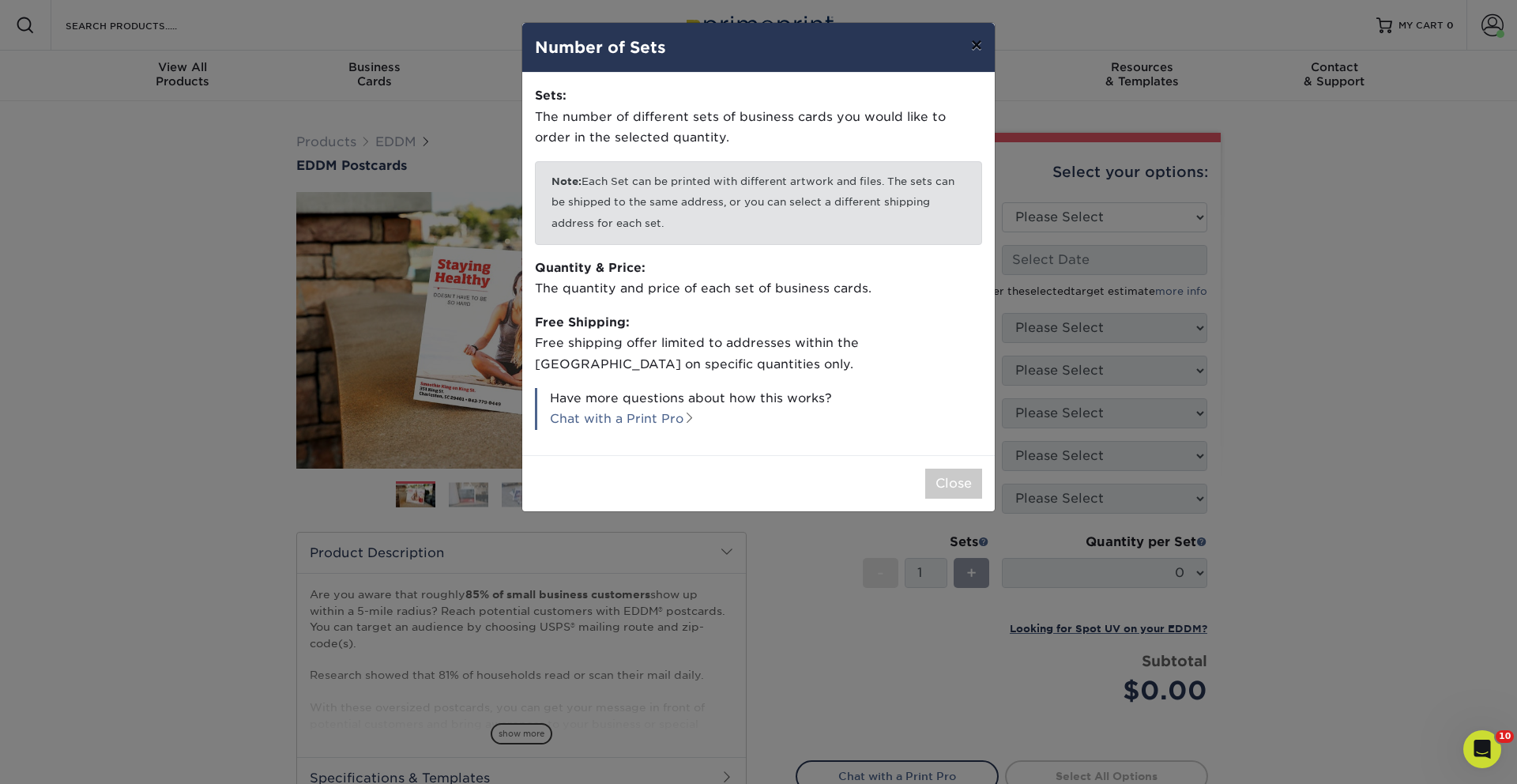
drag, startPoint x: 970, startPoint y: 46, endPoint x: 983, endPoint y: 75, distance: 31.8
click at [971, 46] on button "×" at bounding box center [976, 45] width 36 height 45
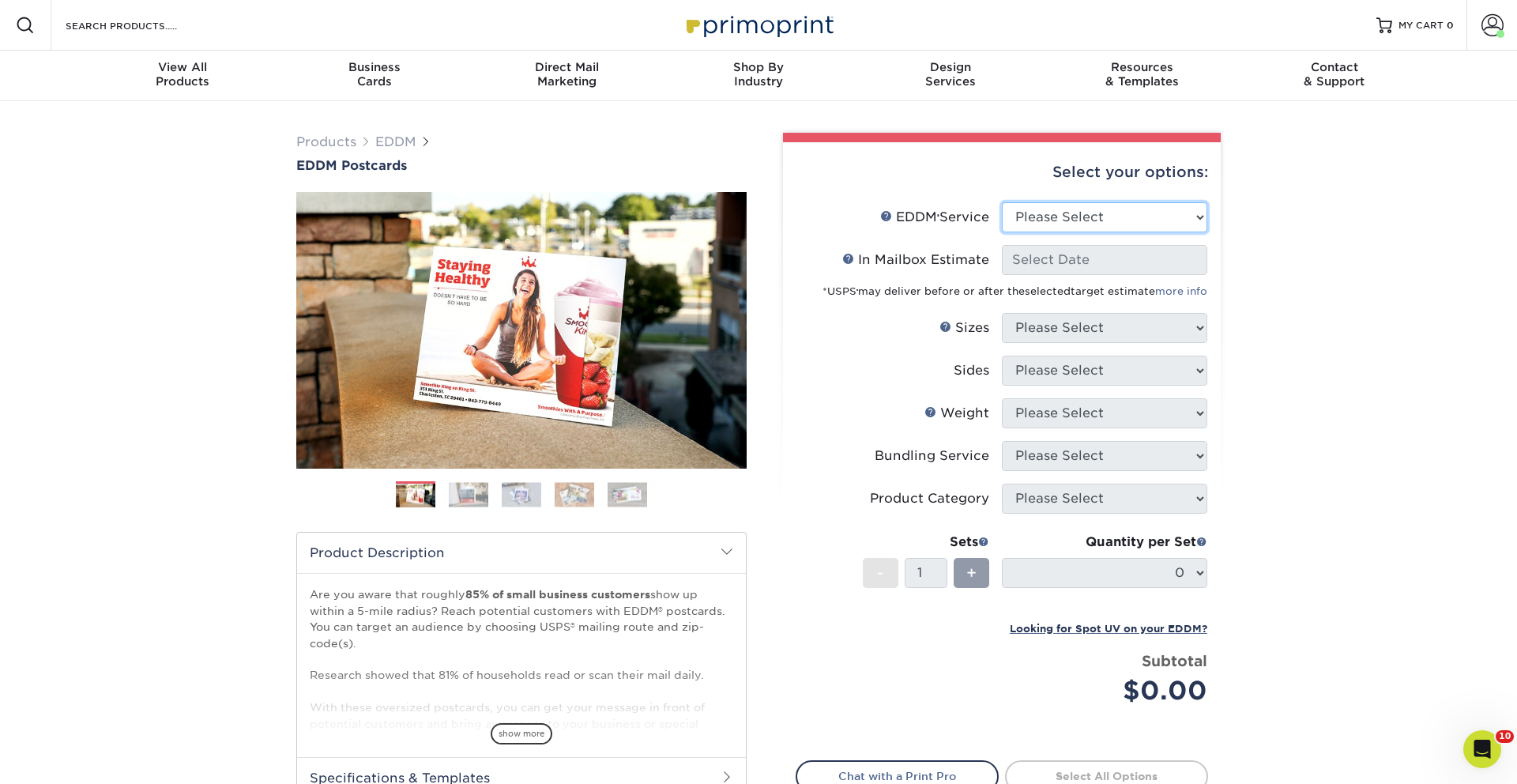
click at [1047, 212] on select "Please Select Full Service Print Only" at bounding box center [1104, 218] width 205 height 30
select select "full_service"
click at [1002, 203] on select "Please Select Full Service Print Only" at bounding box center [1104, 218] width 205 height 30
select select "-1"
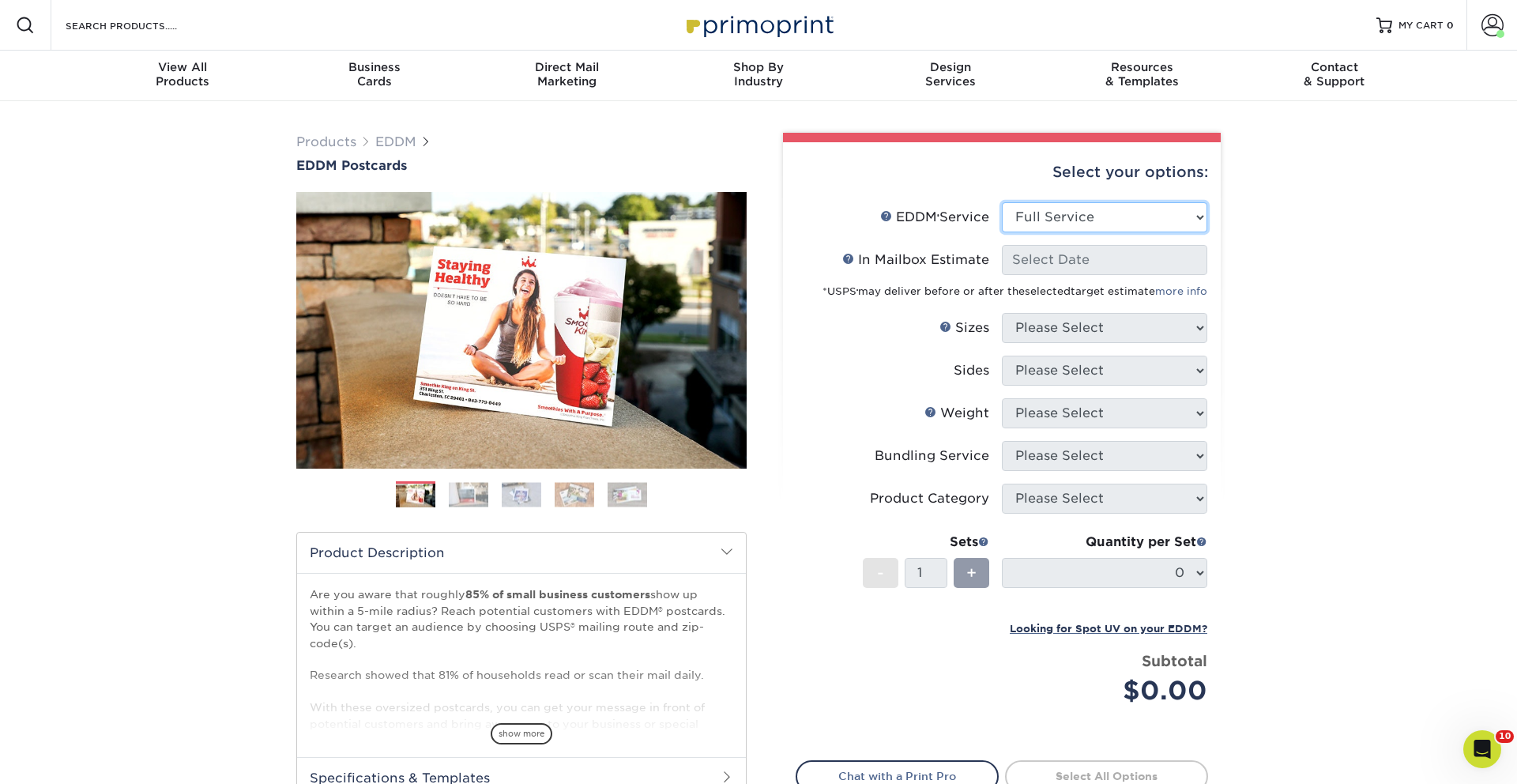
select select "-1"
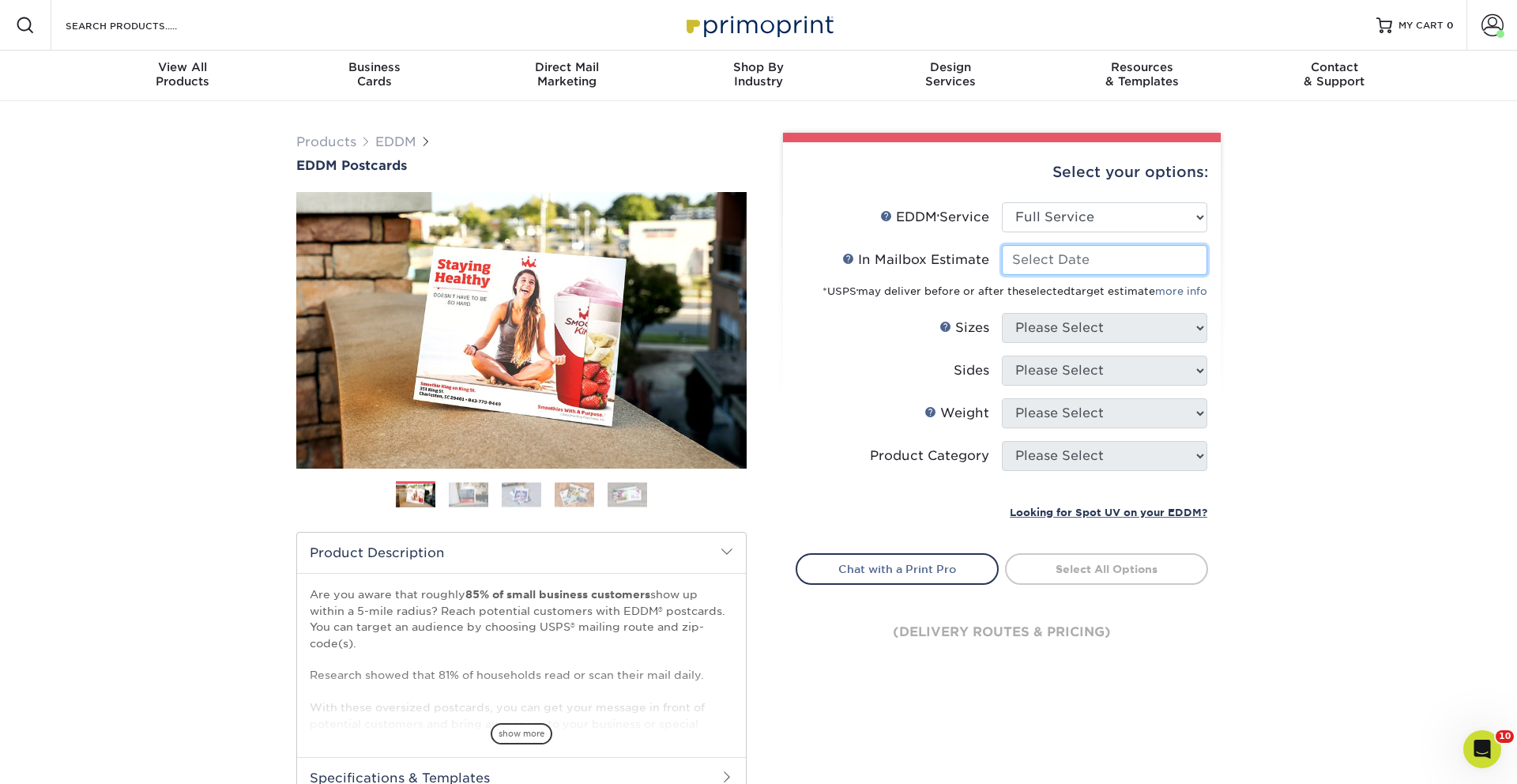
click at [1044, 259] on input "In Mailbox Estimate Help In Mailbox Estimate" at bounding box center [1104, 260] width 205 height 30
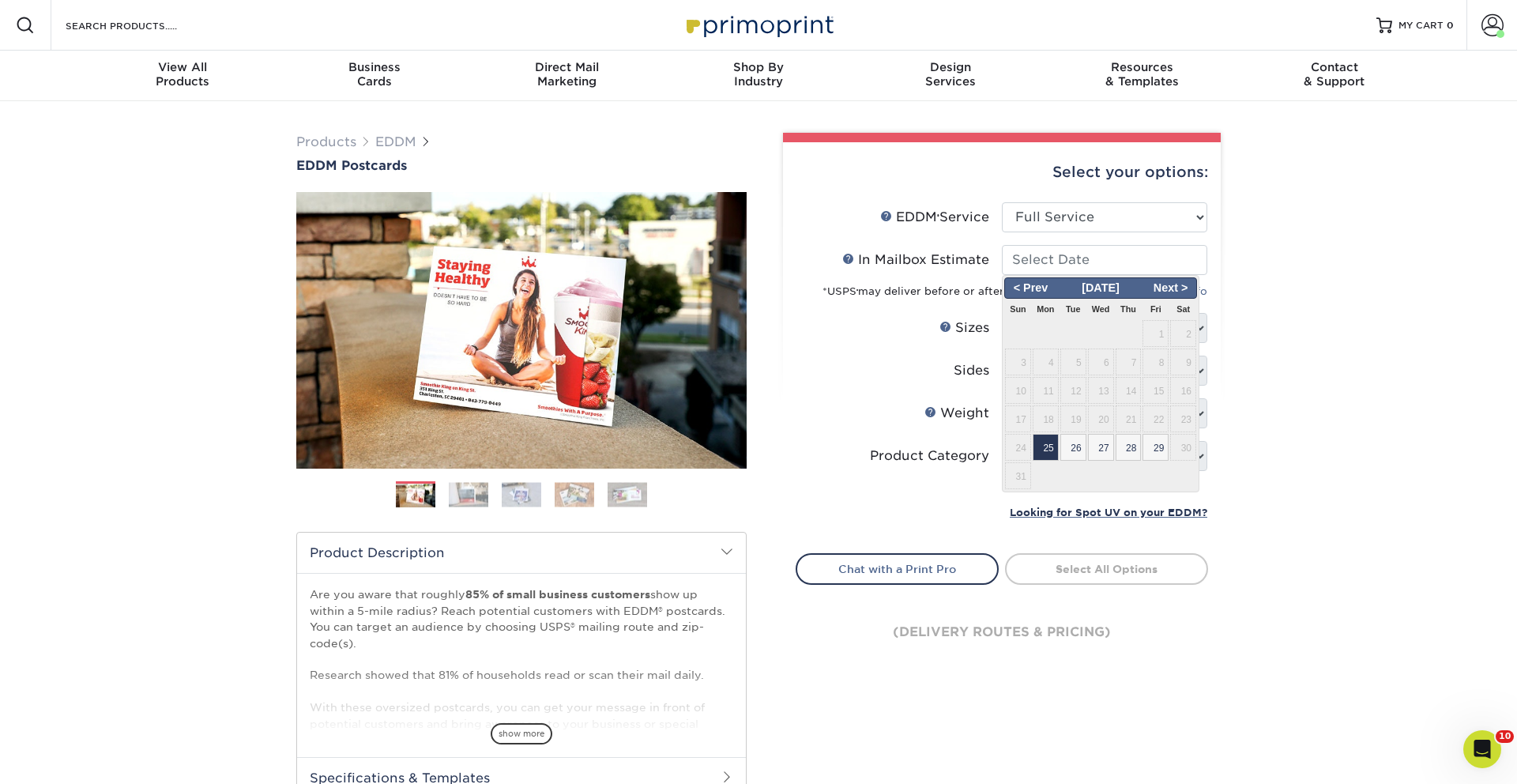
click at [1033, 448] on span "25" at bounding box center [1046, 447] width 26 height 27
type input "[DATE]"
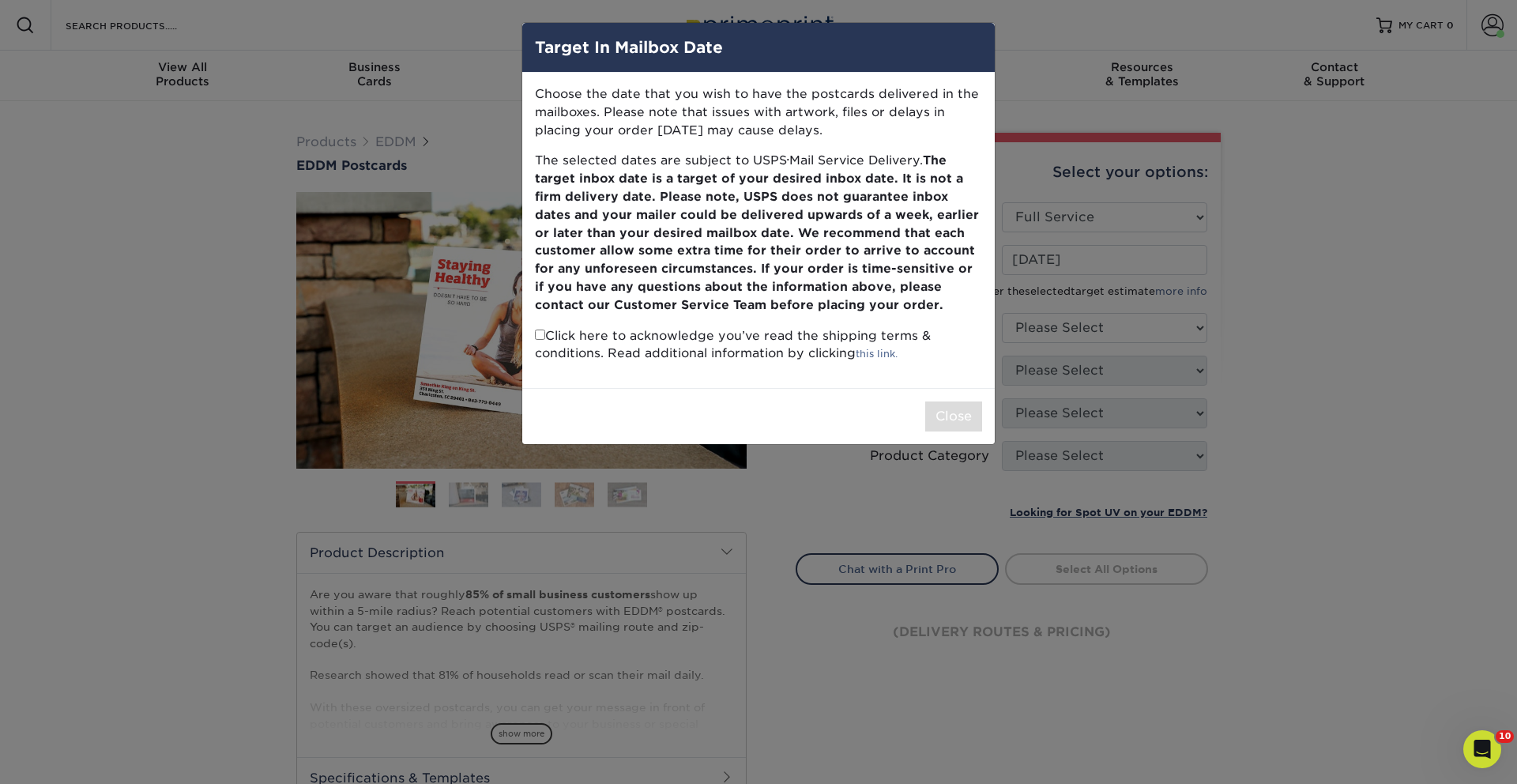
drag, startPoint x: 542, startPoint y: 337, endPoint x: 571, endPoint y: 353, distance: 33.1
click at [542, 337] on input "checkbox" at bounding box center [540, 334] width 10 height 10
checkbox input "true"
click at [956, 418] on button "Close" at bounding box center [954, 417] width 57 height 30
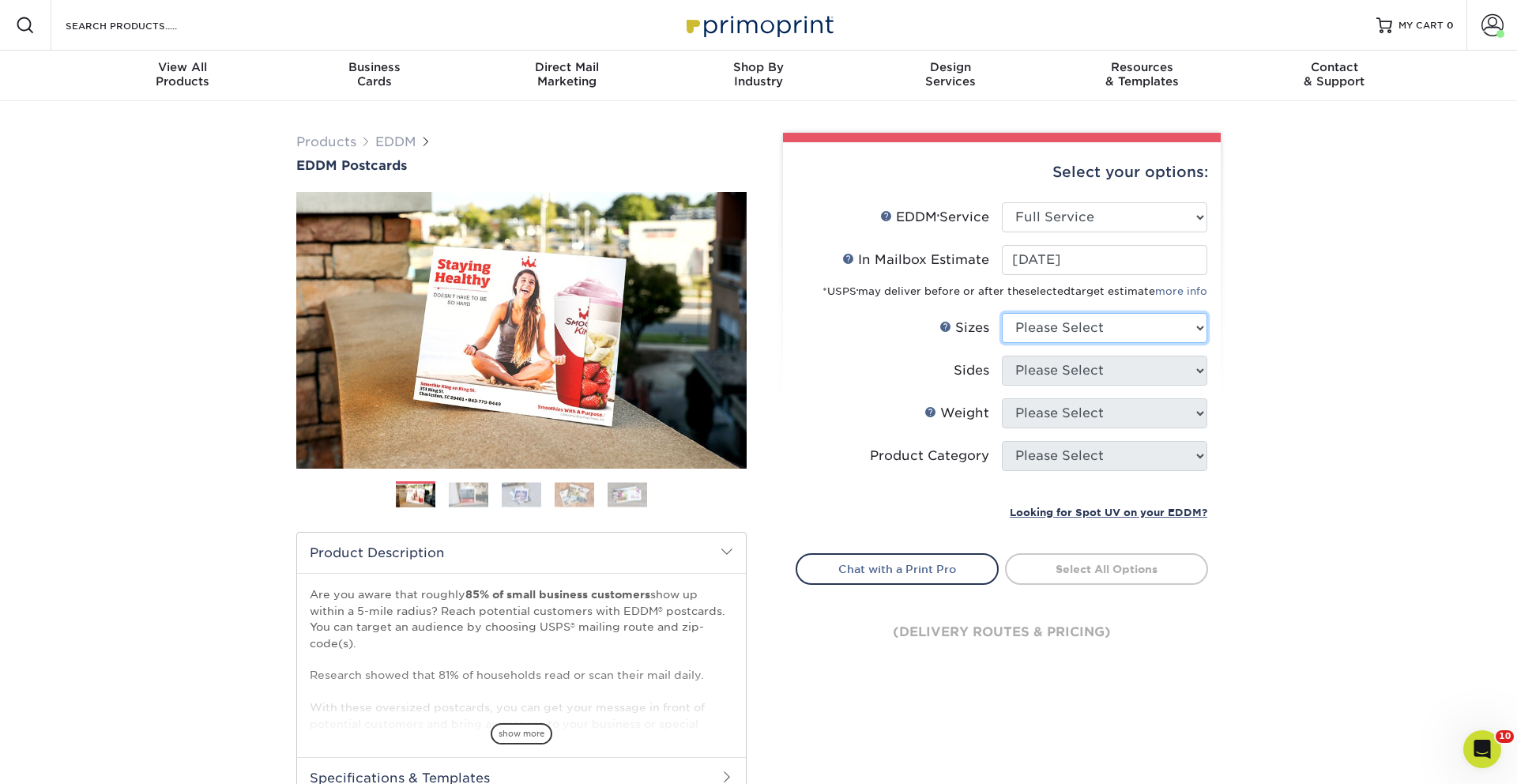
click at [1046, 331] on select "Please Select 4.5" x 12" 6" x 12" 6.5" x 8" 6.5" x 9" 6.5" x 12" 7" x 8.5" 8" x…" at bounding box center [1104, 328] width 205 height 30
select select "6.50x9.00"
click at [1002, 313] on select "Please Select 4.5" x 12" 6" x 12" 6.5" x 8" 6.5" x 9" 6.5" x 12" 7" x 8.5" 8" x…" at bounding box center [1104, 328] width 205 height 30
click at [1045, 363] on select "Please Select Print Both Sides Print Front Only" at bounding box center [1104, 371] width 205 height 30
select select "13abbda7-1d64-4f25-8bb2-c179b224825d"
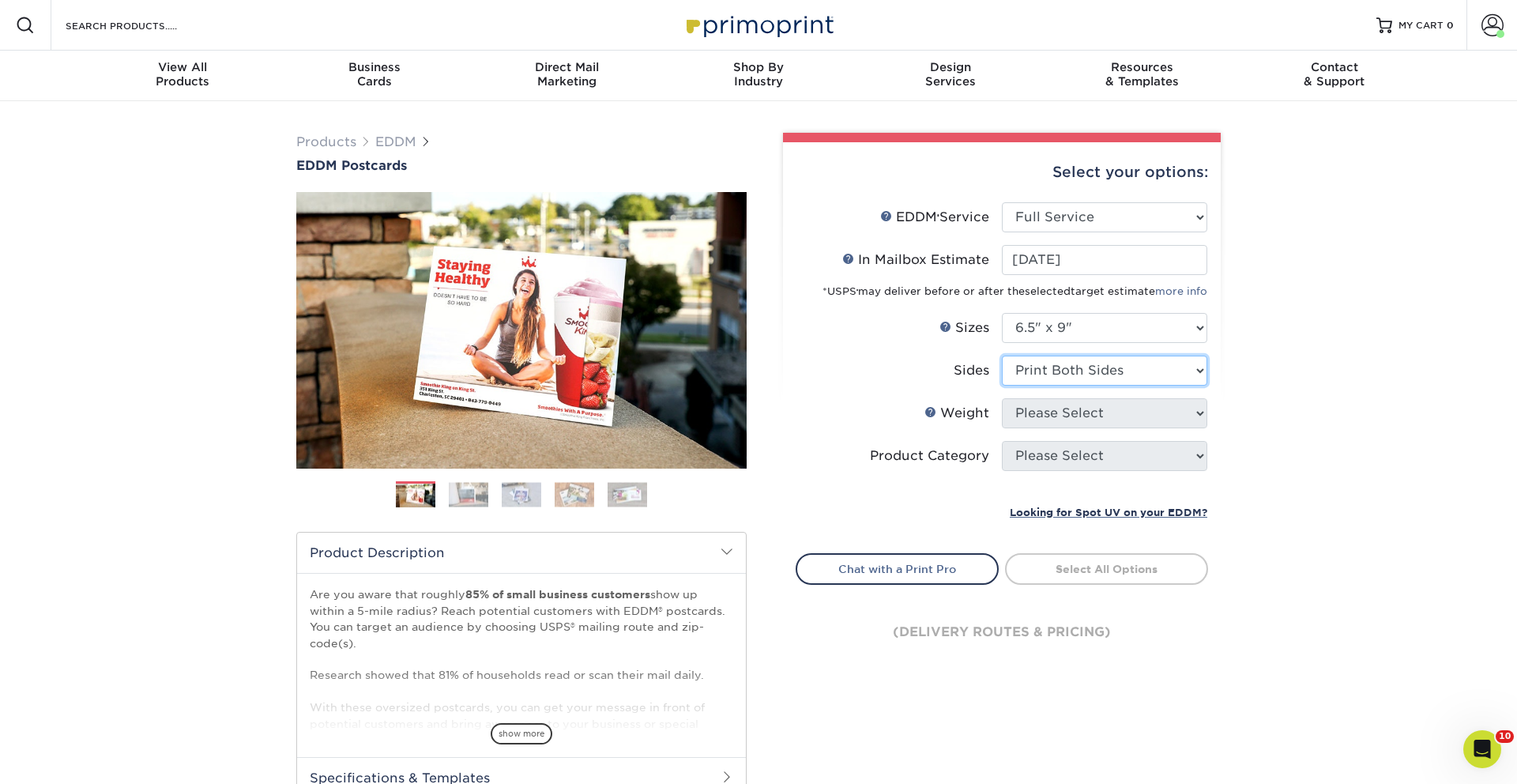
click at [1002, 355] on select "Please Select Print Both Sides Print Front Only" at bounding box center [1104, 371] width 205 height 30
click at [1036, 408] on select "Please Select 16PT 14PT" at bounding box center [1104, 413] width 205 height 30
select select "16PT"
click at [1002, 398] on select "Please Select 16PT 14PT" at bounding box center [1104, 413] width 205 height 30
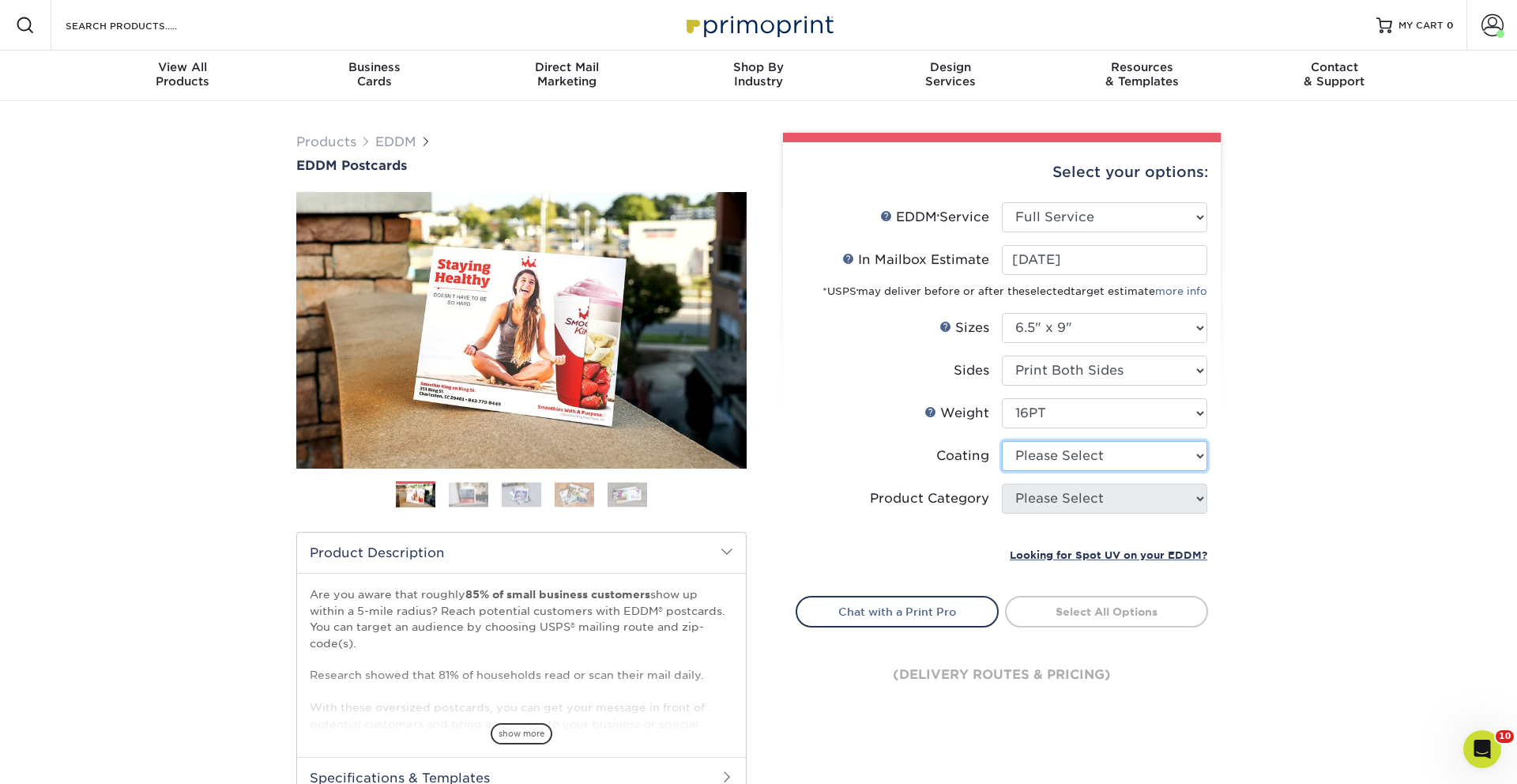
click at [1034, 456] on select at bounding box center [1104, 456] width 205 height 30
select select "121bb7b5-3b4d-429f-bd8d-bbf80e953313"
click at [1002, 441] on select at bounding box center [1104, 456] width 205 height 30
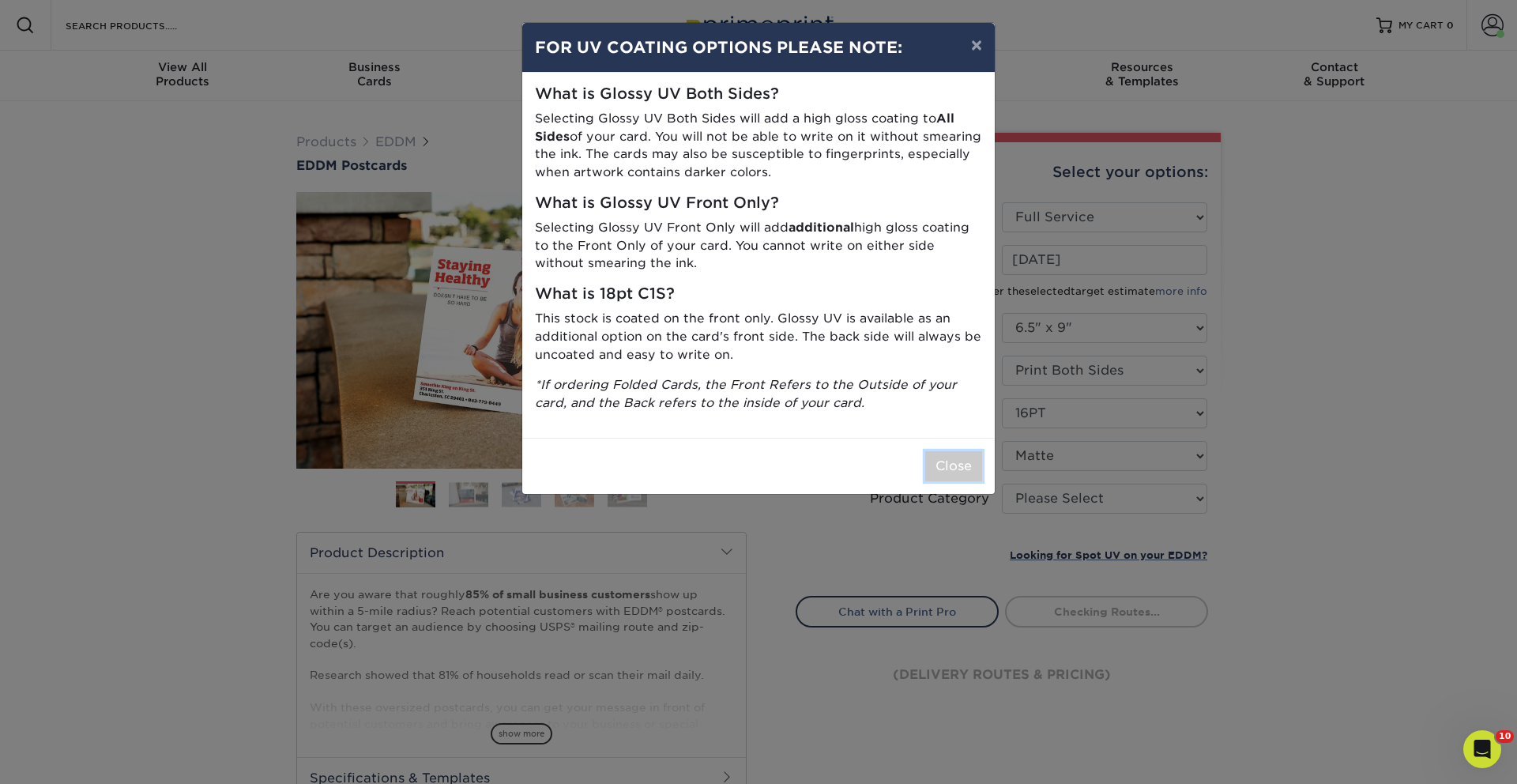
drag, startPoint x: 964, startPoint y: 457, endPoint x: 973, endPoint y: 469, distance: 15.0
click at [964, 457] on button "Close" at bounding box center [954, 466] width 57 height 30
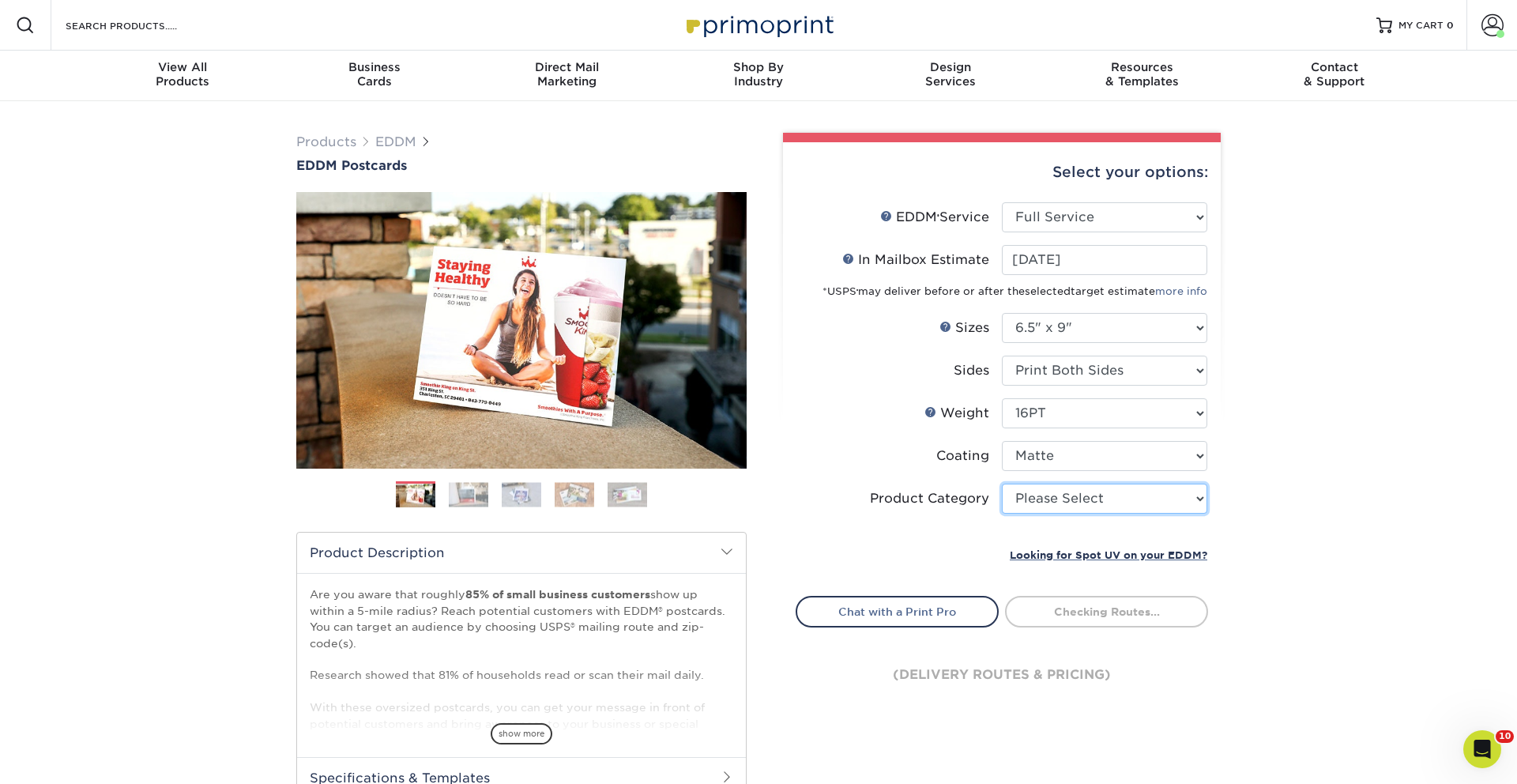
click at [1030, 501] on select "Please Select Postcards" at bounding box center [1104, 498] width 205 height 30
select select "9b7272e0-d6c8-4c3c-8e97-d3a1bcdab858"
click at [1002, 483] on select "Please Select Postcards" at bounding box center [1104, 498] width 205 height 30
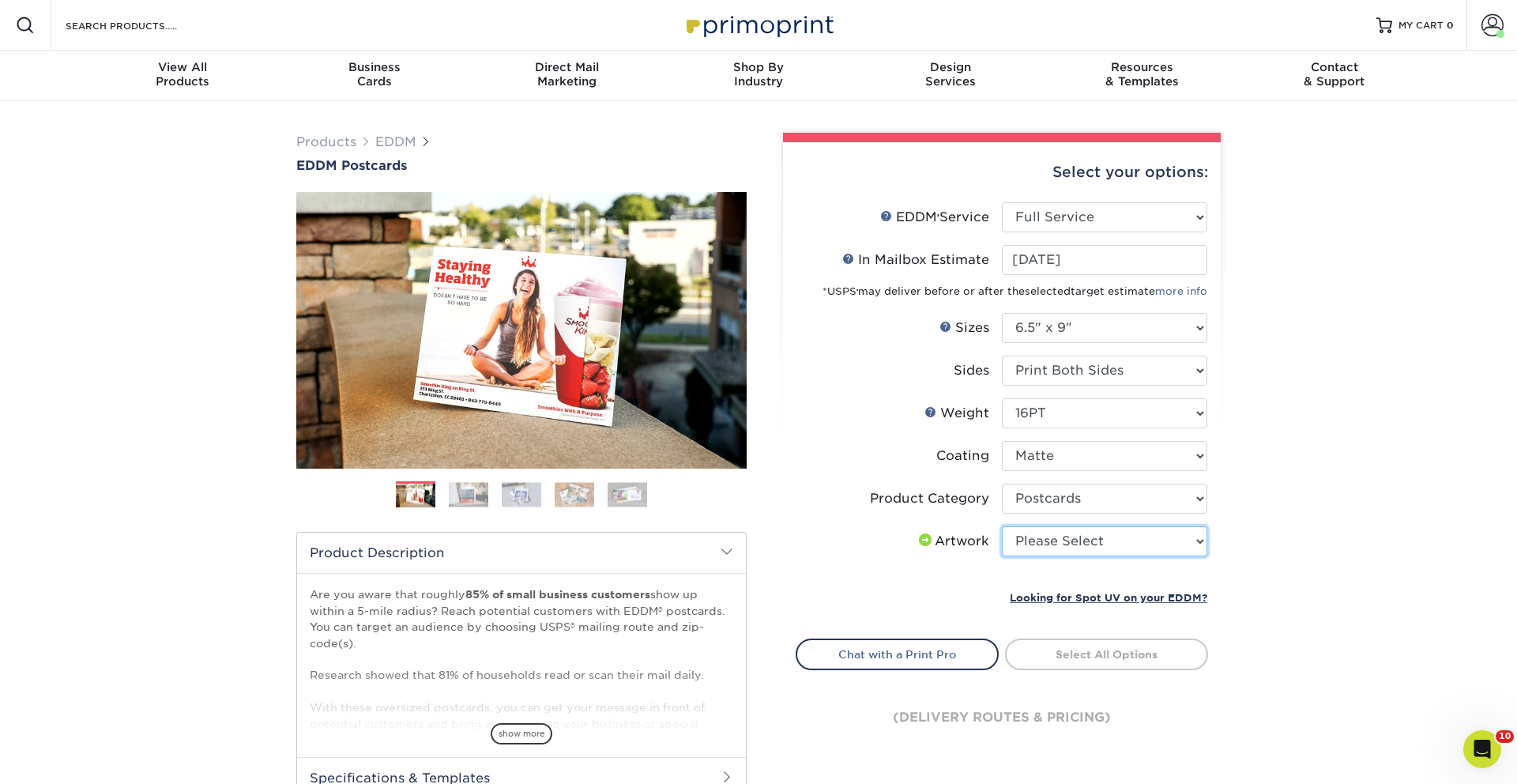
click at [1059, 541] on select "Please Select I will upload files I need a design - $150" at bounding box center [1104, 541] width 205 height 30
select select "upload"
click at [1002, 526] on select "Please Select I will upload files I need a design - $150" at bounding box center [1104, 541] width 205 height 30
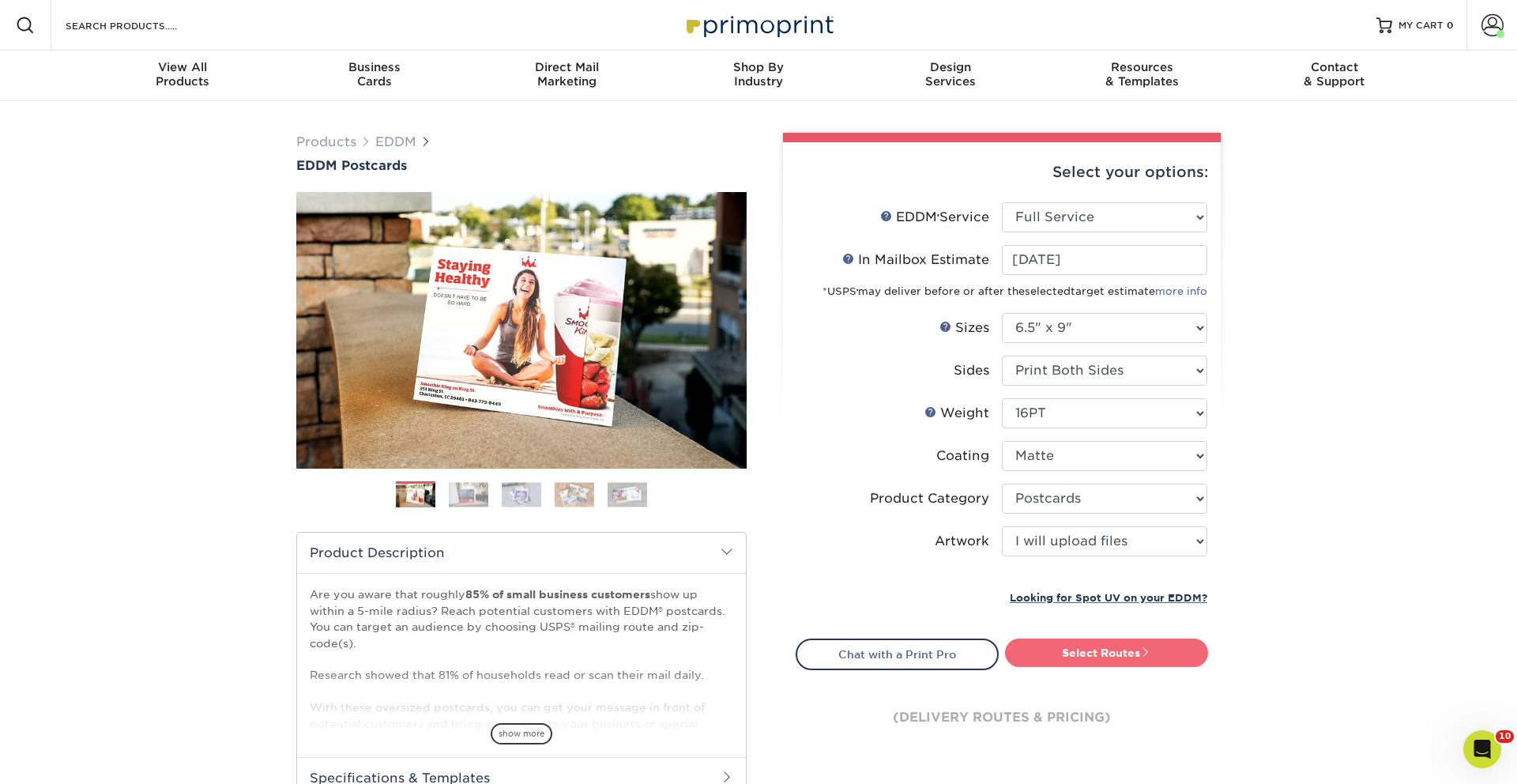
click at [1065, 644] on link "Select Routes" at bounding box center [1107, 653] width 203 height 29
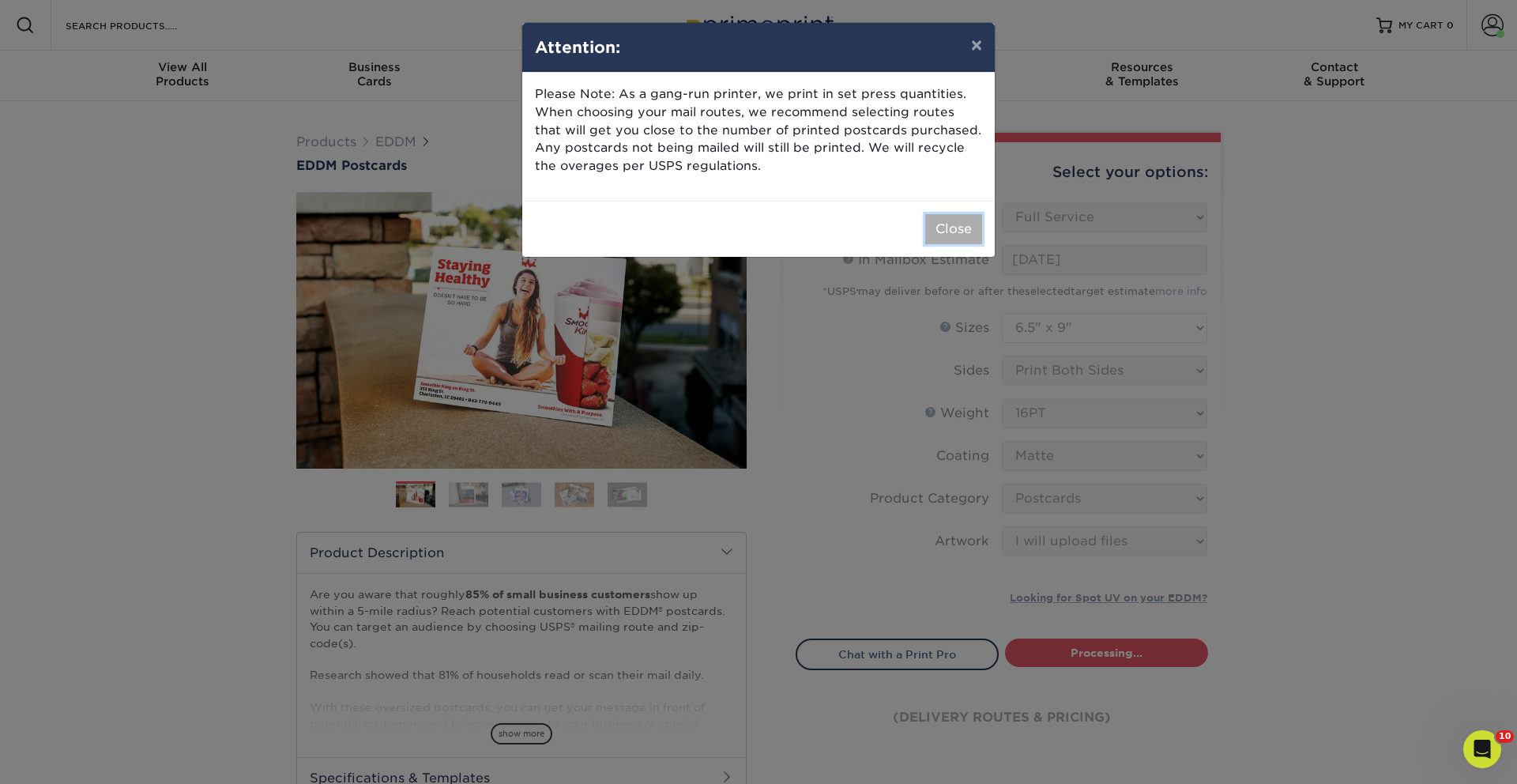
click at [944, 222] on button "Close" at bounding box center [954, 229] width 57 height 30
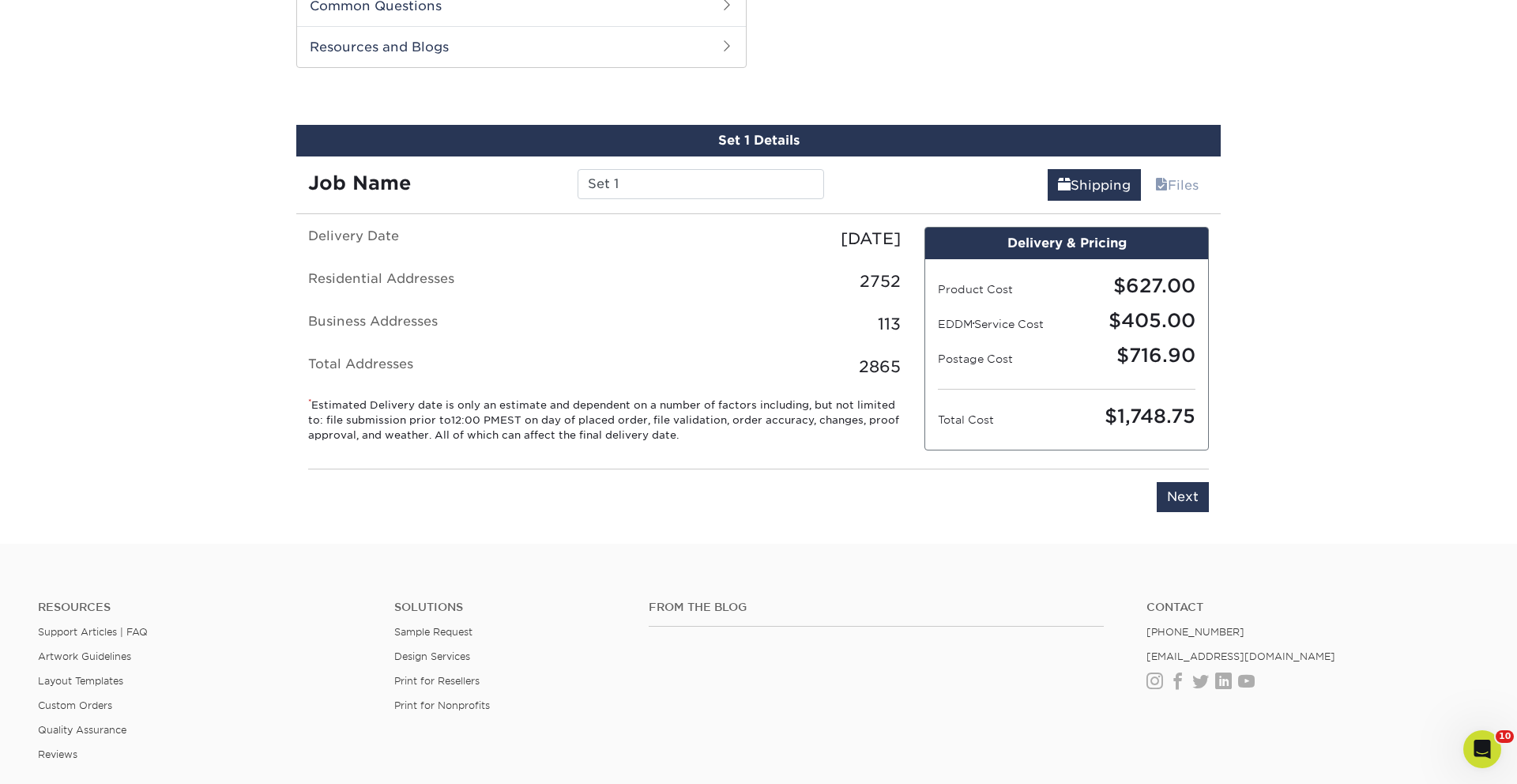
scroll to position [804, 0]
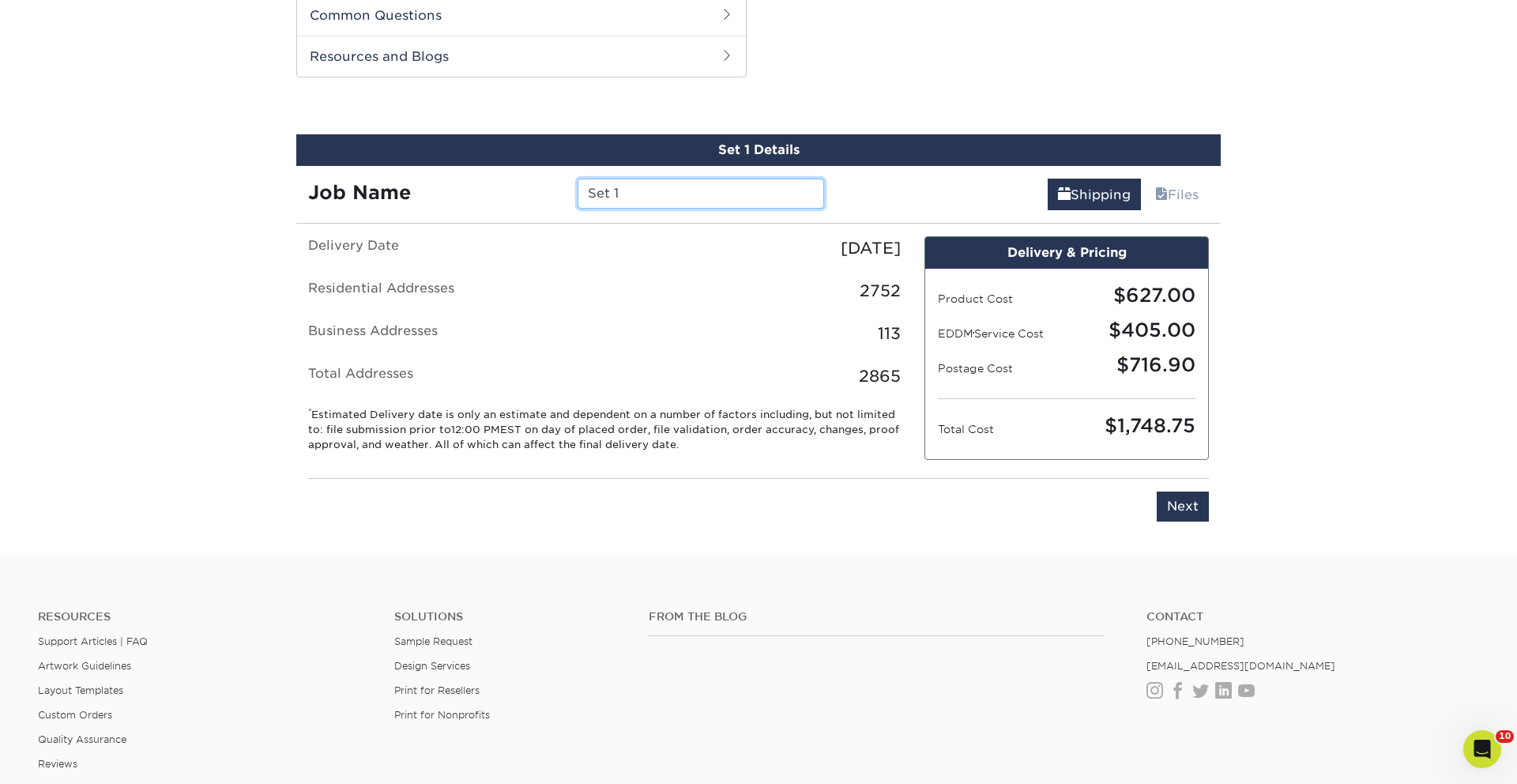
click at [699, 195] on input "Set 1" at bounding box center [700, 193] width 245 height 30
click at [759, 188] on input "A([PERSON_NAME])/ [STREET_ADDRESS] NTMPC" at bounding box center [700, 193] width 245 height 30
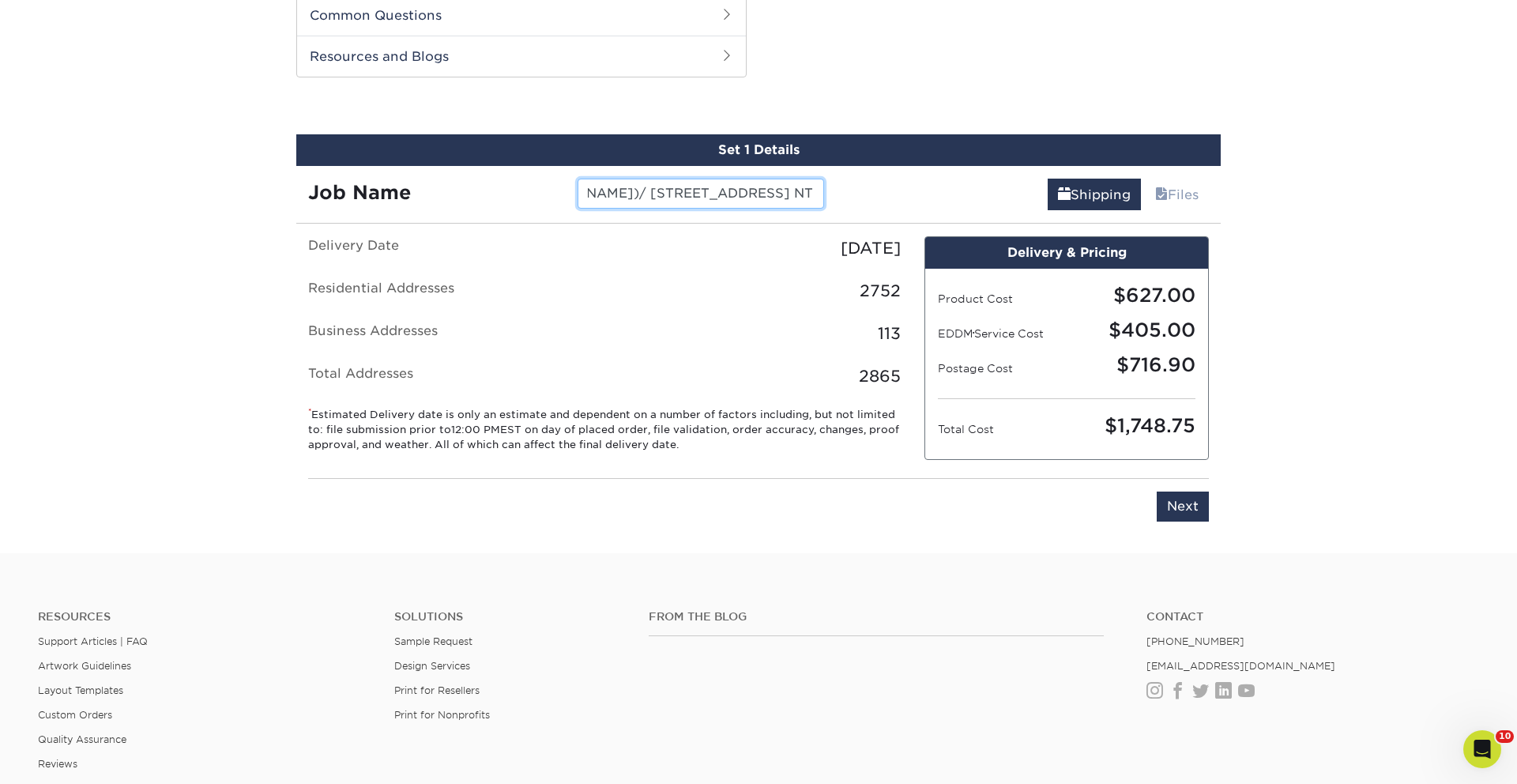
click at [759, 188] on input "A([PERSON_NAME])/ [STREET_ADDRESS] NTMPC" at bounding box center [700, 193] width 245 height 30
type input "A([PERSON_NAME])/ [STREET_ADDRESS] NTMPC"
drag, startPoint x: 1199, startPoint y: 512, endPoint x: 1192, endPoint y: 498, distance: 15.7
click at [1199, 511] on input "Next" at bounding box center [1183, 507] width 52 height 30
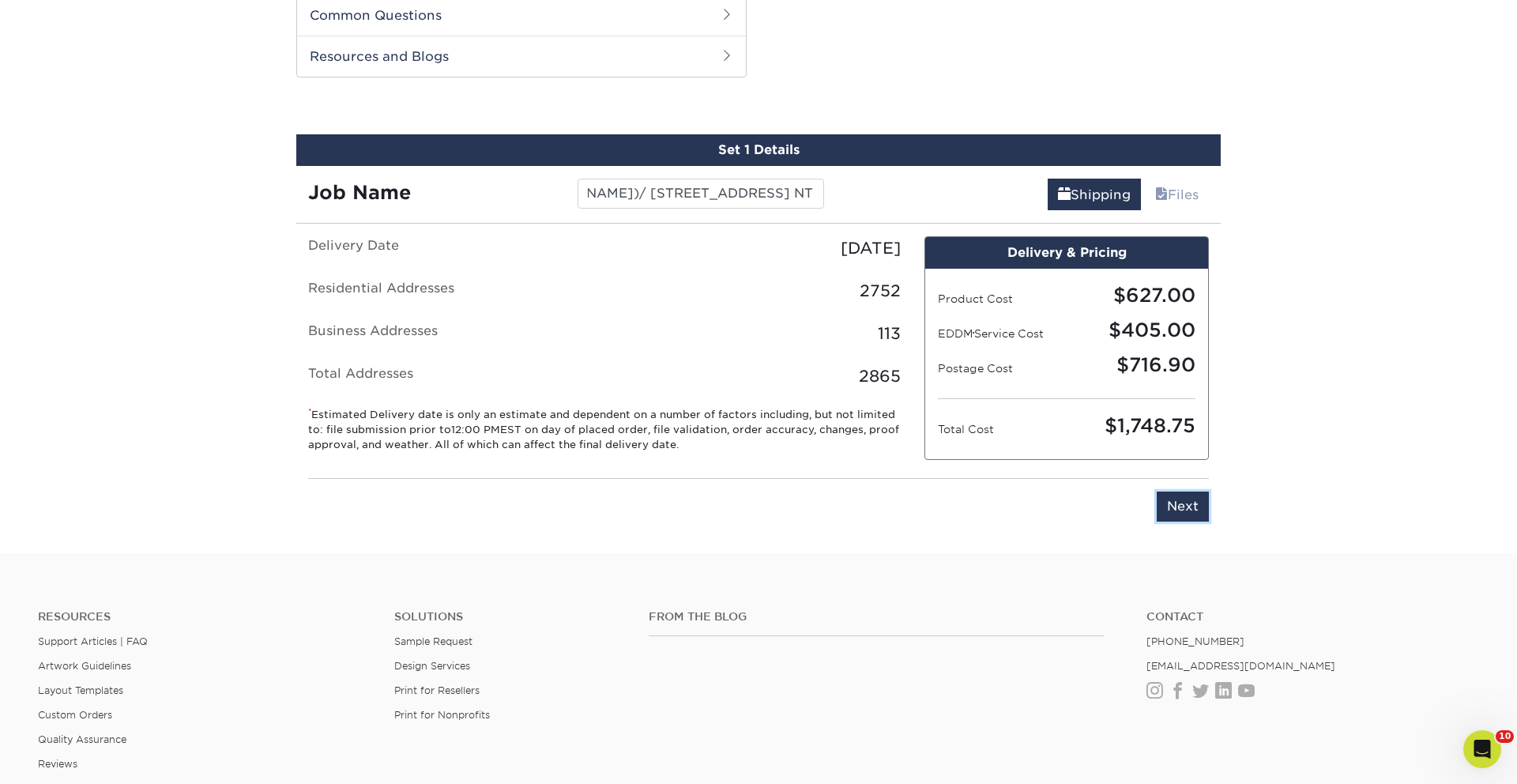
scroll to position [0, 0]
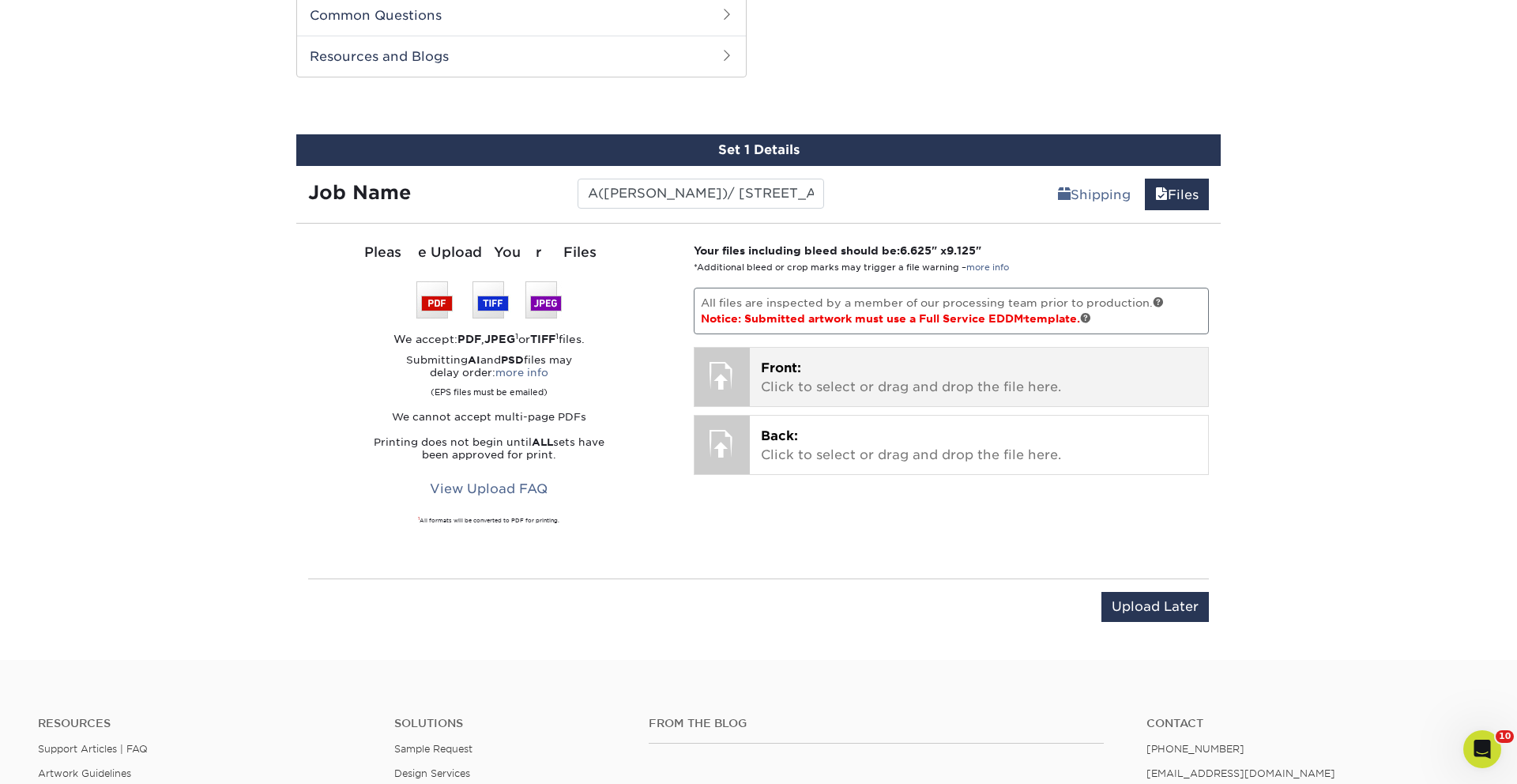
click at [723, 372] on div at bounding box center [722, 376] width 55 height 55
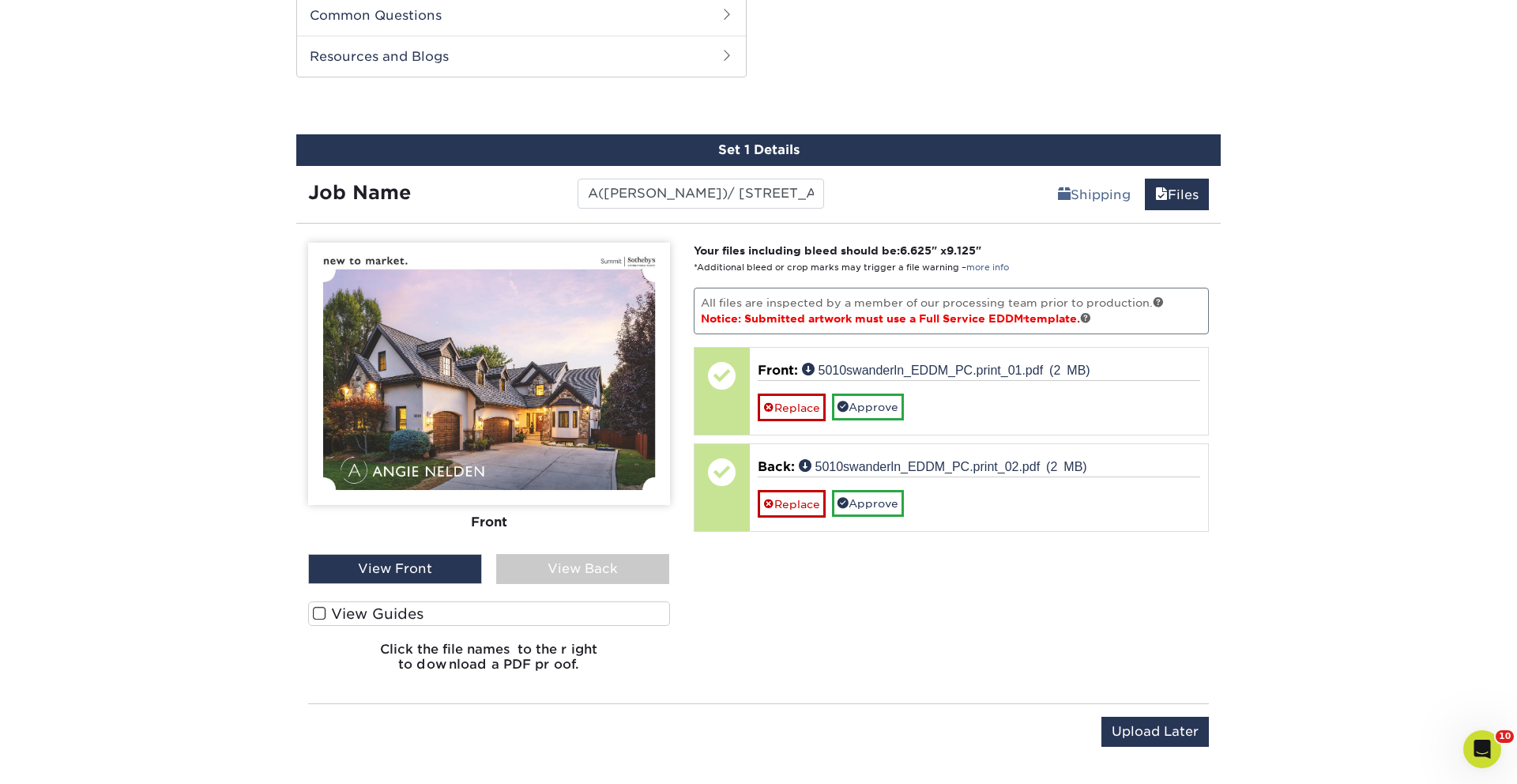
drag, startPoint x: 323, startPoint y: 613, endPoint x: 344, endPoint y: 607, distance: 21.8
click at [323, 613] on span at bounding box center [319, 613] width 13 height 15
click at [0, 0] on input "View Guides" at bounding box center [0, 0] width 0 height 0
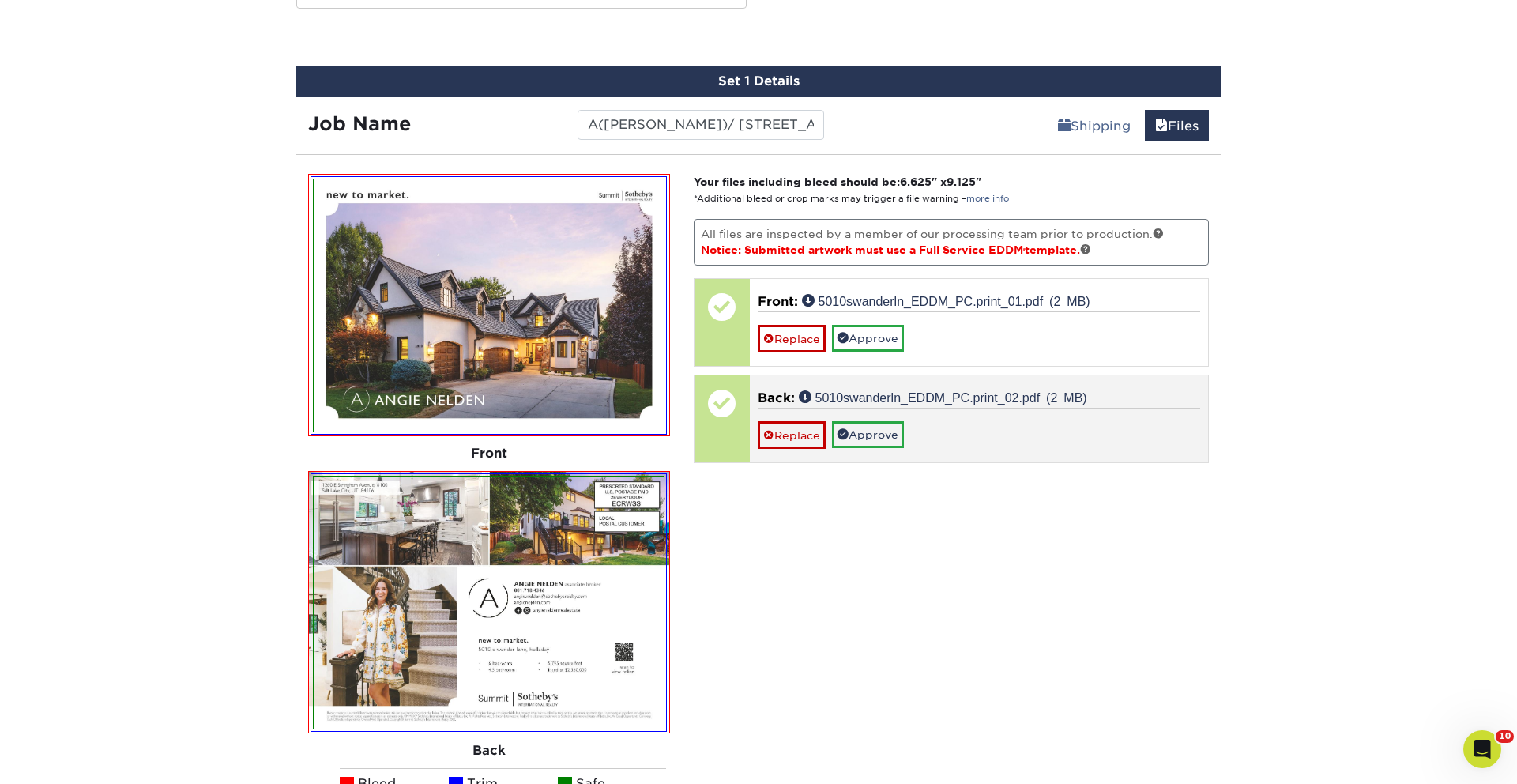
scroll to position [882, 0]
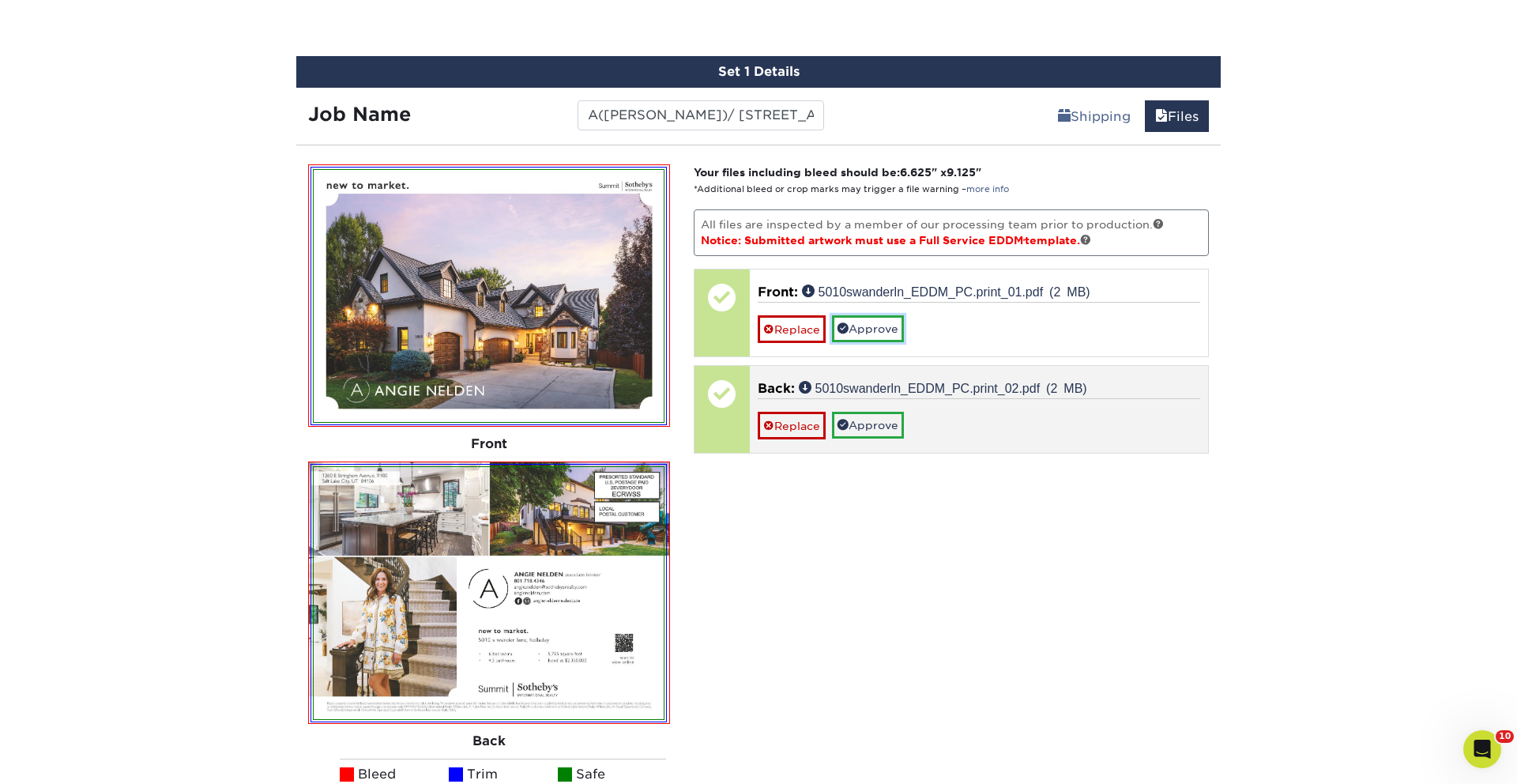
click at [862, 333] on link "Approve" at bounding box center [868, 329] width 72 height 27
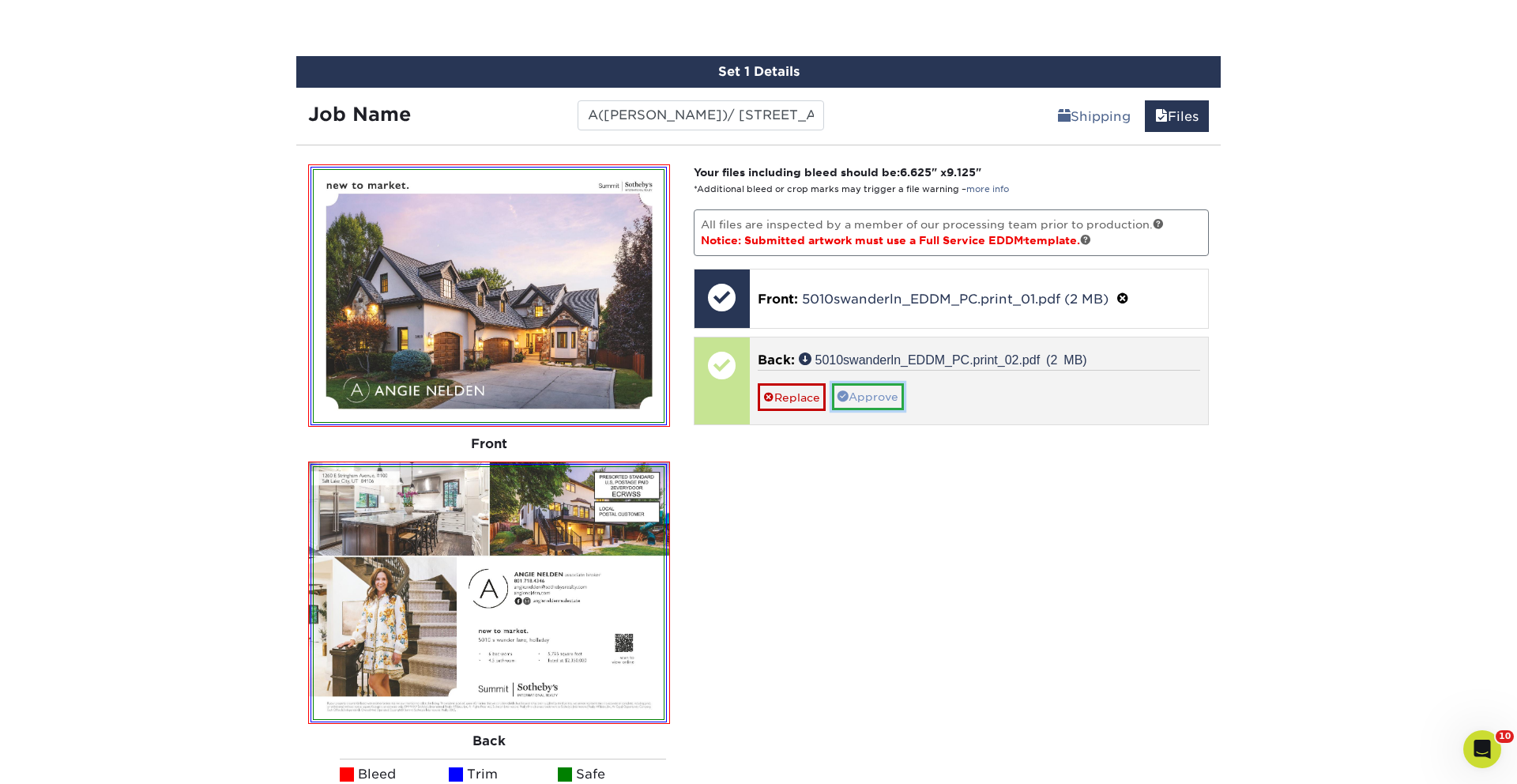
click at [876, 398] on link "Approve" at bounding box center [868, 397] width 72 height 27
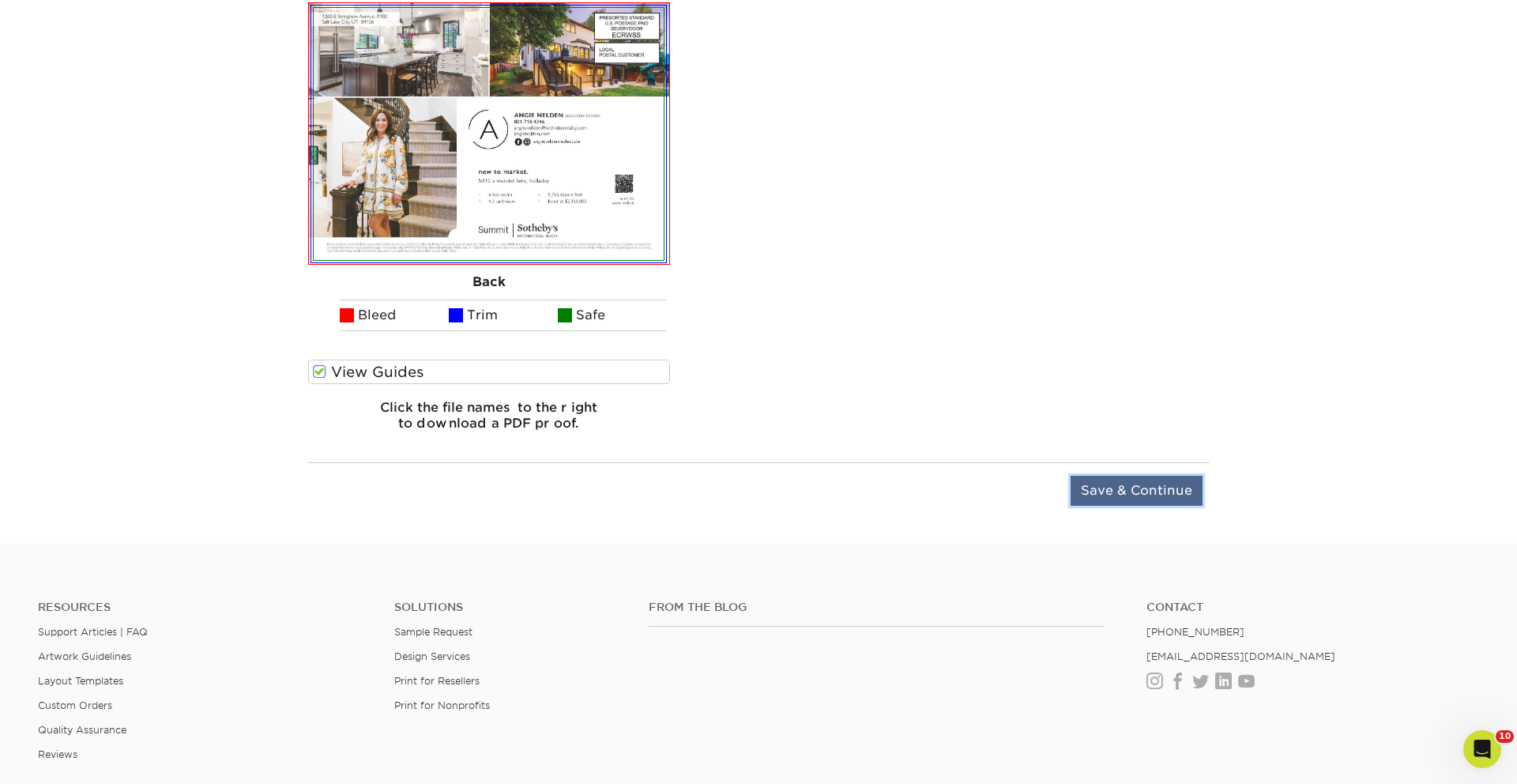
click at [1147, 493] on input "Save & Continue" at bounding box center [1136, 491] width 132 height 30
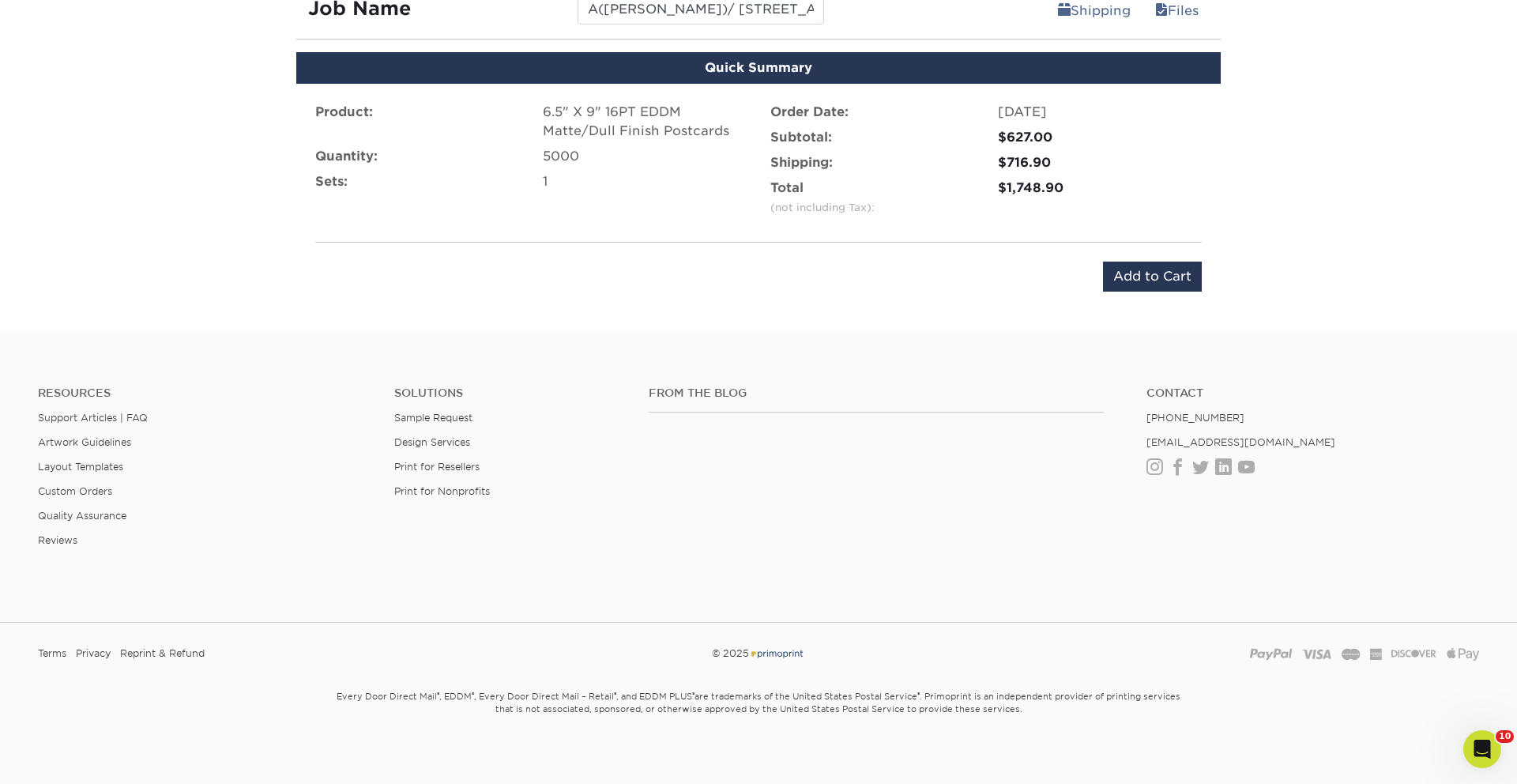
scroll to position [752, 0]
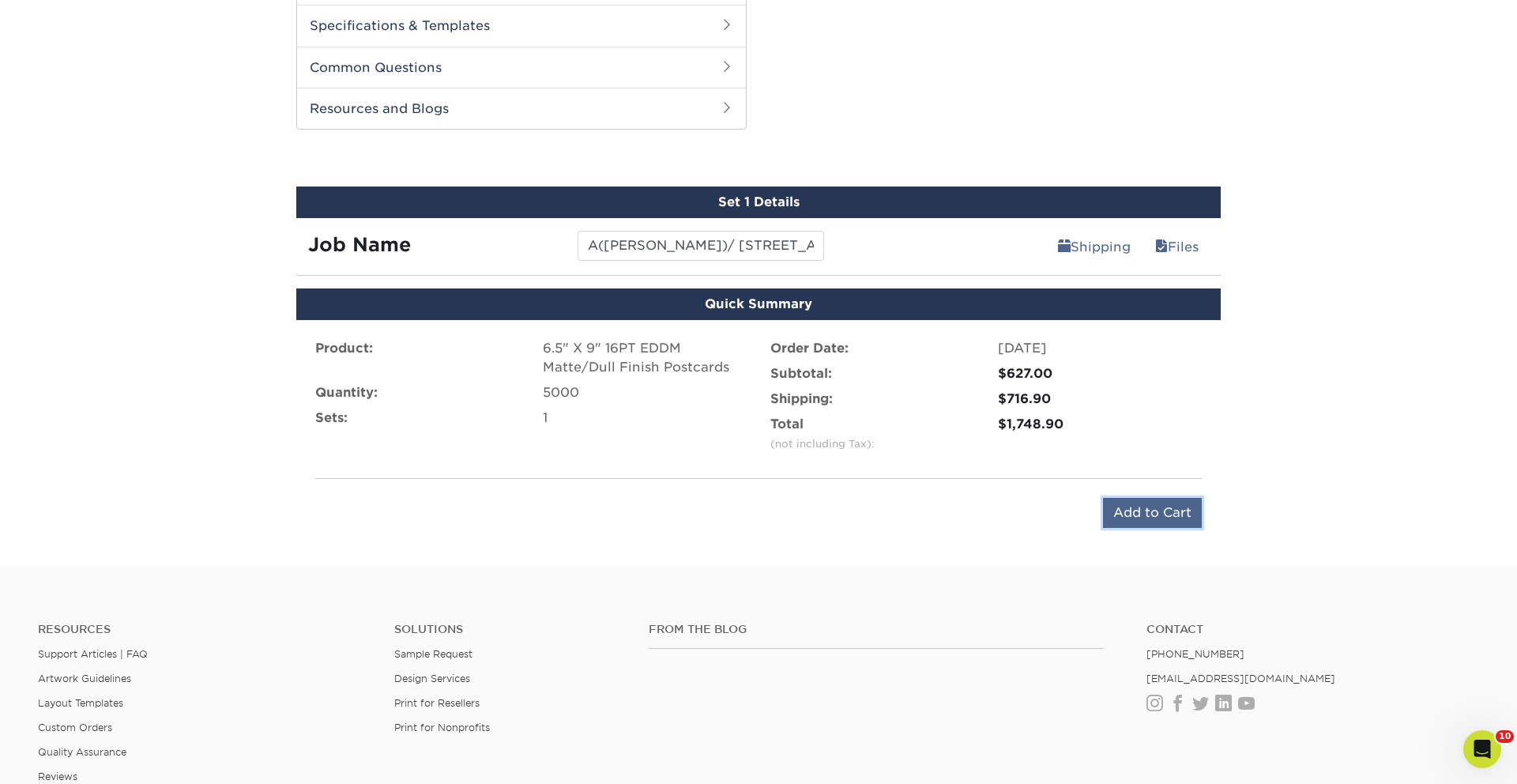
click at [1125, 512] on input "Add to Cart" at bounding box center [1152, 513] width 99 height 30
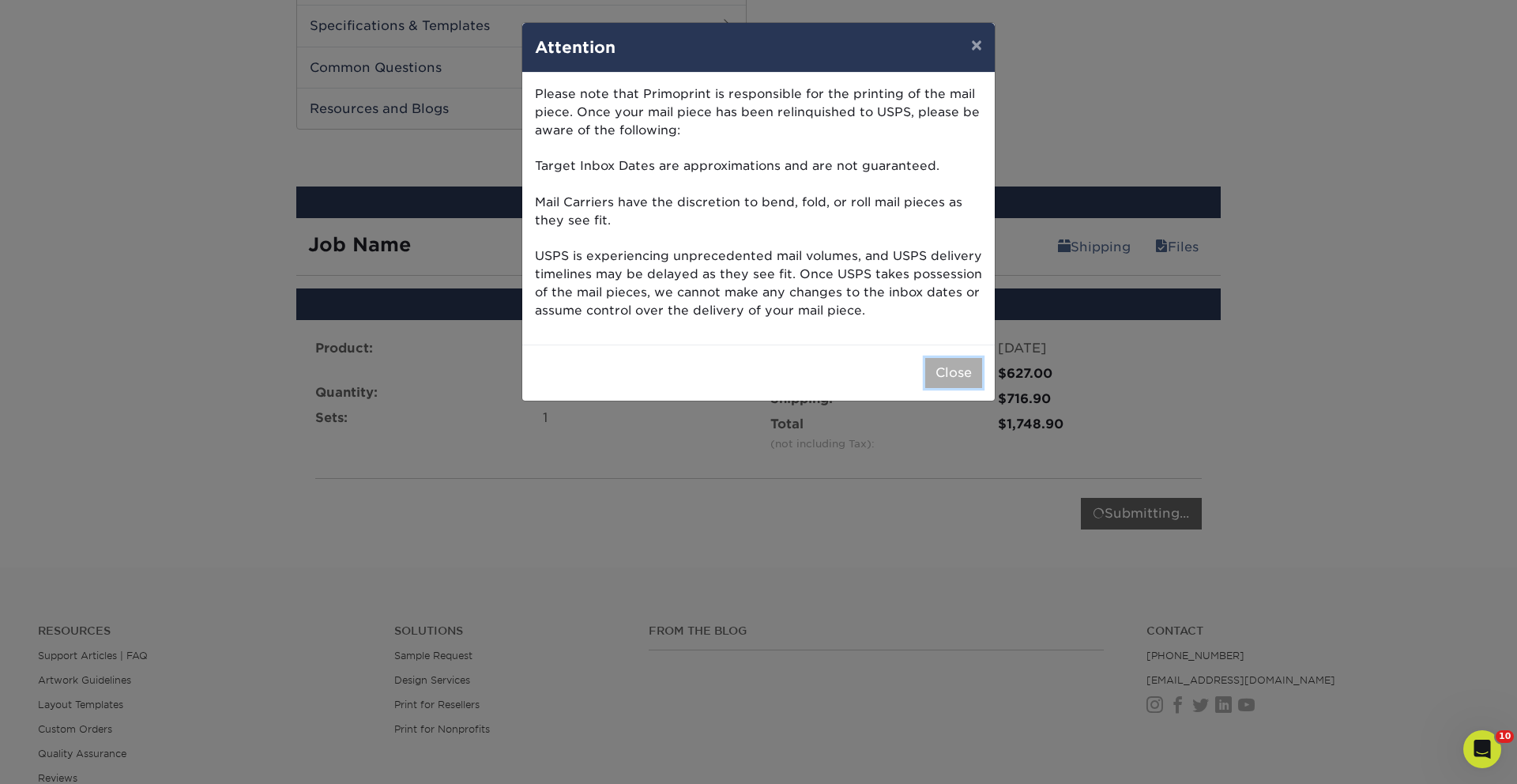
click at [944, 364] on button "Close" at bounding box center [954, 373] width 57 height 30
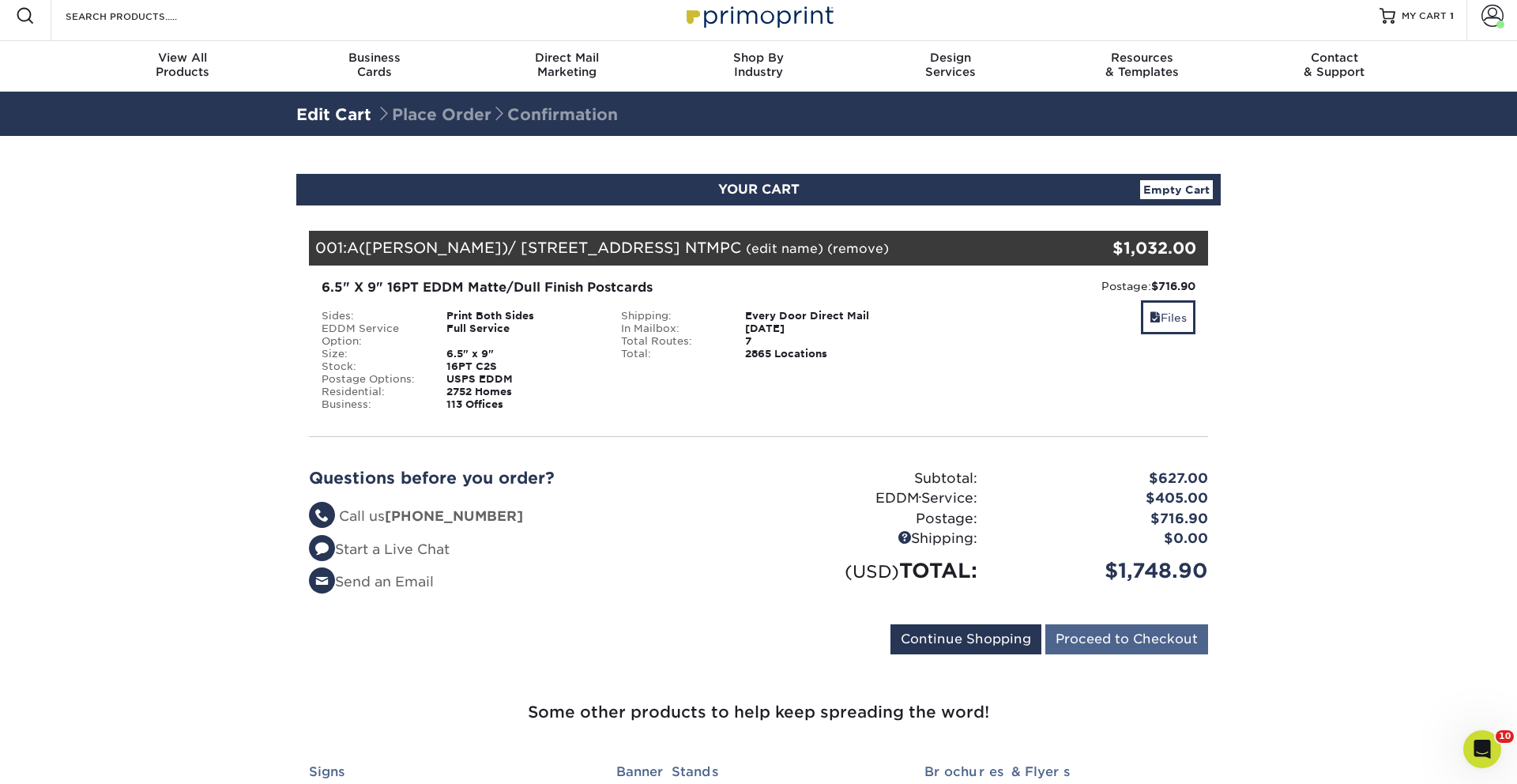
scroll to position [16, 0]
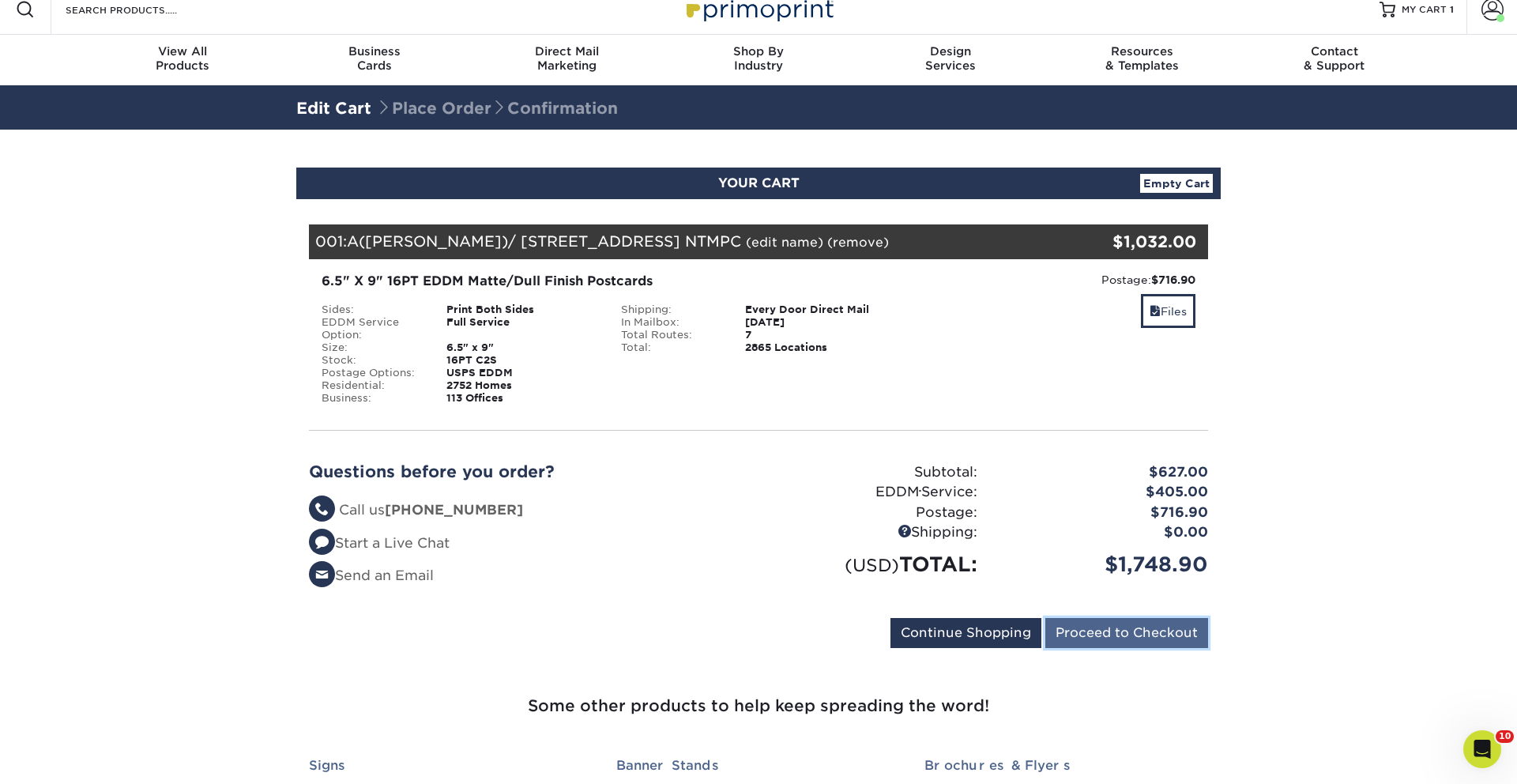
click at [1157, 638] on input "Proceed to Checkout" at bounding box center [1127, 633] width 163 height 30
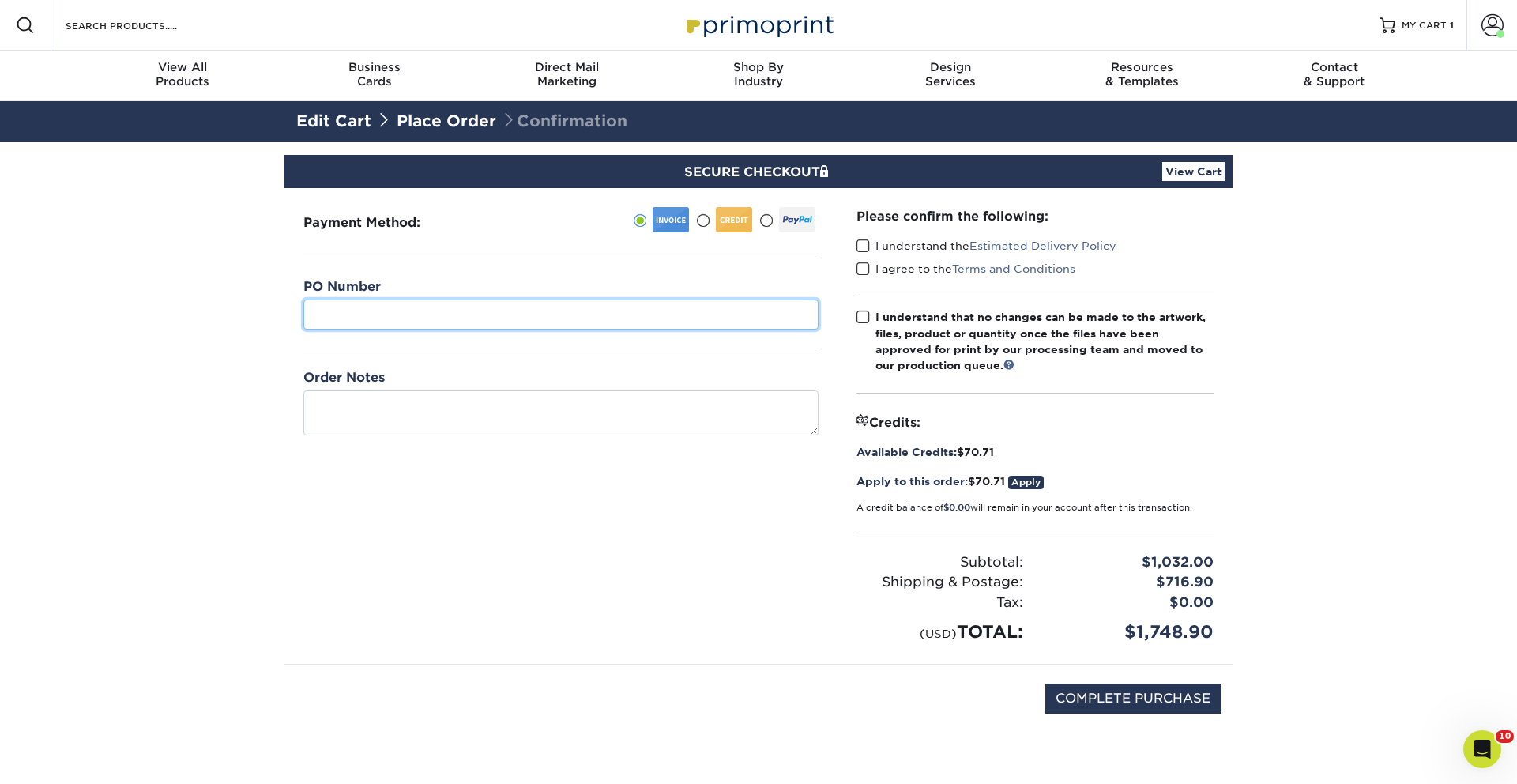
click at [480, 329] on input "text" at bounding box center [561, 314] width 515 height 30
paste input "A([PERSON_NAME])/ [STREET_ADDRESS] NTMPC"
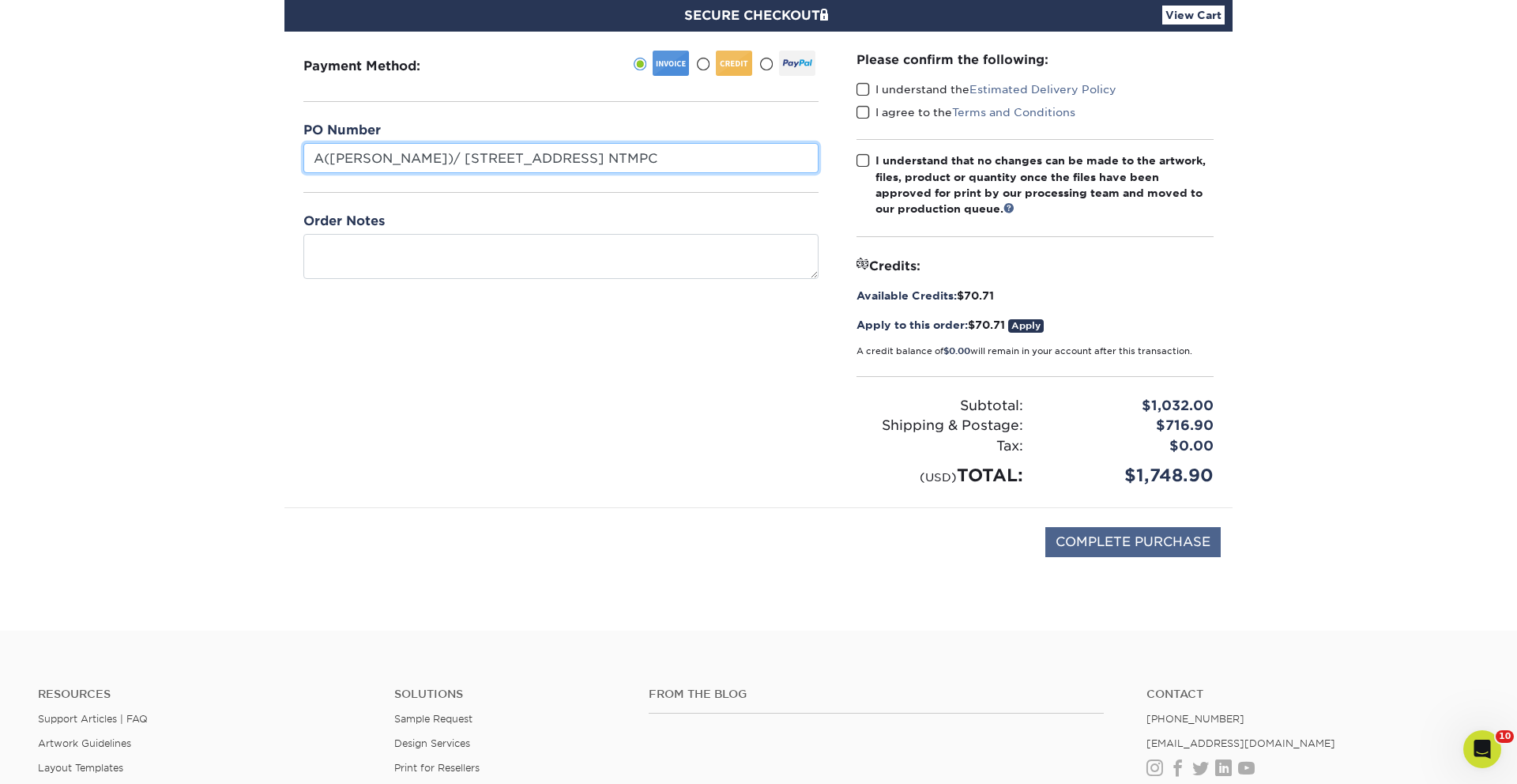
scroll to position [159, 0]
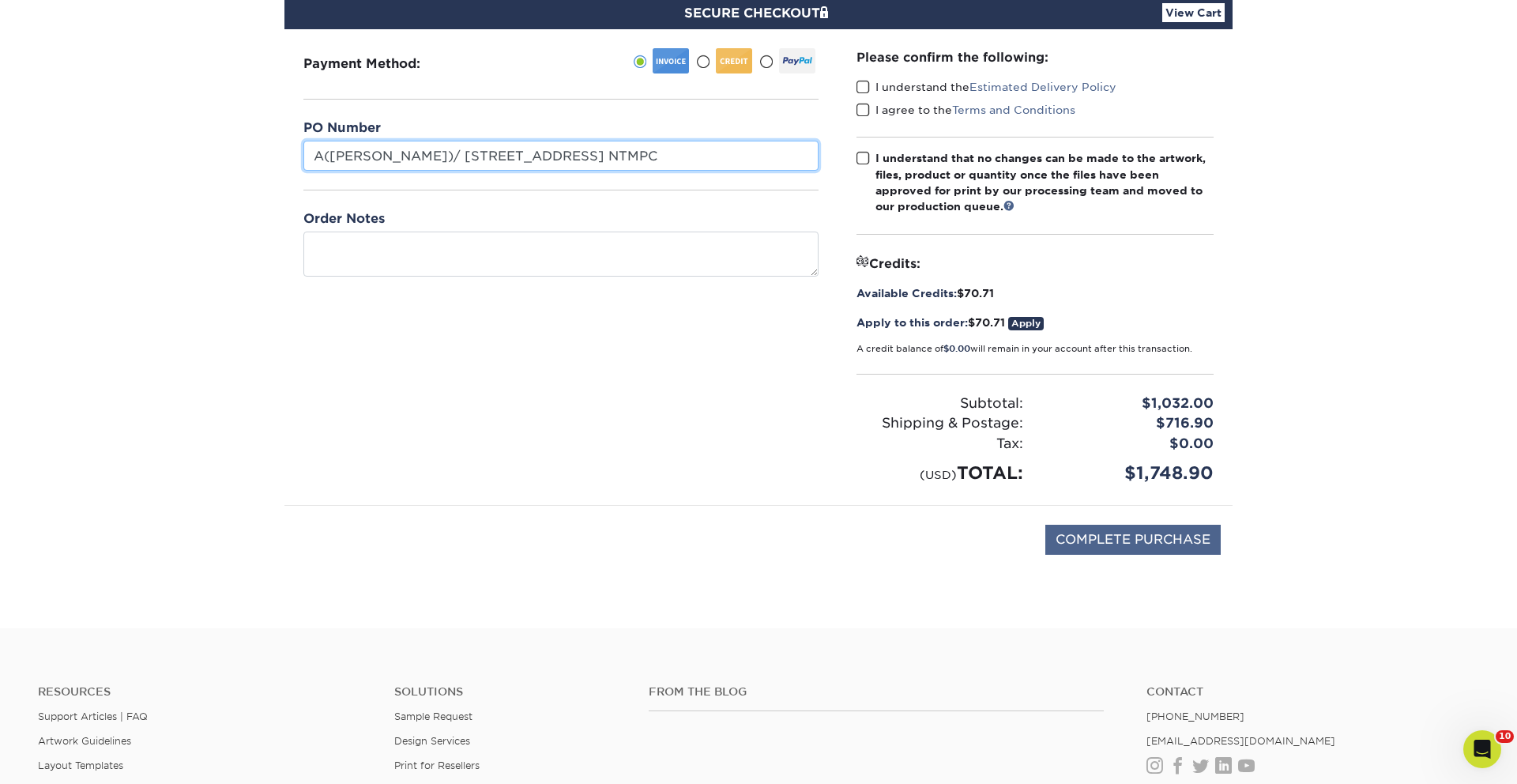
type input "A([PERSON_NAME])/ [STREET_ADDRESS] NTMPC"
click at [1140, 541] on input "COMPLETE PURCHASE" at bounding box center [1133, 539] width 176 height 30
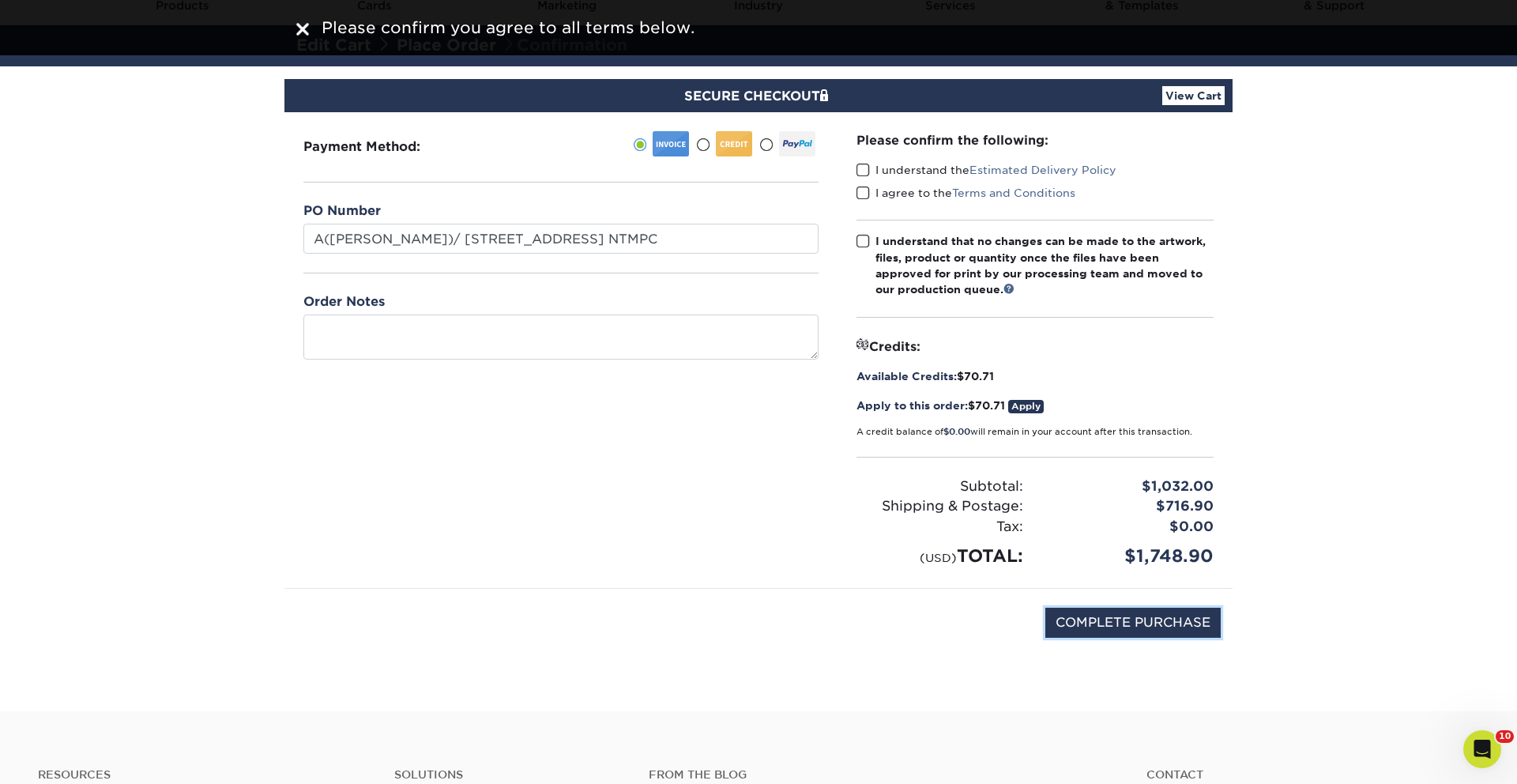
scroll to position [0, 0]
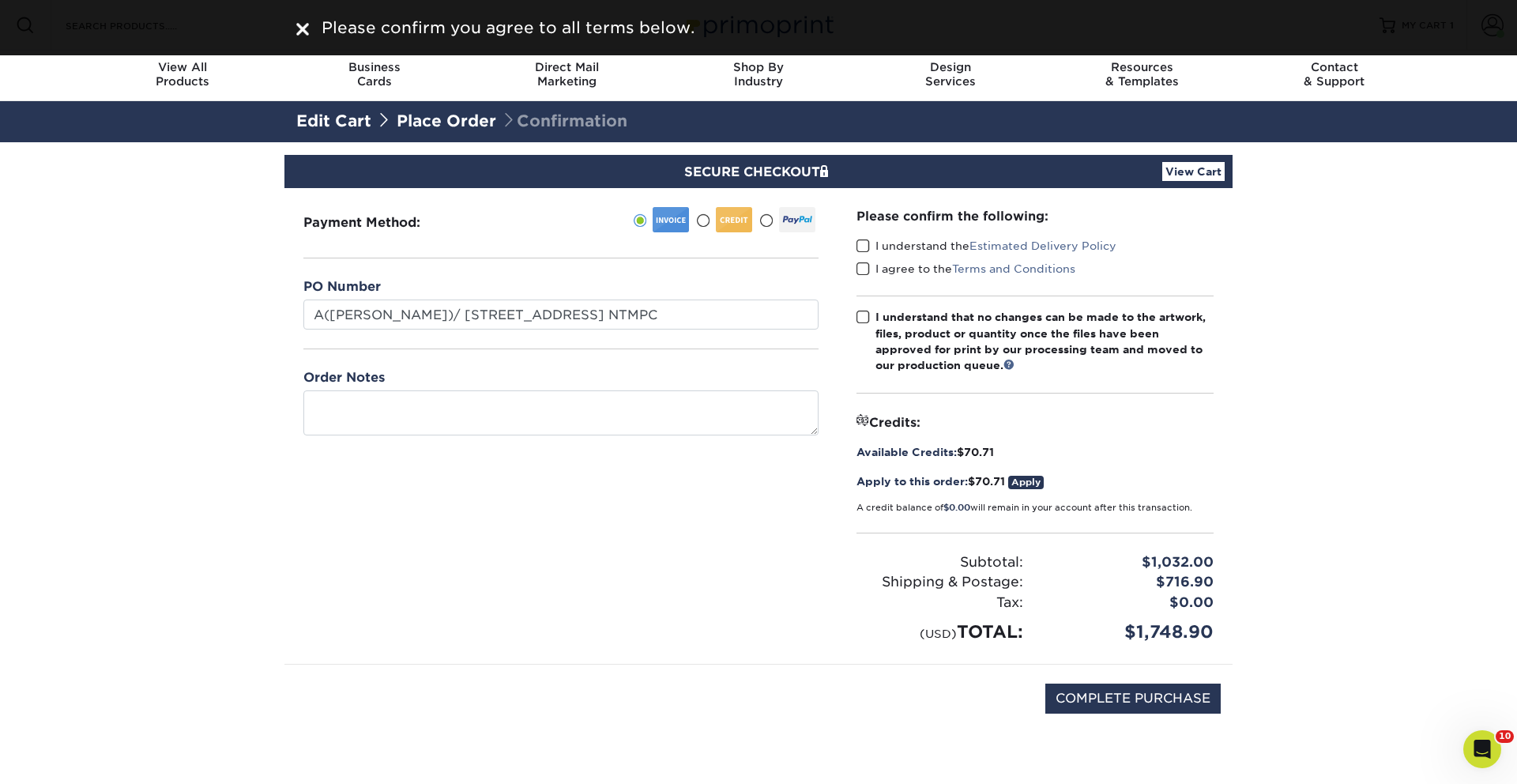
click at [867, 245] on span at bounding box center [863, 246] width 13 height 15
click at [0, 0] on input "I understand the Estimated Delivery Policy" at bounding box center [0, 0] width 0 height 0
click at [861, 265] on span at bounding box center [863, 269] width 13 height 15
click at [0, 0] on input "I agree to the Terms and Conditions" at bounding box center [0, 0] width 0 height 0
click at [861, 315] on span at bounding box center [863, 318] width 13 height 15
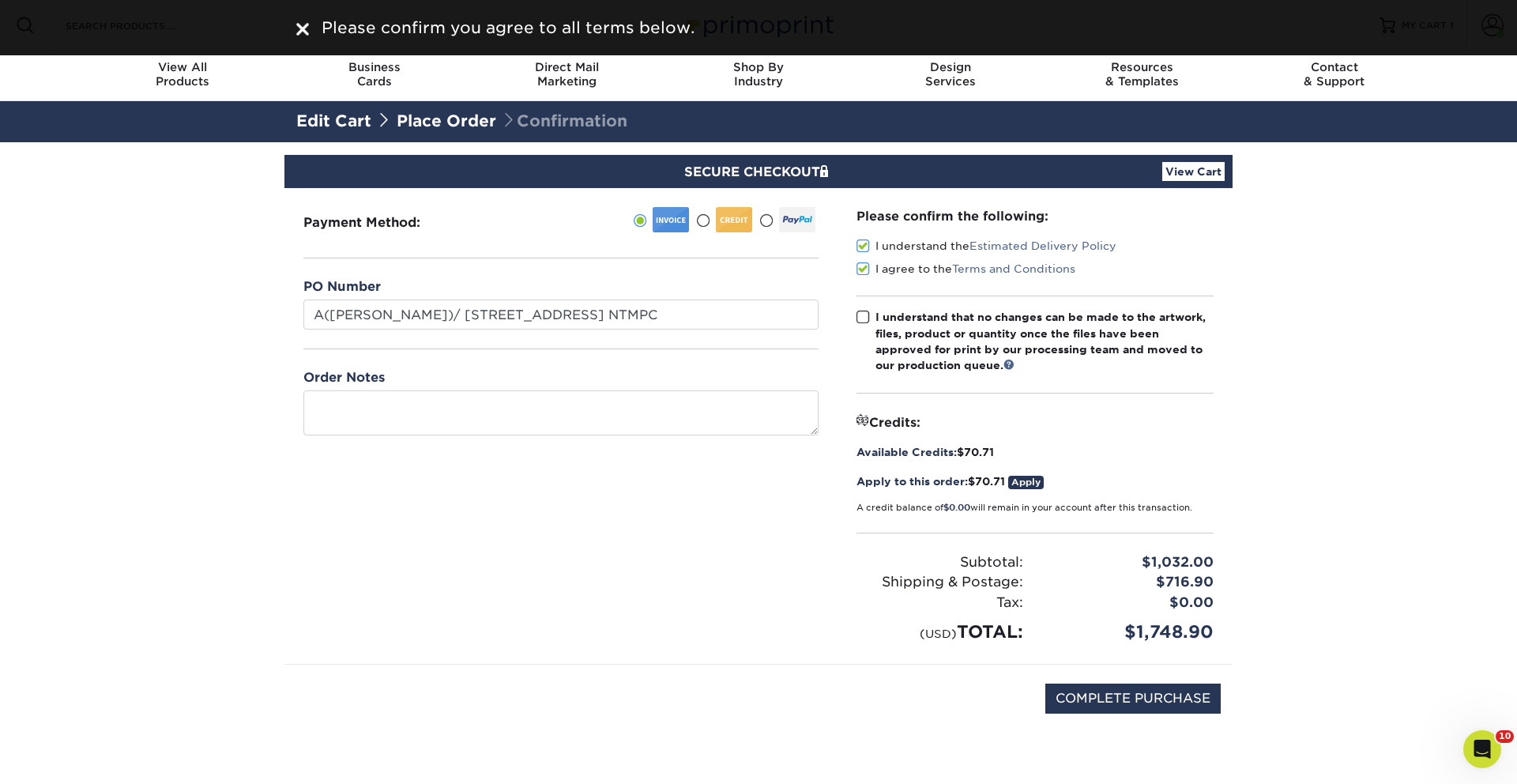
click at [0, 0] on input "I understand that no changes can be made to the artwork, files, product or quan…" at bounding box center [0, 0] width 0 height 0
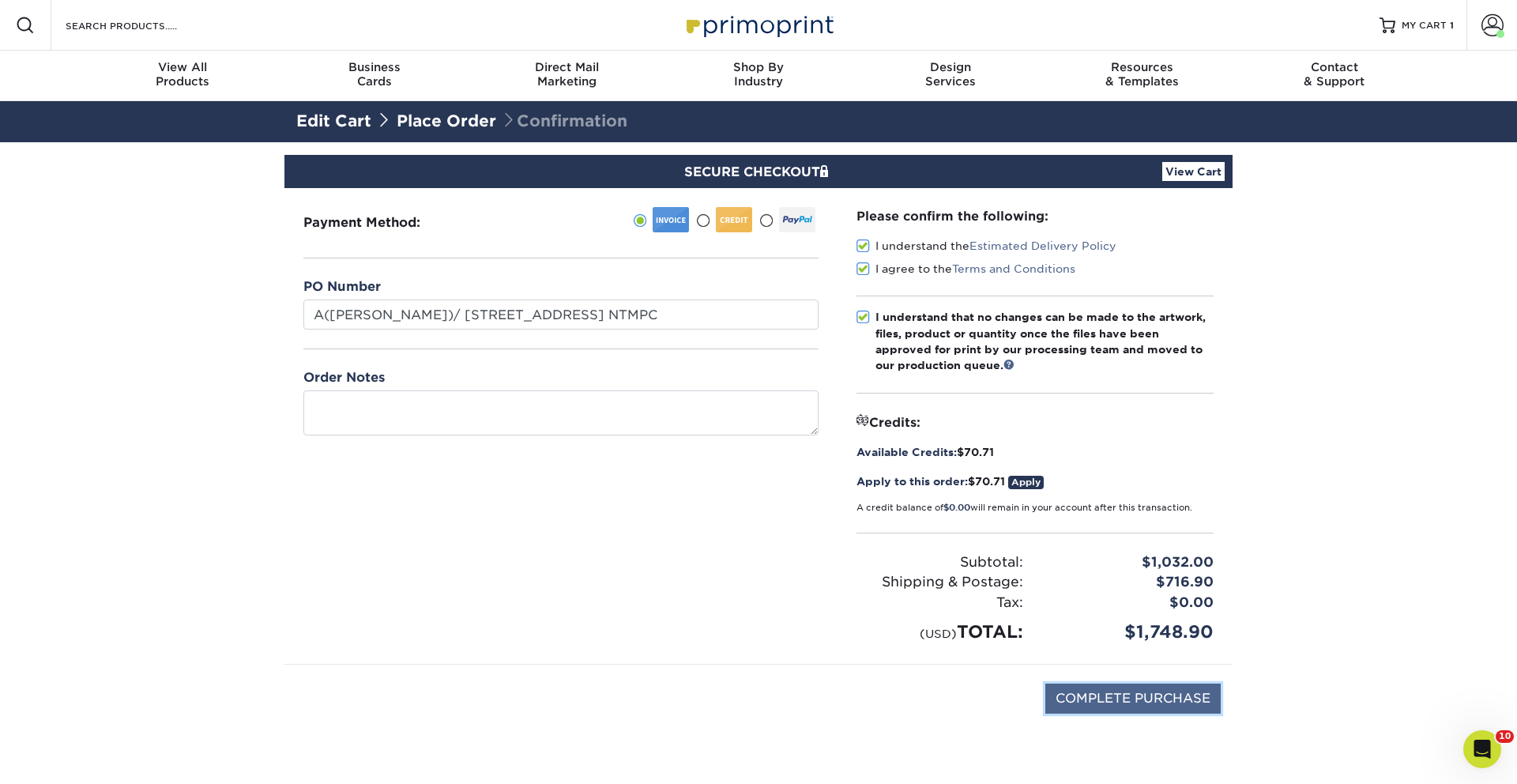
drag, startPoint x: 1106, startPoint y: 704, endPoint x: 1119, endPoint y: 690, distance: 19.1
click at [1106, 704] on input "COMPLETE PURCHASE" at bounding box center [1133, 698] width 176 height 30
type input "PROCESSING, PLEASE WAIT..."
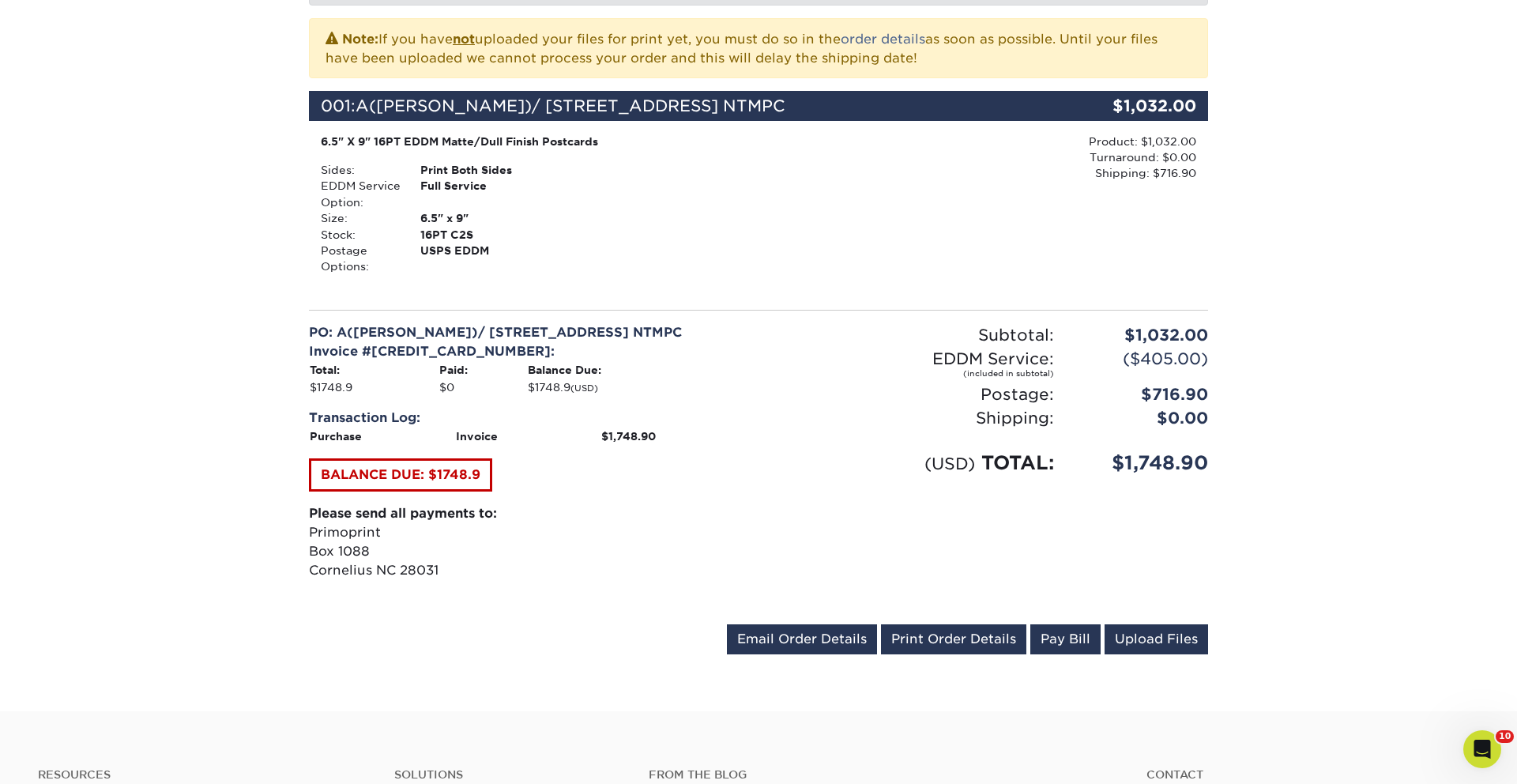
scroll to position [350, 0]
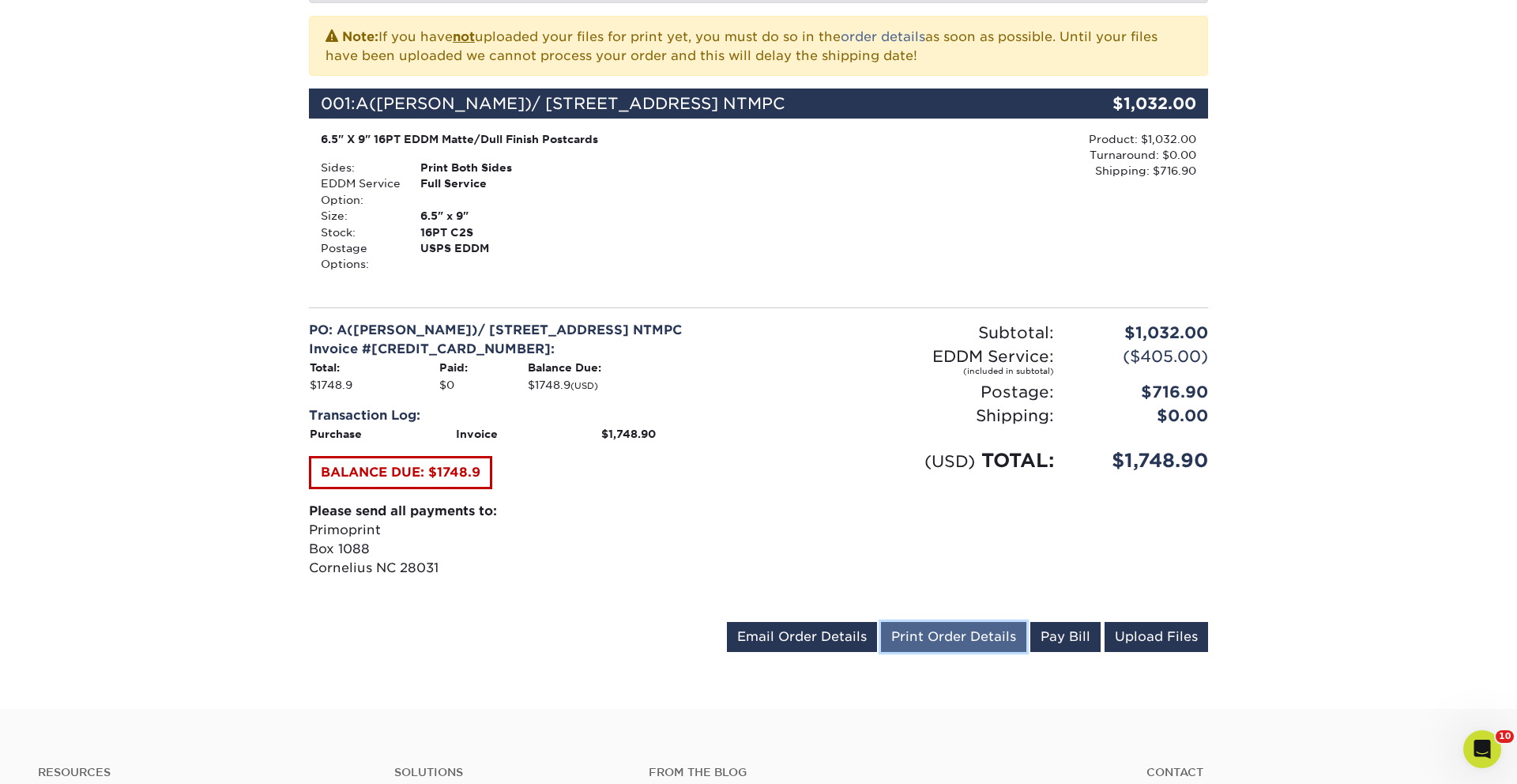
click at [933, 628] on link "Print Order Details" at bounding box center [953, 637] width 145 height 30
